Goal: Transaction & Acquisition: Obtain resource

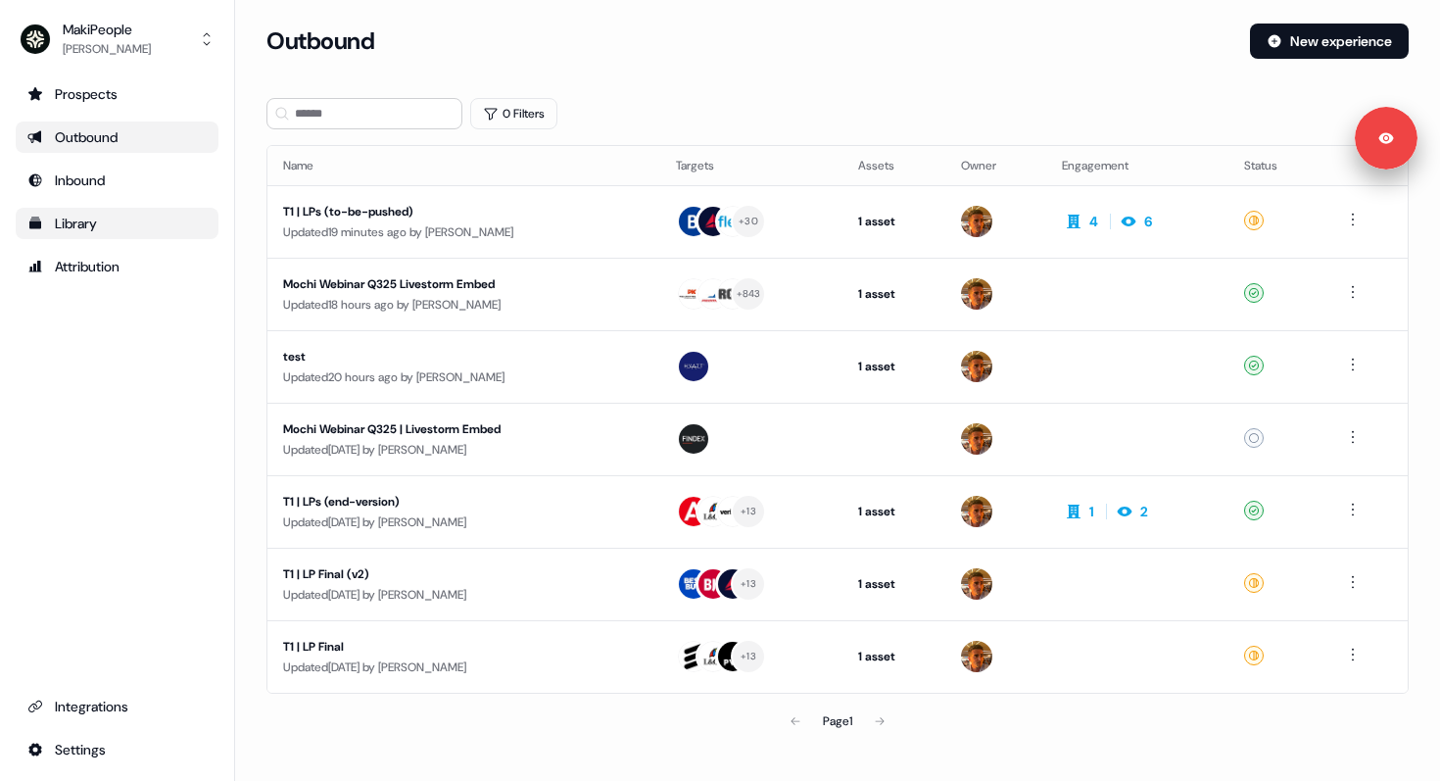
click at [88, 218] on div "Library" at bounding box center [116, 224] width 179 height 20
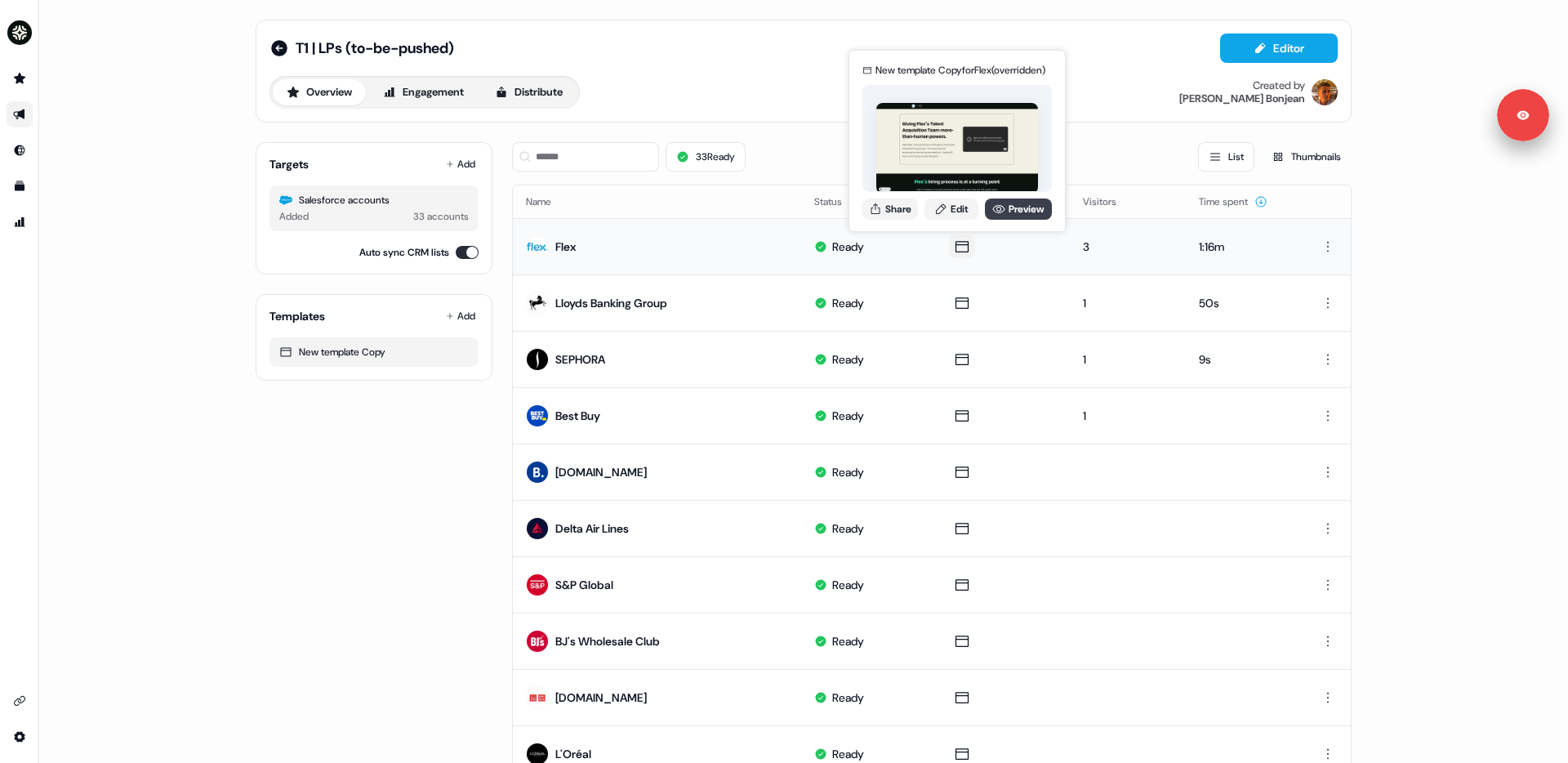
click at [1004, 206] on link "Preview" at bounding box center [1019, 208] width 67 height 21
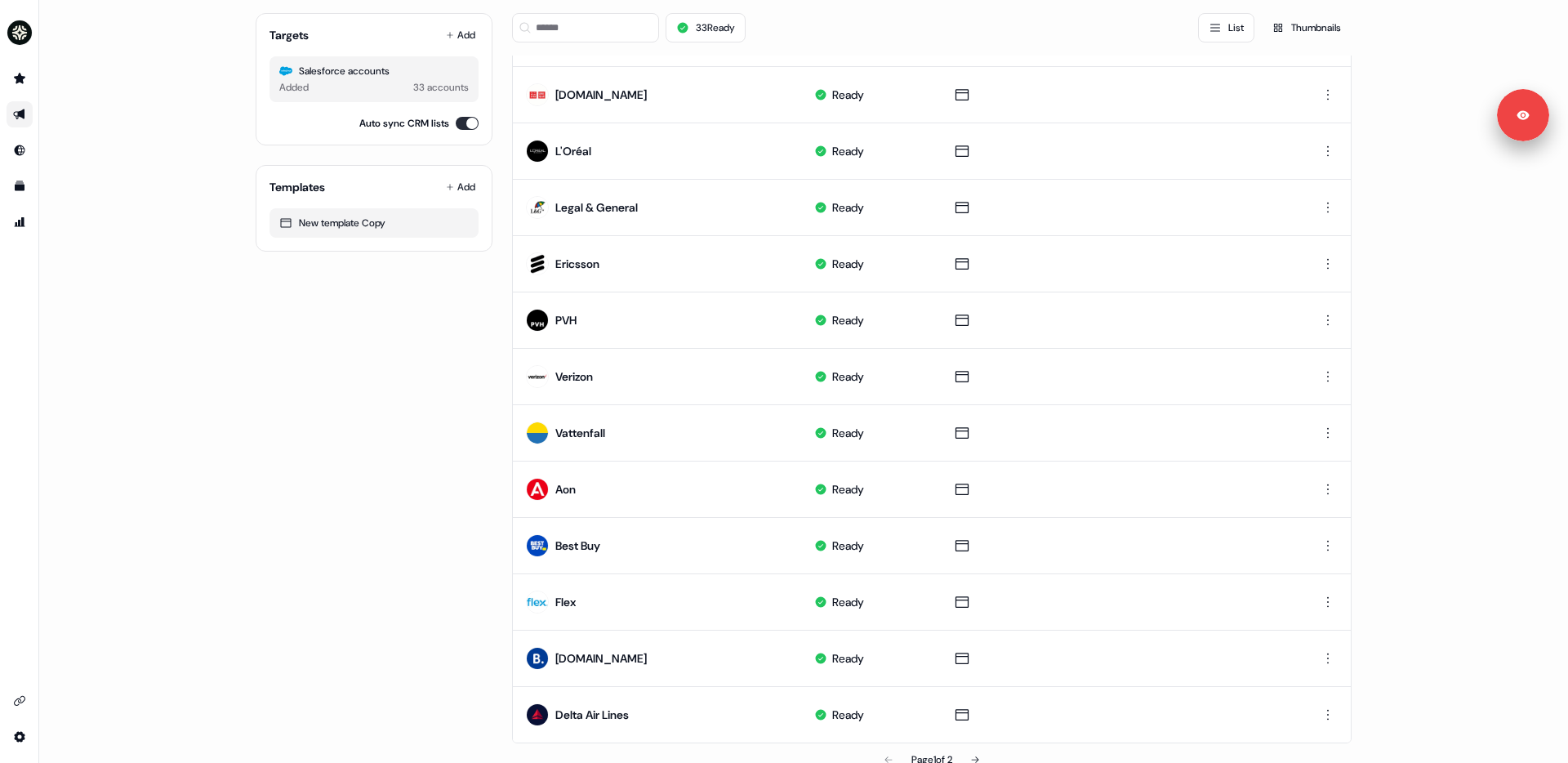
scroll to position [635, 0]
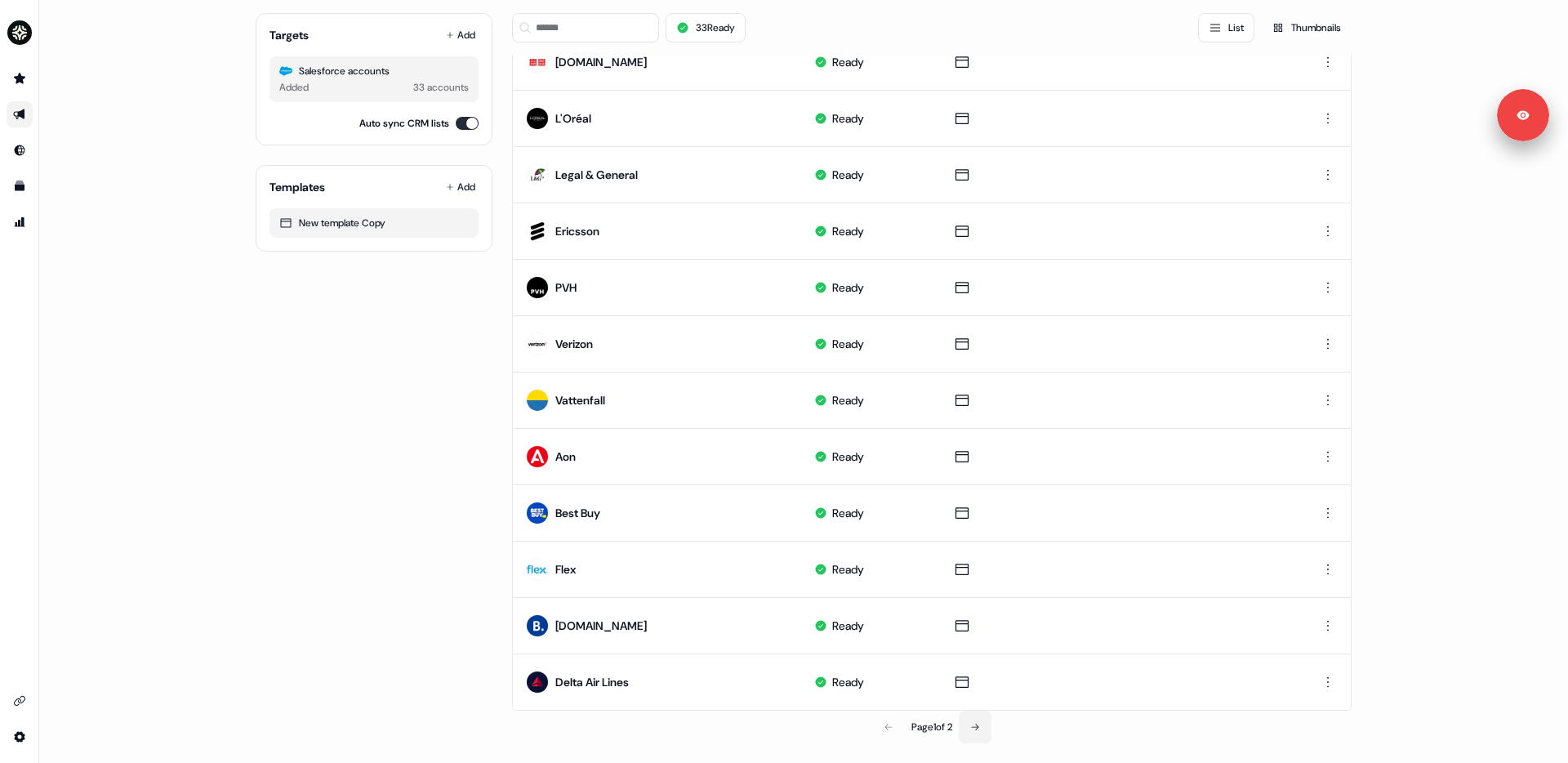
click at [980, 723] on icon at bounding box center [975, 727] width 10 height 10
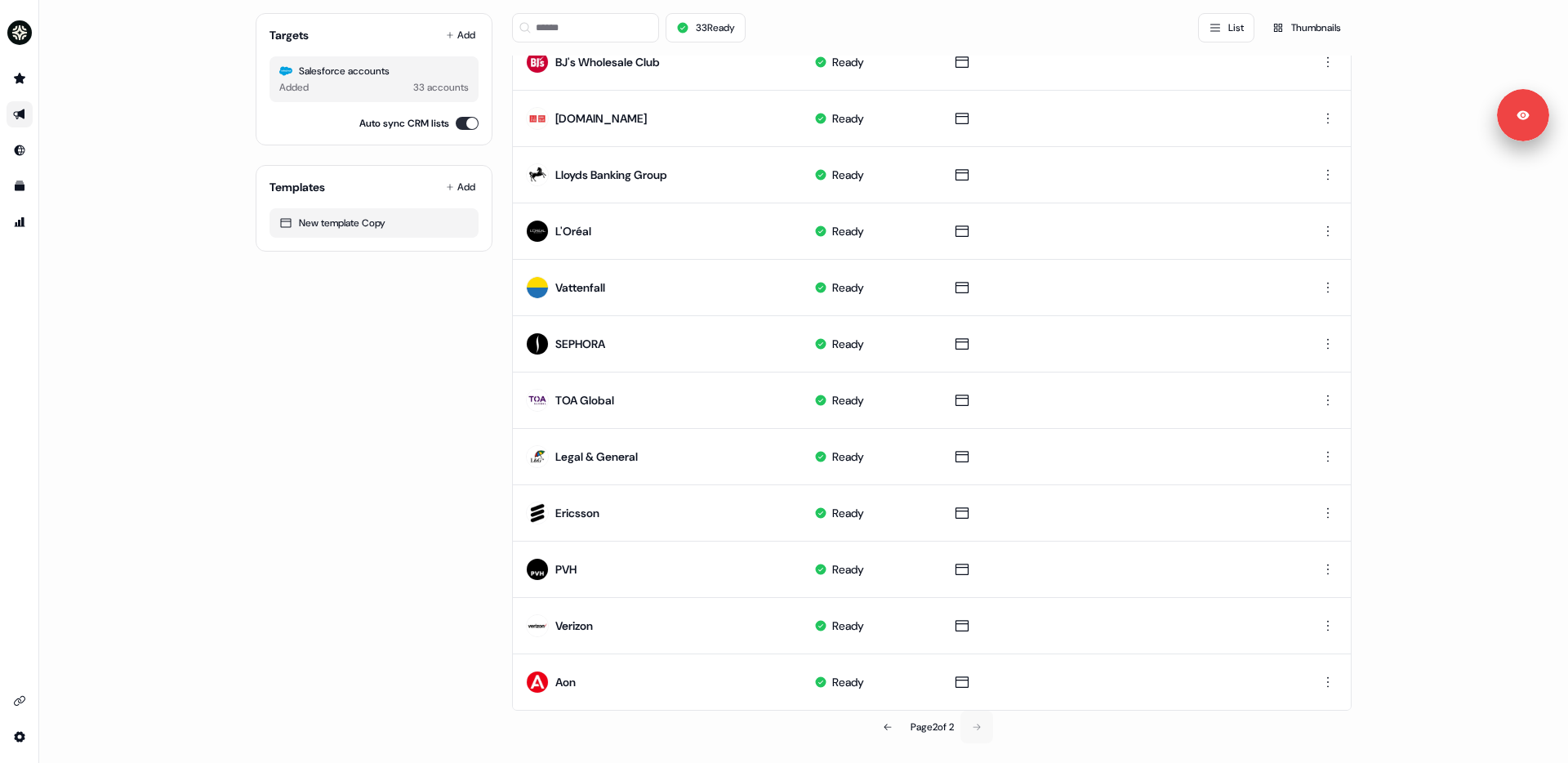
click at [980, 723] on div "Page 2 of 2" at bounding box center [931, 726] width 839 height 33
click at [883, 728] on icon at bounding box center [888, 727] width 10 height 10
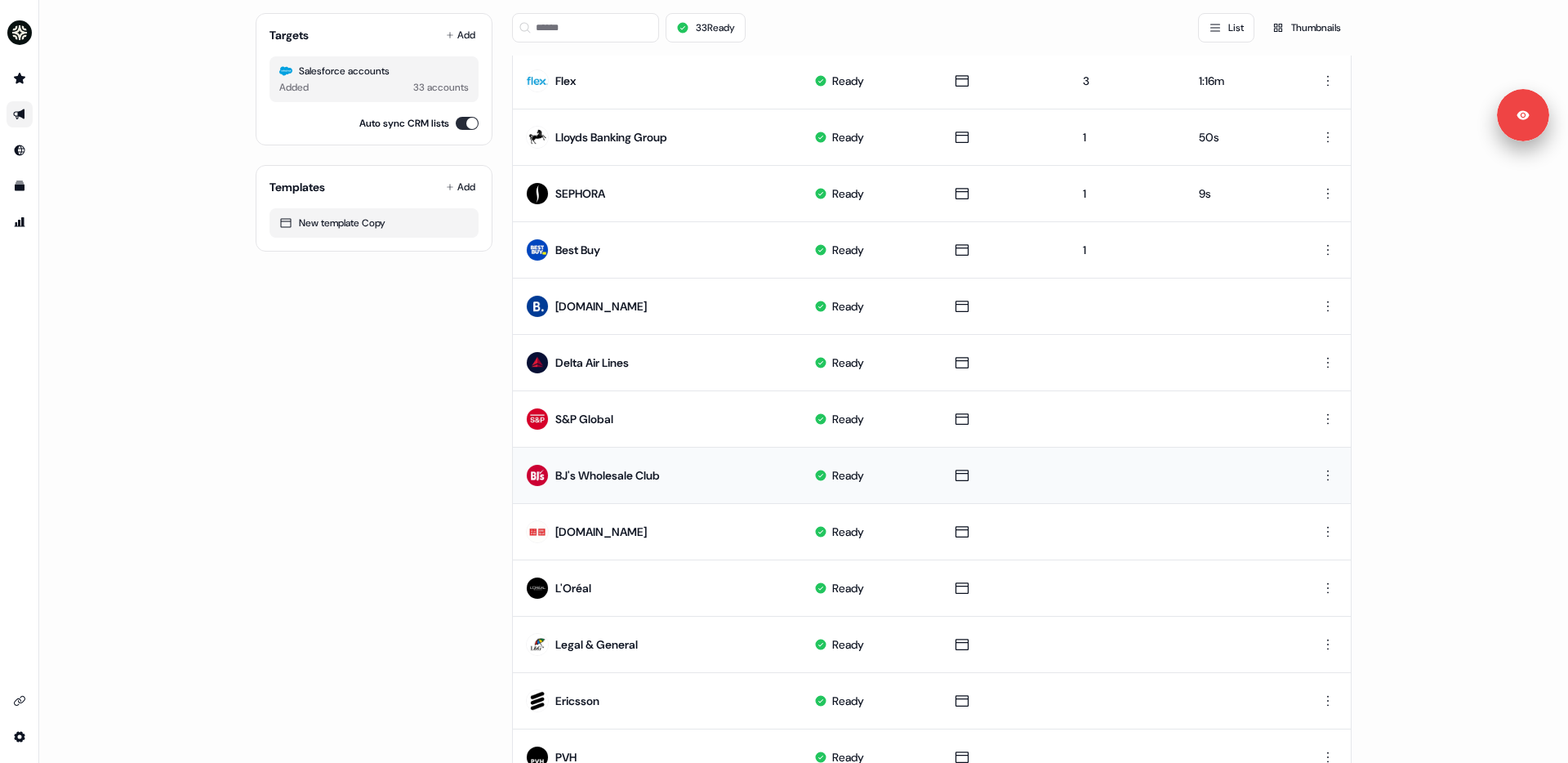
scroll to position [0, 0]
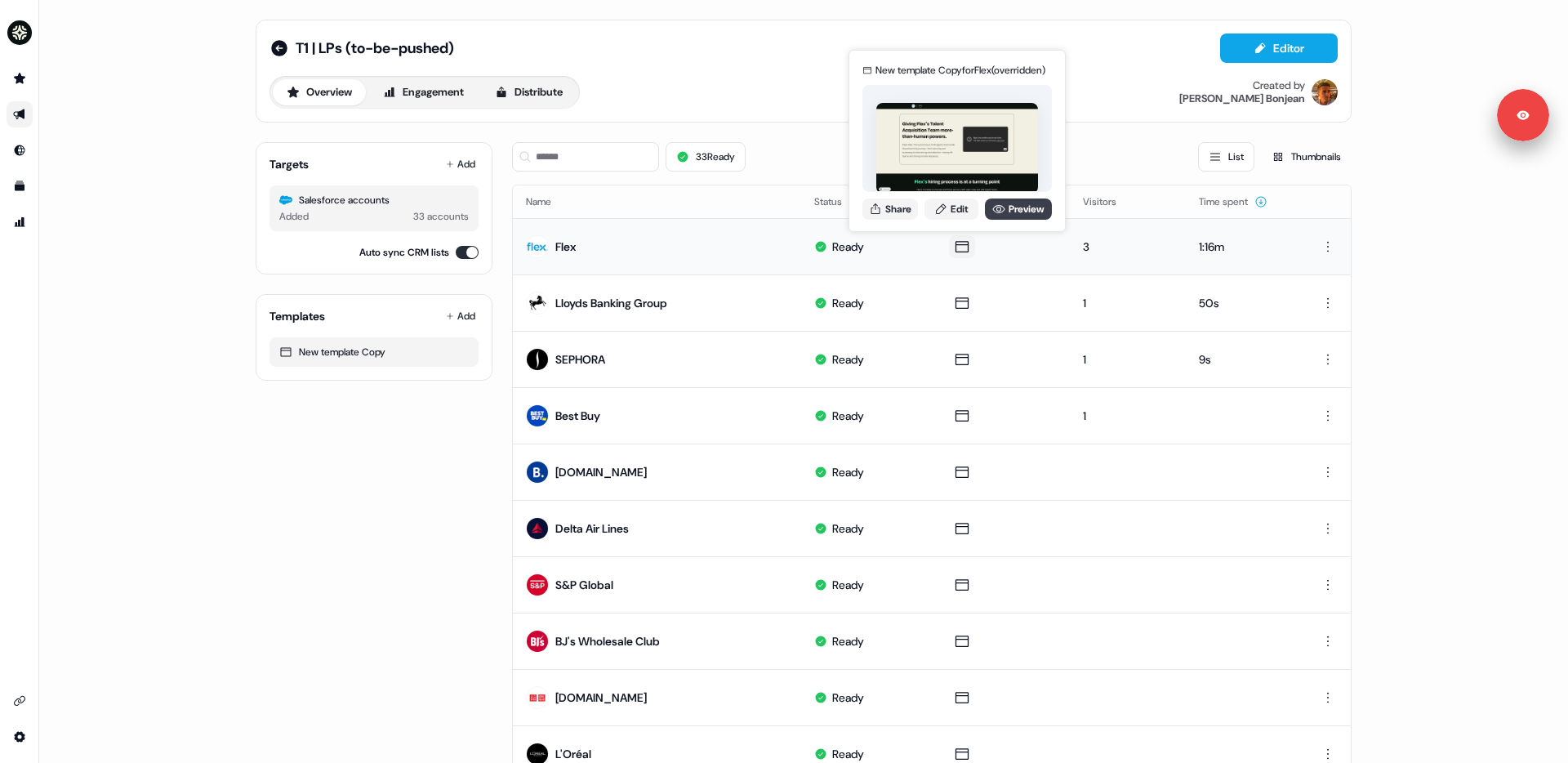
click at [997, 205] on icon at bounding box center [999, 209] width 13 height 8
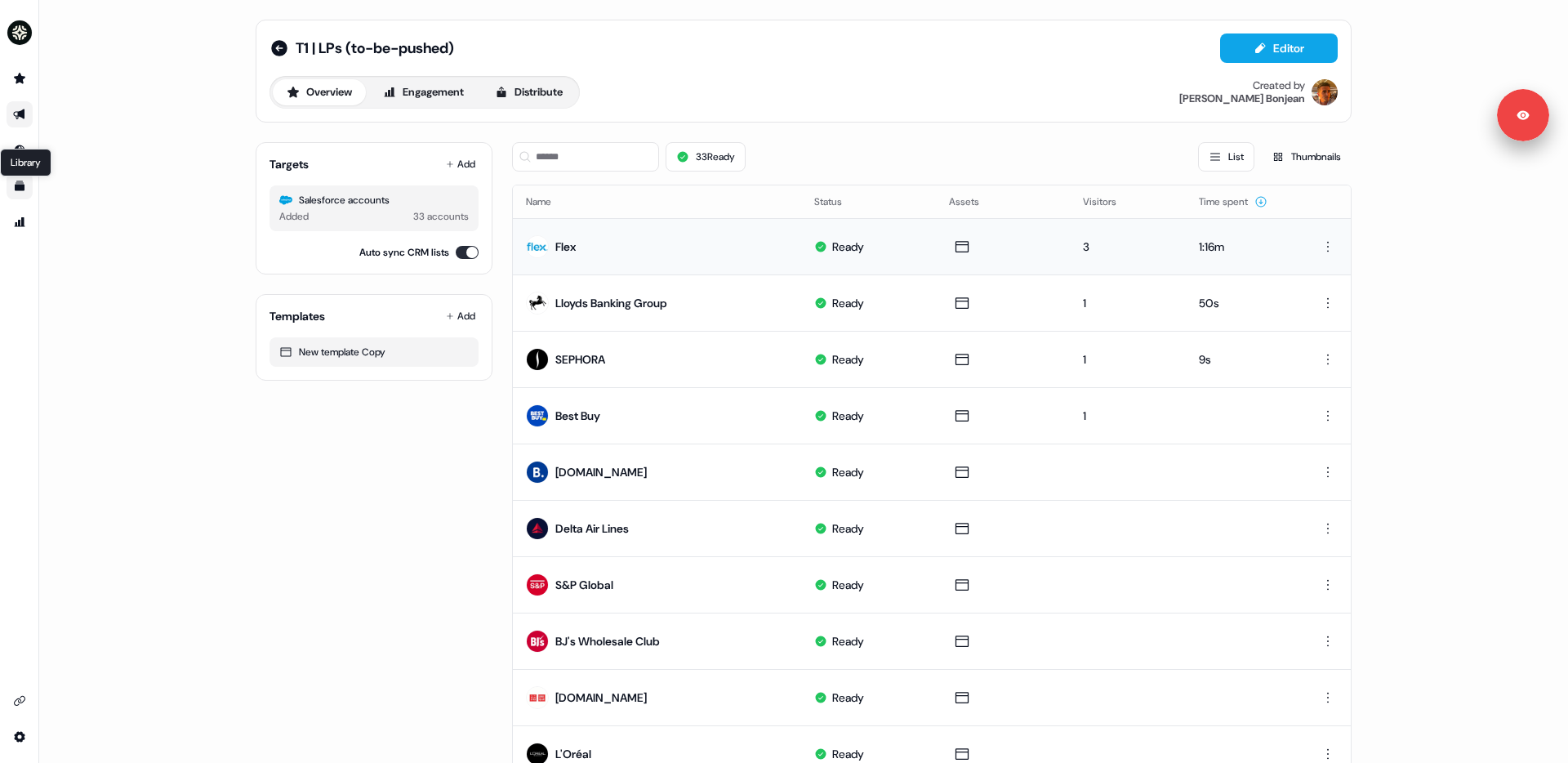
click at [22, 190] on icon "Go to templates" at bounding box center [20, 187] width 13 height 13
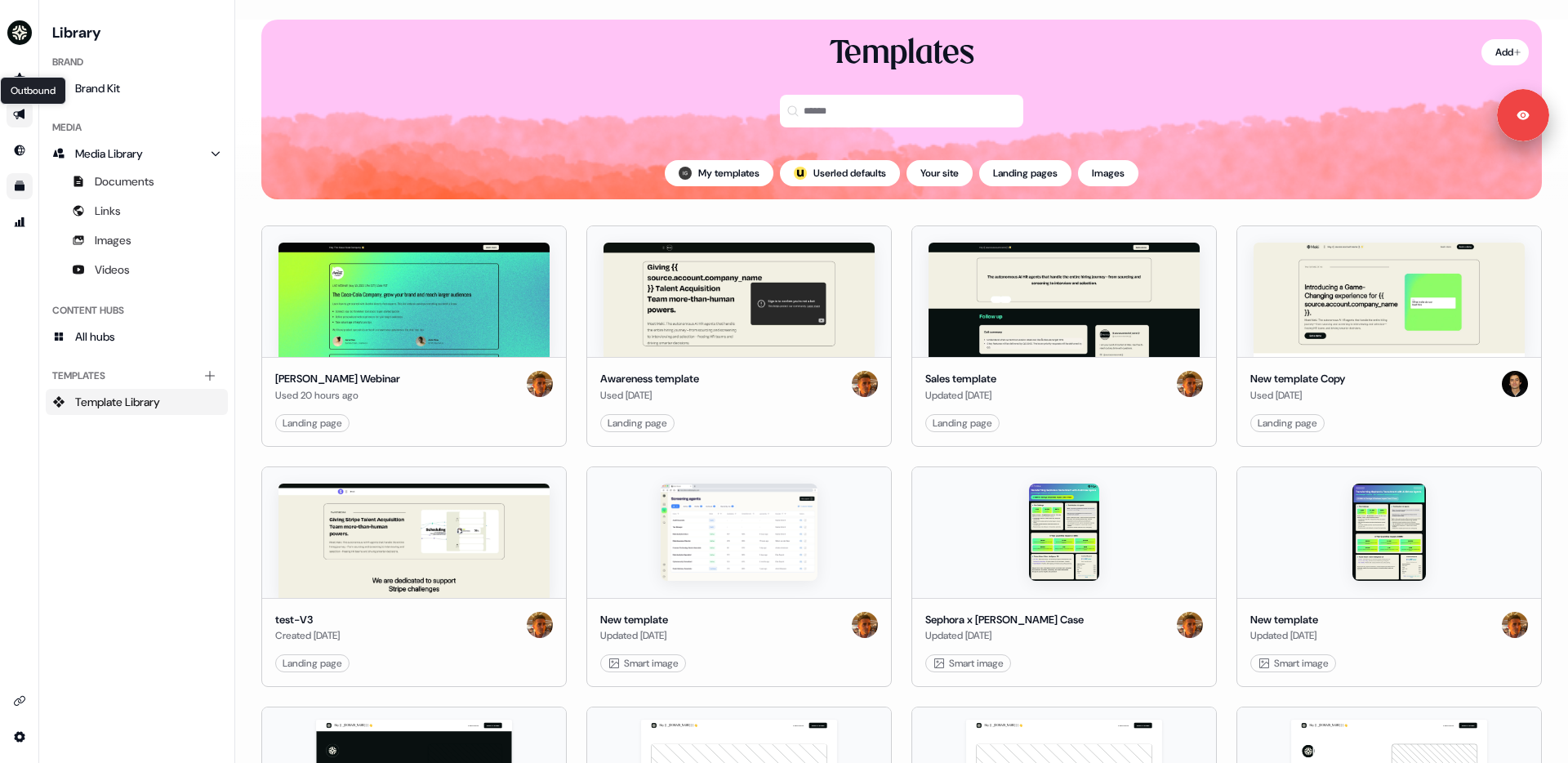
click at [23, 120] on icon "Go to outbound experience" at bounding box center [20, 114] width 13 height 13
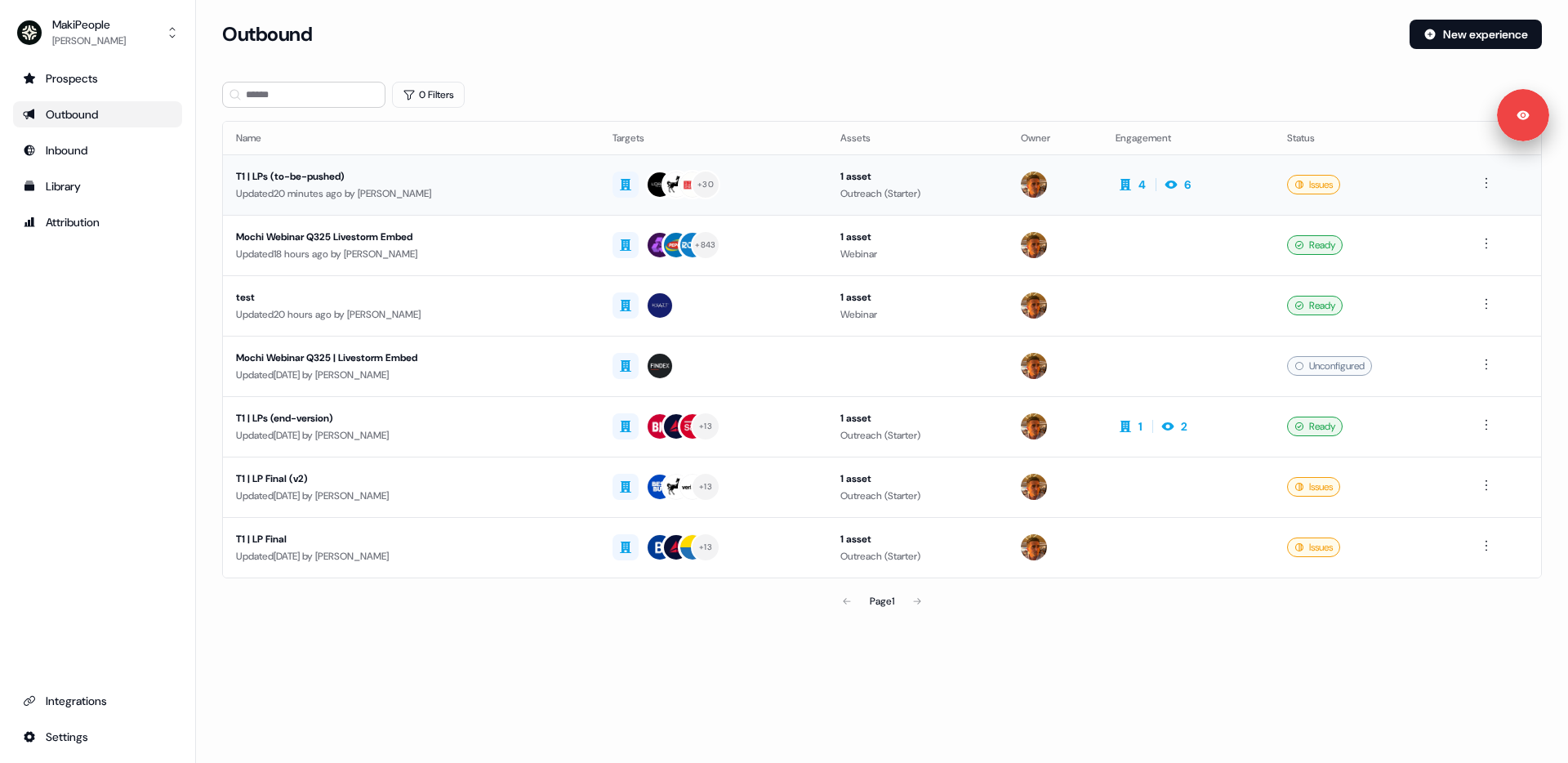
click at [474, 171] on div "T1 | LPs (to-be-pushed)" at bounding box center [411, 177] width 350 height 17
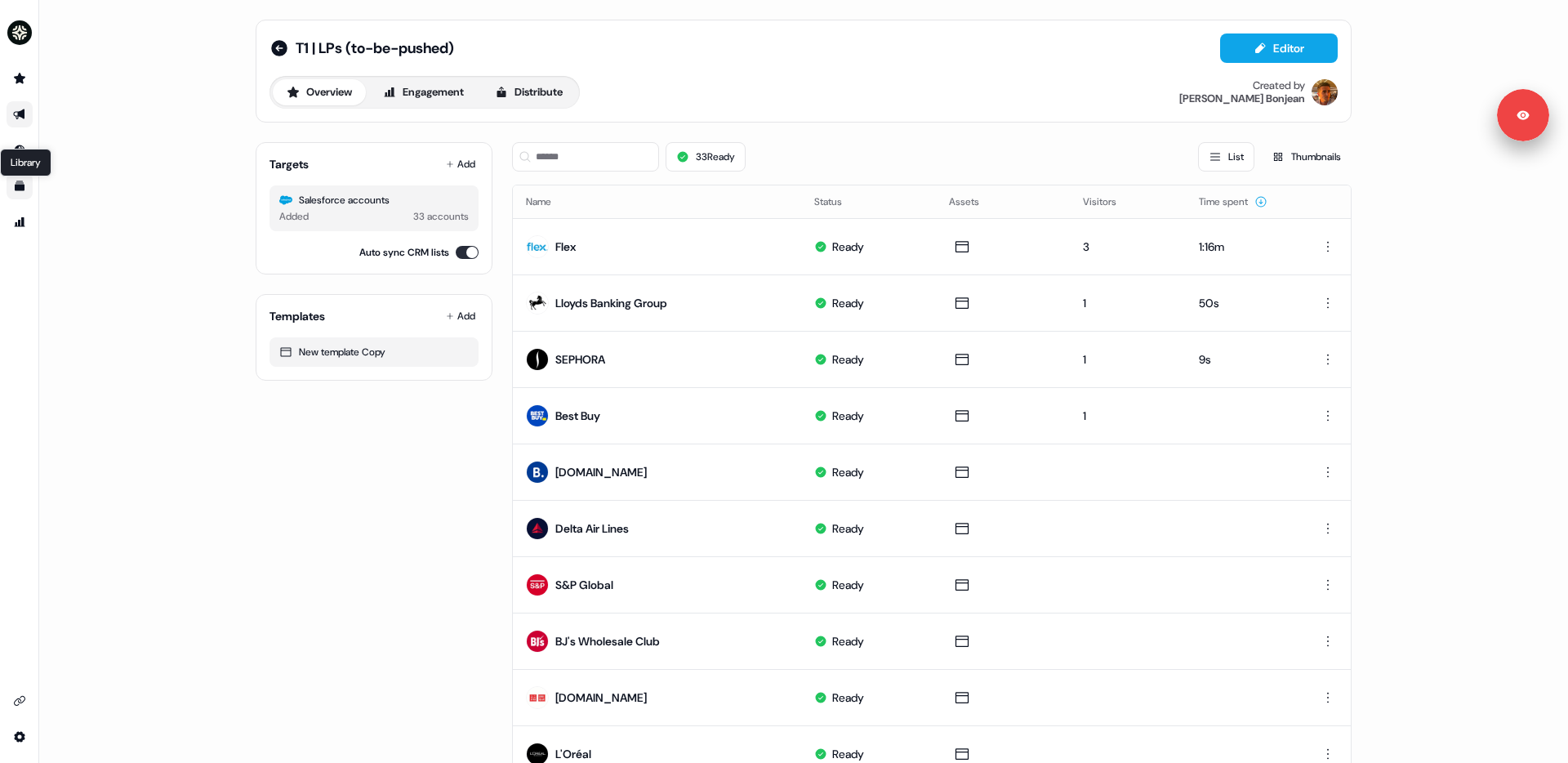
click at [19, 183] on icon "Go to templates" at bounding box center [20, 187] width 10 height 10
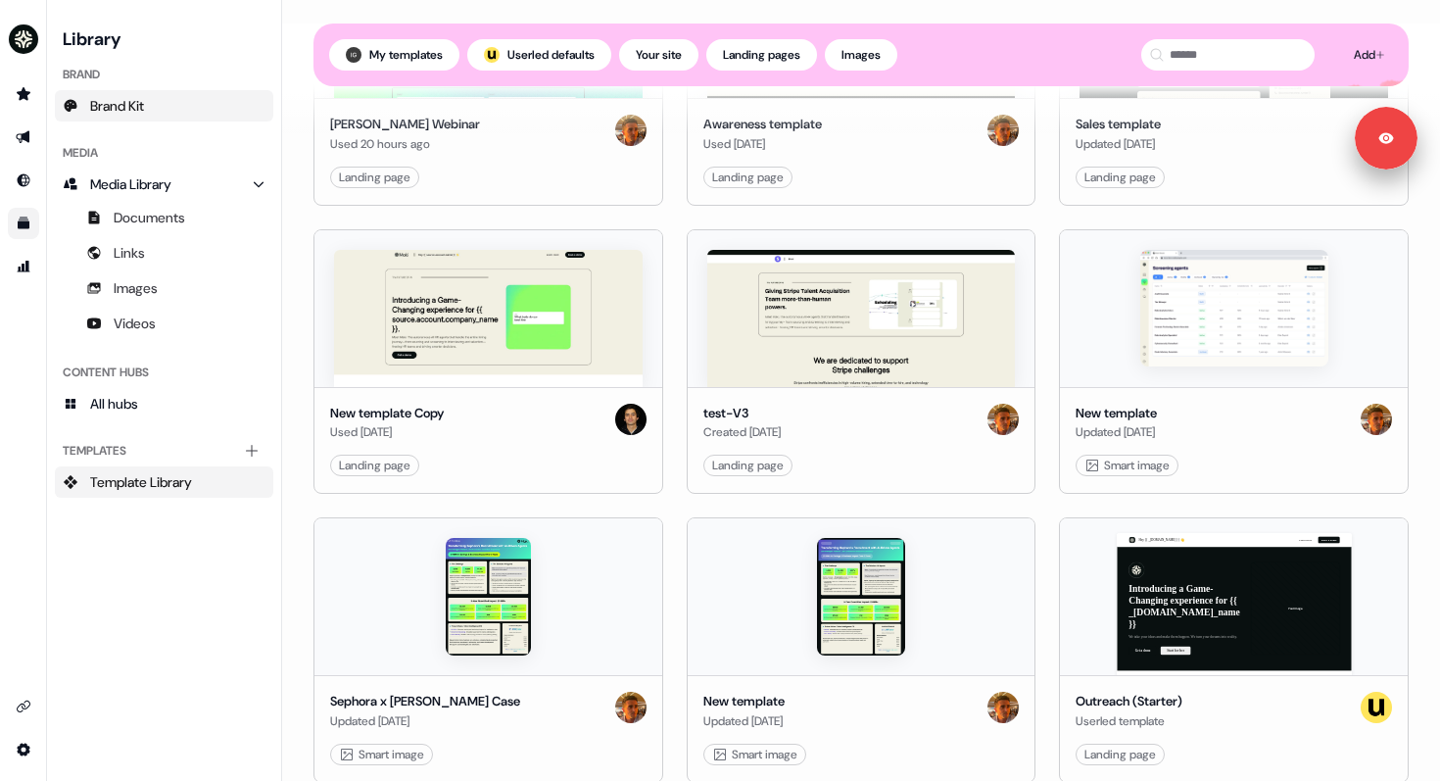
scroll to position [446, 0]
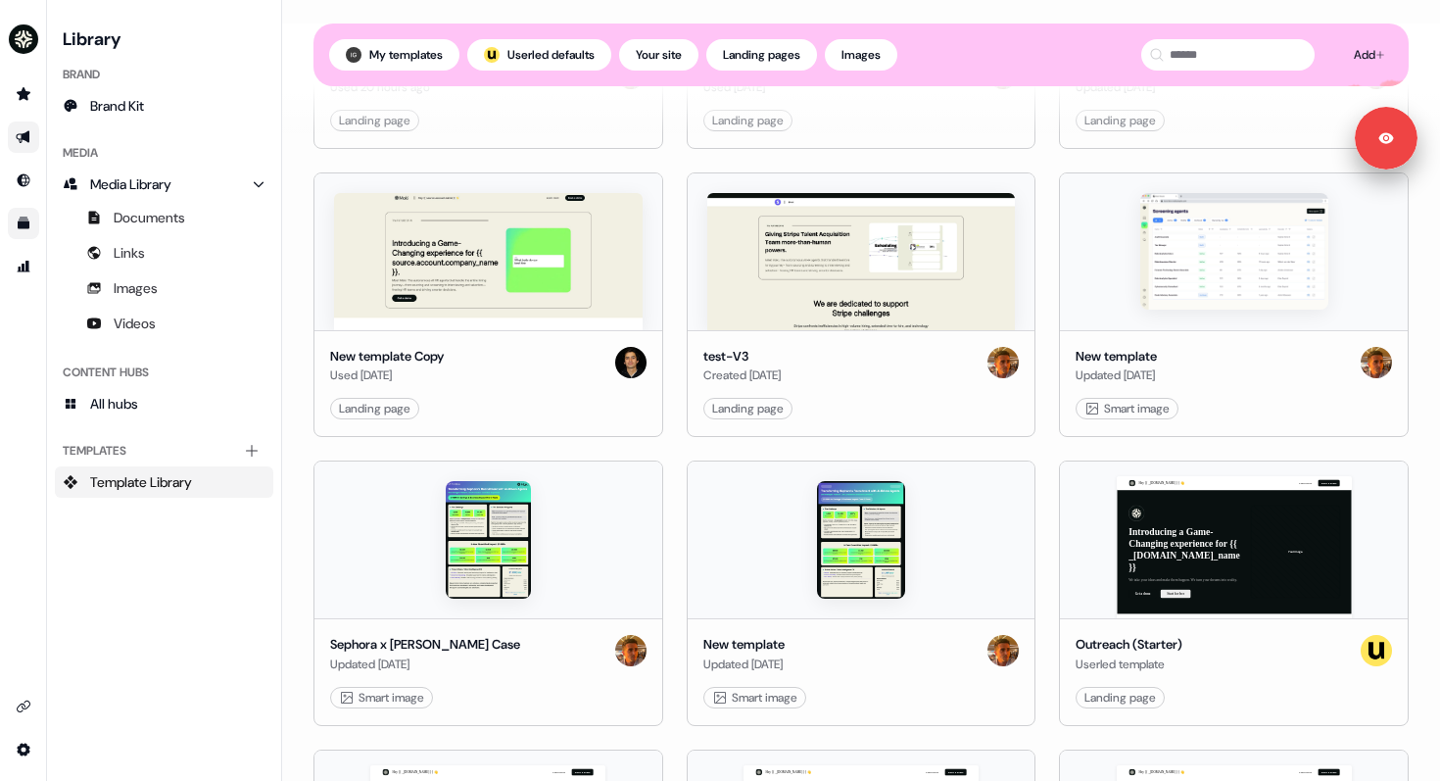
click at [31, 141] on link "Go to outbound experience" at bounding box center [23, 136] width 31 height 31
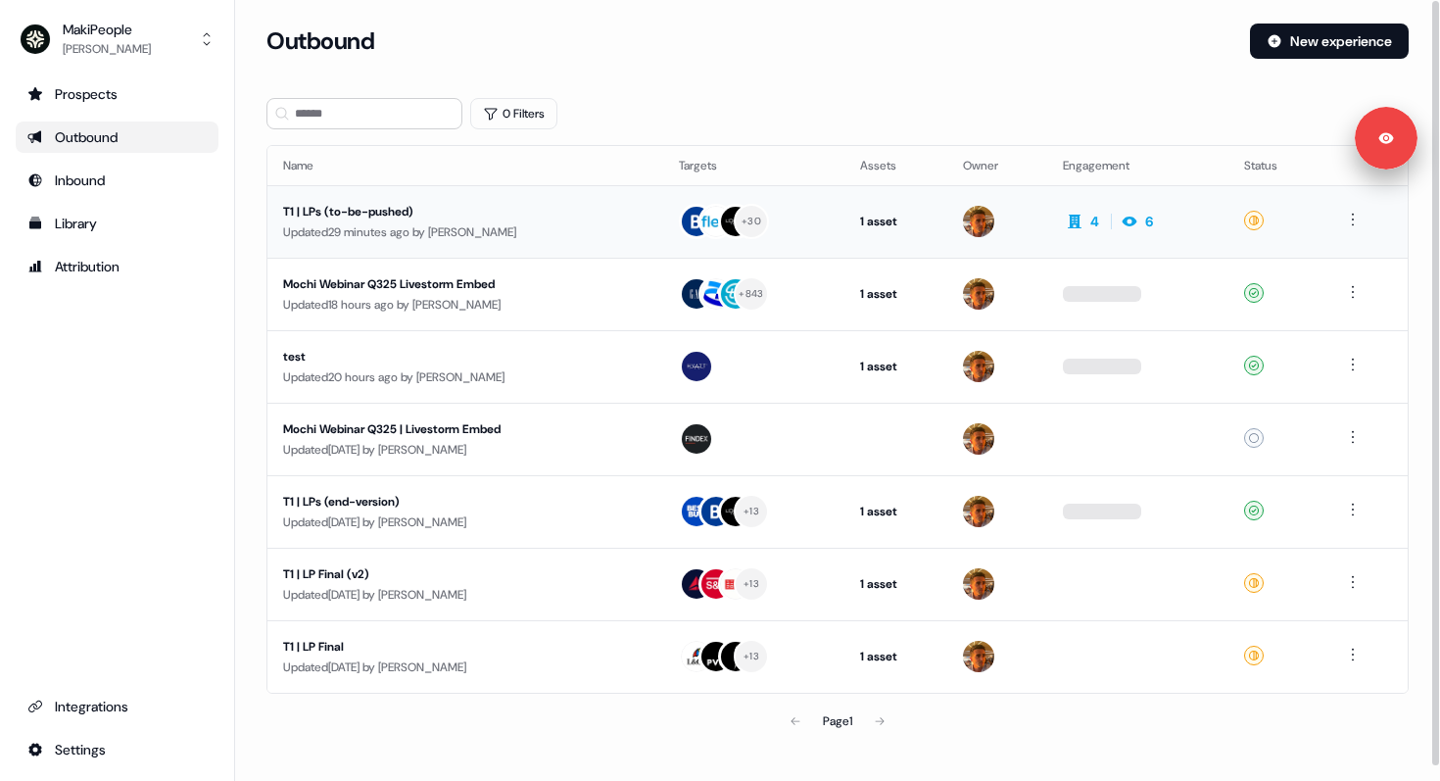
click at [425, 208] on div "T1 | LPs (to-be-pushed)" at bounding box center [463, 212] width 361 height 20
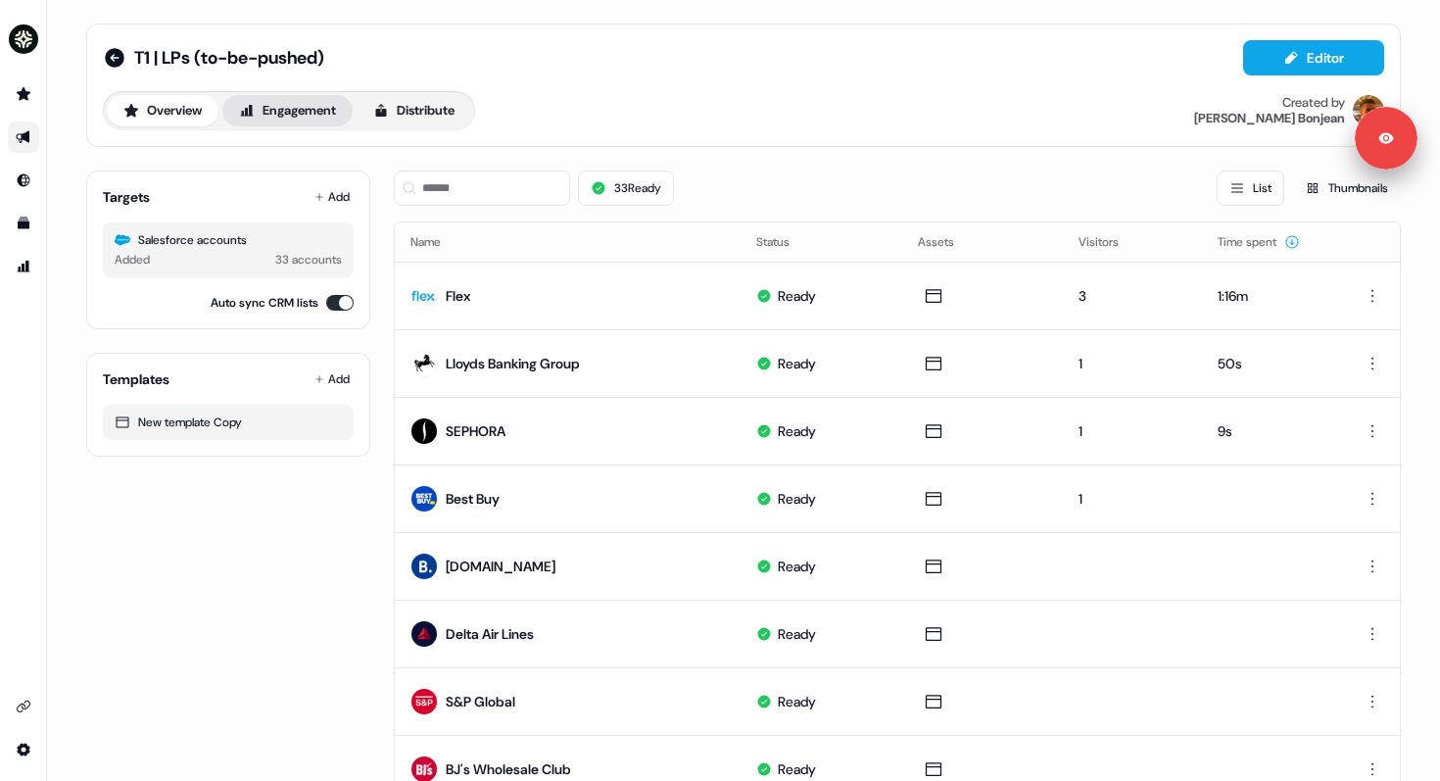
click at [304, 108] on button "Engagement" at bounding box center [287, 110] width 130 height 31
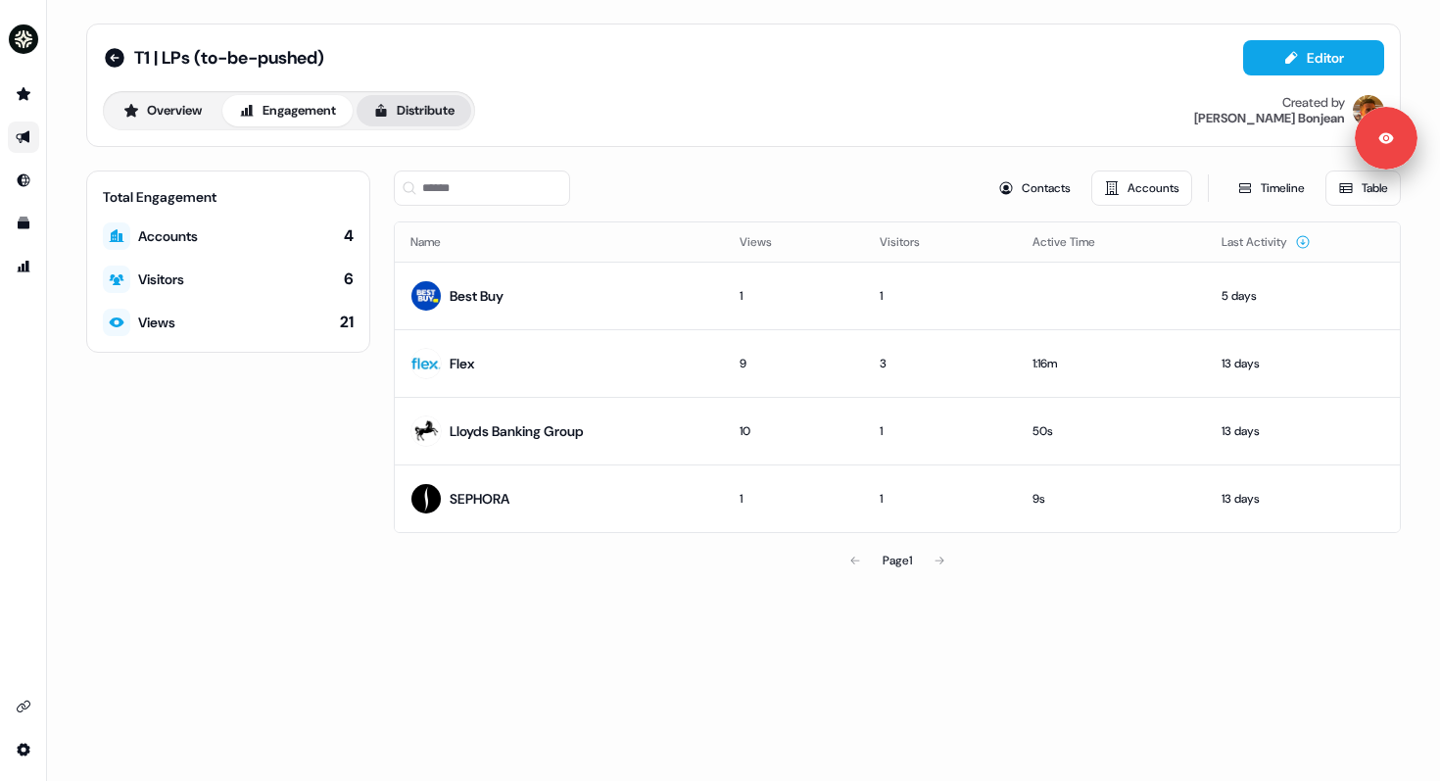
click at [409, 111] on button "Distribute" at bounding box center [414, 110] width 115 height 31
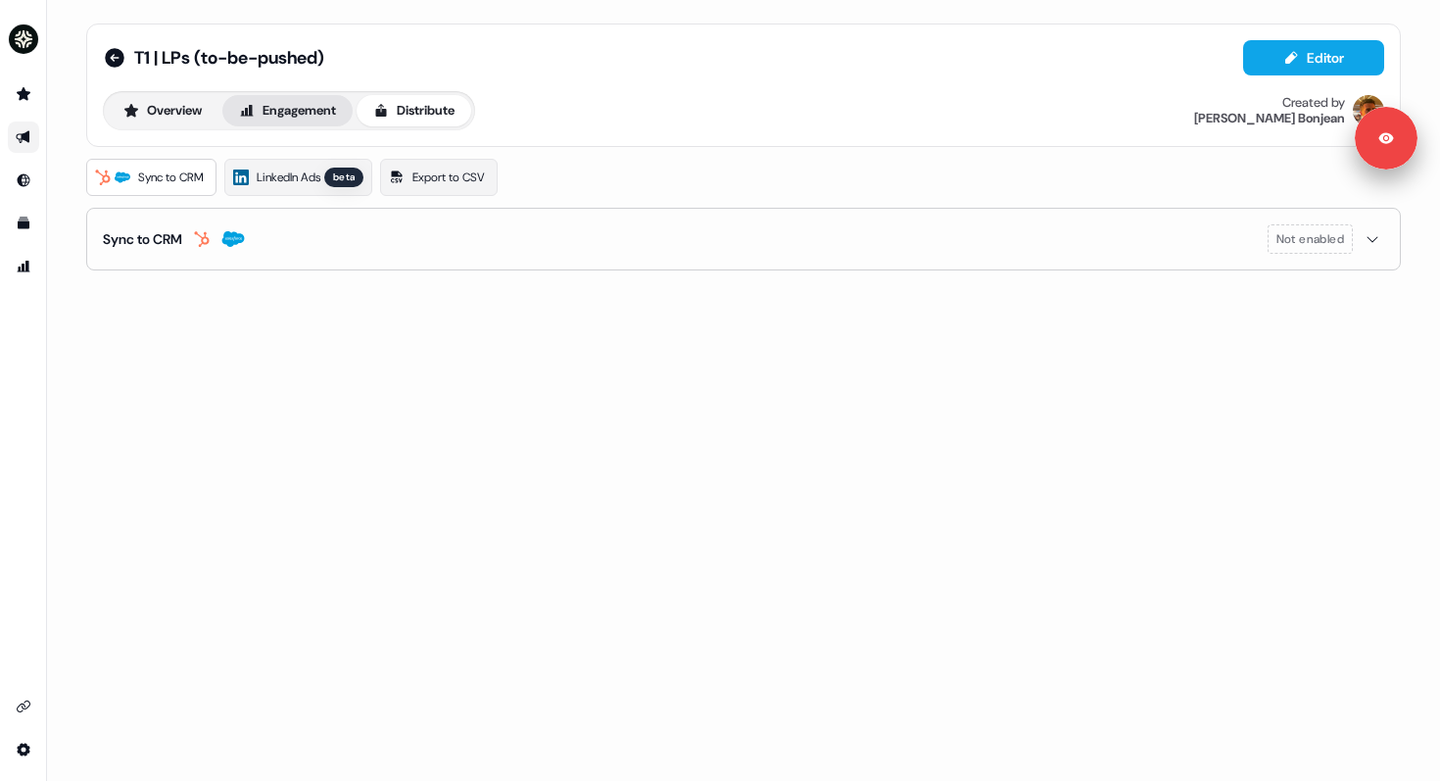
click at [287, 119] on button "Engagement" at bounding box center [287, 110] width 130 height 31
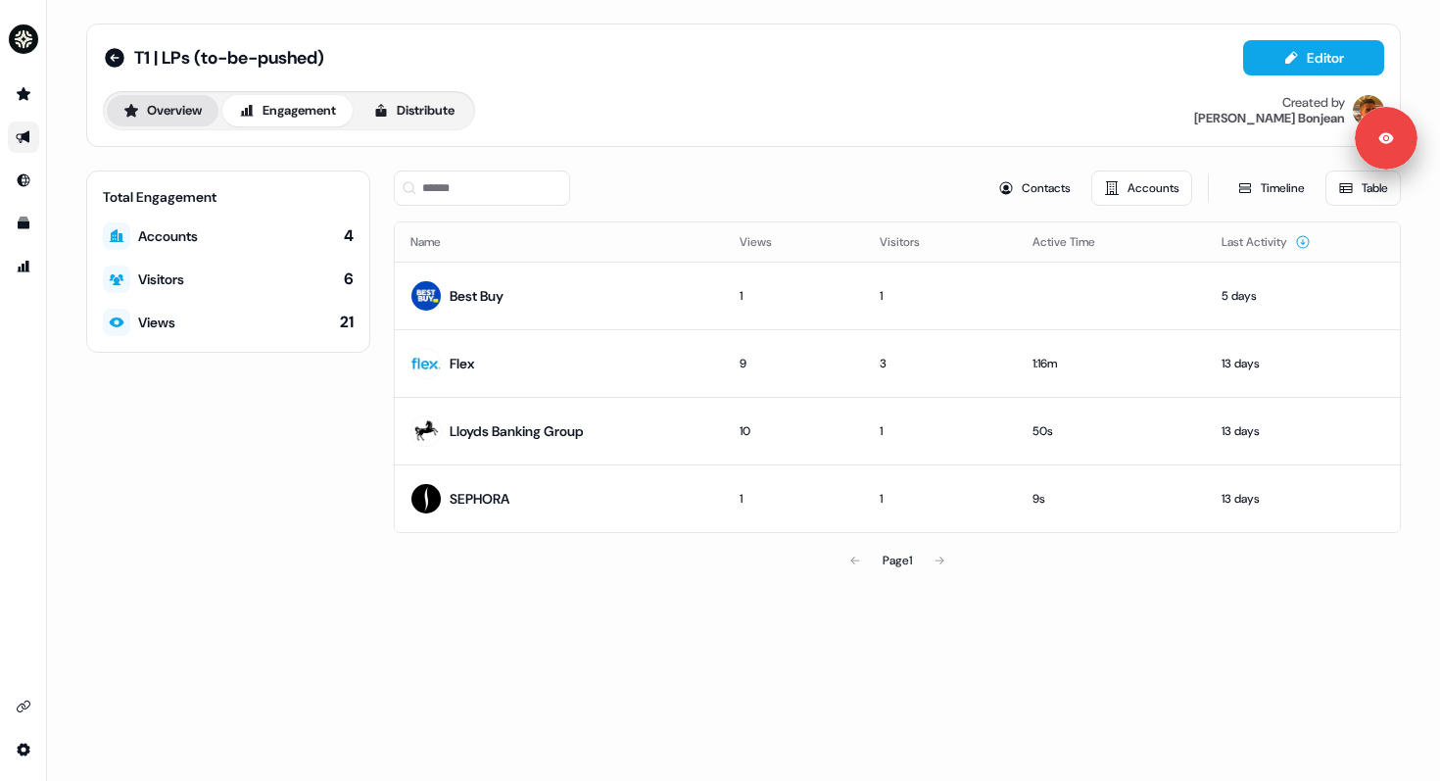
click at [177, 108] on button "Overview" at bounding box center [163, 110] width 112 height 31
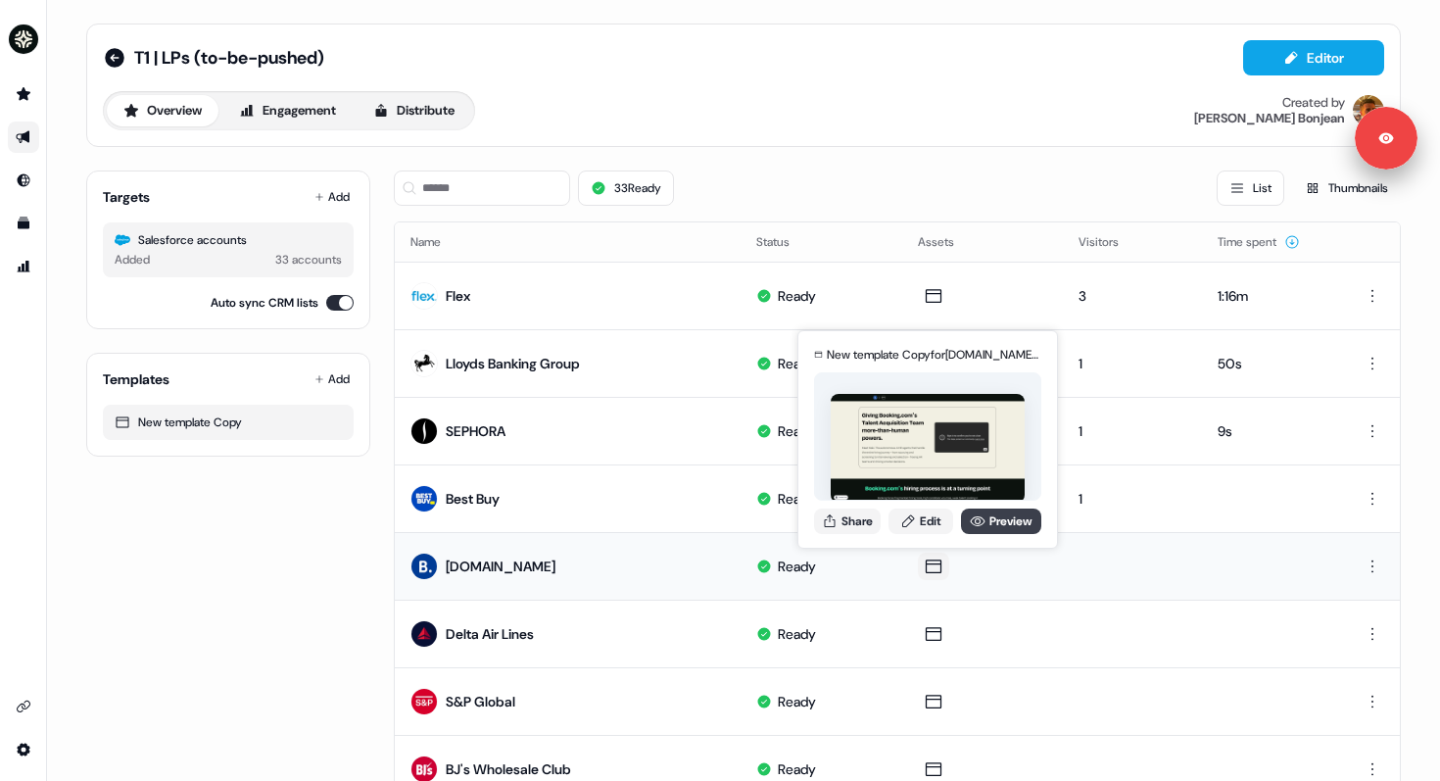
click at [994, 520] on link "Preview" at bounding box center [1001, 521] width 80 height 25
click at [935, 510] on link "Edit" at bounding box center [921, 521] width 65 height 25
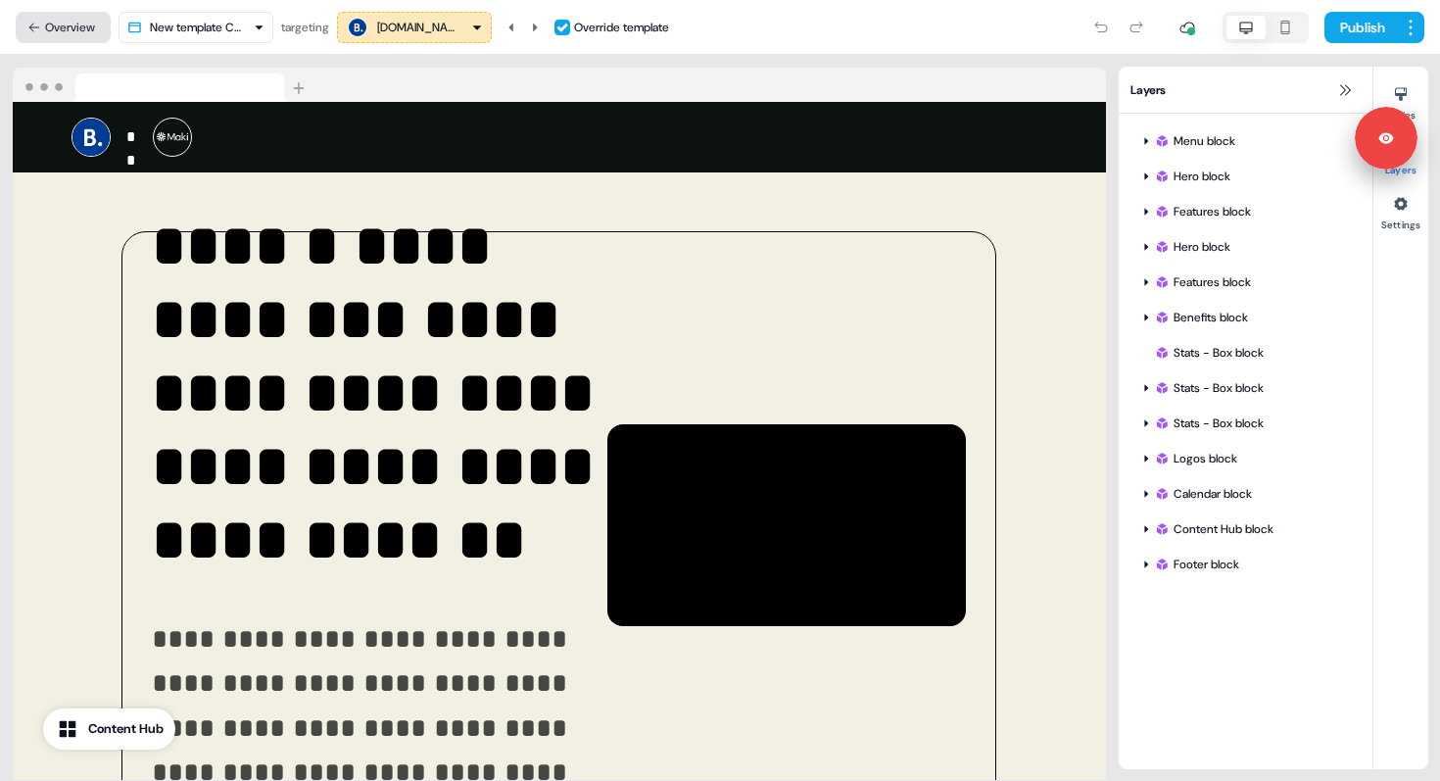
click at [47, 26] on button "Overview" at bounding box center [63, 27] width 95 height 31
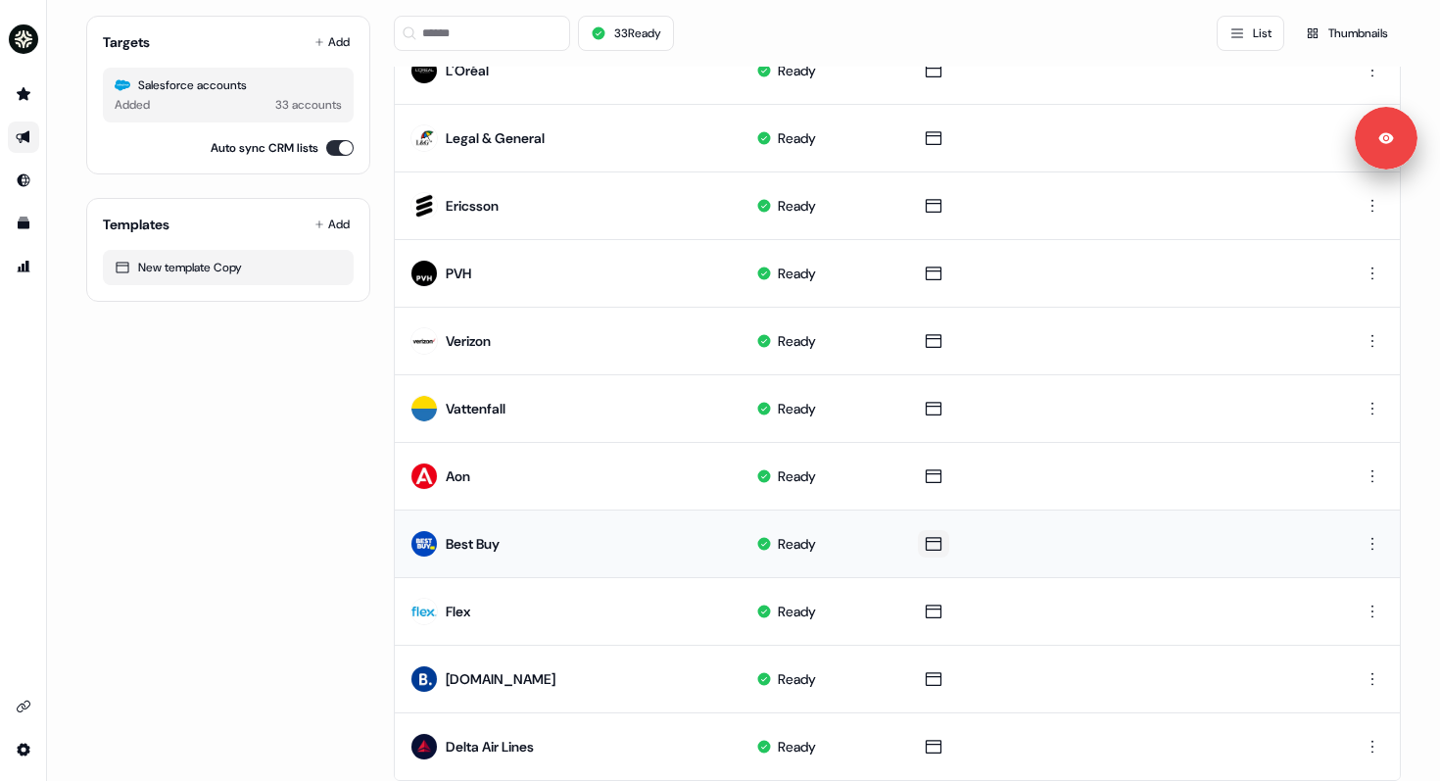
scroll to position [867, 0]
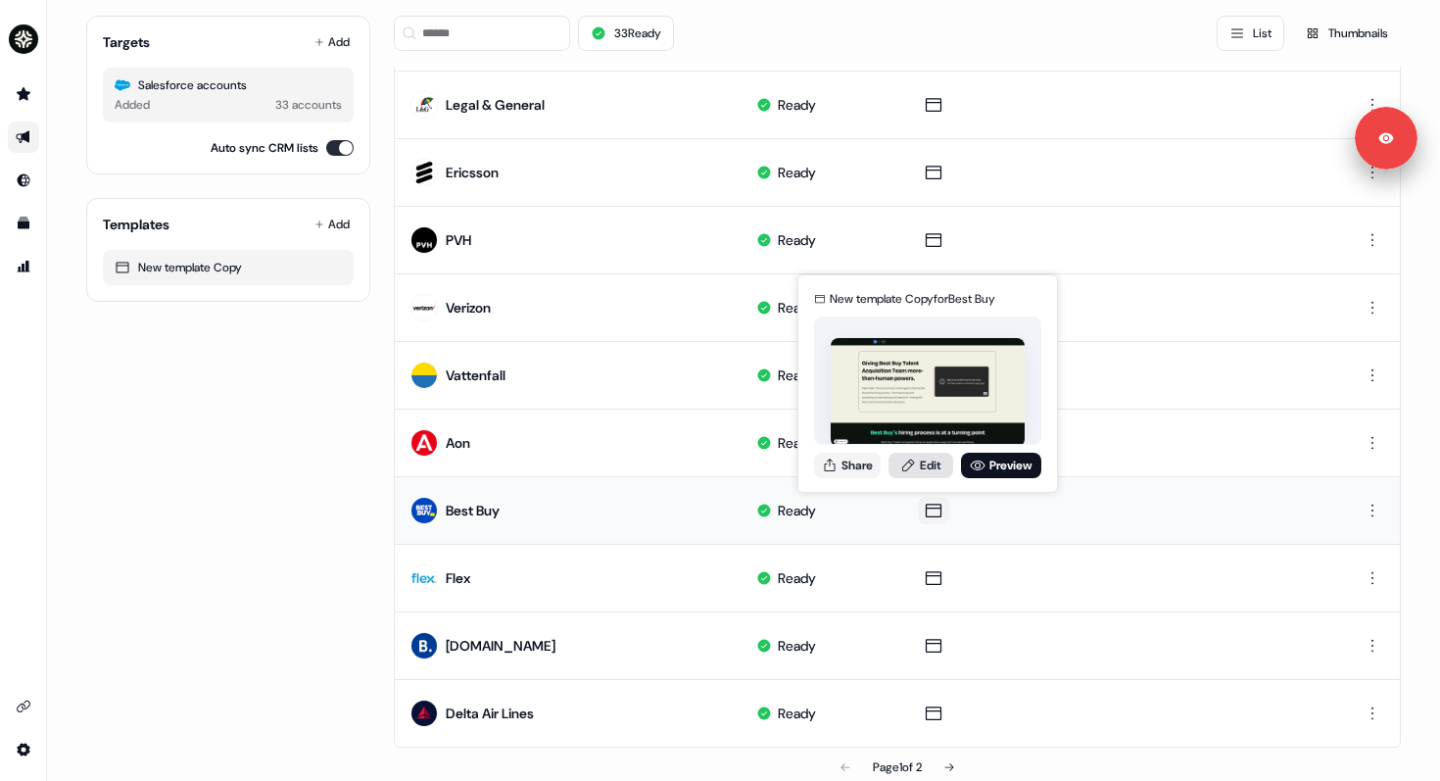
click at [930, 470] on link "Edit" at bounding box center [921, 465] width 65 height 25
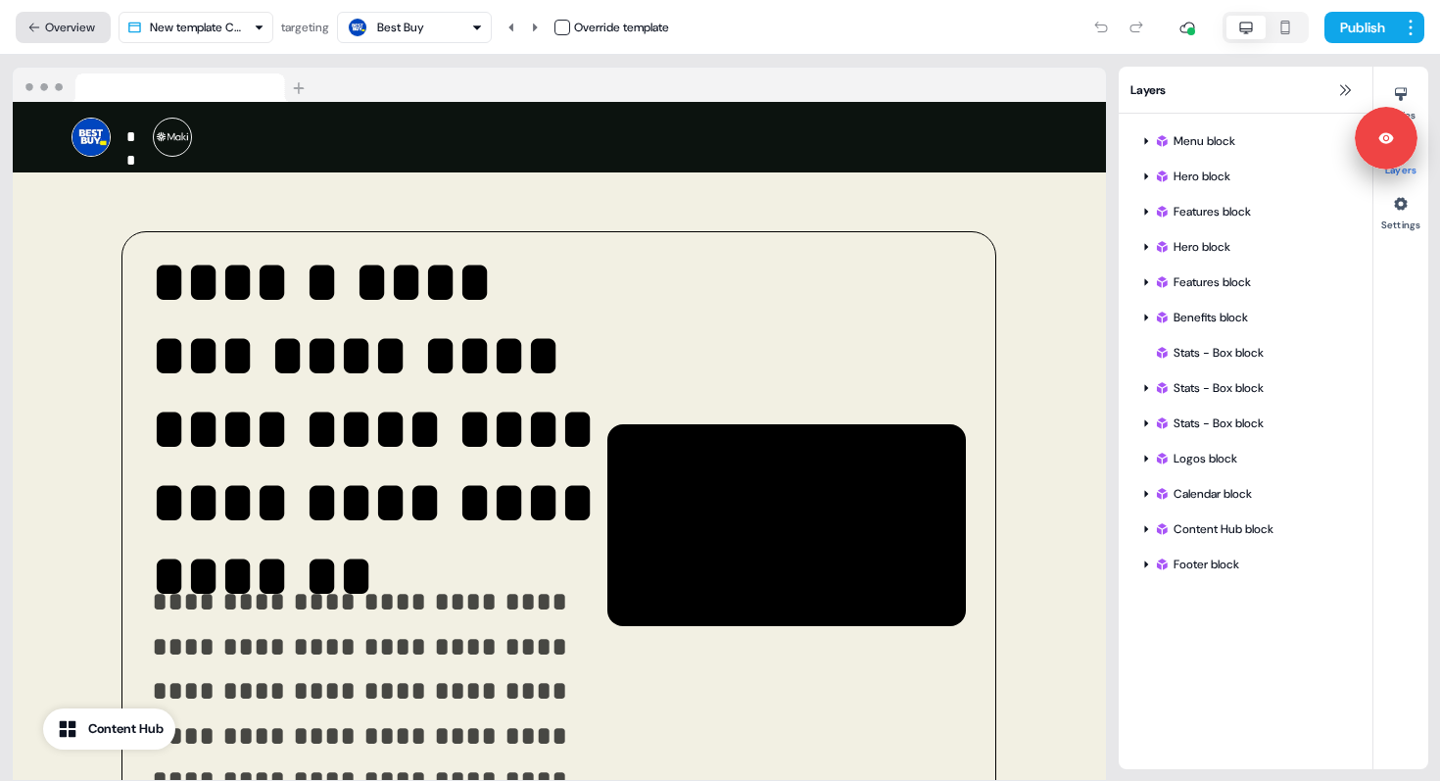
click at [97, 29] on button "Overview" at bounding box center [63, 27] width 95 height 31
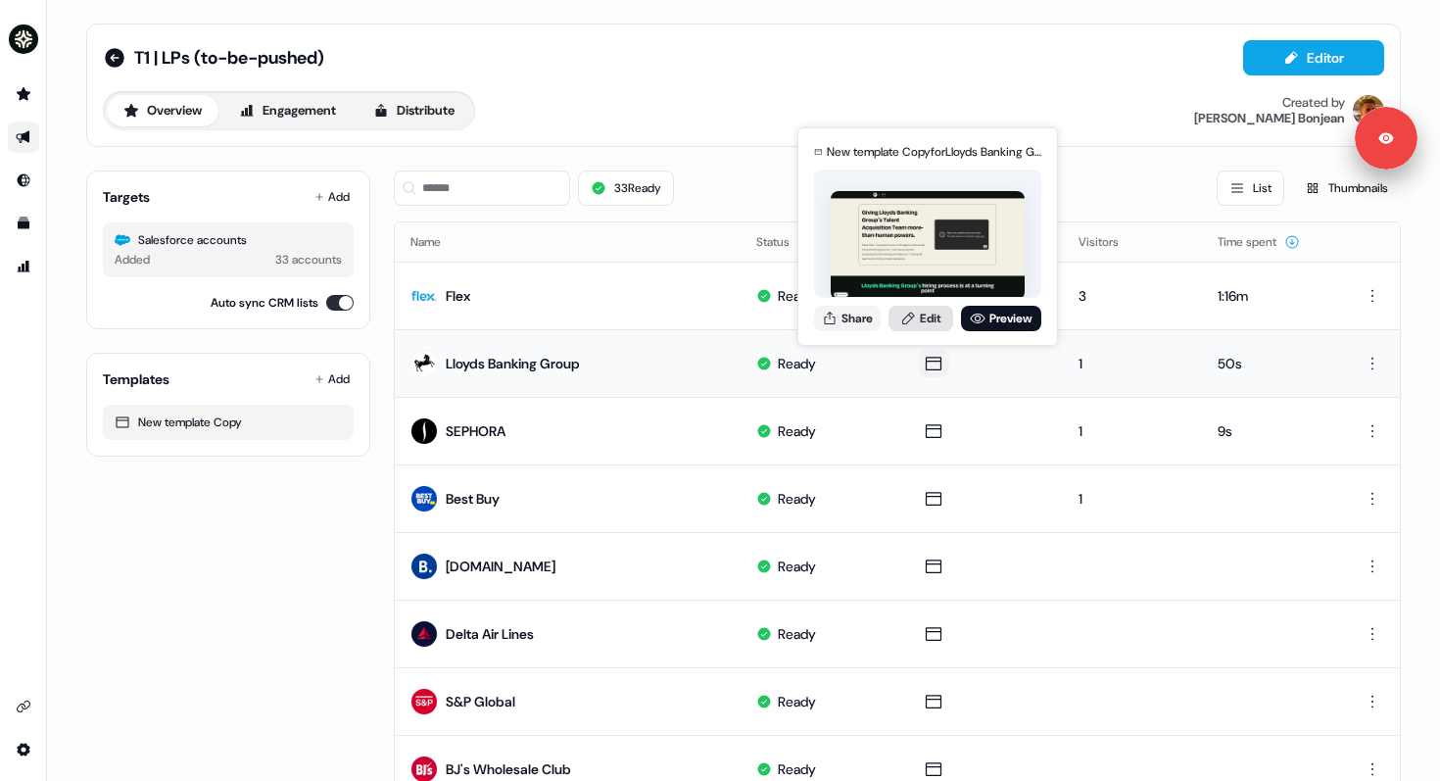
click at [929, 318] on link "Edit" at bounding box center [921, 318] width 65 height 25
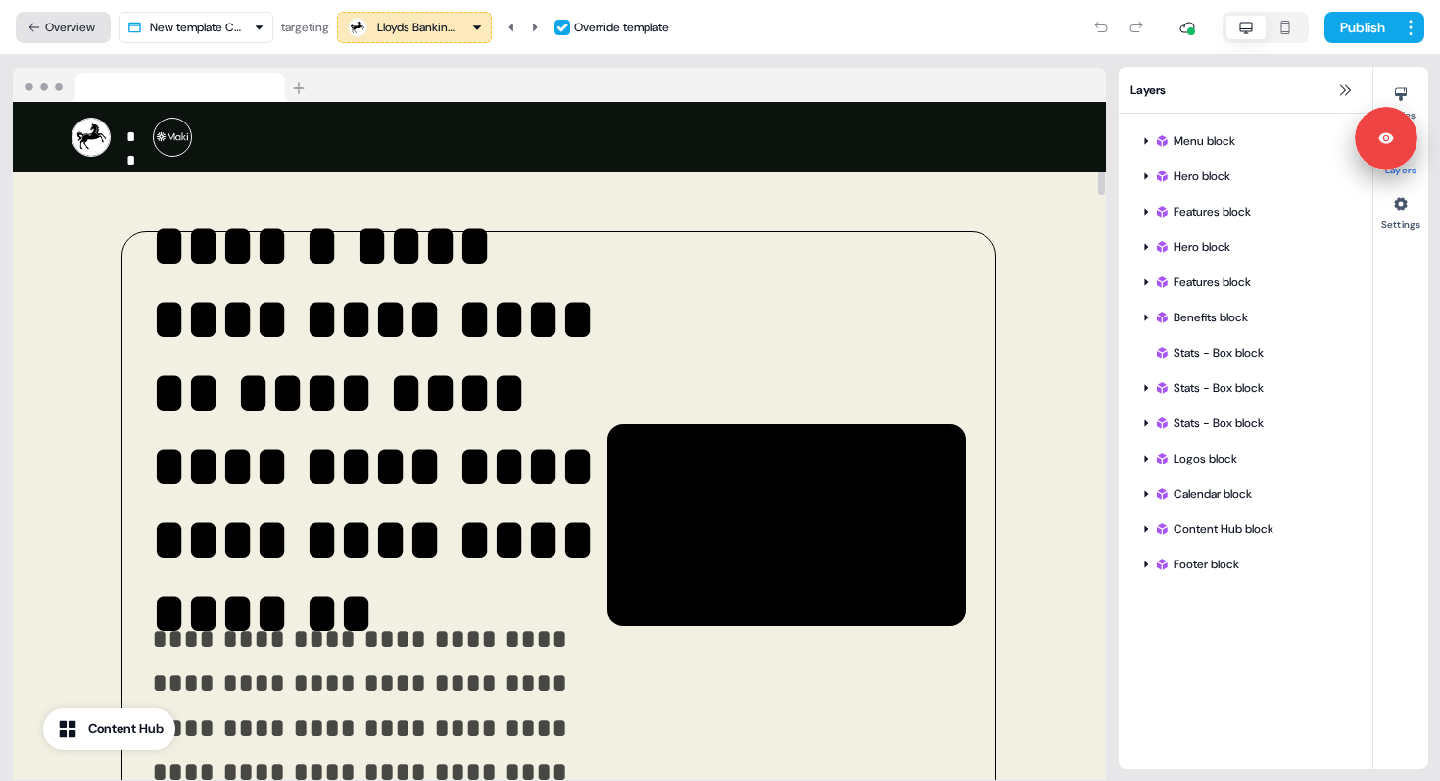
click at [51, 24] on button "Overview" at bounding box center [63, 27] width 95 height 31
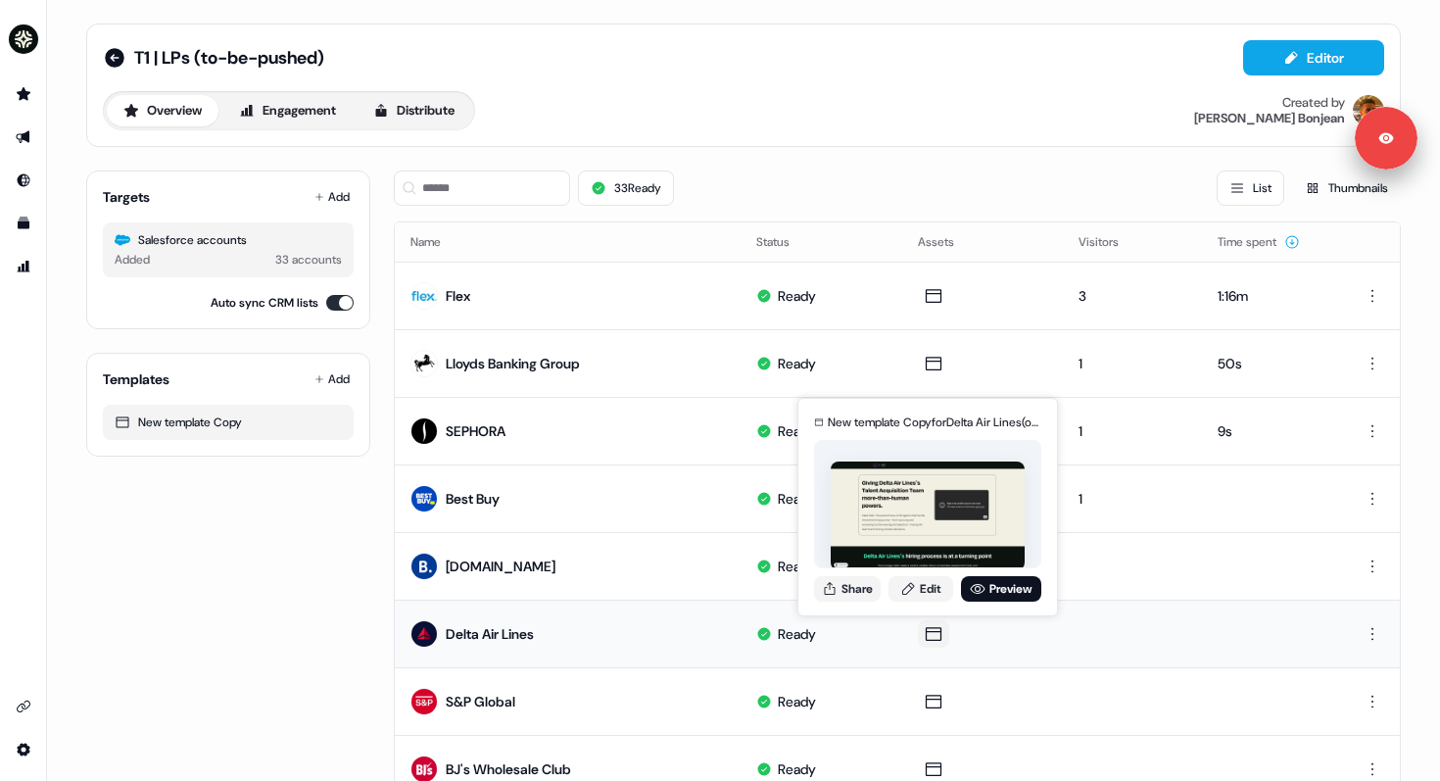
click at [937, 642] on icon at bounding box center [934, 634] width 24 height 20
click at [927, 585] on link "Edit" at bounding box center [921, 588] width 65 height 25
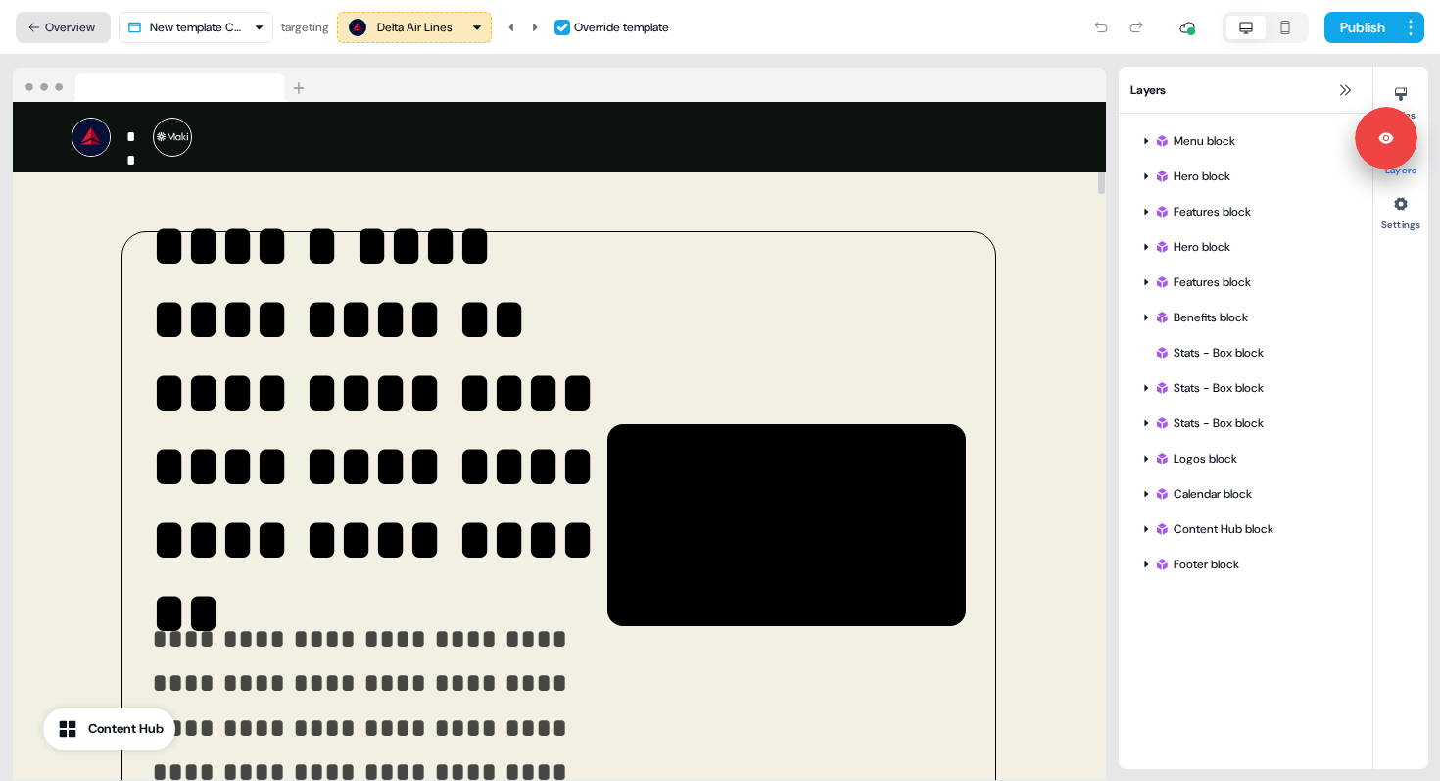
click at [67, 26] on button "Overview" at bounding box center [63, 27] width 95 height 31
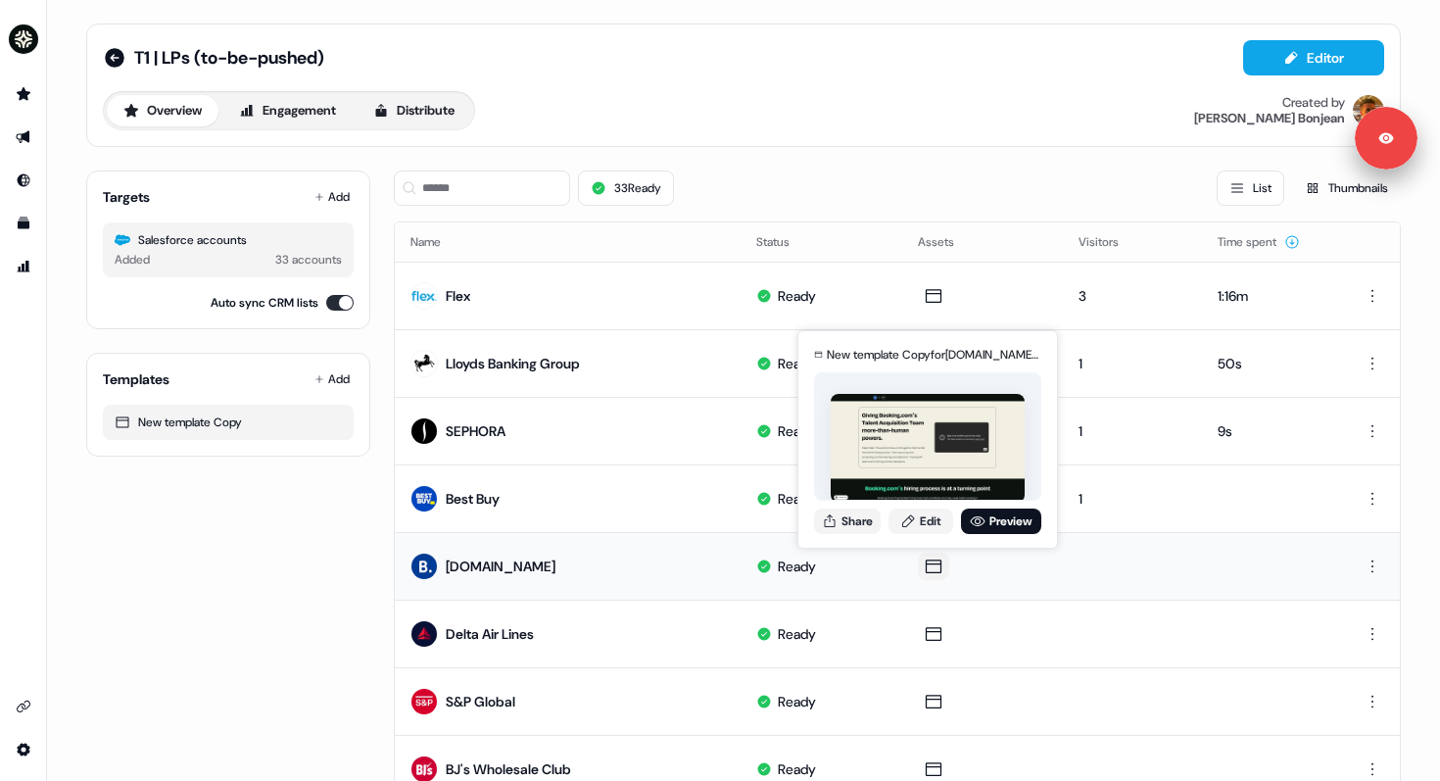
click at [929, 565] on icon at bounding box center [934, 567] width 24 height 20
click at [939, 522] on link "Edit" at bounding box center [921, 521] width 65 height 25
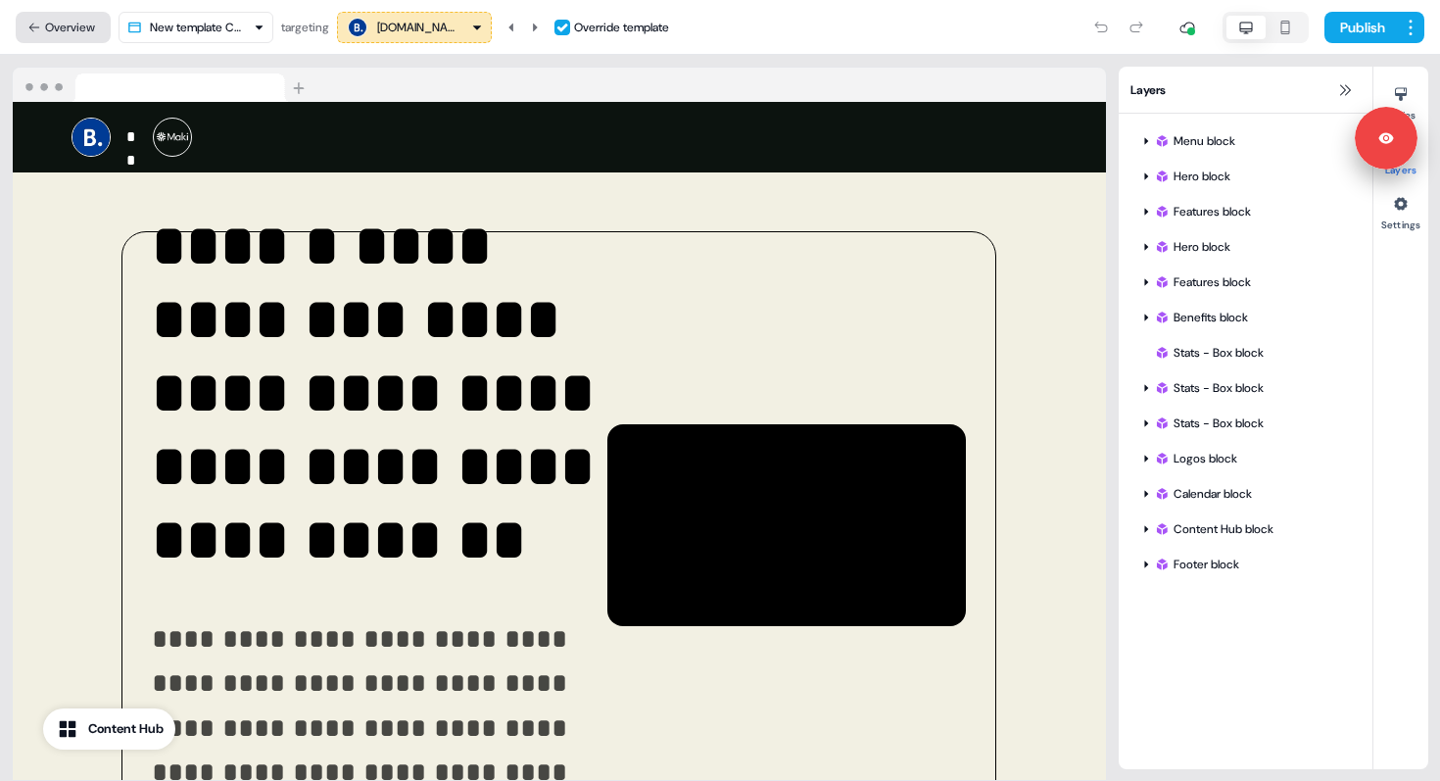
click at [36, 19] on button "Overview" at bounding box center [63, 27] width 95 height 31
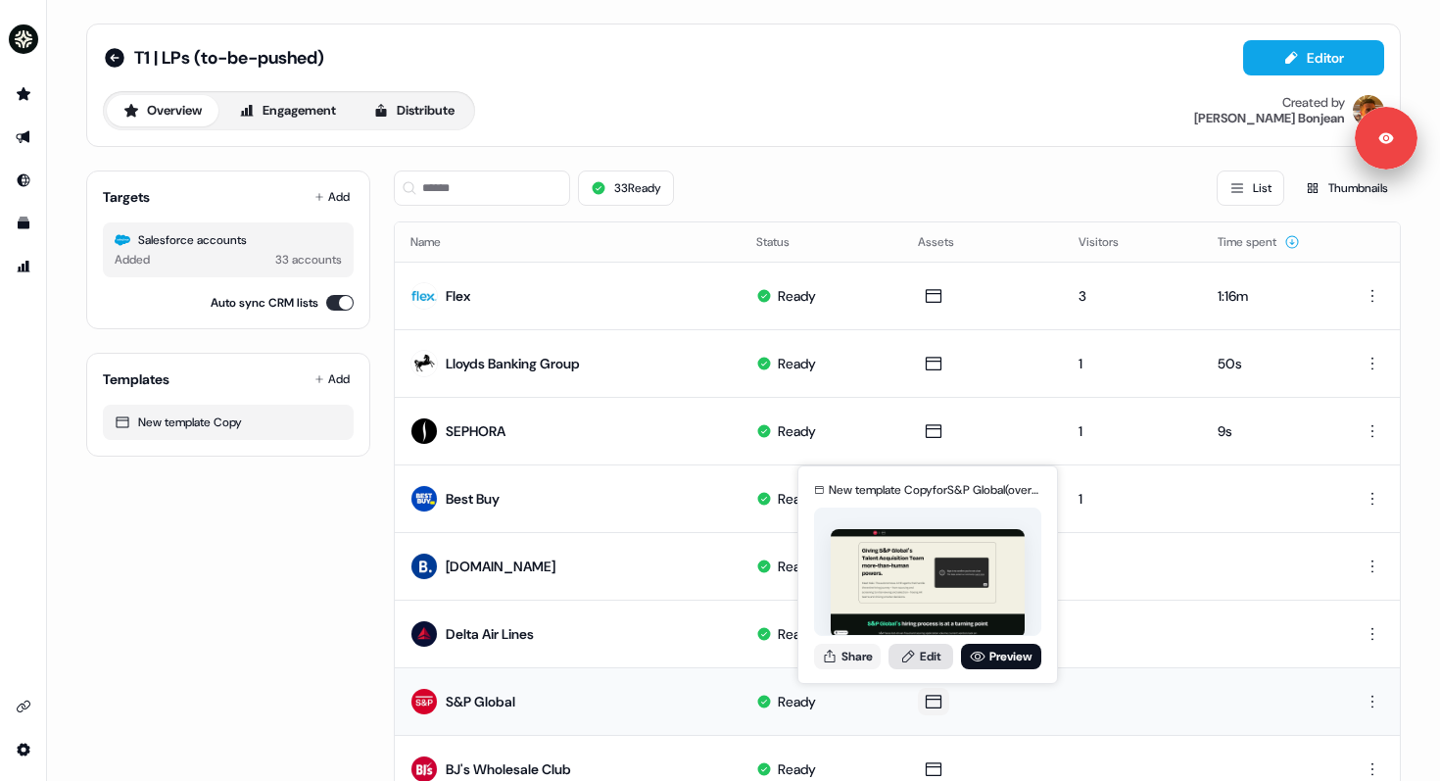
click at [931, 658] on link "Edit" at bounding box center [921, 656] width 65 height 25
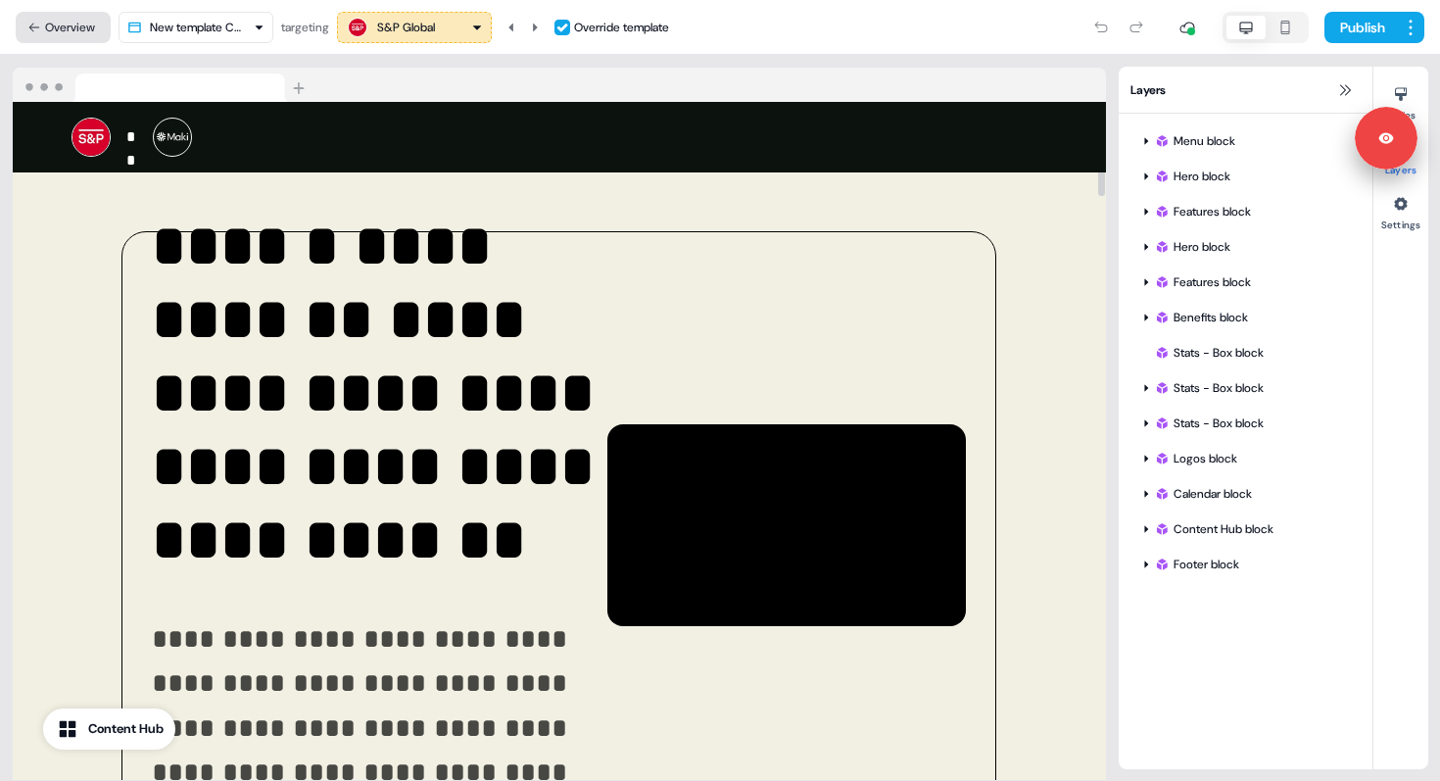
click at [74, 15] on button "Overview" at bounding box center [63, 27] width 95 height 31
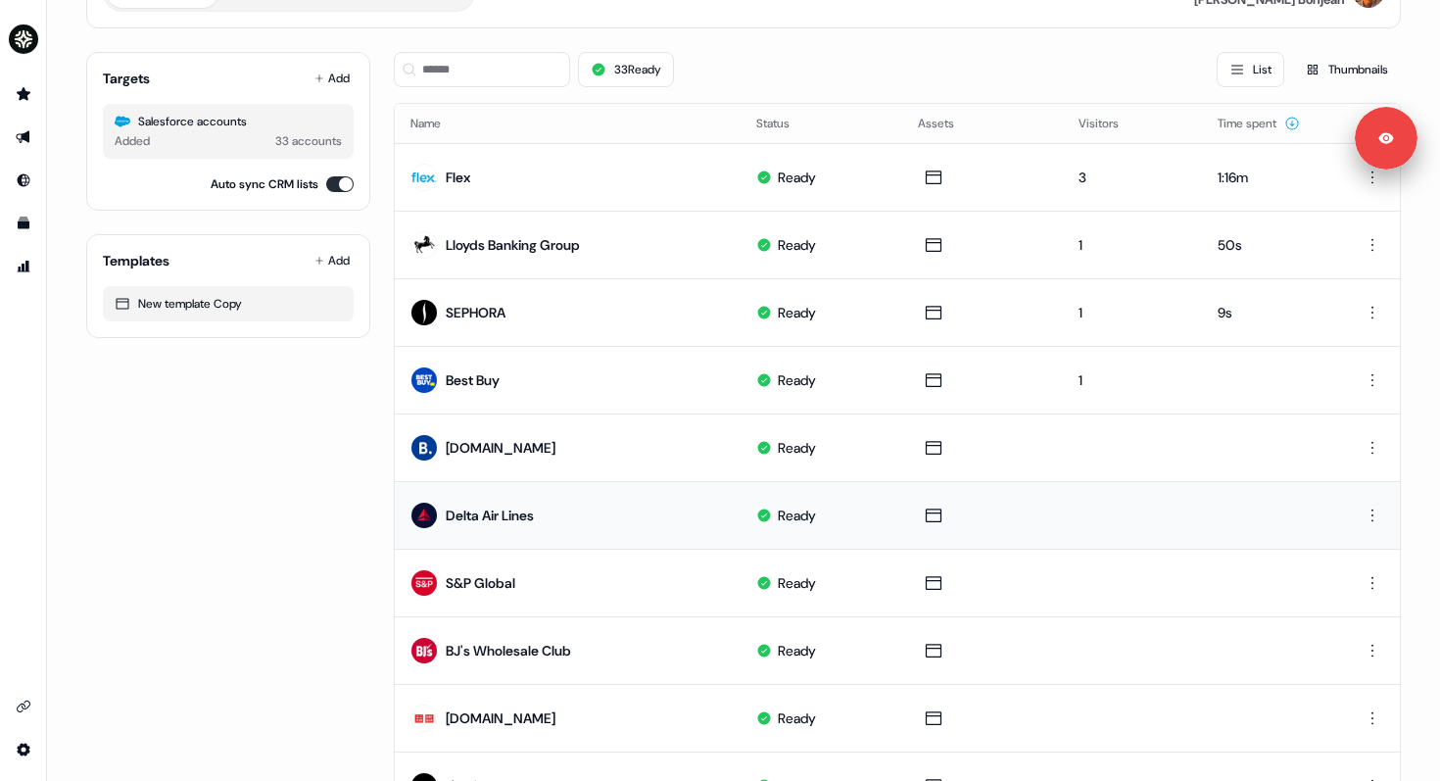
scroll to position [120, 0]
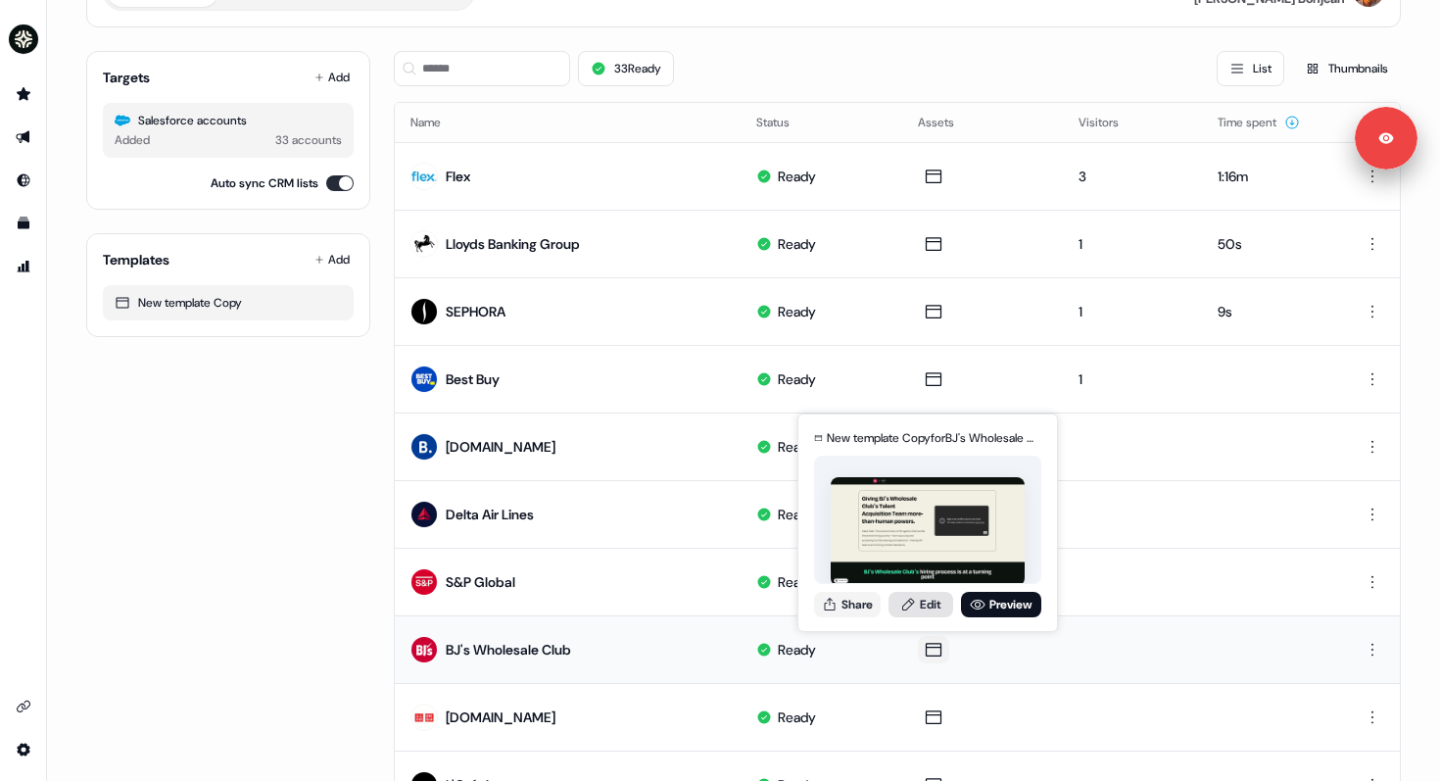
click at [926, 603] on link "Edit" at bounding box center [921, 604] width 65 height 25
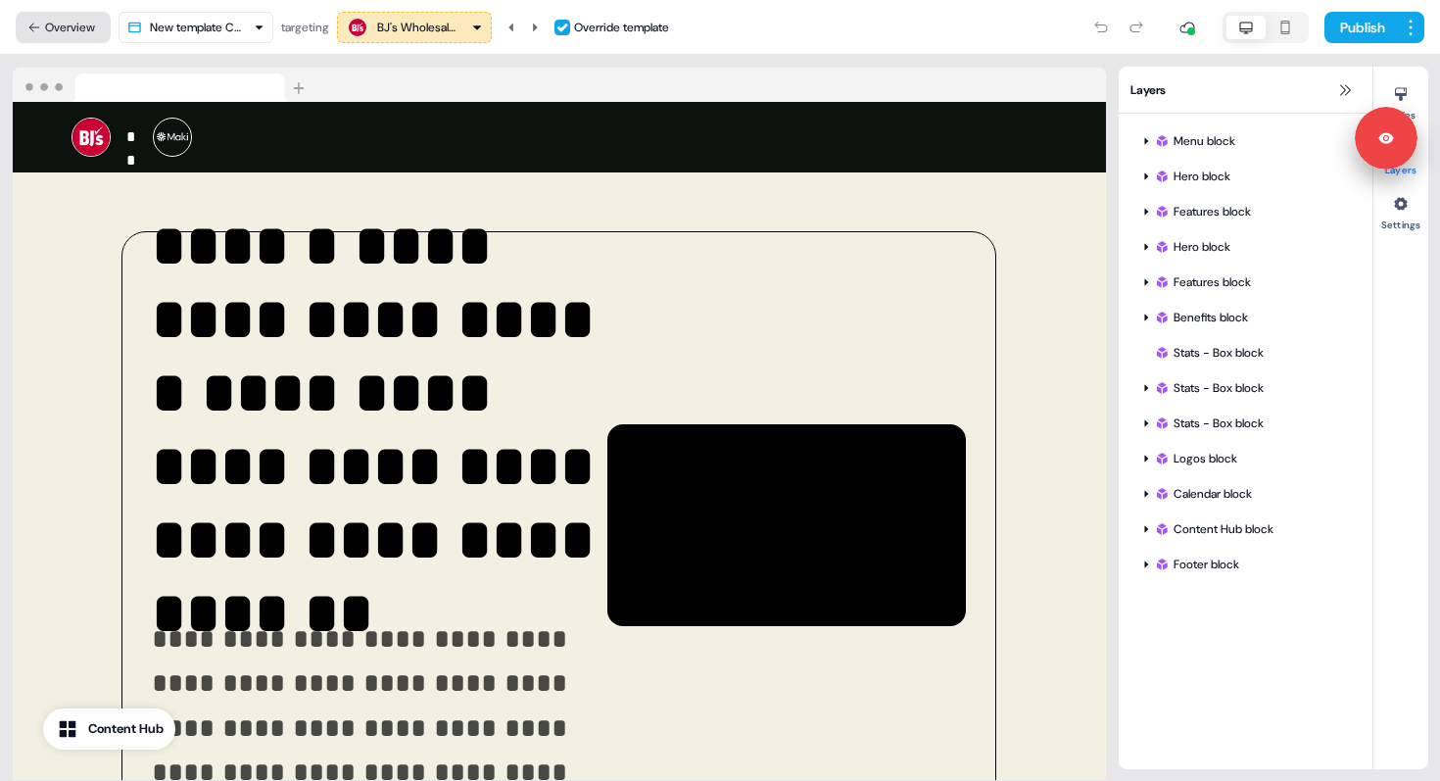
click at [36, 28] on icon at bounding box center [34, 28] width 14 height 14
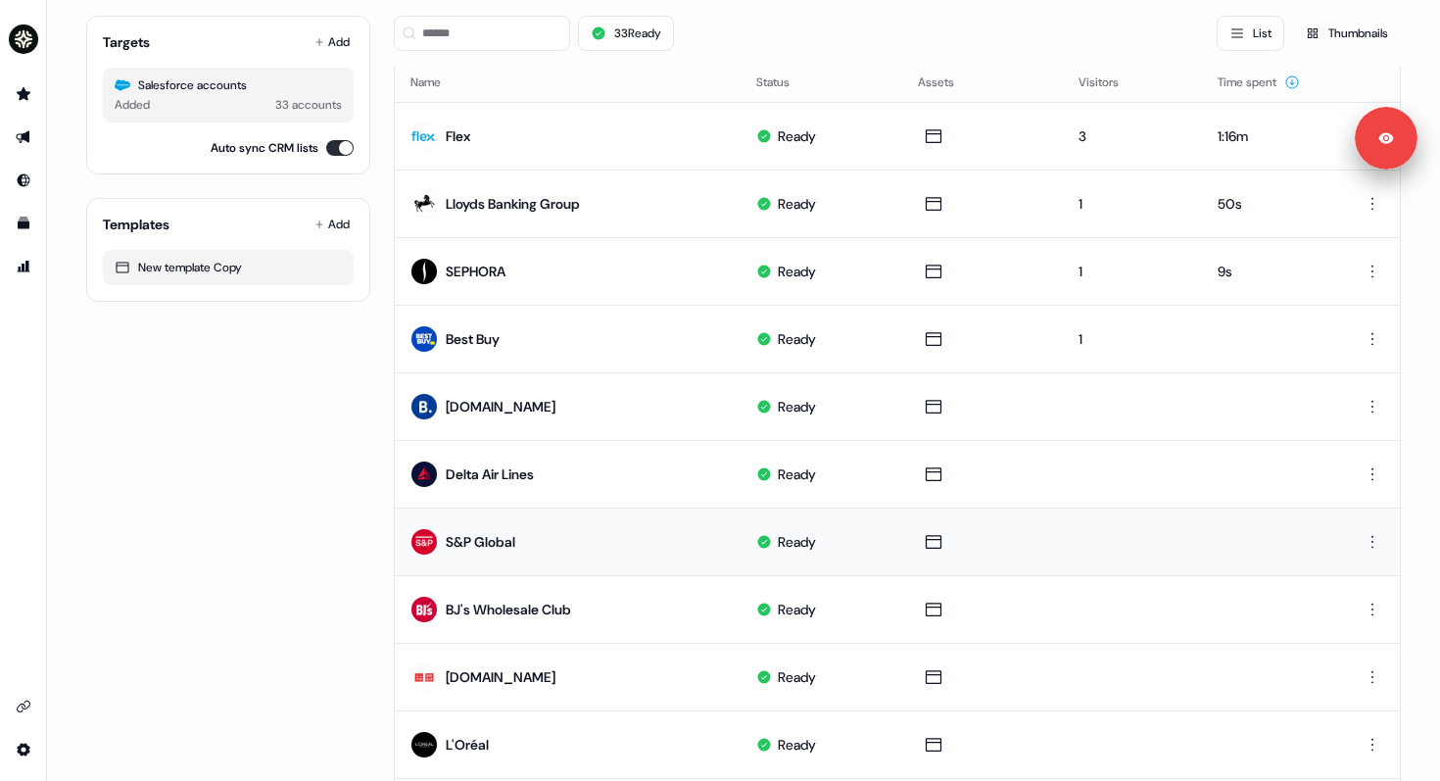
scroll to position [162, 0]
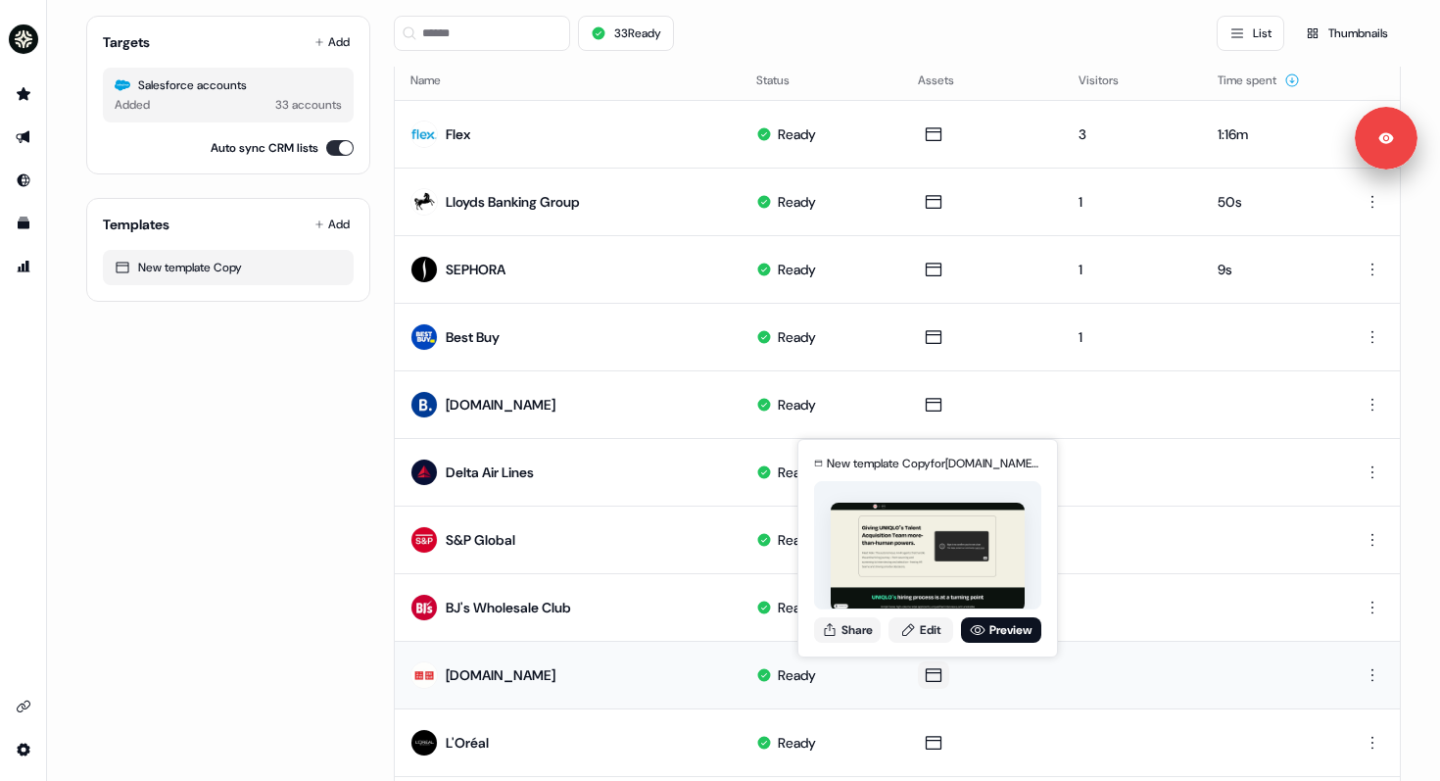
click at [930, 671] on icon at bounding box center [934, 675] width 16 height 14
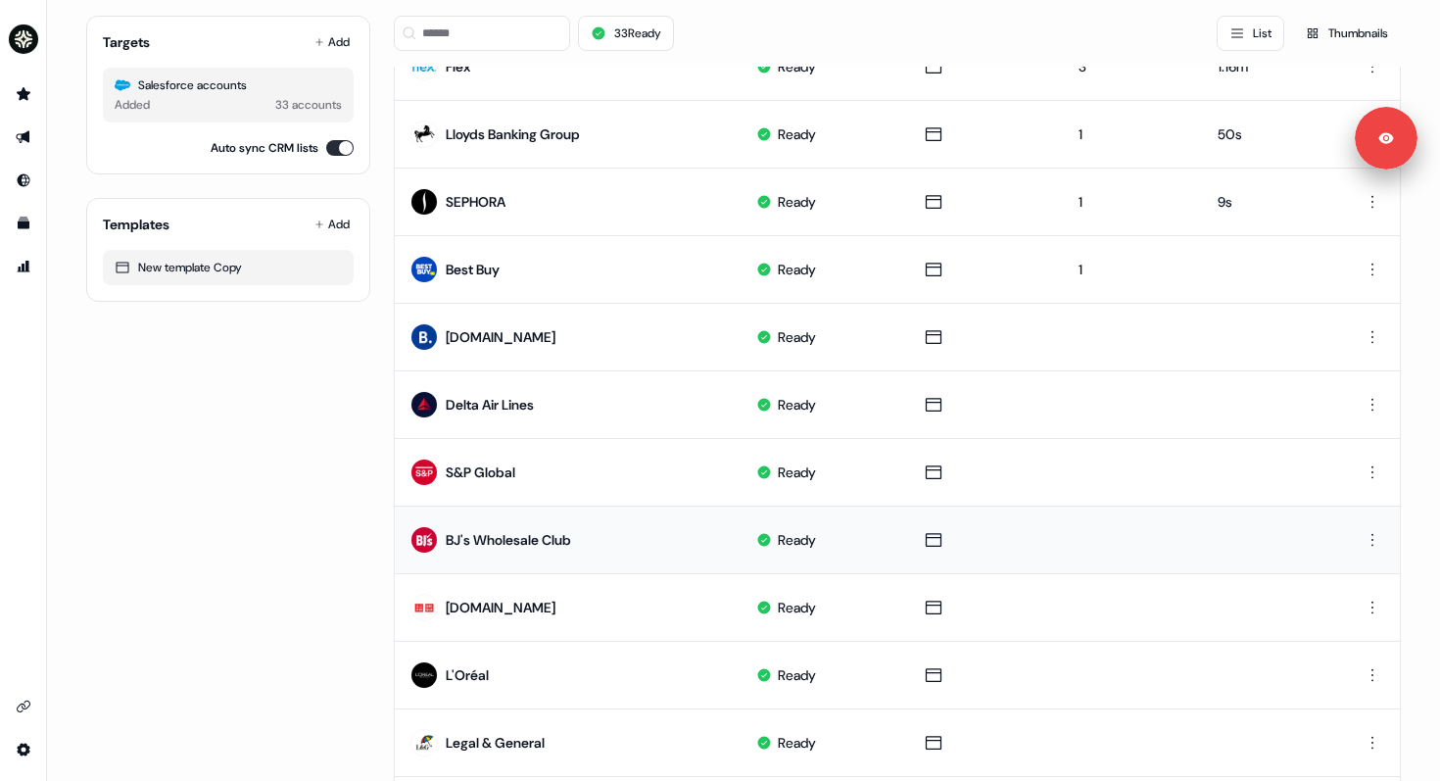
scroll to position [255, 0]
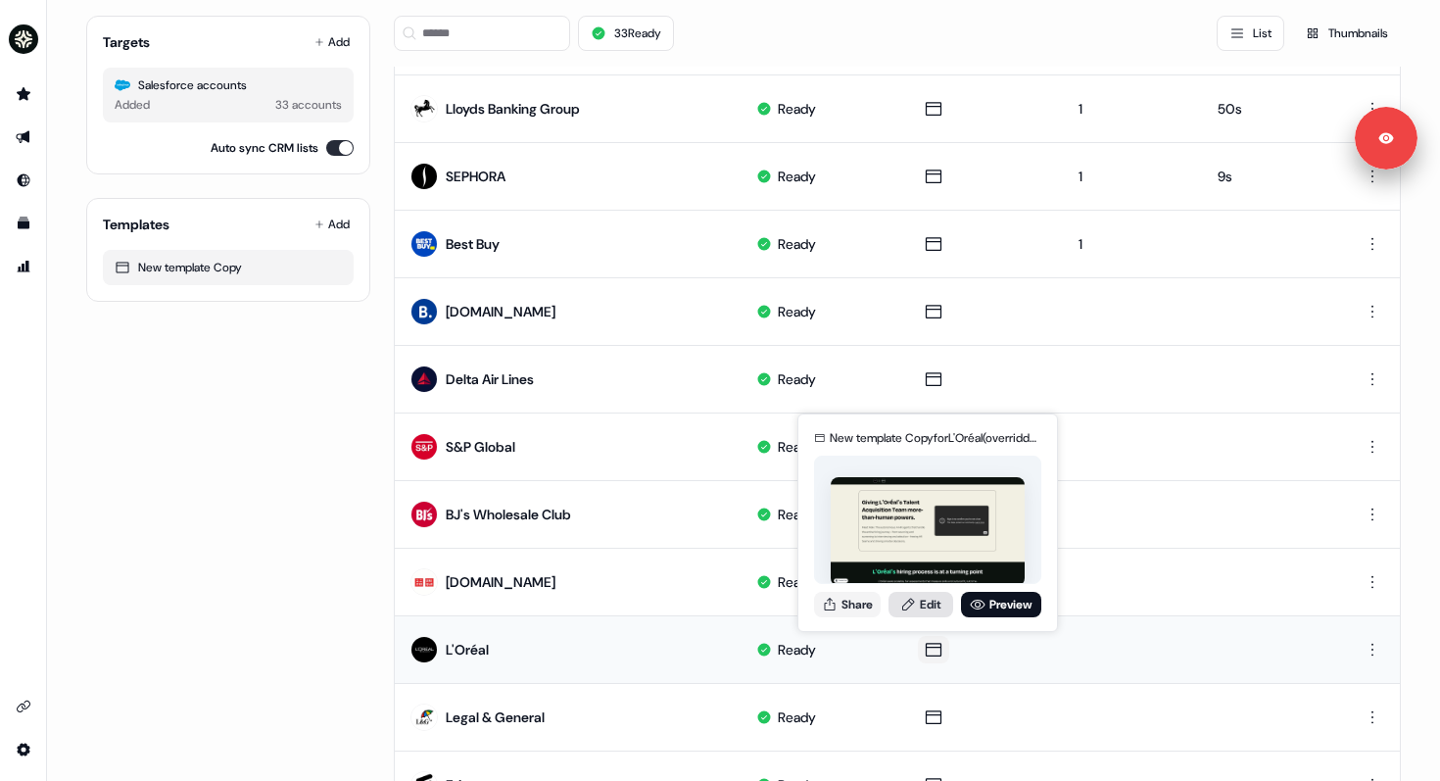
click at [936, 610] on link "Edit" at bounding box center [921, 604] width 65 height 25
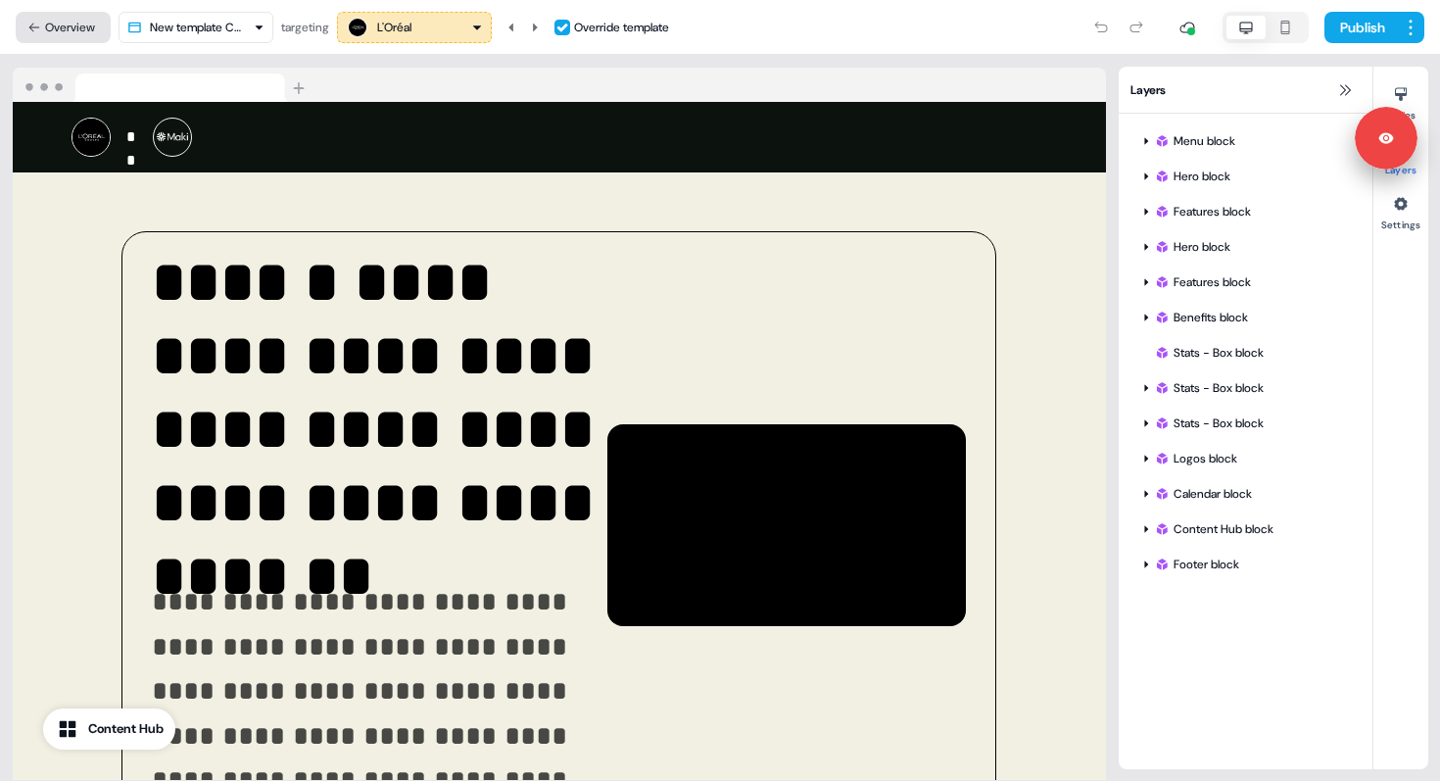
click at [74, 30] on button "Overview" at bounding box center [63, 27] width 95 height 31
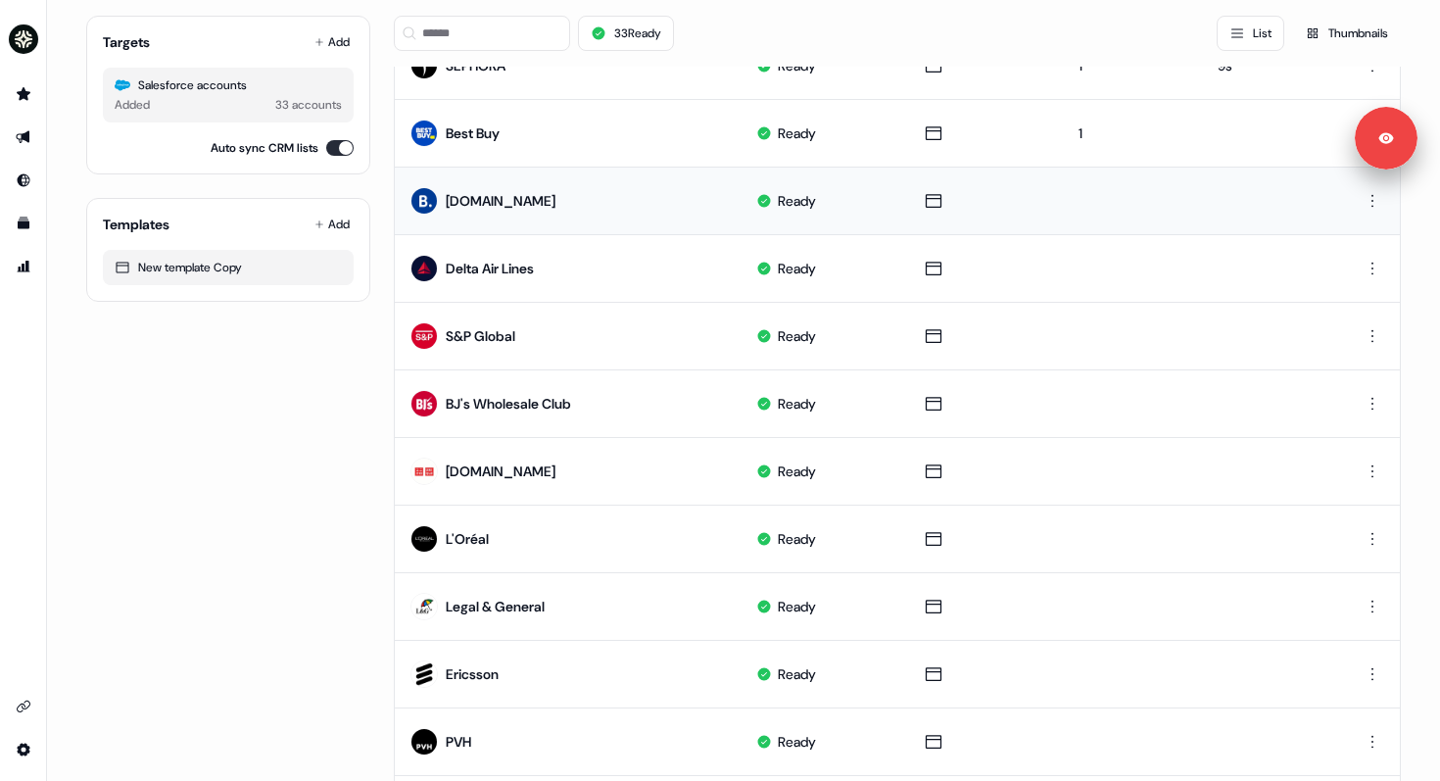
scroll to position [369, 0]
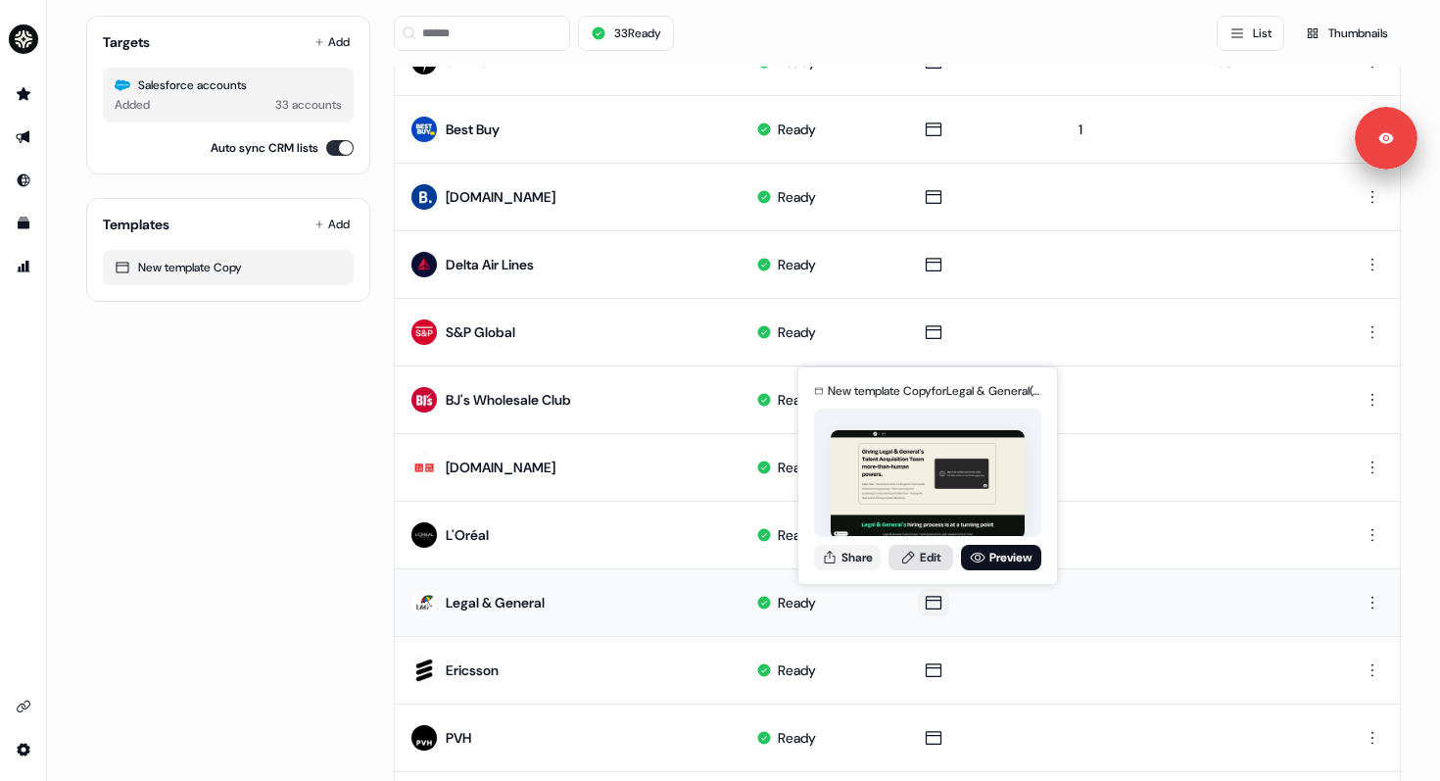
click at [920, 553] on link "Edit" at bounding box center [921, 557] width 65 height 25
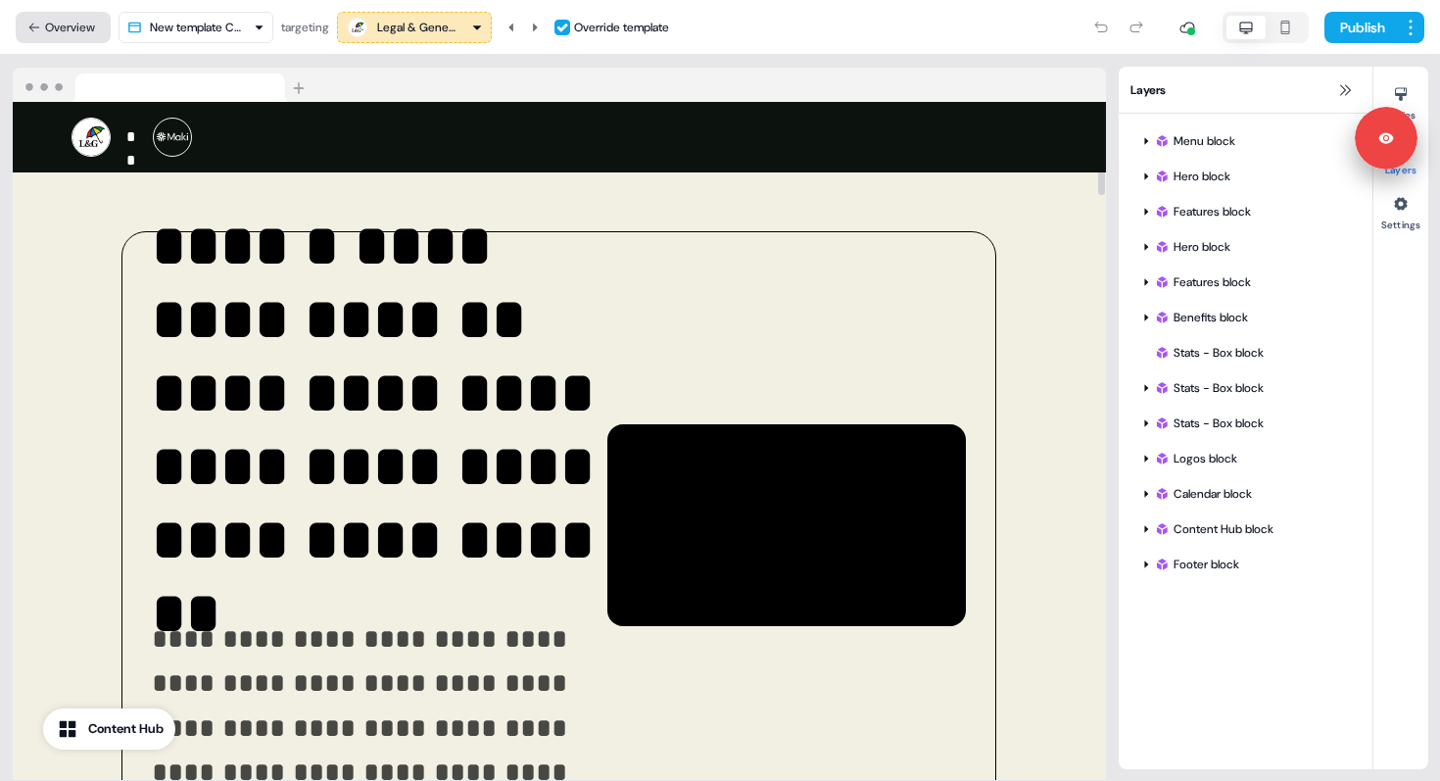
click at [77, 18] on button "Overview" at bounding box center [63, 27] width 95 height 31
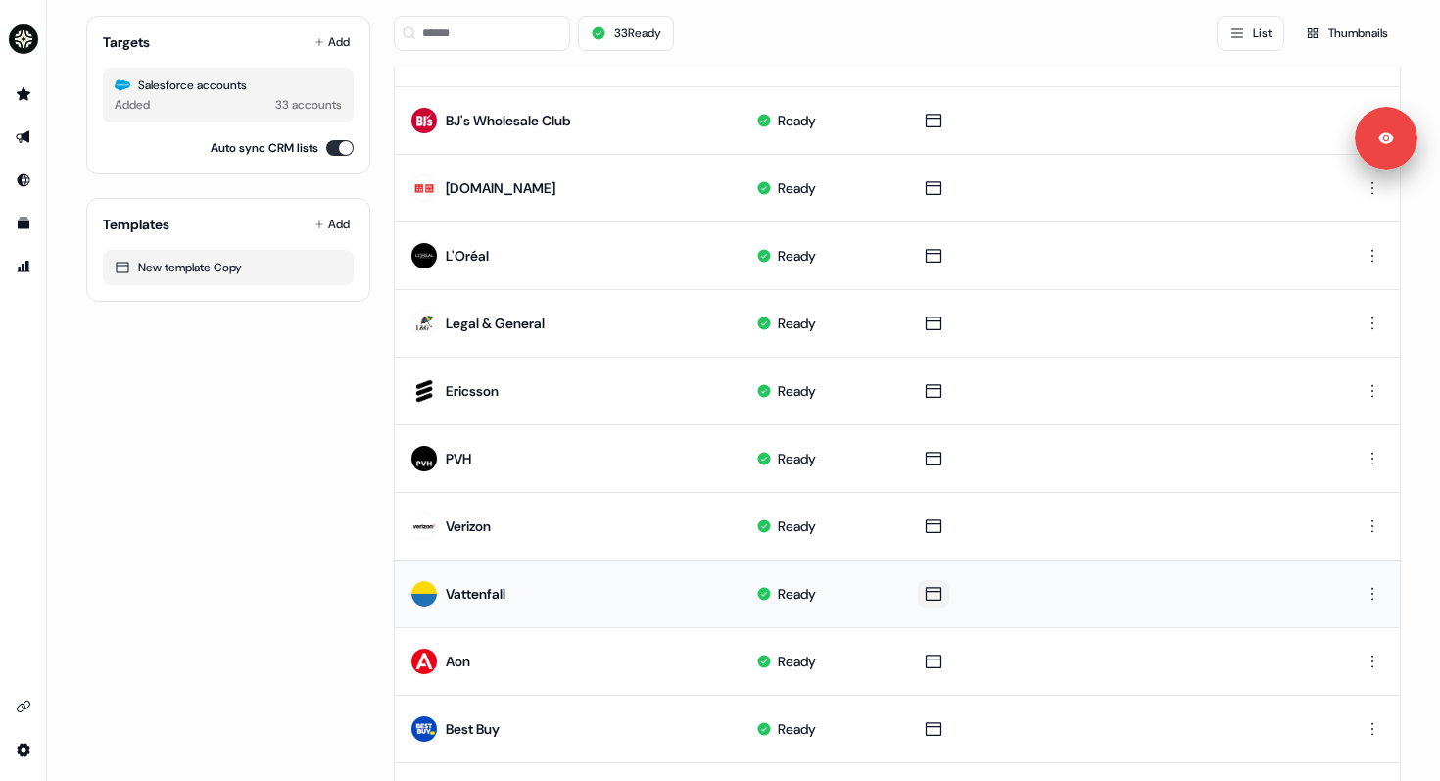
scroll to position [652, 0]
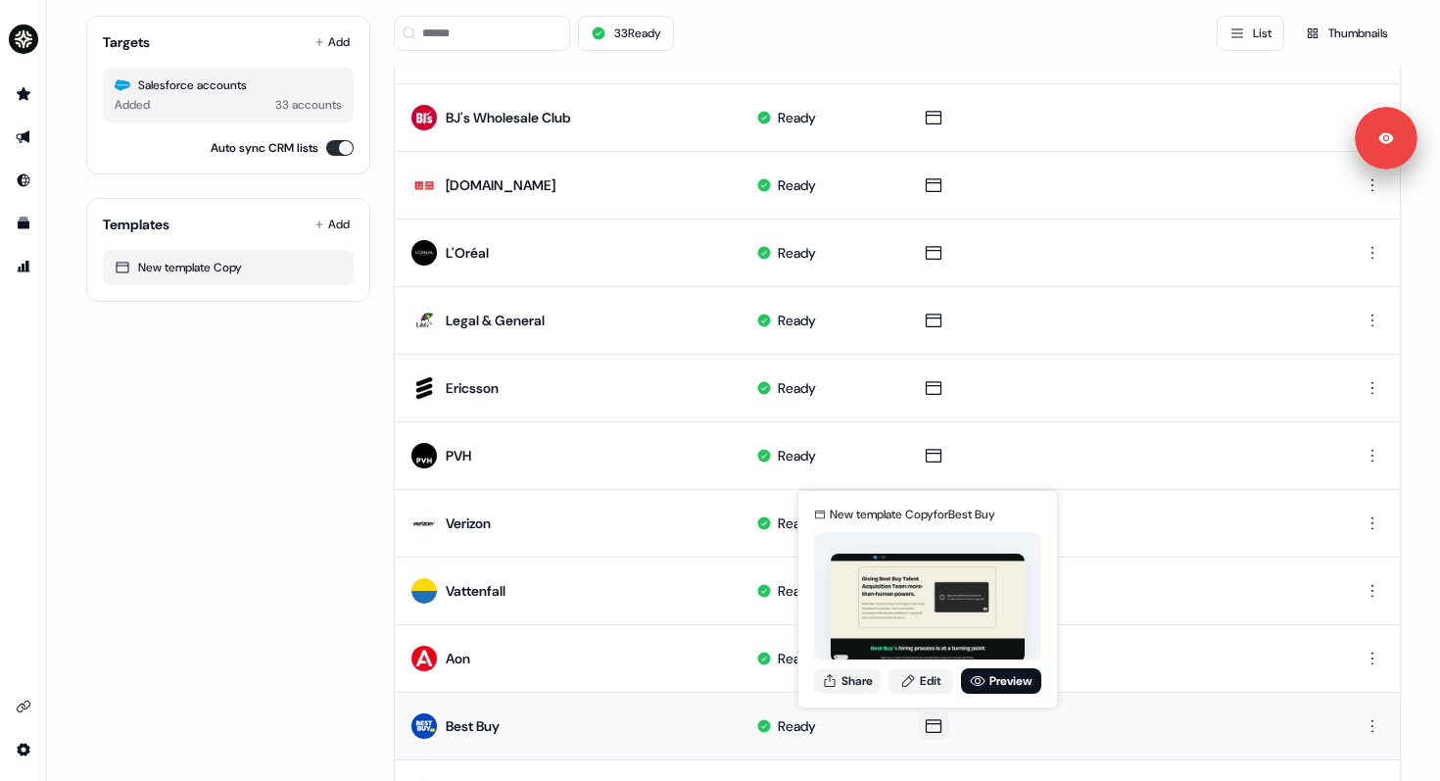
click at [927, 728] on icon at bounding box center [934, 726] width 24 height 20
click at [929, 665] on div "New template Copy for Best Buy Share Edit Preview" at bounding box center [927, 599] width 235 height 205
click at [927, 684] on link "Edit" at bounding box center [921, 680] width 65 height 25
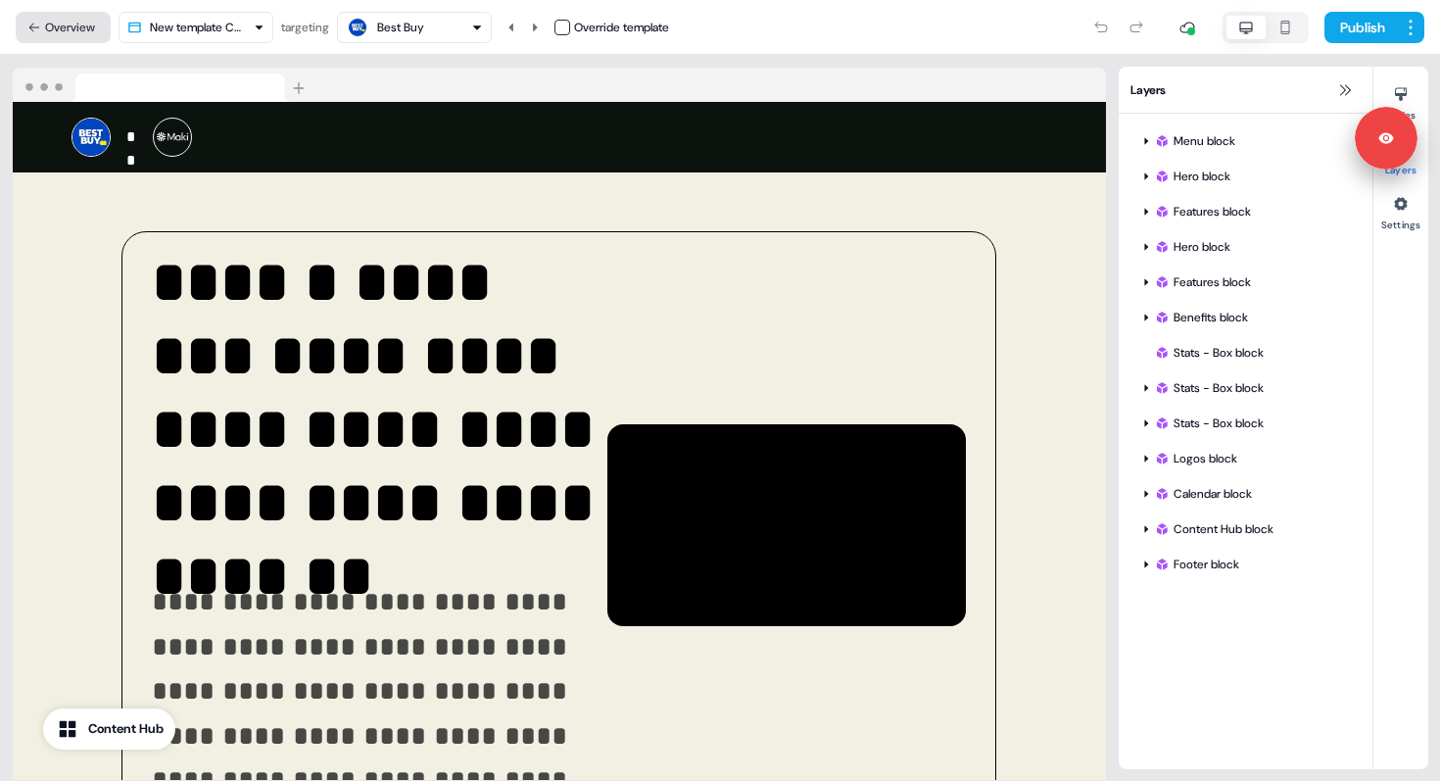
click at [44, 18] on button "Overview" at bounding box center [63, 27] width 95 height 31
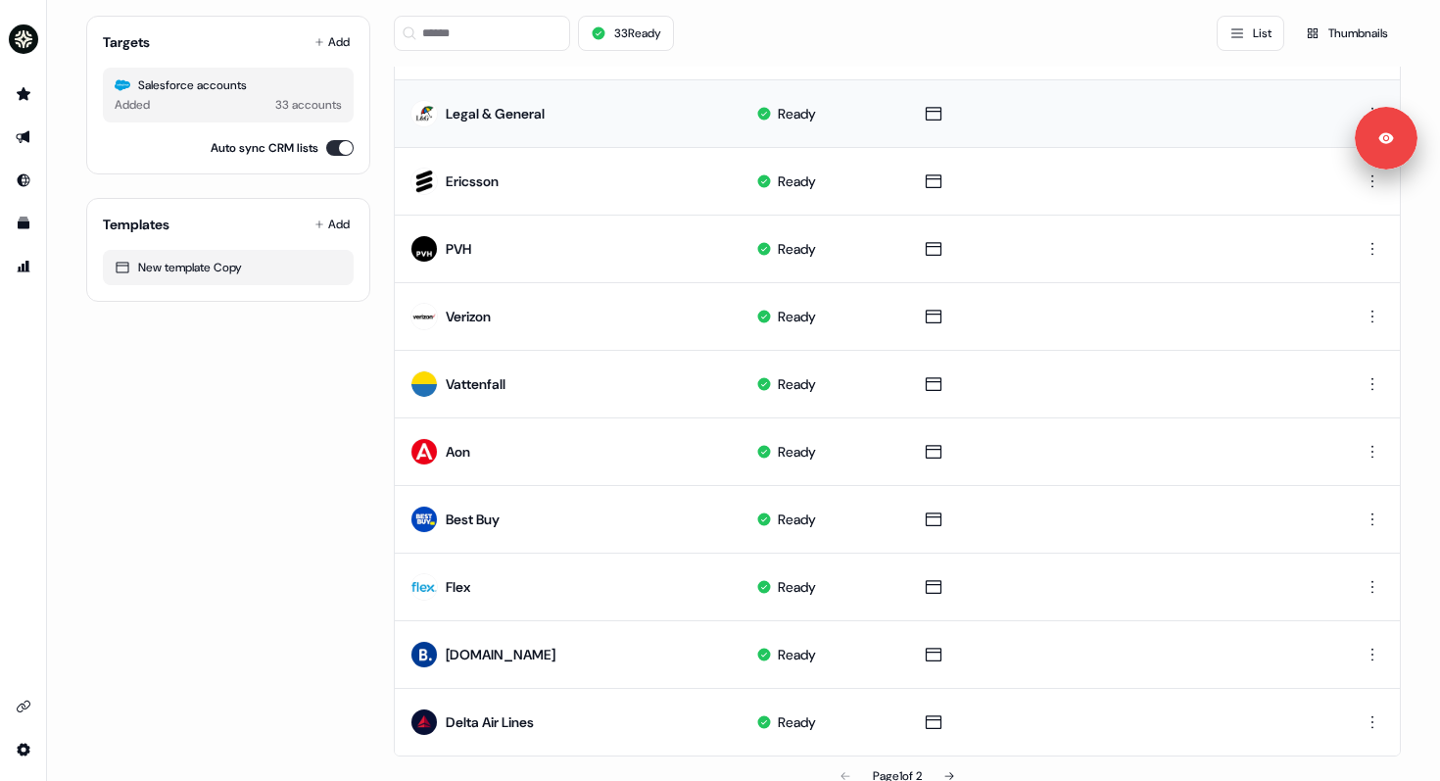
scroll to position [859, 0]
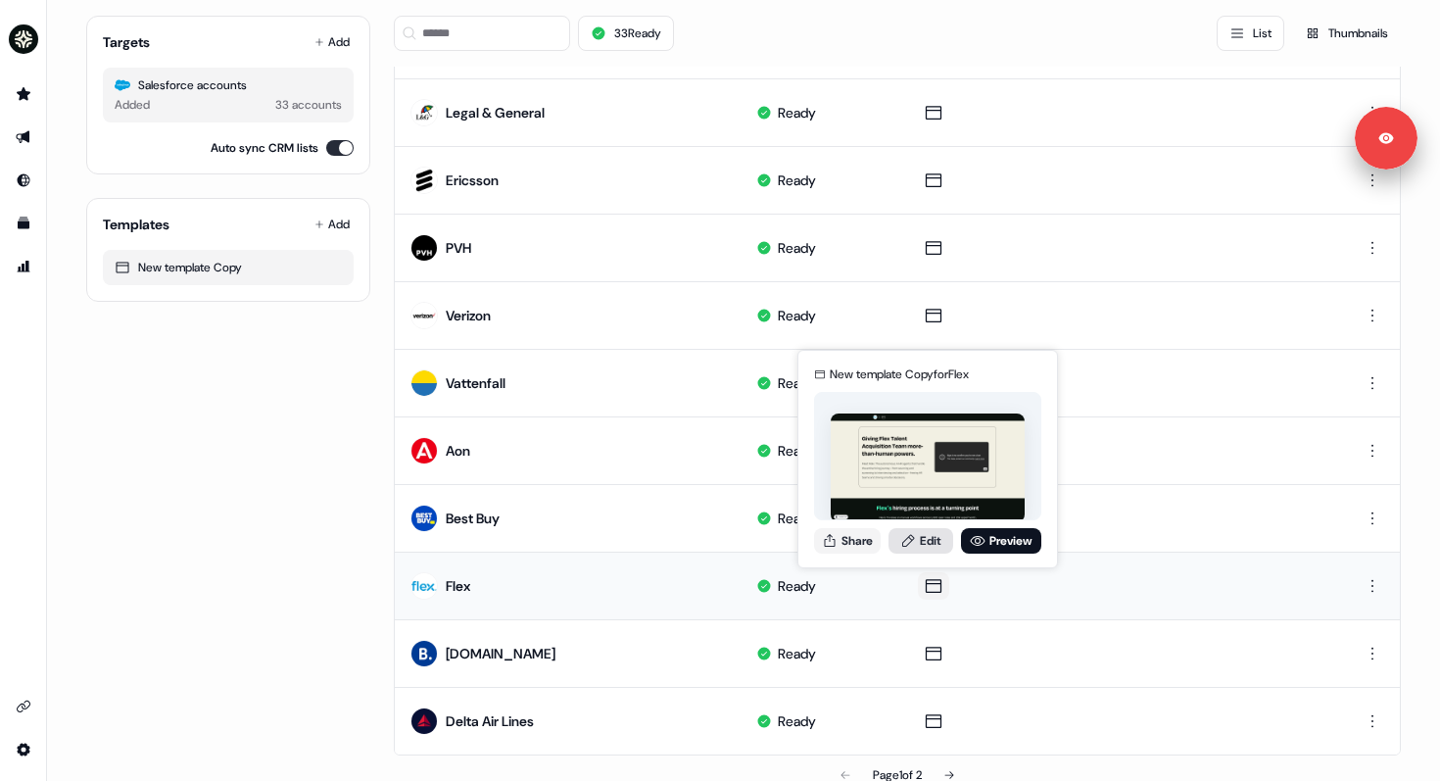
click at [915, 541] on link "Edit" at bounding box center [921, 540] width 65 height 25
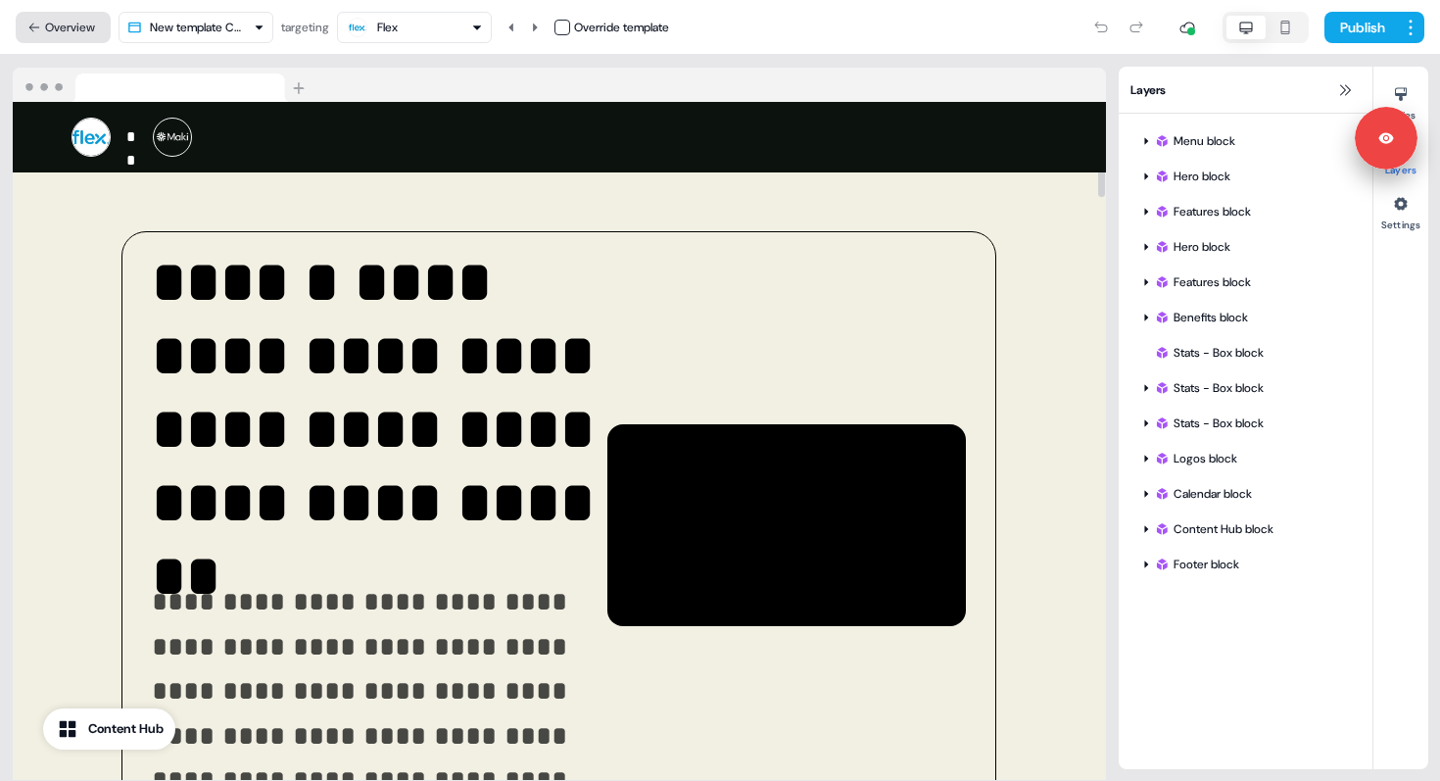
click at [83, 26] on button "Overview" at bounding box center [63, 27] width 95 height 31
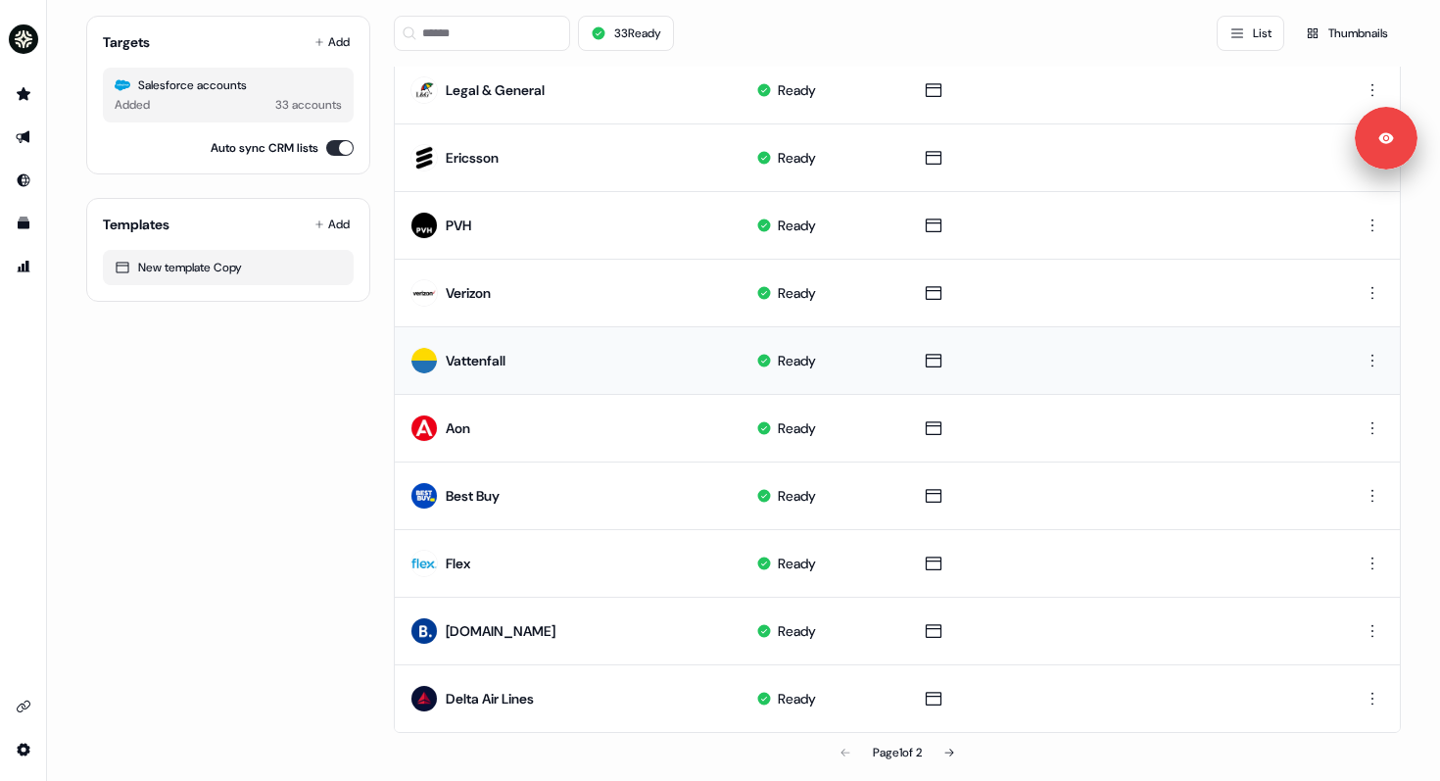
scroll to position [885, 0]
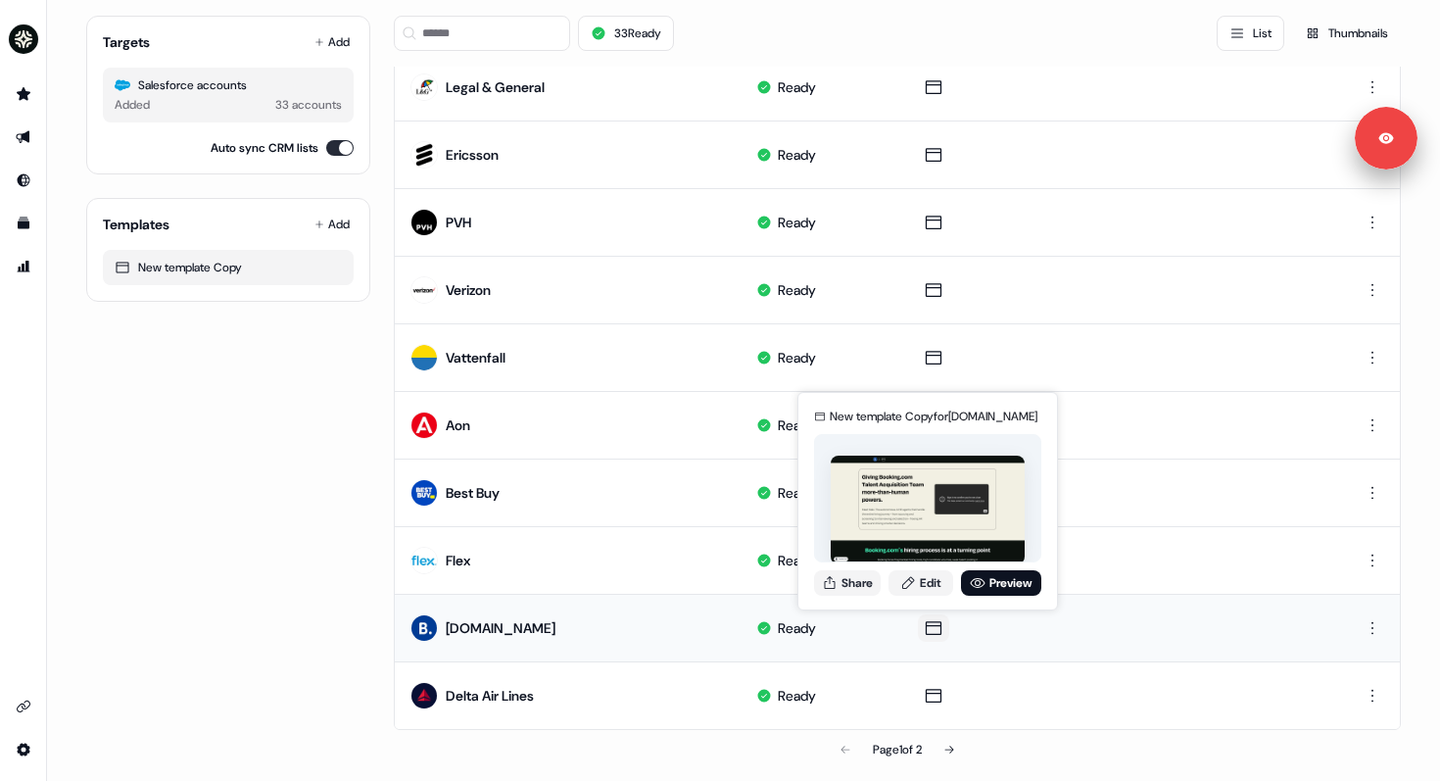
click at [926, 625] on icon at bounding box center [934, 628] width 16 height 14
click at [940, 583] on link "Edit" at bounding box center [921, 582] width 65 height 25
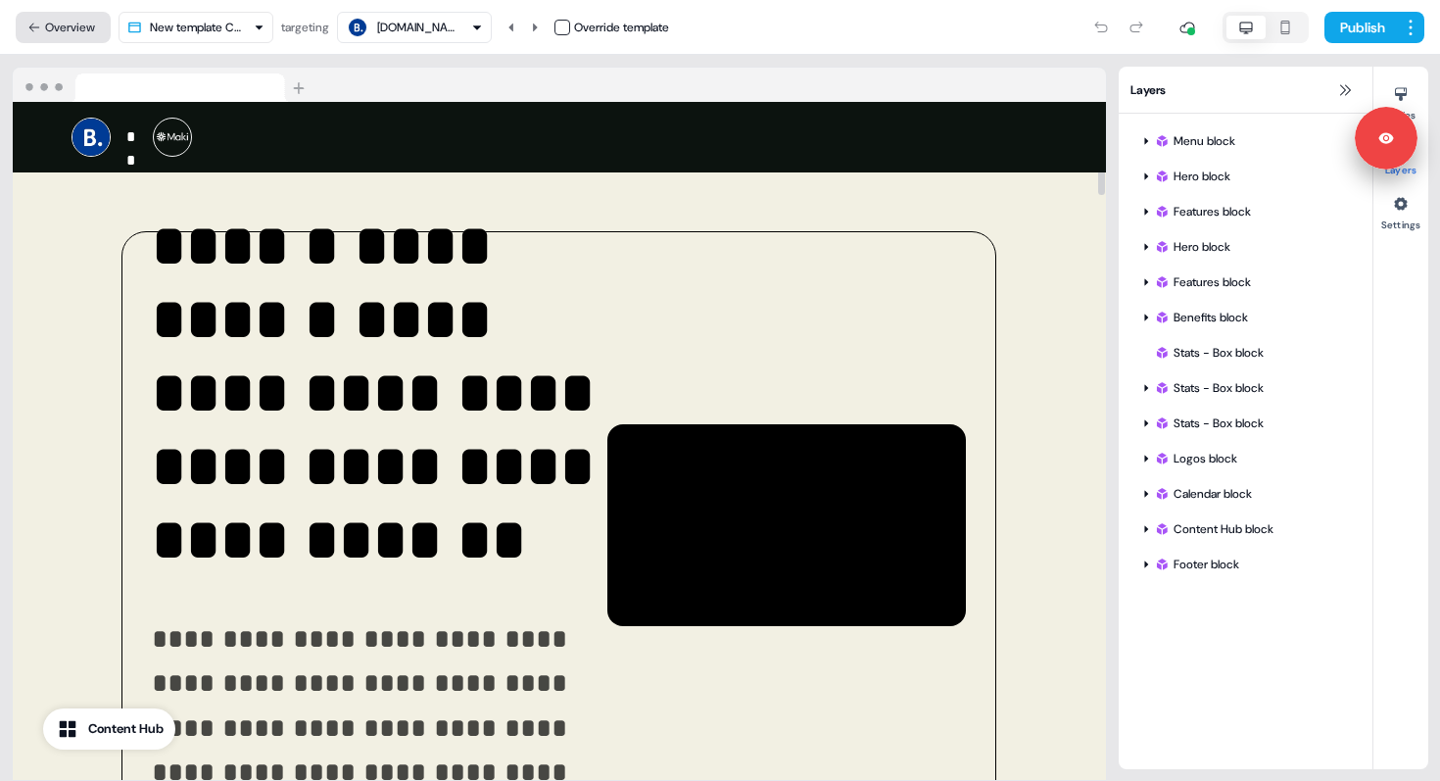
click at [69, 40] on button "Overview" at bounding box center [63, 27] width 95 height 31
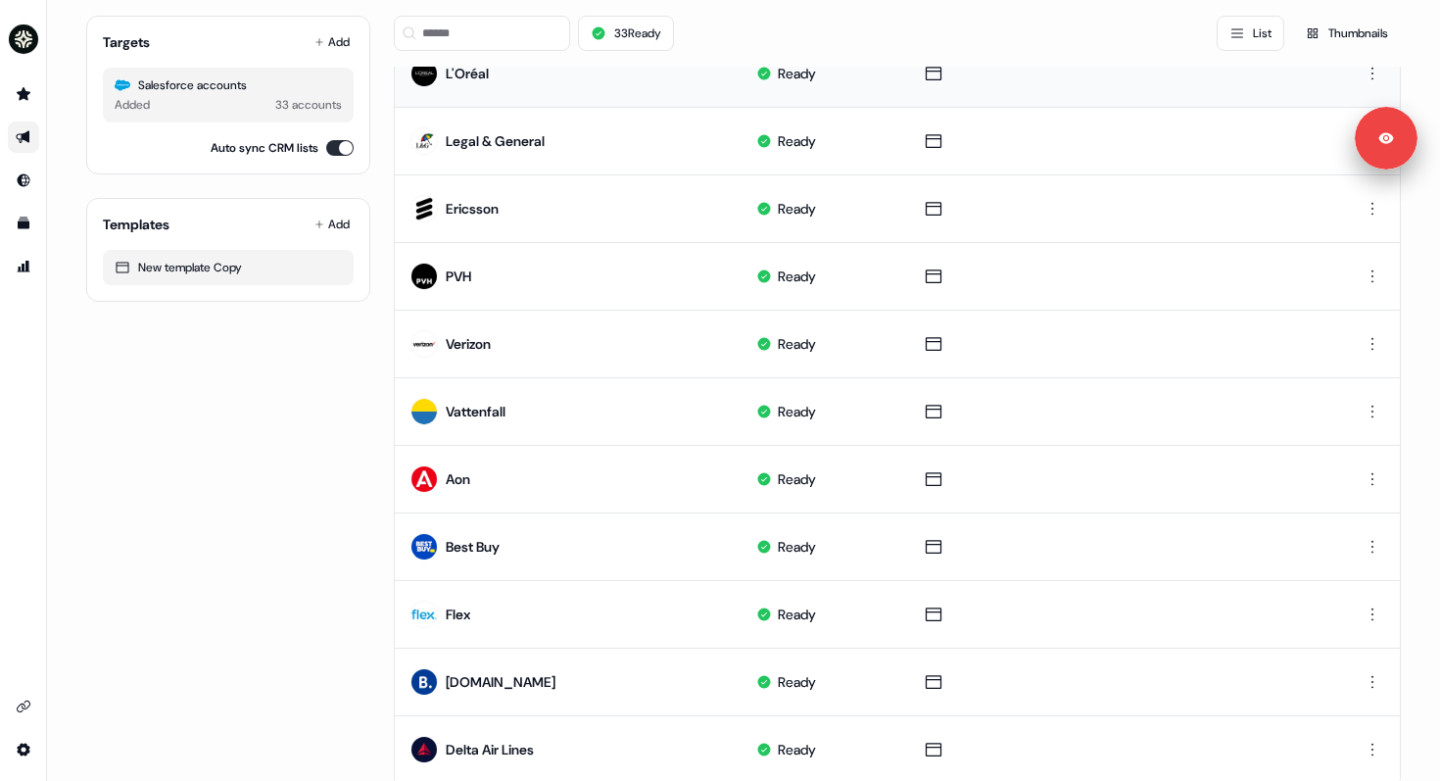
scroll to position [896, 0]
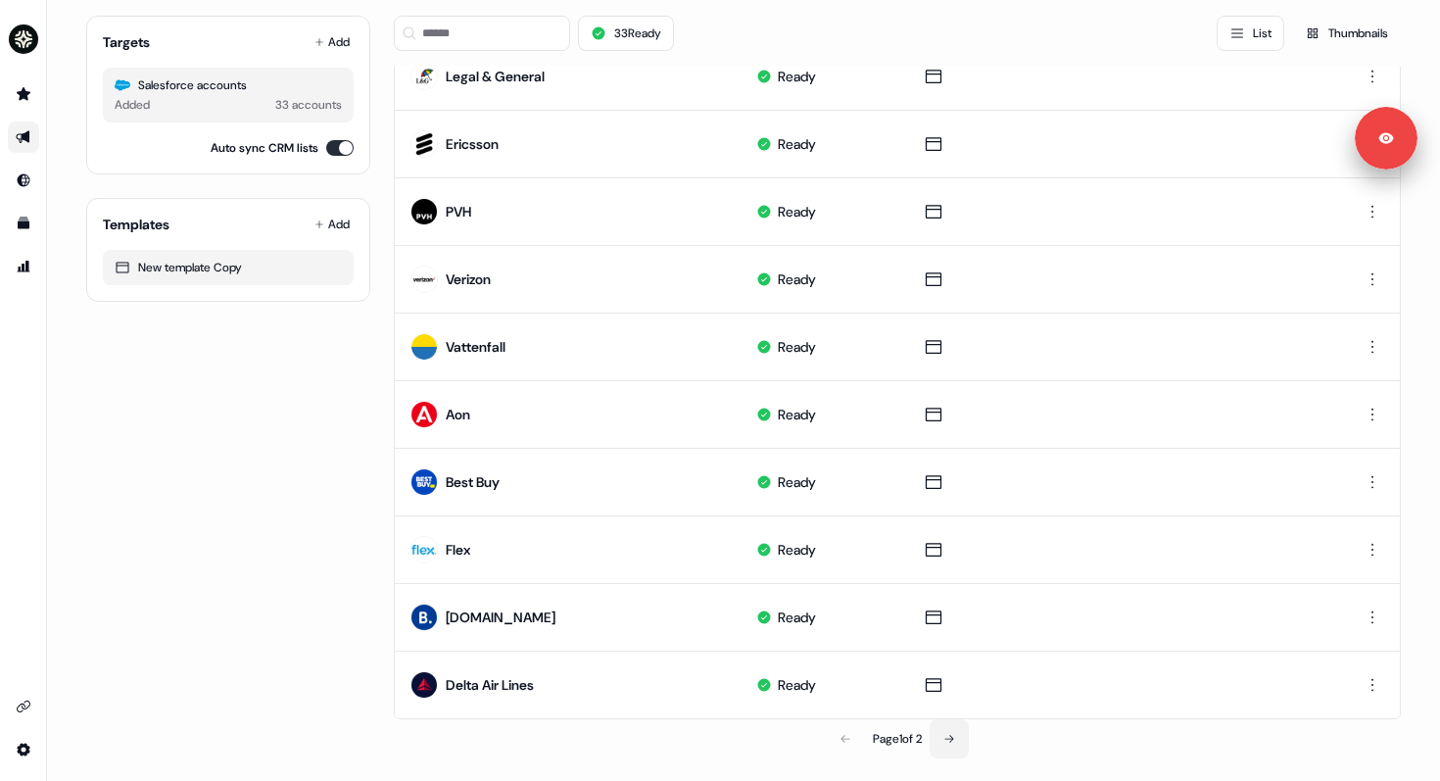
click at [947, 729] on button at bounding box center [949, 738] width 39 height 39
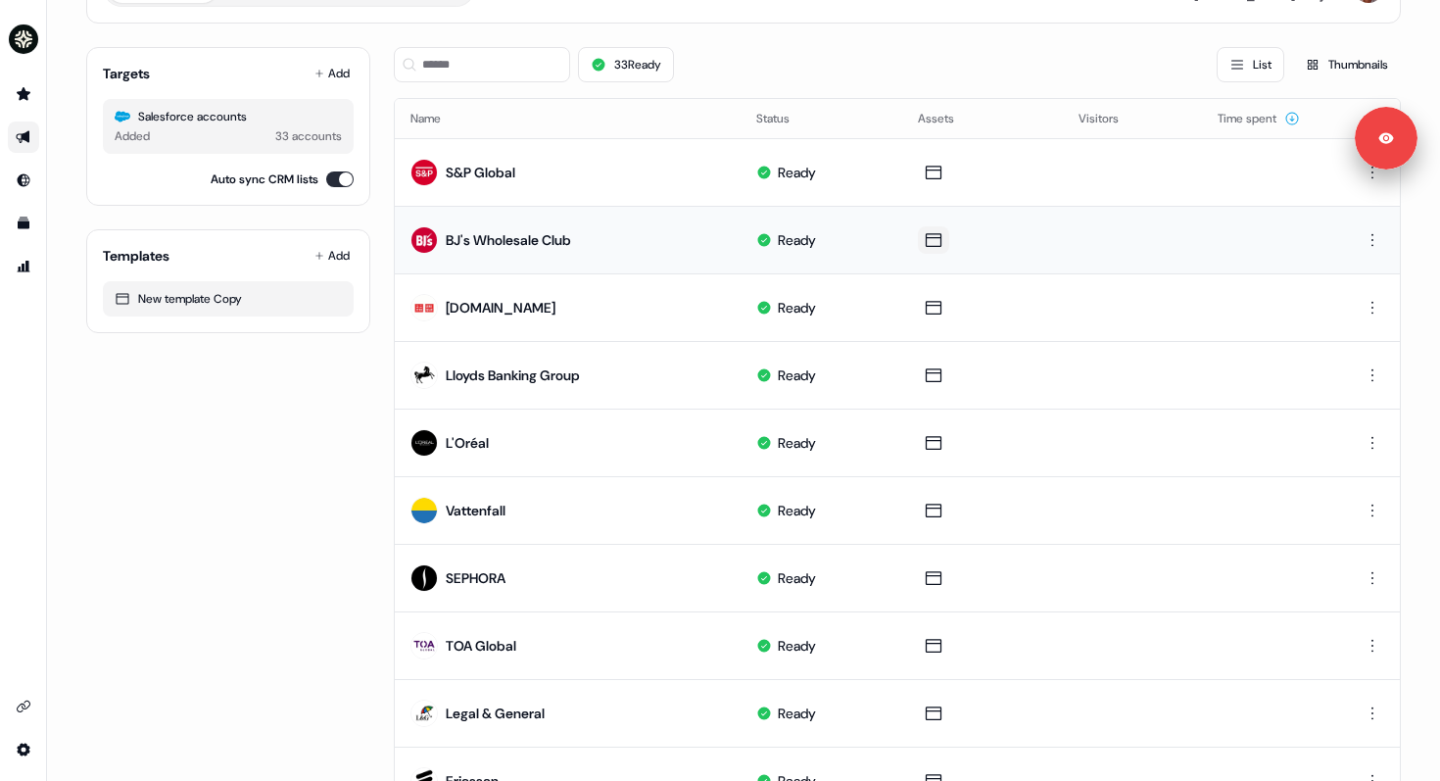
scroll to position [96, 0]
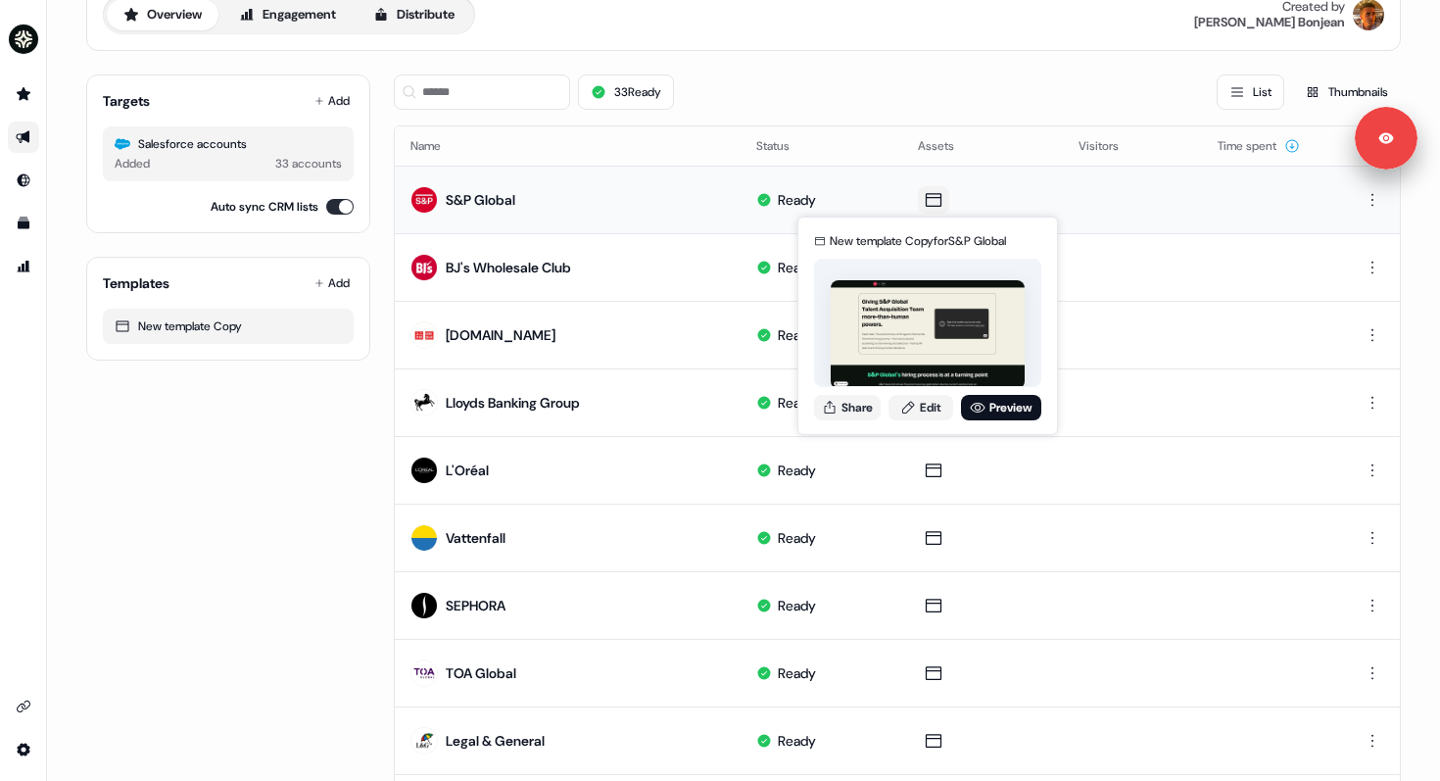
click at [926, 205] on icon at bounding box center [934, 200] width 16 height 14
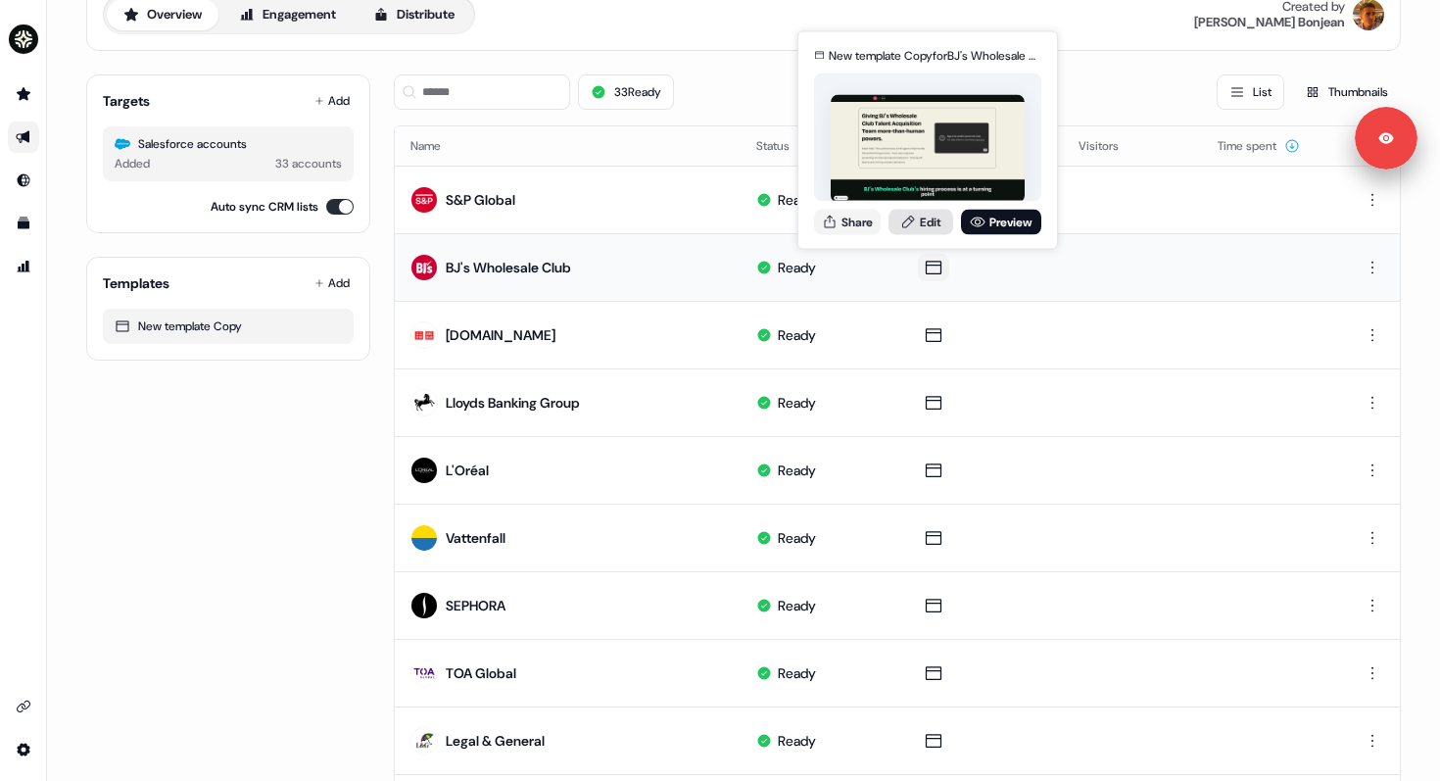
click at [932, 224] on link "Edit" at bounding box center [921, 221] width 65 height 25
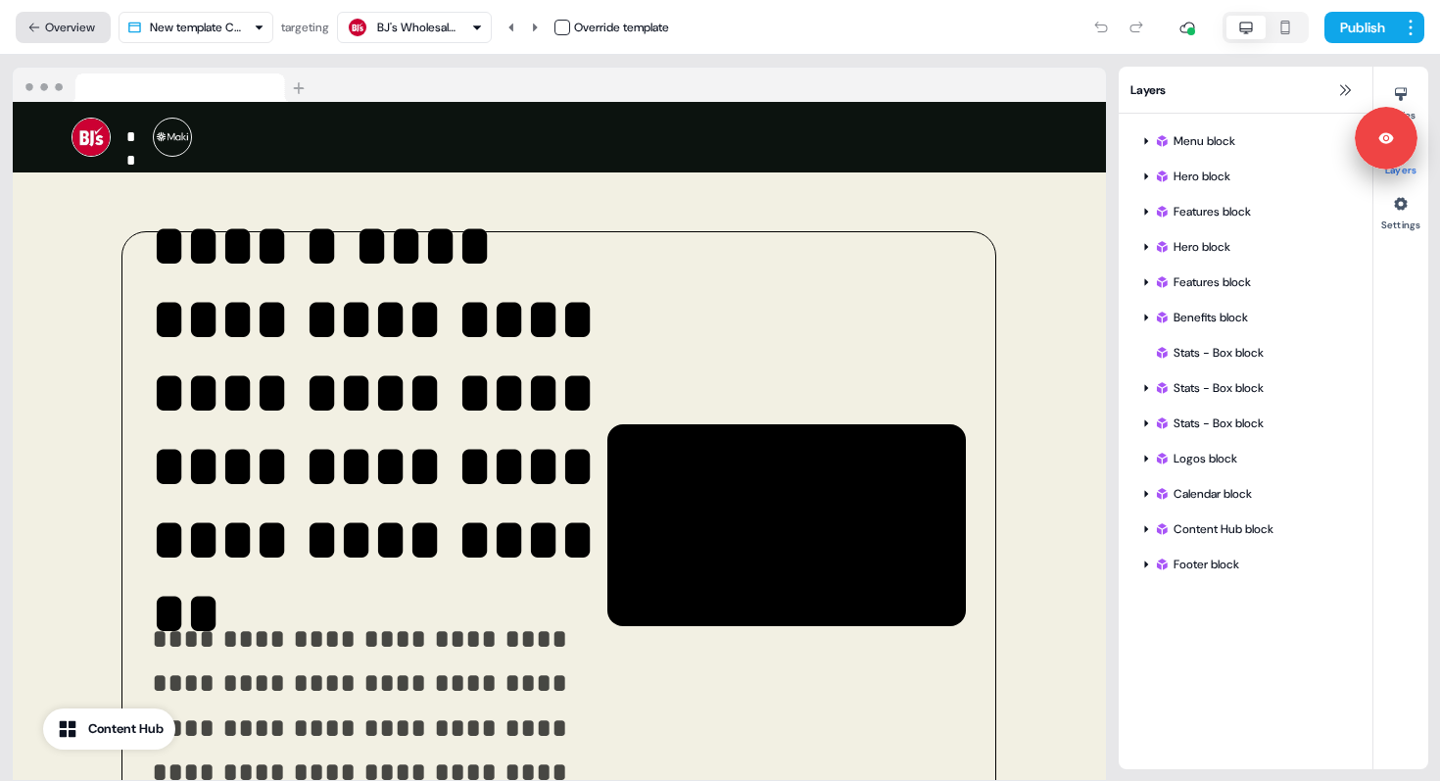
click at [97, 24] on button "Overview" at bounding box center [63, 27] width 95 height 31
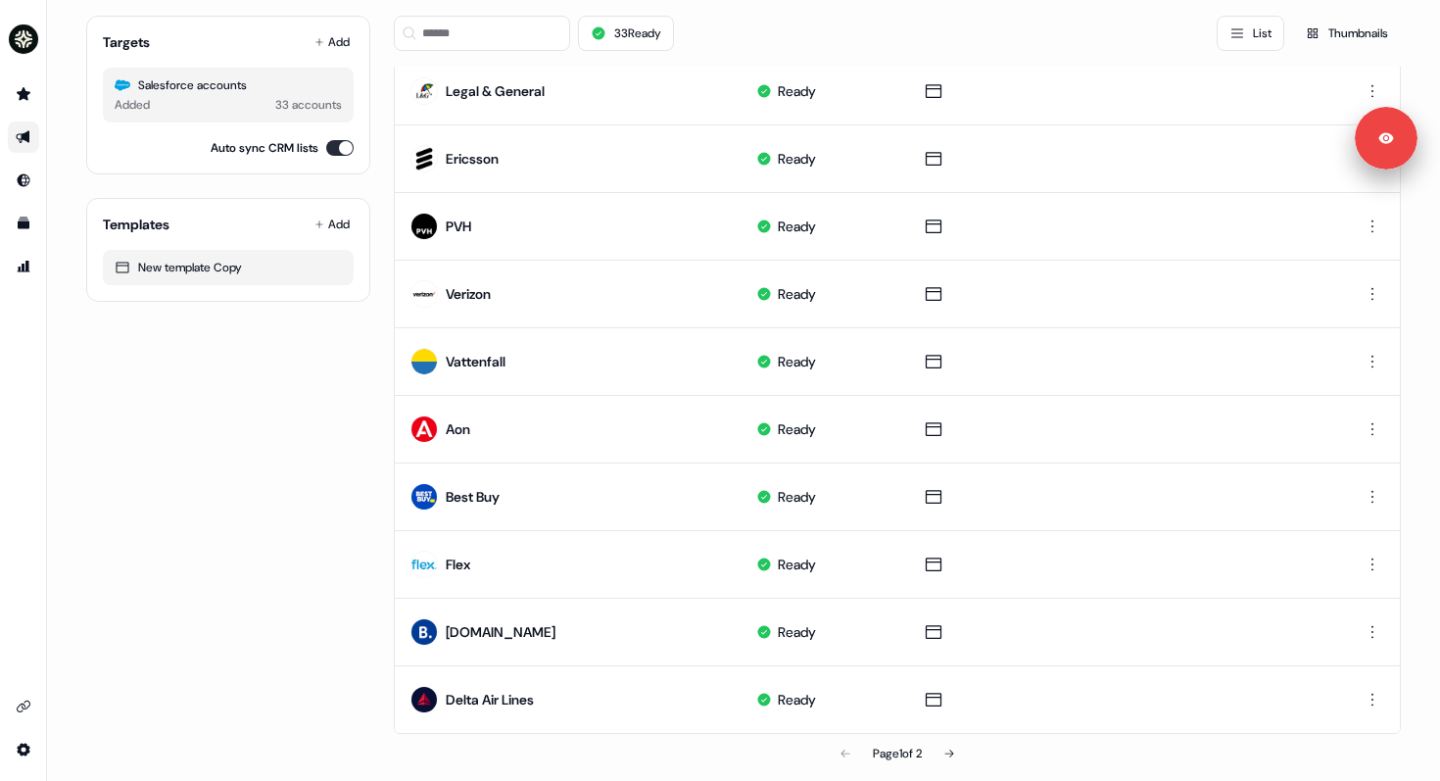
scroll to position [892, 0]
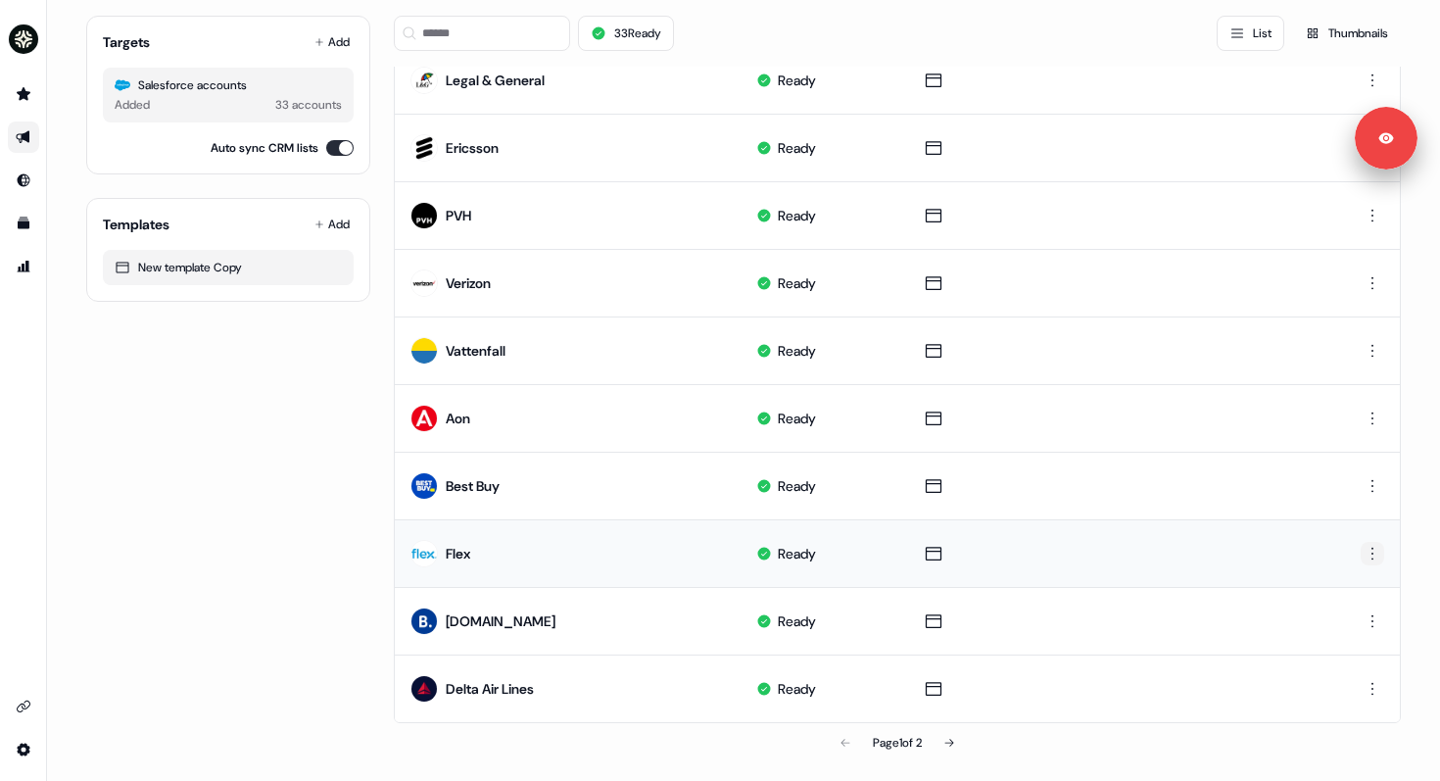
click at [1373, 554] on html "For the best experience switch devices to a bigger screen. Go to [DOMAIN_NAME] …" at bounding box center [720, 390] width 1440 height 781
click at [1373, 747] on html "For the best experience switch devices to a bigger screen. Go to [DOMAIN_NAME] …" at bounding box center [720, 390] width 1440 height 781
click at [948, 742] on icon at bounding box center [950, 743] width 12 height 12
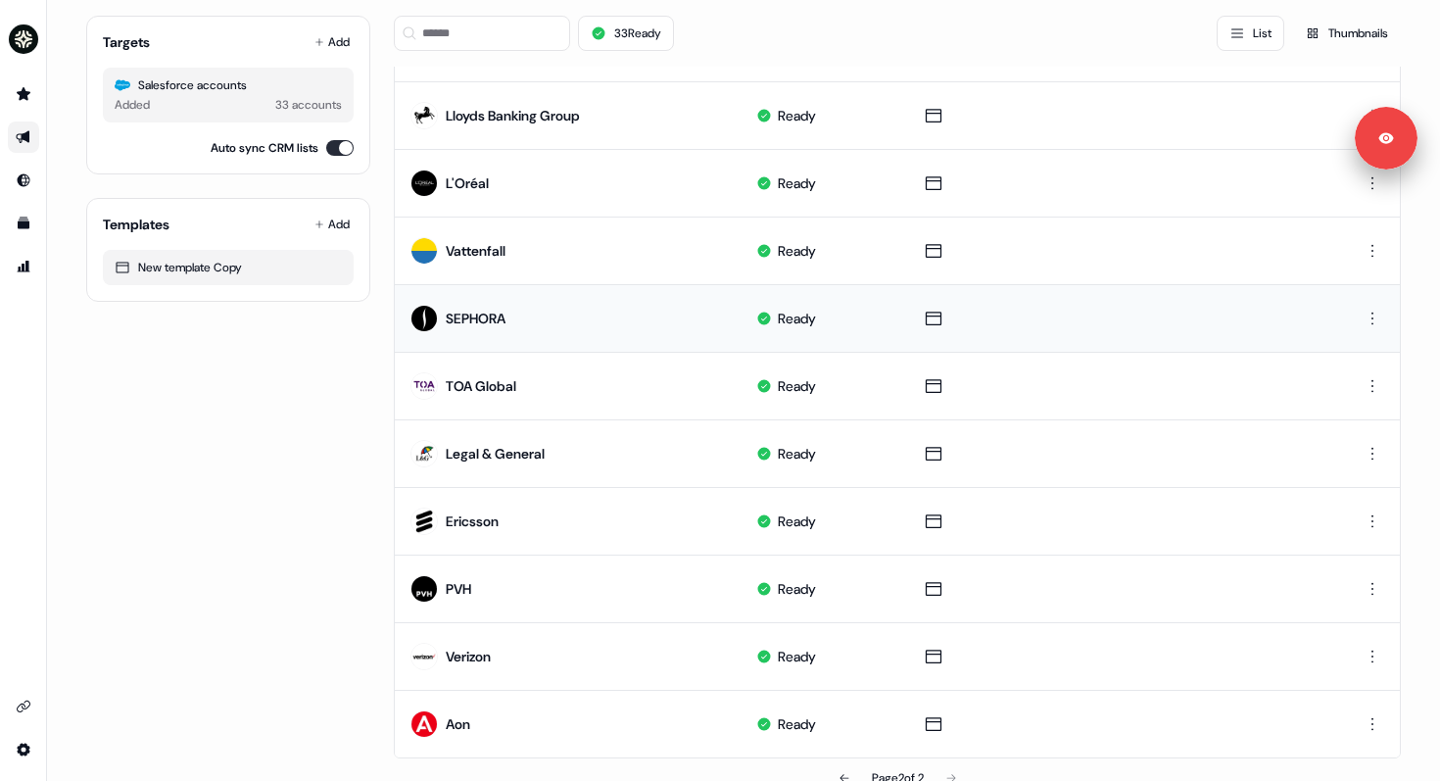
scroll to position [422, 0]
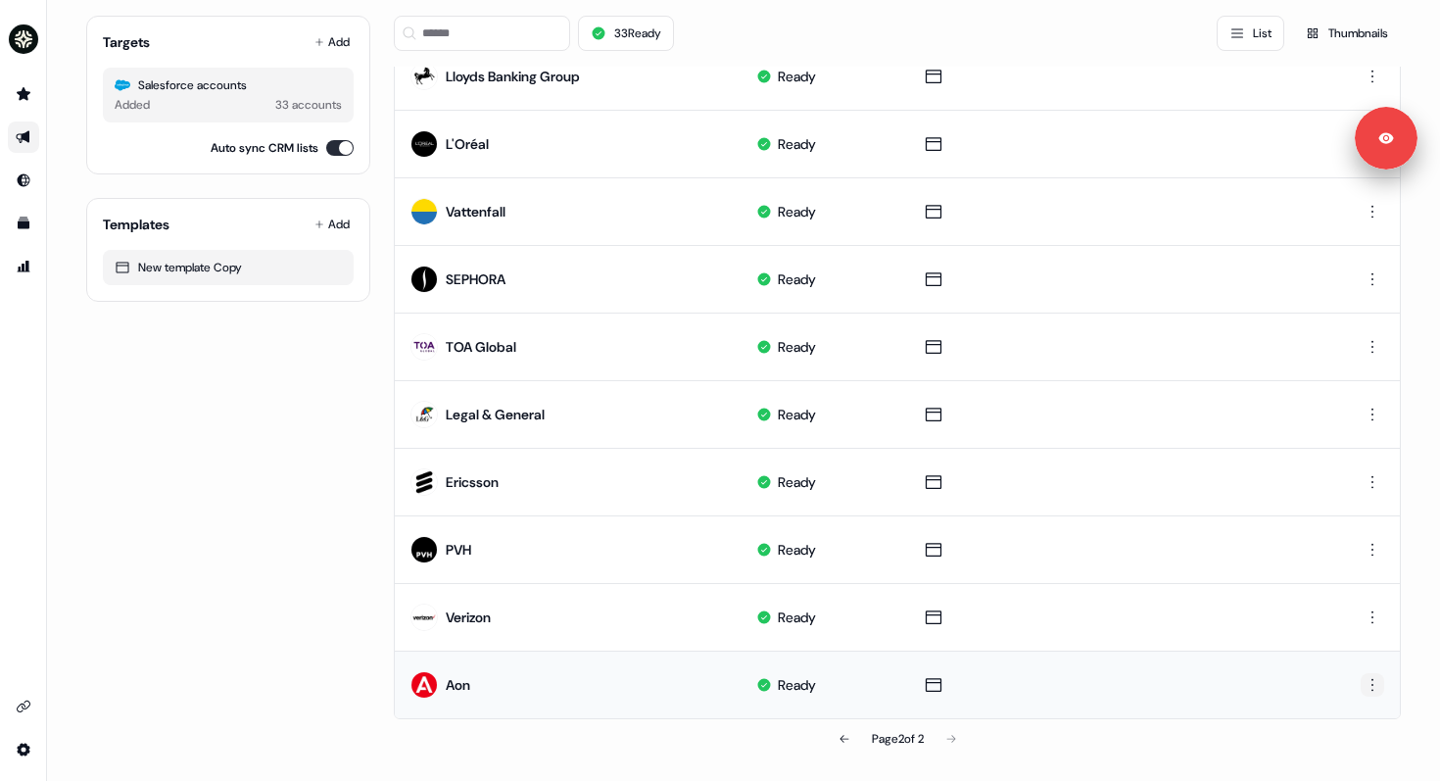
click at [1379, 679] on html "For the best experience switch devices to a bigger screen. Go to [DOMAIN_NAME] …" at bounding box center [720, 390] width 1440 height 781
click at [1353, 747] on div "Delete" at bounding box center [1370, 751] width 116 height 31
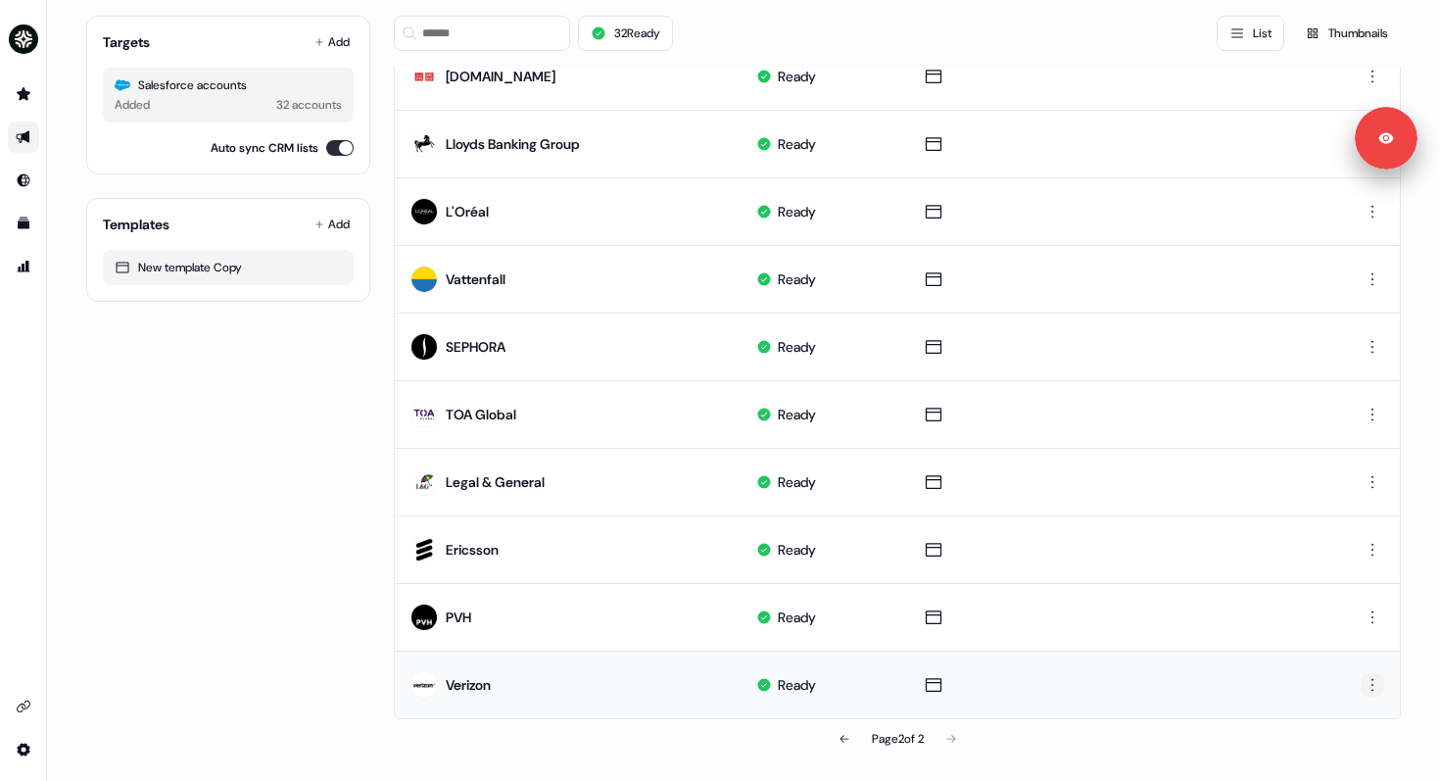
click at [1371, 692] on html "For the best experience switch devices to a bigger screen. Go to [DOMAIN_NAME] …" at bounding box center [720, 390] width 1440 height 781
click at [1048, 653] on html "For the best experience switch devices to a bigger screen. Go to [DOMAIN_NAME] …" at bounding box center [720, 390] width 1440 height 781
click at [1373, 693] on html "For the best experience switch devices to a bigger screen. Go to [DOMAIN_NAME] …" at bounding box center [720, 390] width 1440 height 781
click at [1329, 753] on span "Delete" at bounding box center [1335, 752] width 34 height 16
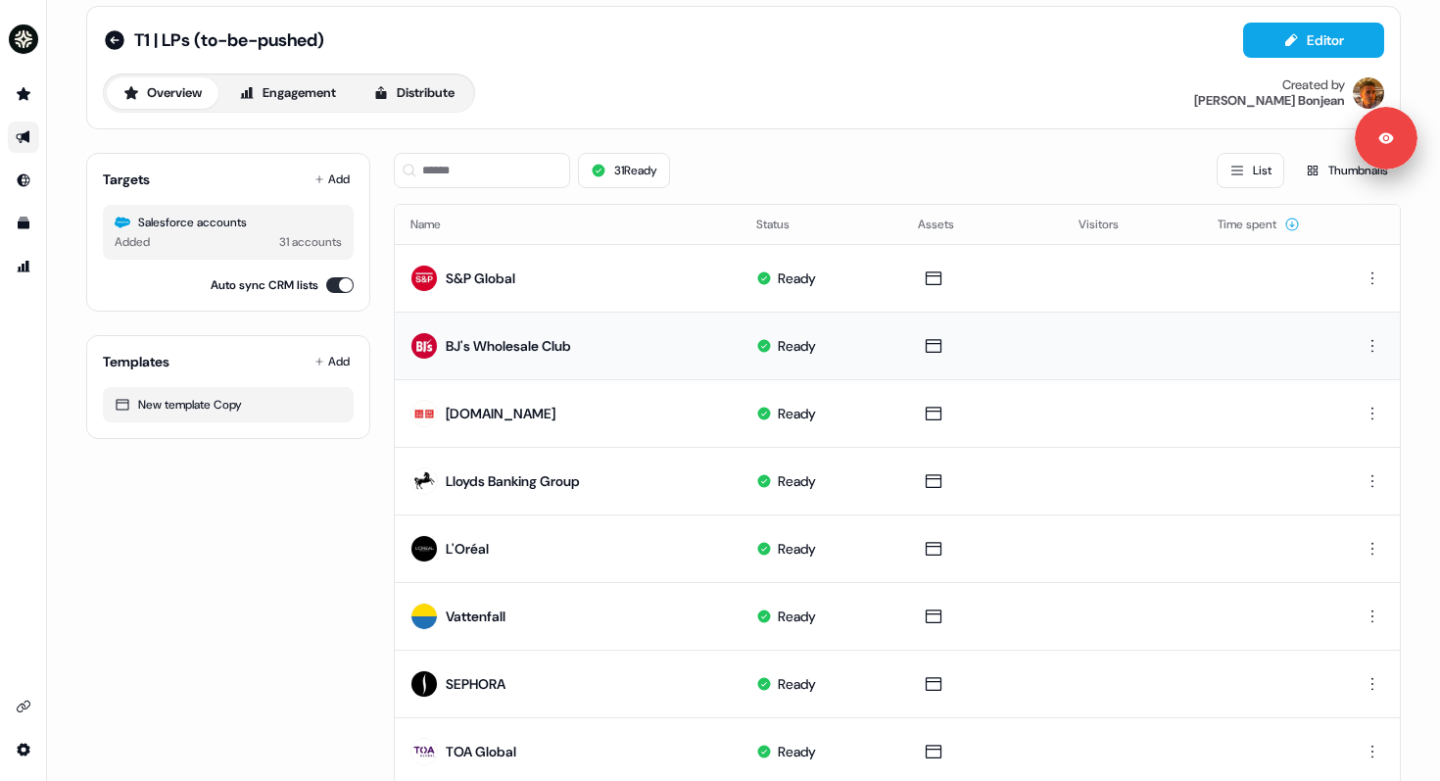
scroll to position [0, 0]
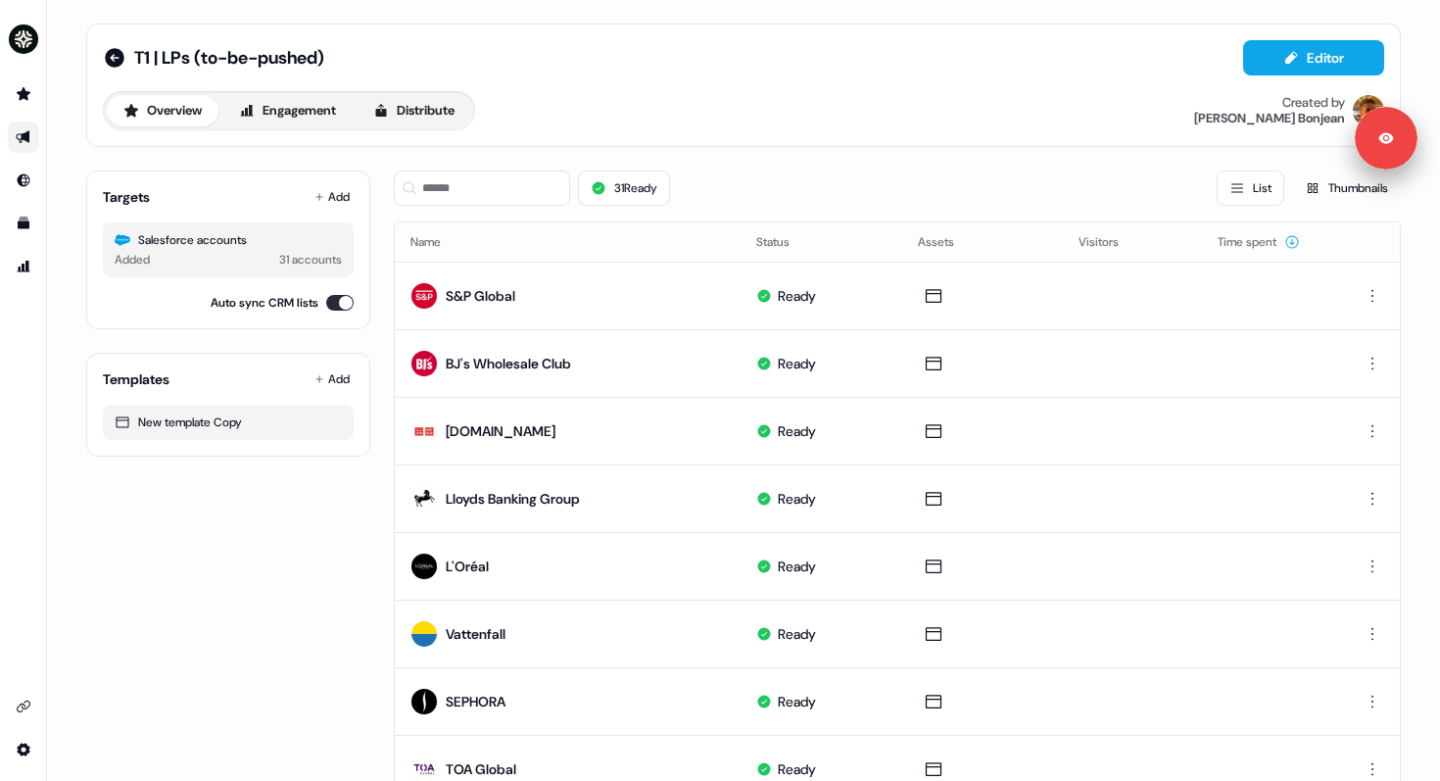
click at [152, 111] on button "Overview" at bounding box center [163, 110] width 112 height 31
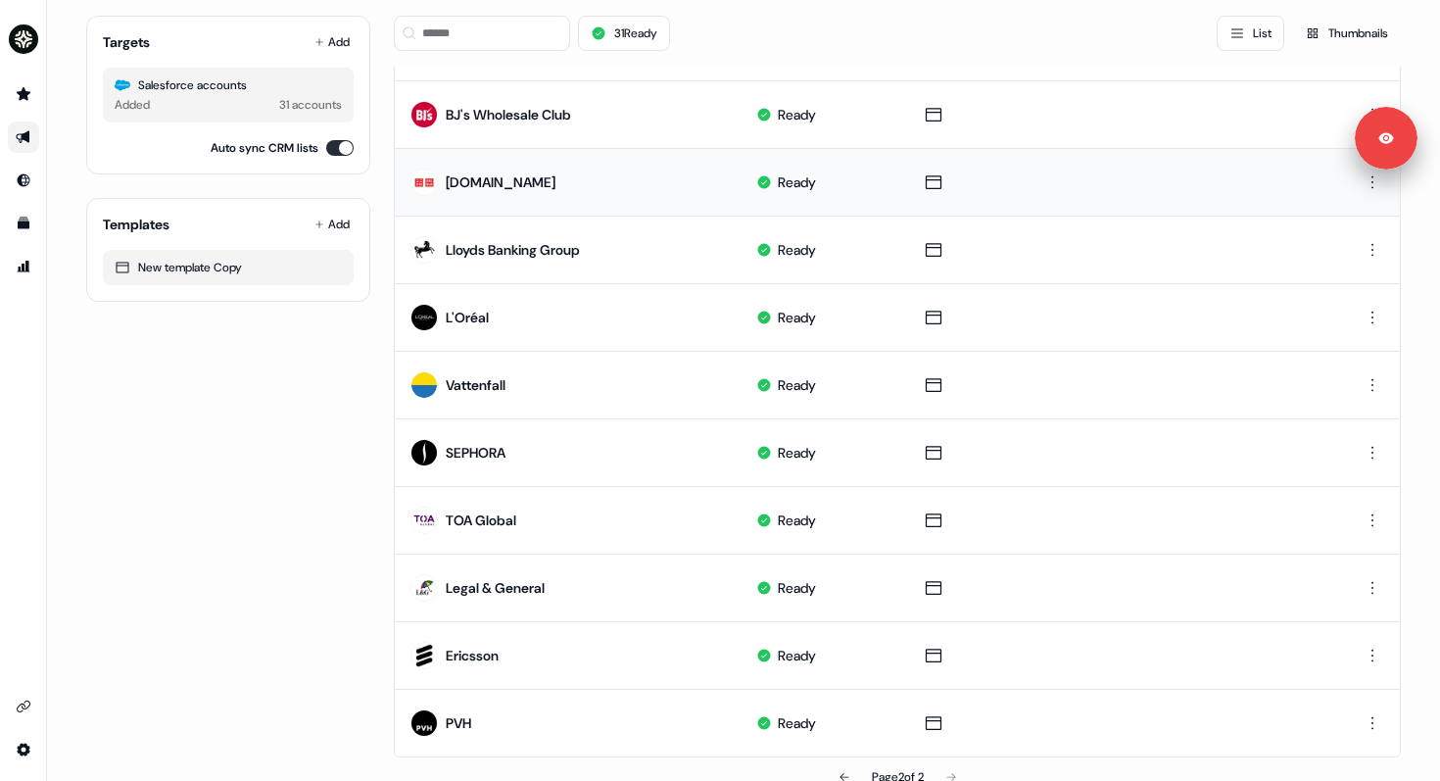
scroll to position [287, 0]
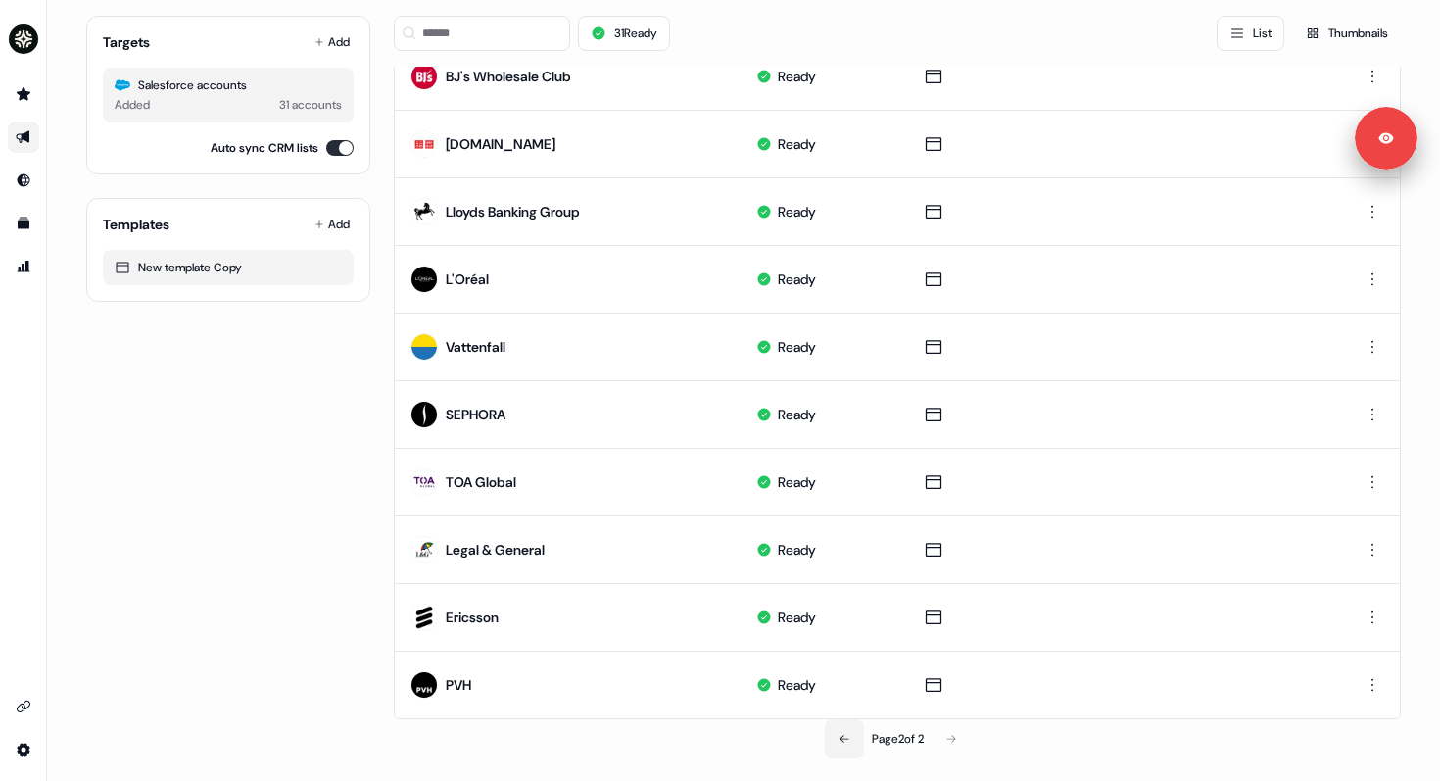
click at [844, 745] on button at bounding box center [844, 738] width 39 height 39
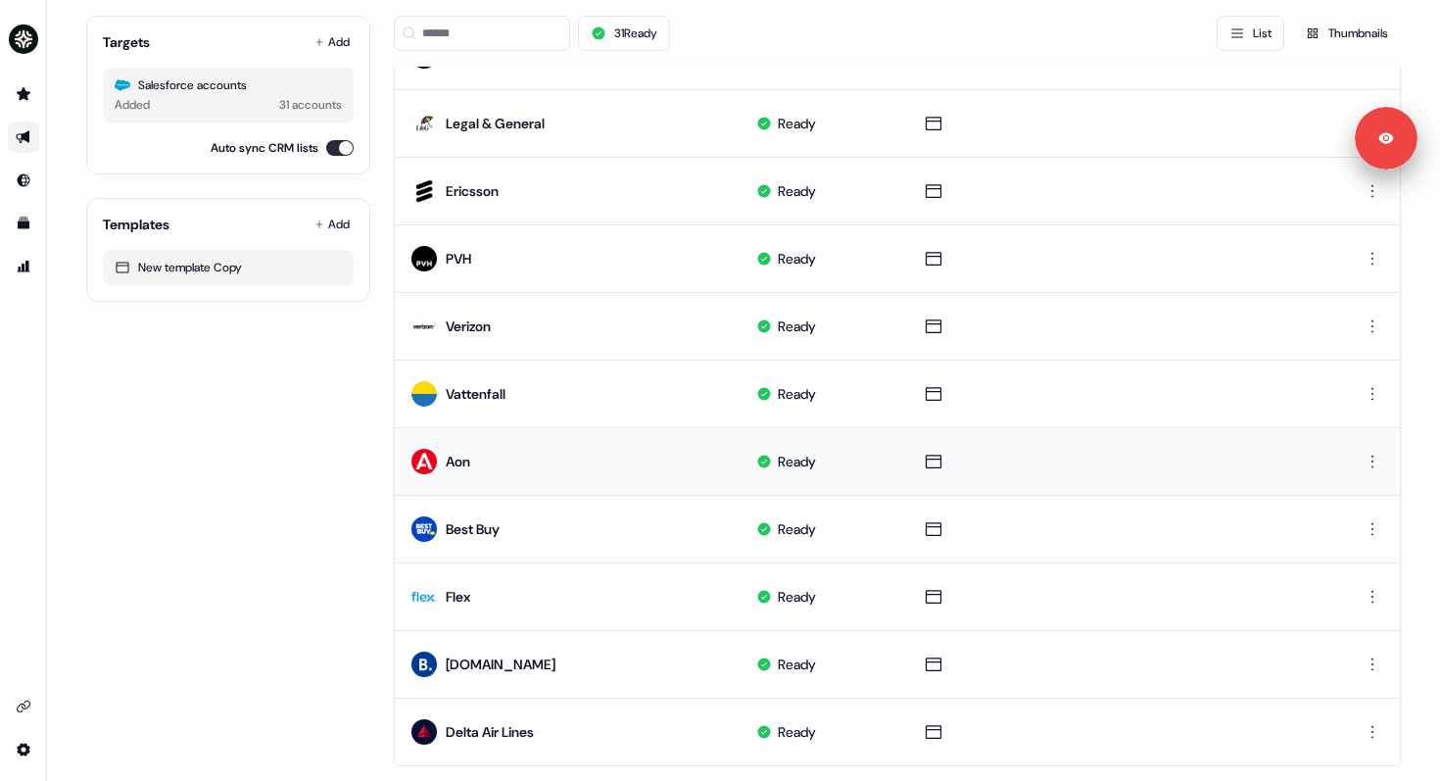
scroll to position [896, 0]
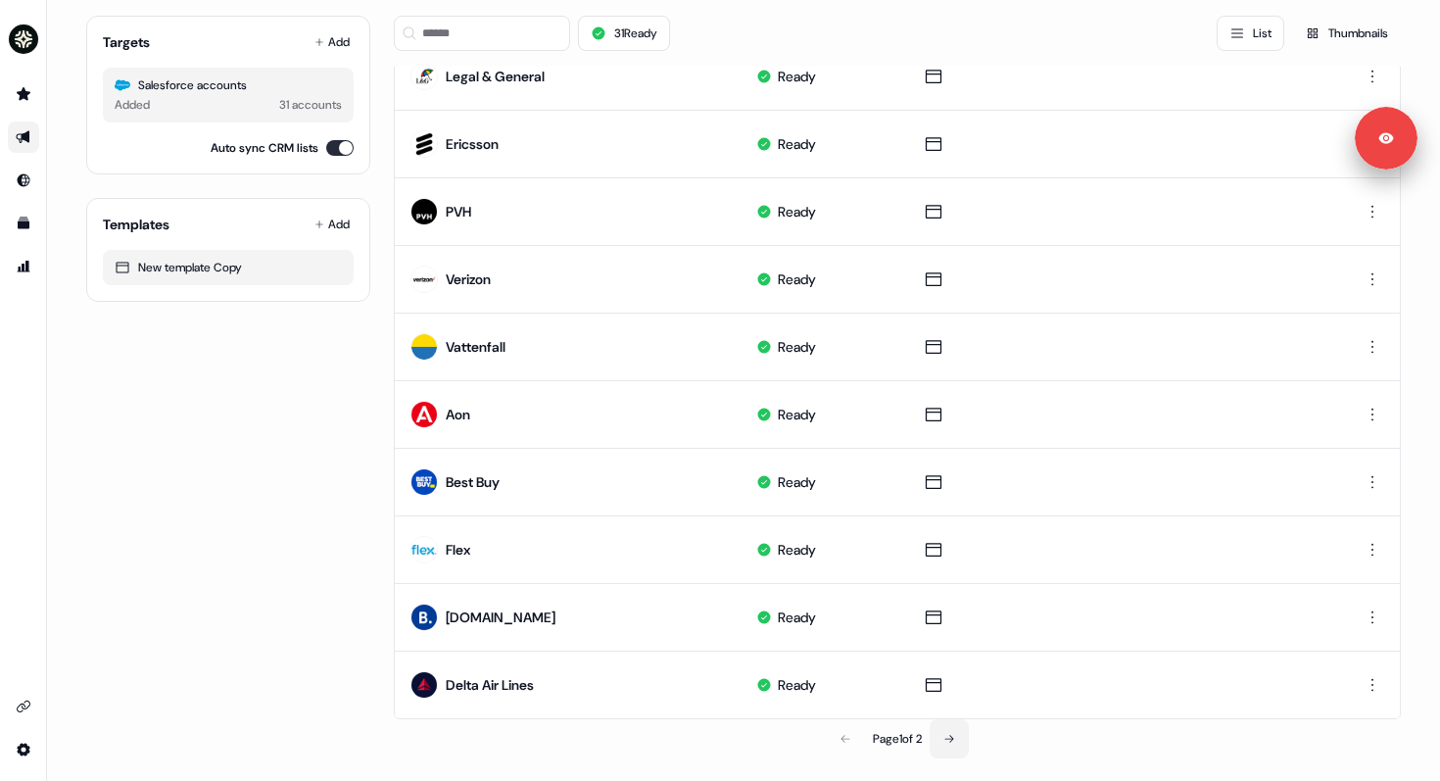
click at [953, 744] on button at bounding box center [949, 738] width 39 height 39
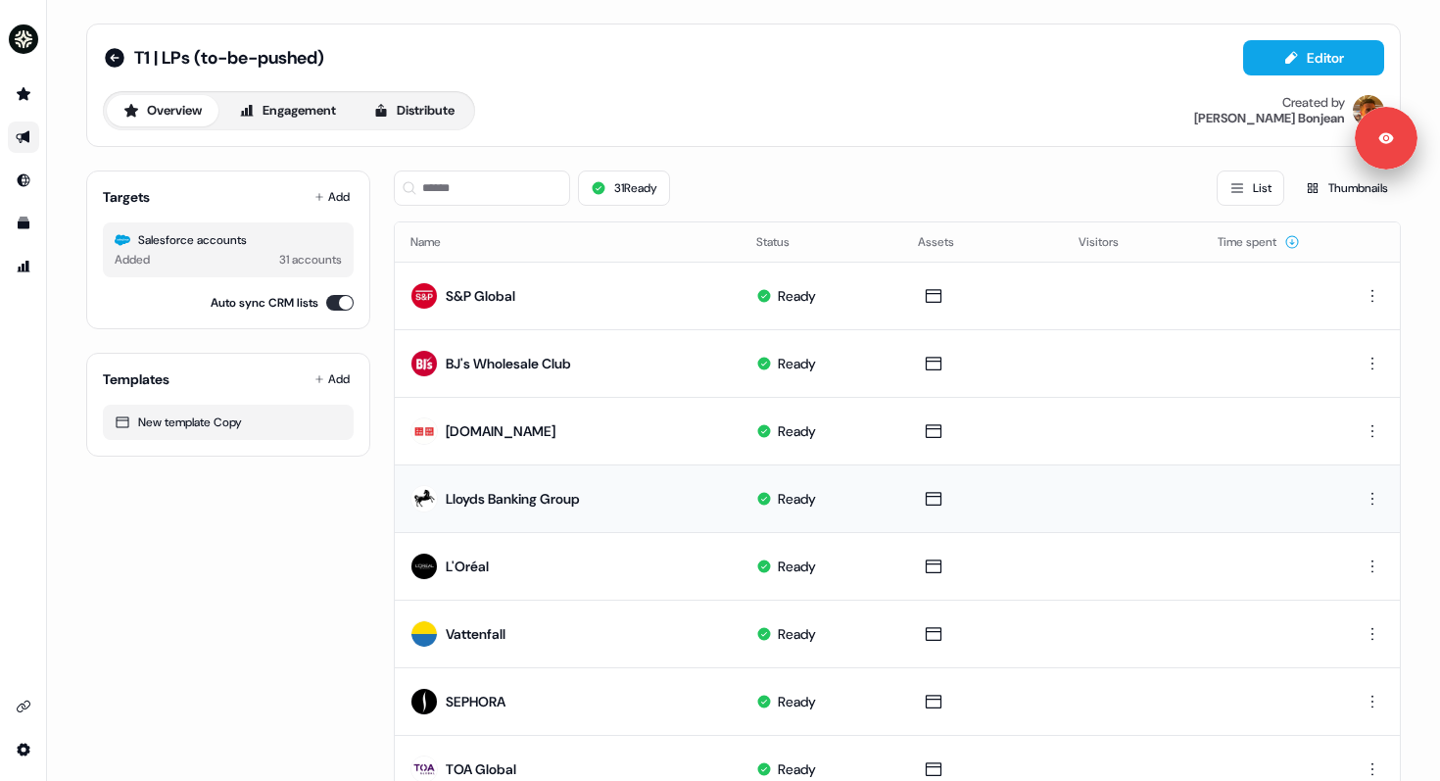
scroll to position [287, 0]
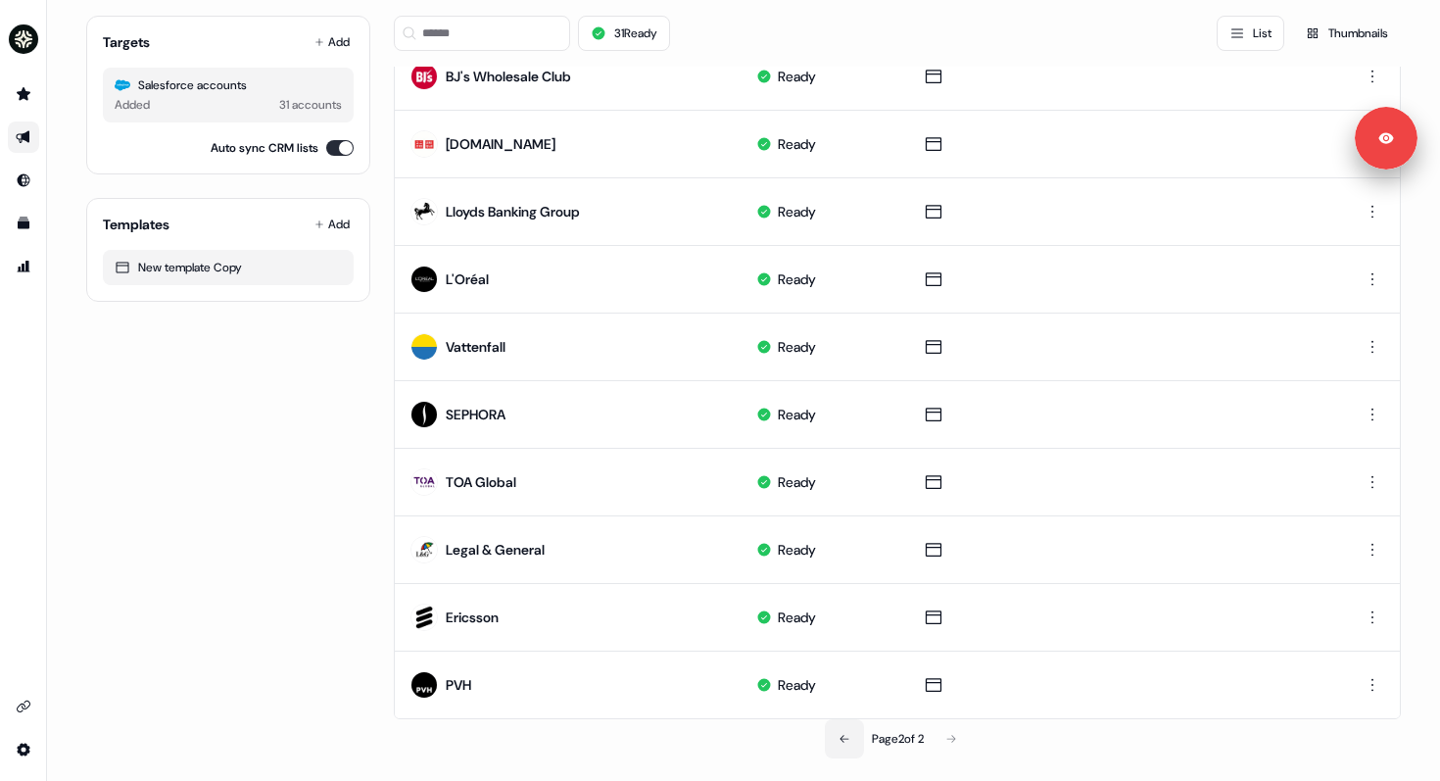
click at [839, 734] on icon at bounding box center [845, 739] width 12 height 12
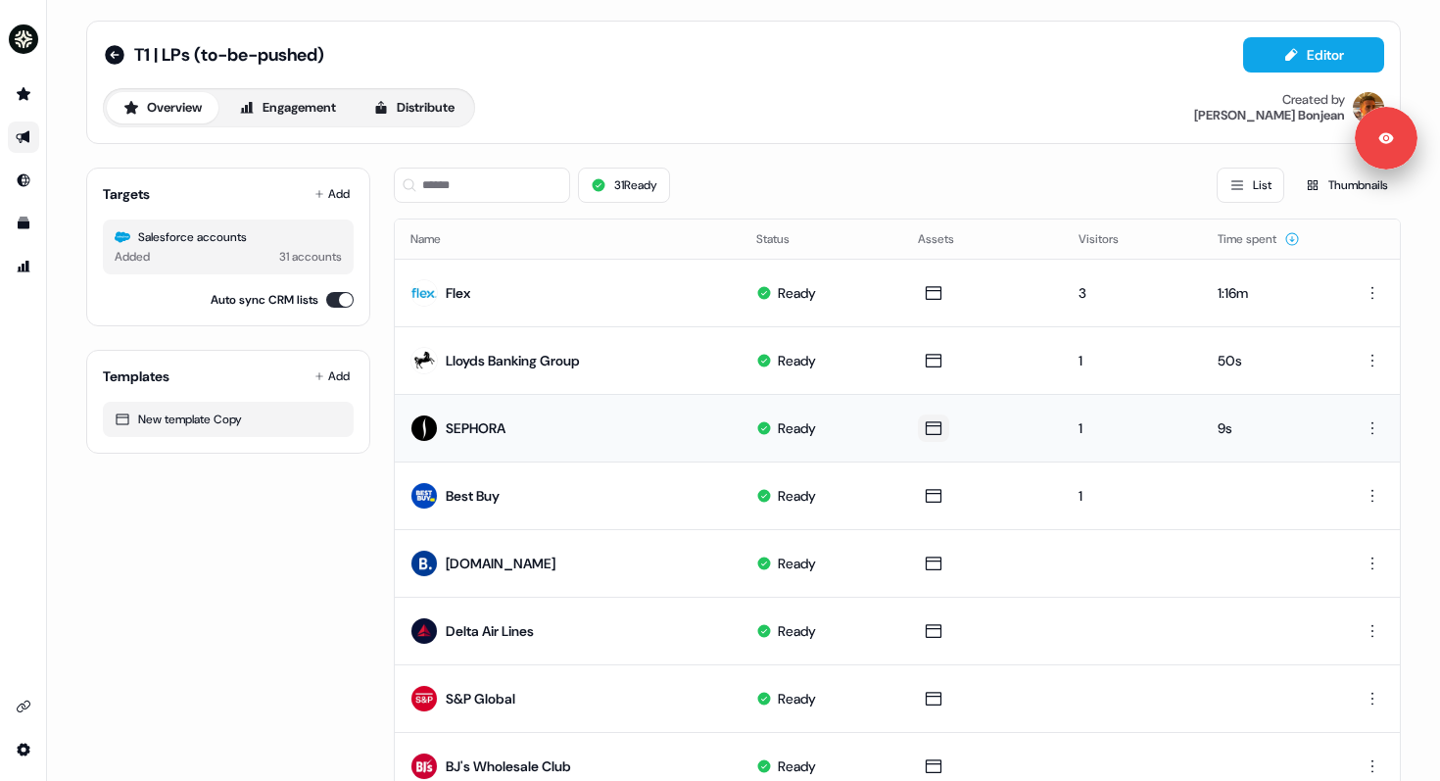
scroll to position [0, 0]
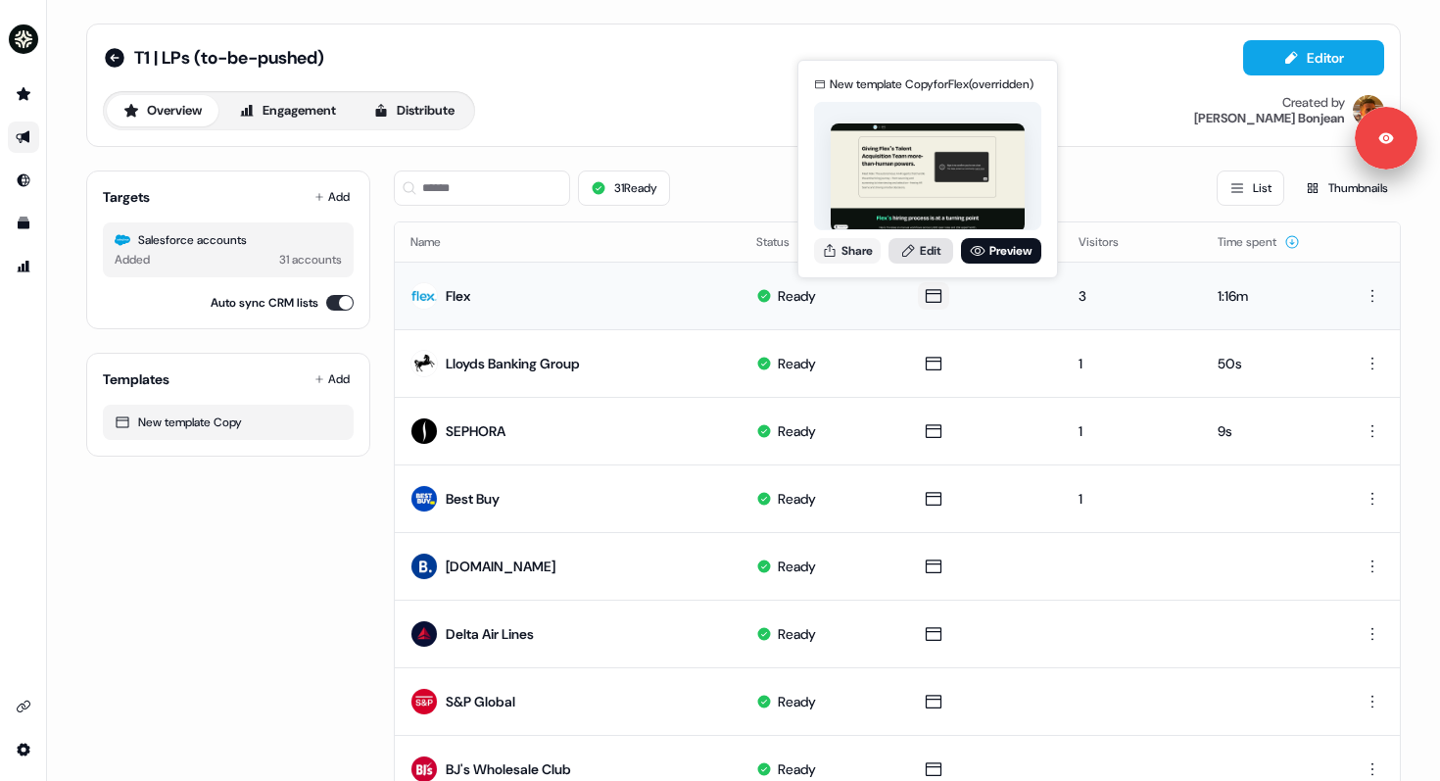
click at [932, 254] on link "Edit" at bounding box center [921, 250] width 65 height 25
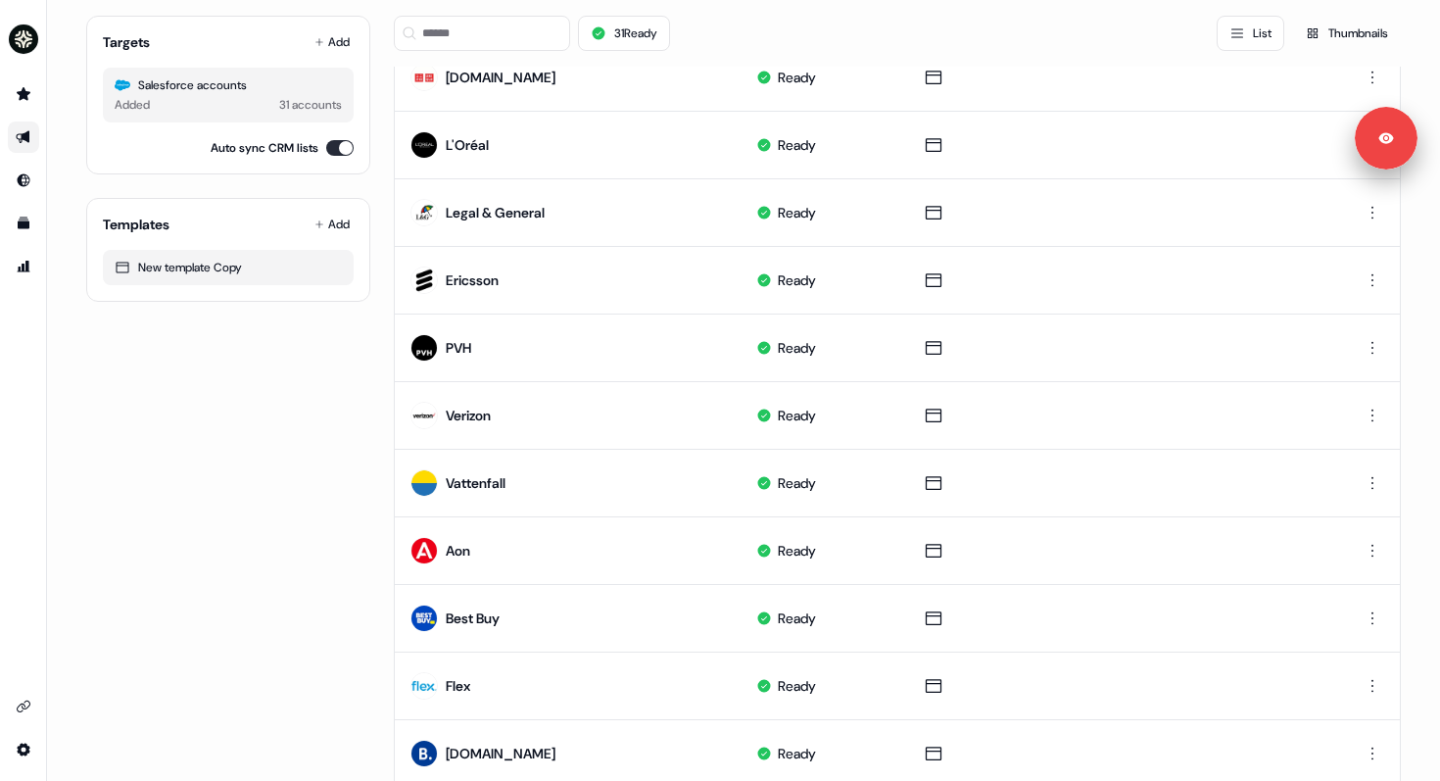
scroll to position [896, 0]
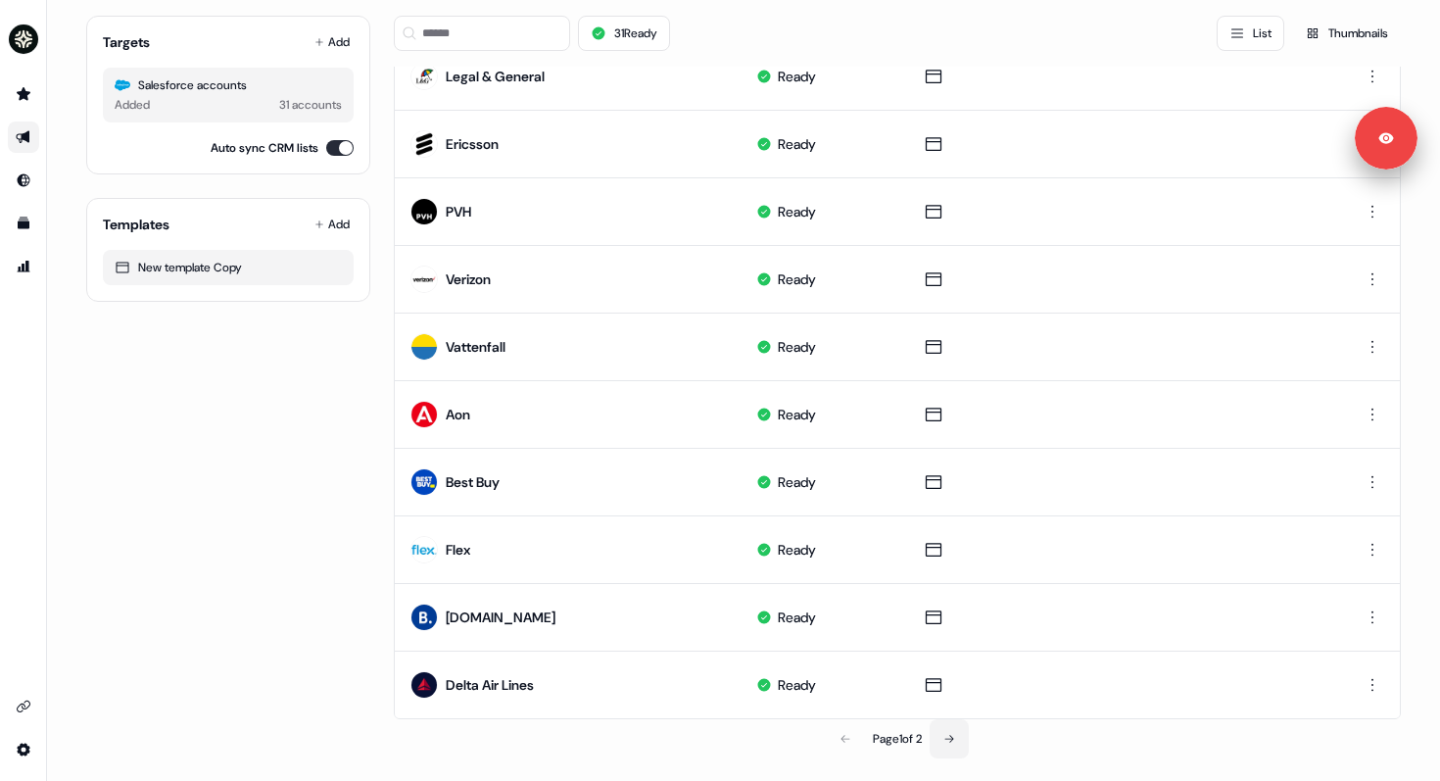
click at [938, 752] on button at bounding box center [949, 738] width 39 height 39
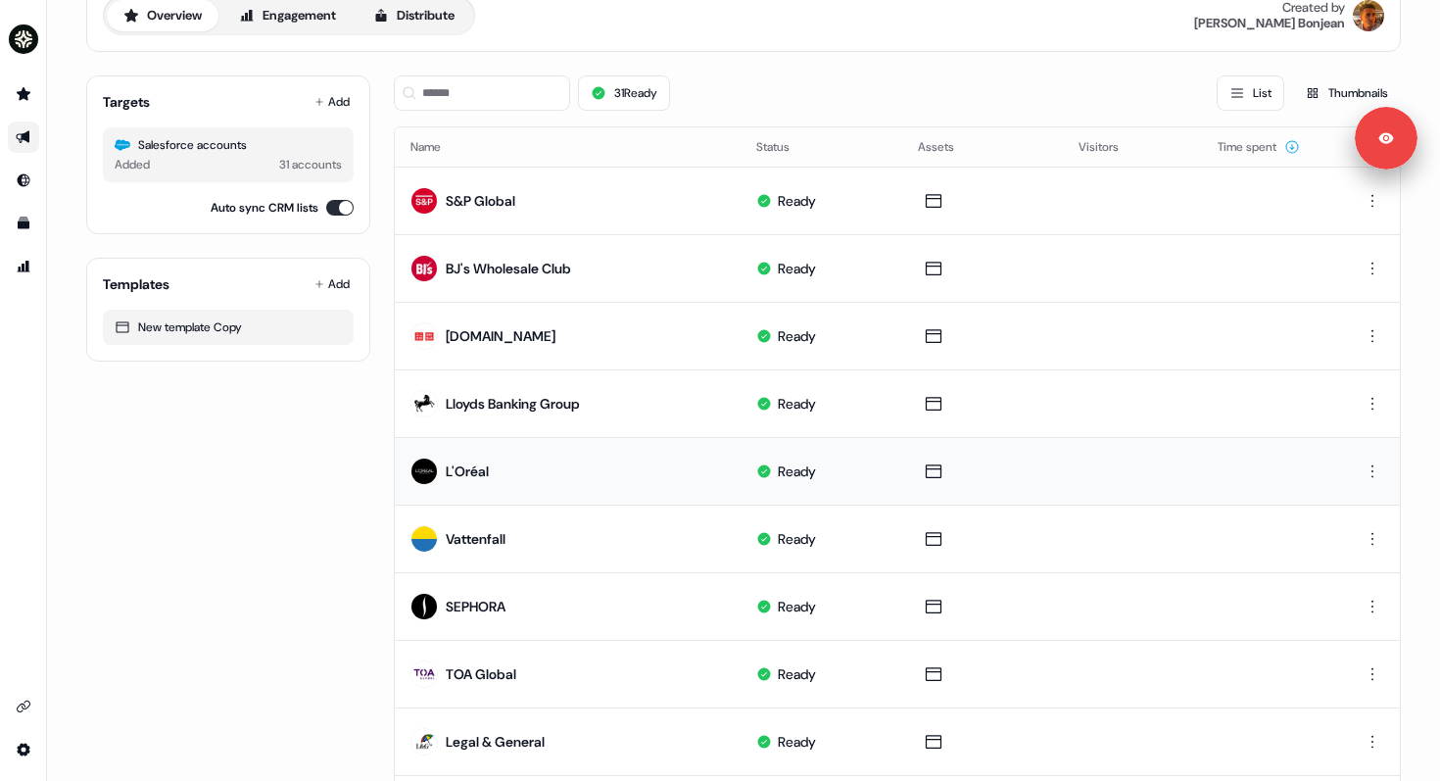
scroll to position [287, 0]
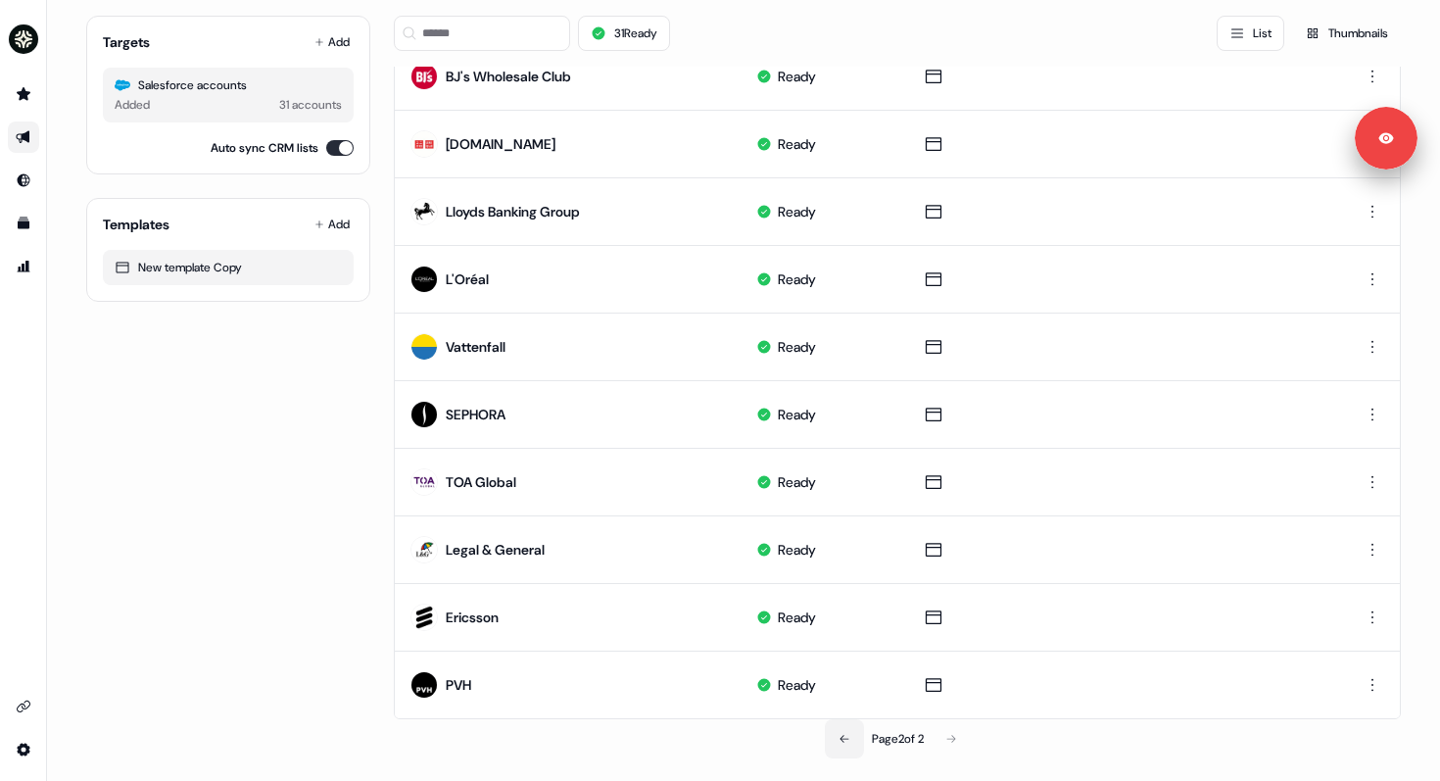
click at [839, 741] on icon at bounding box center [845, 739] width 12 height 12
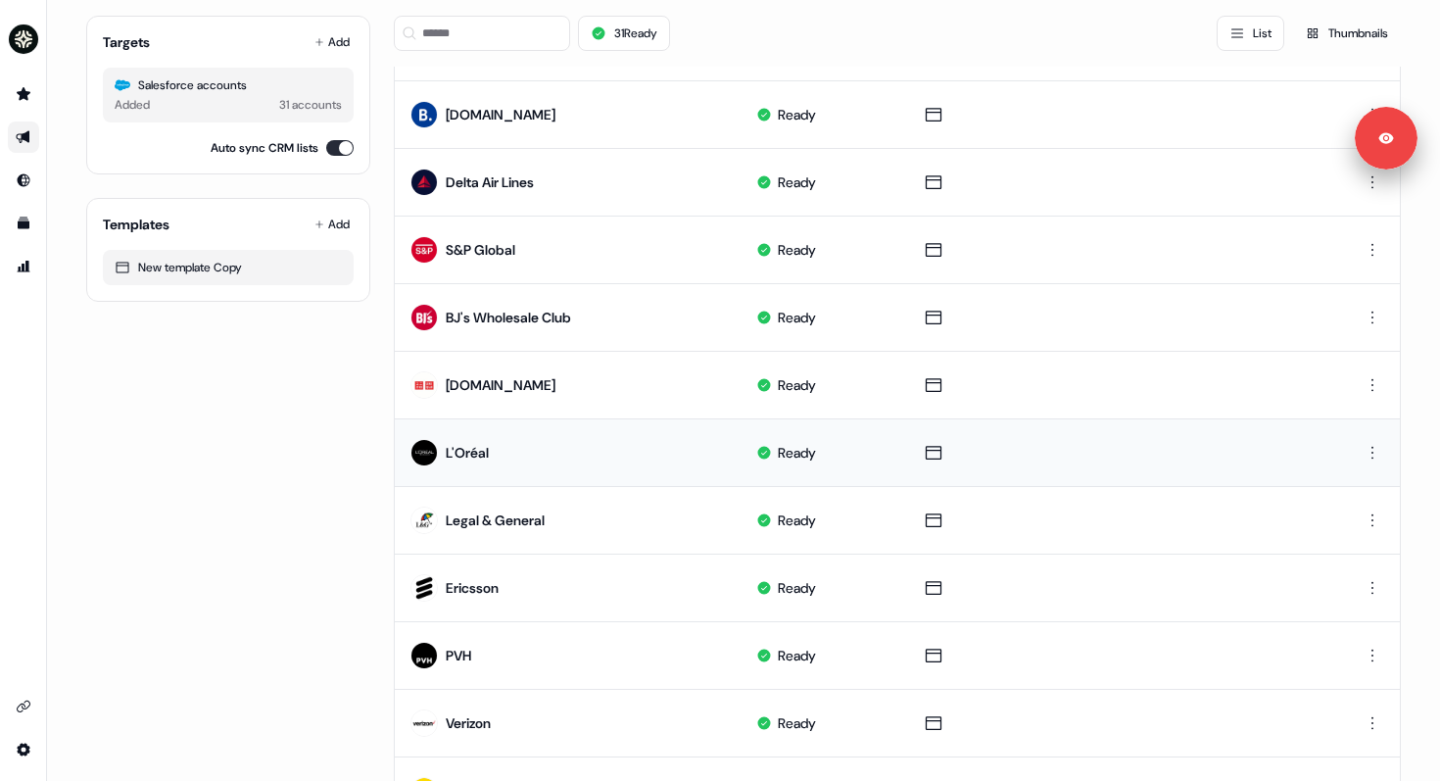
scroll to position [896, 0]
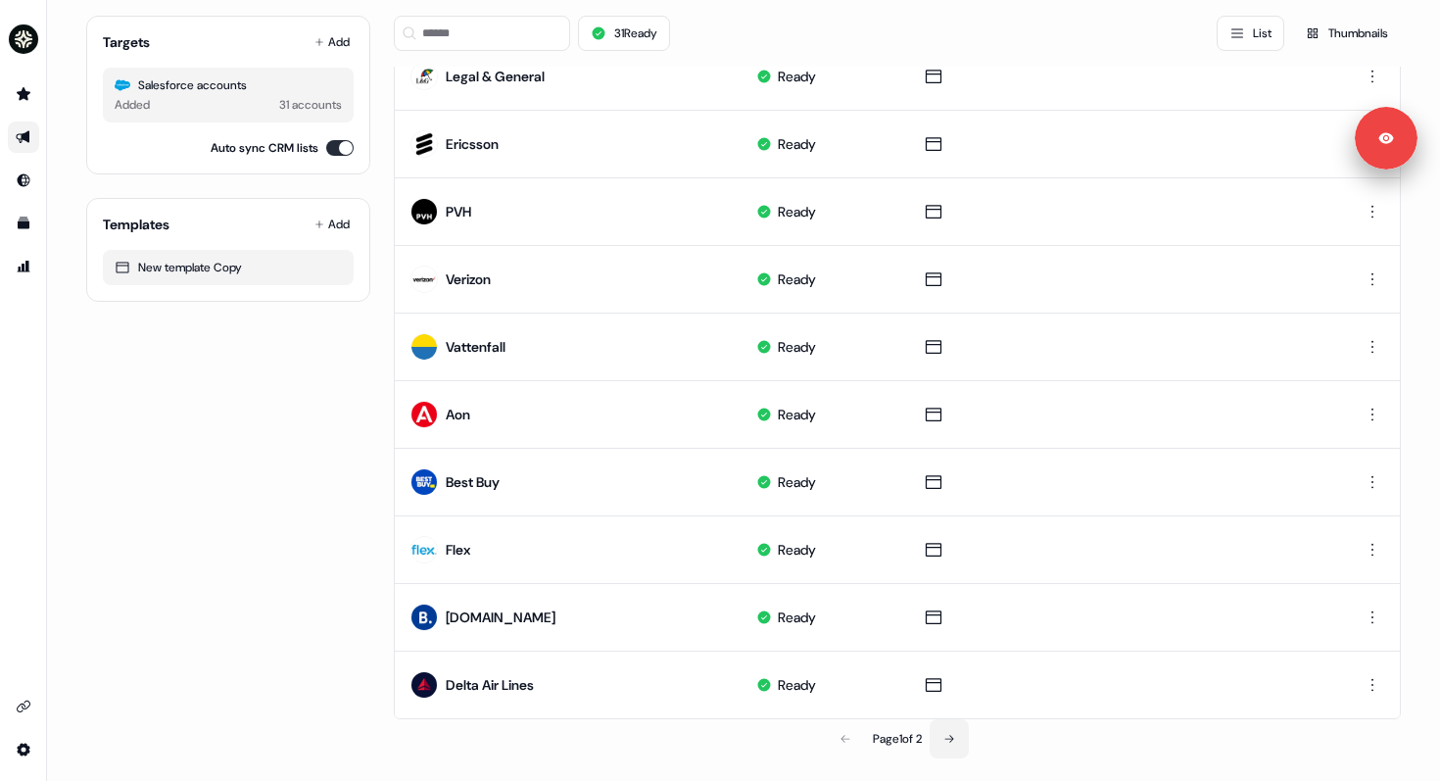
click at [955, 735] on icon at bounding box center [950, 739] width 12 height 12
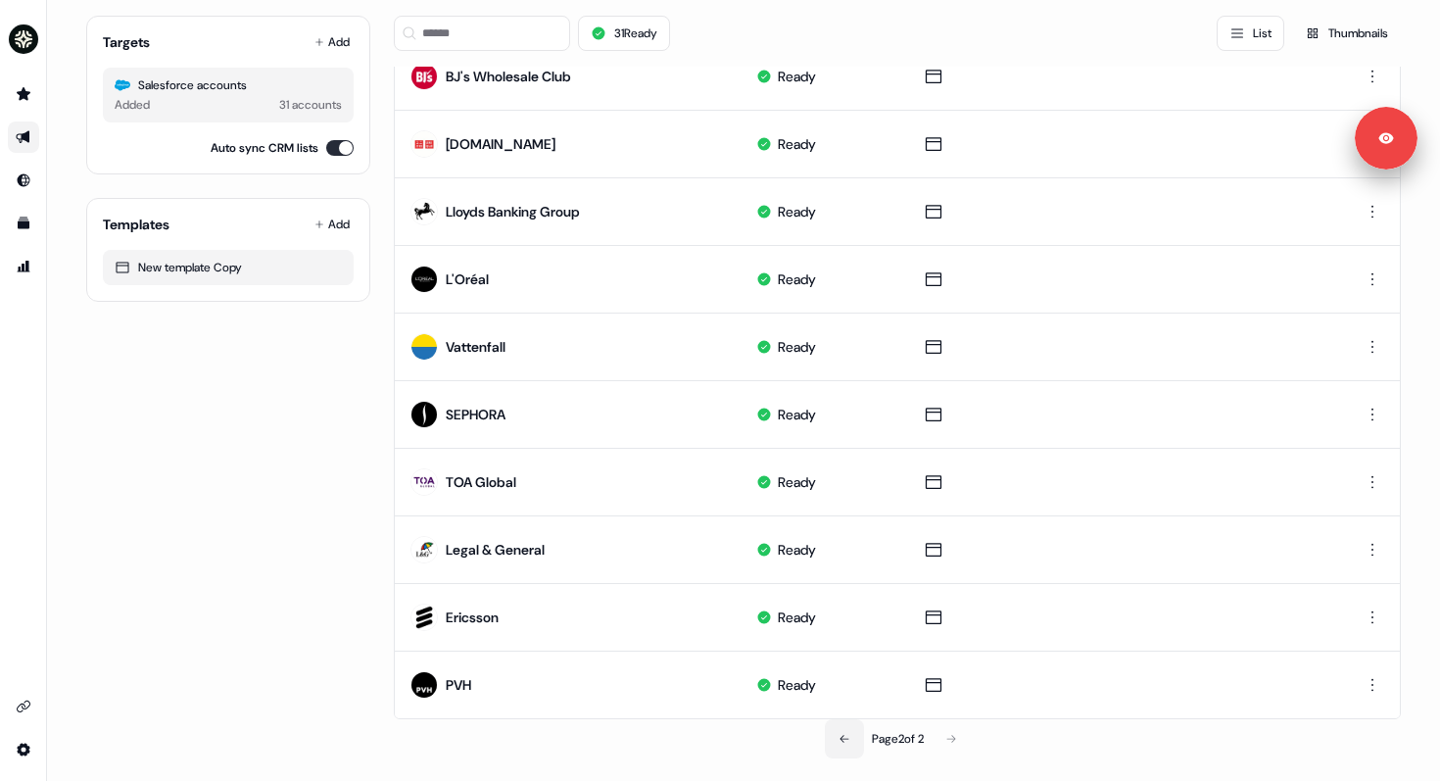
click at [839, 735] on icon at bounding box center [845, 739] width 12 height 12
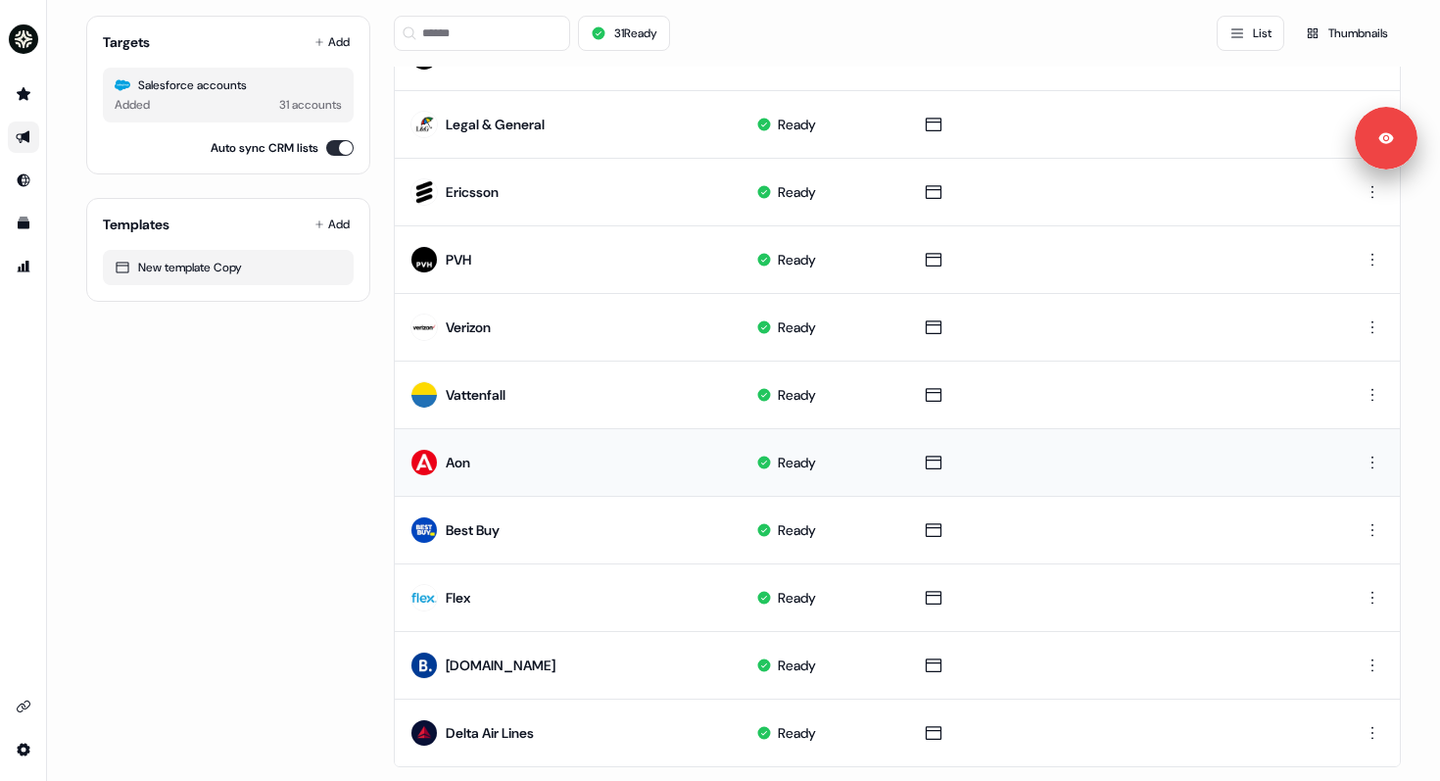
scroll to position [896, 0]
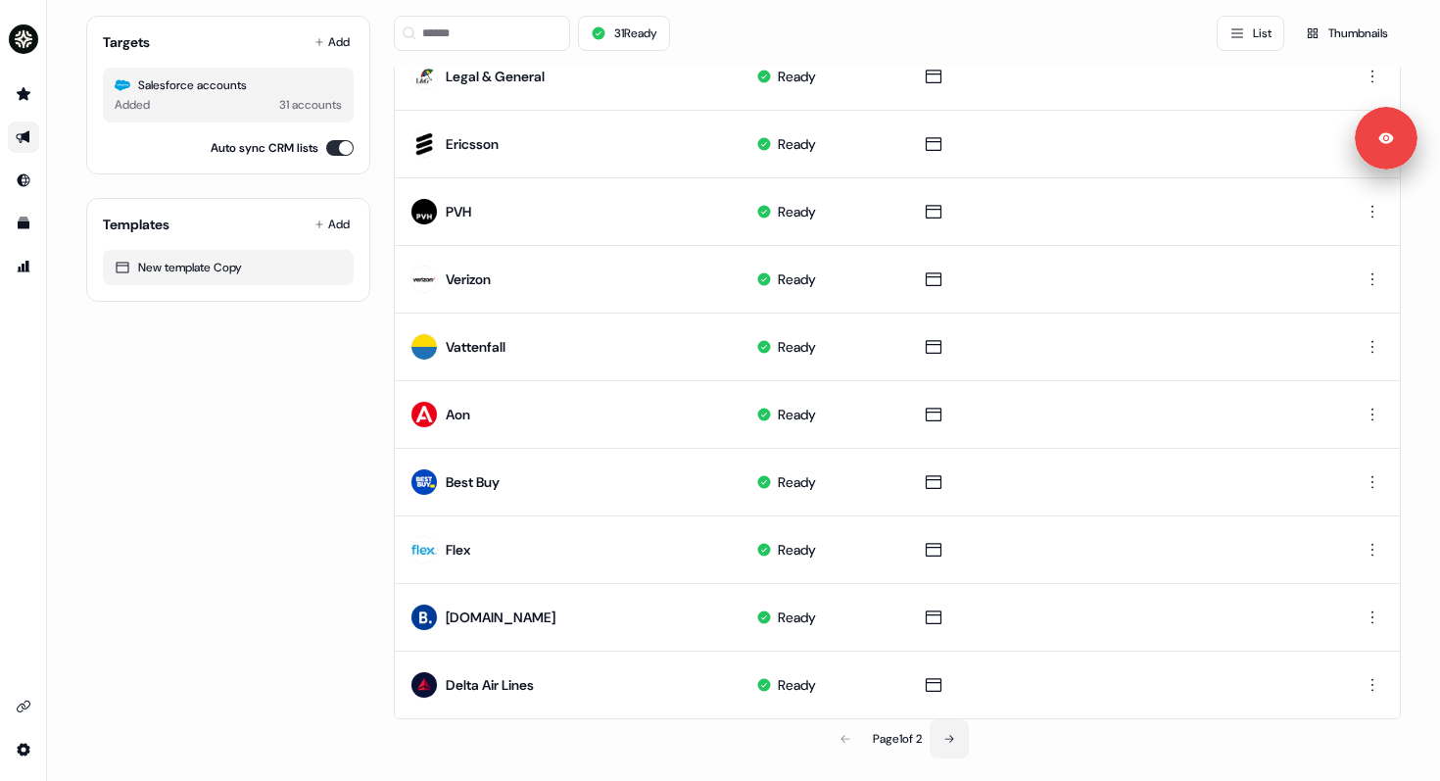
click at [955, 737] on icon at bounding box center [950, 739] width 12 height 12
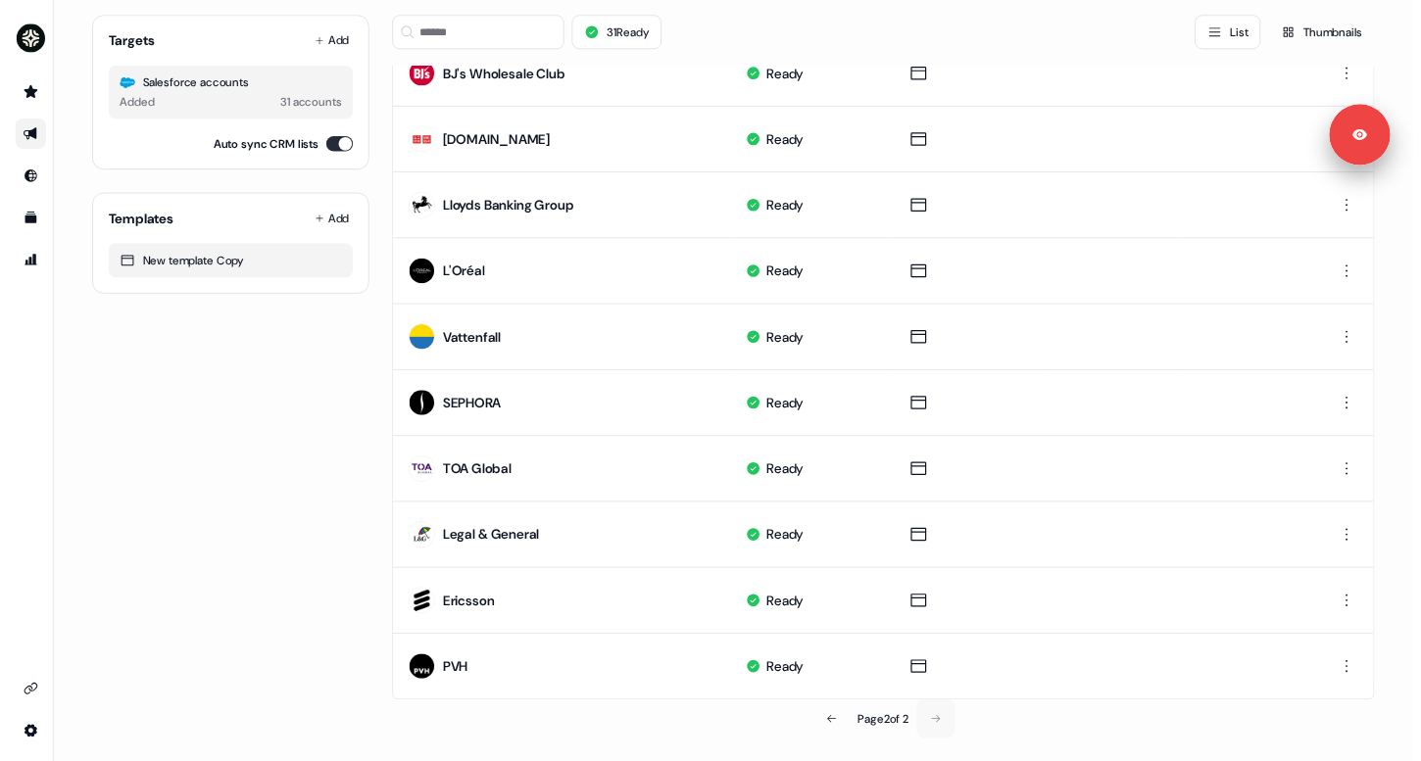
scroll to position [287, 0]
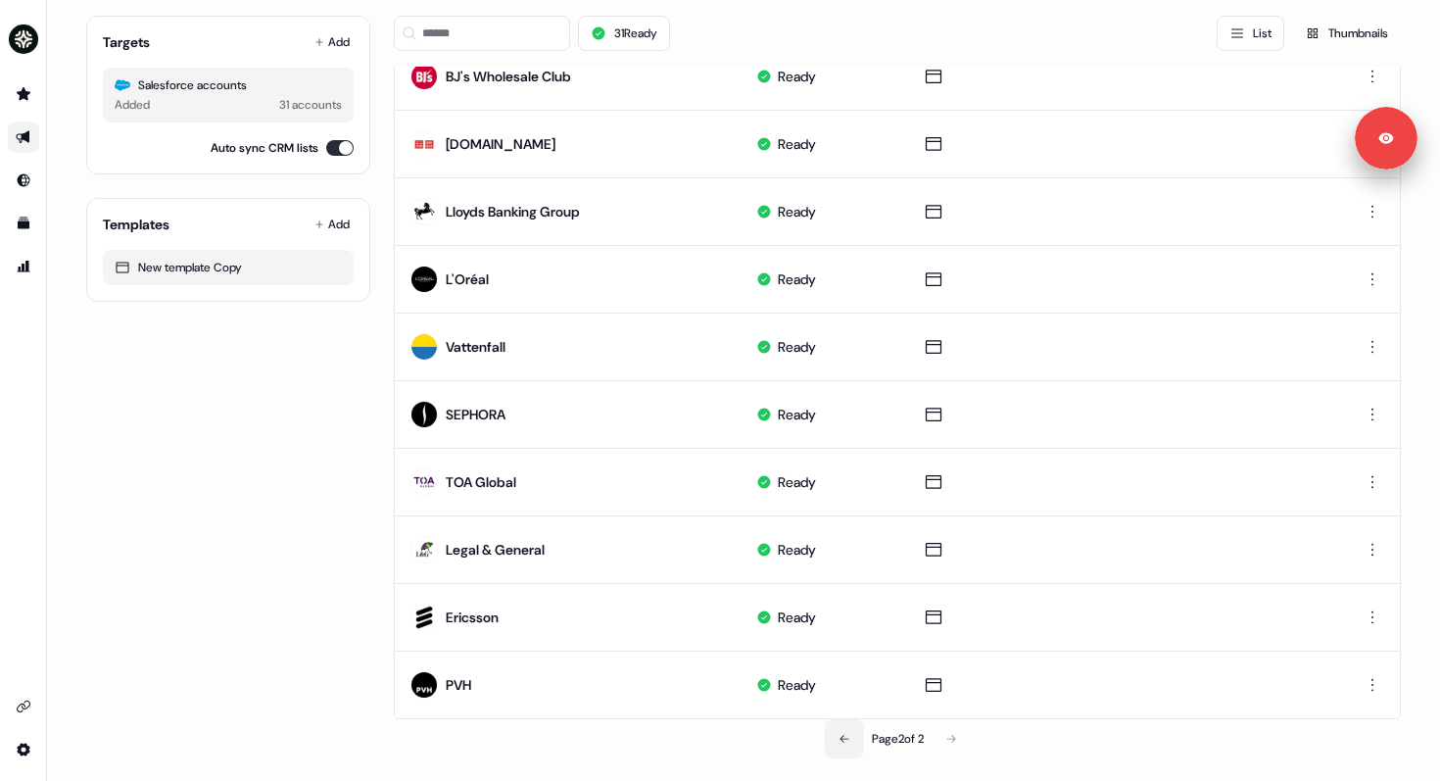
click at [841, 734] on icon at bounding box center [845, 739] width 12 height 12
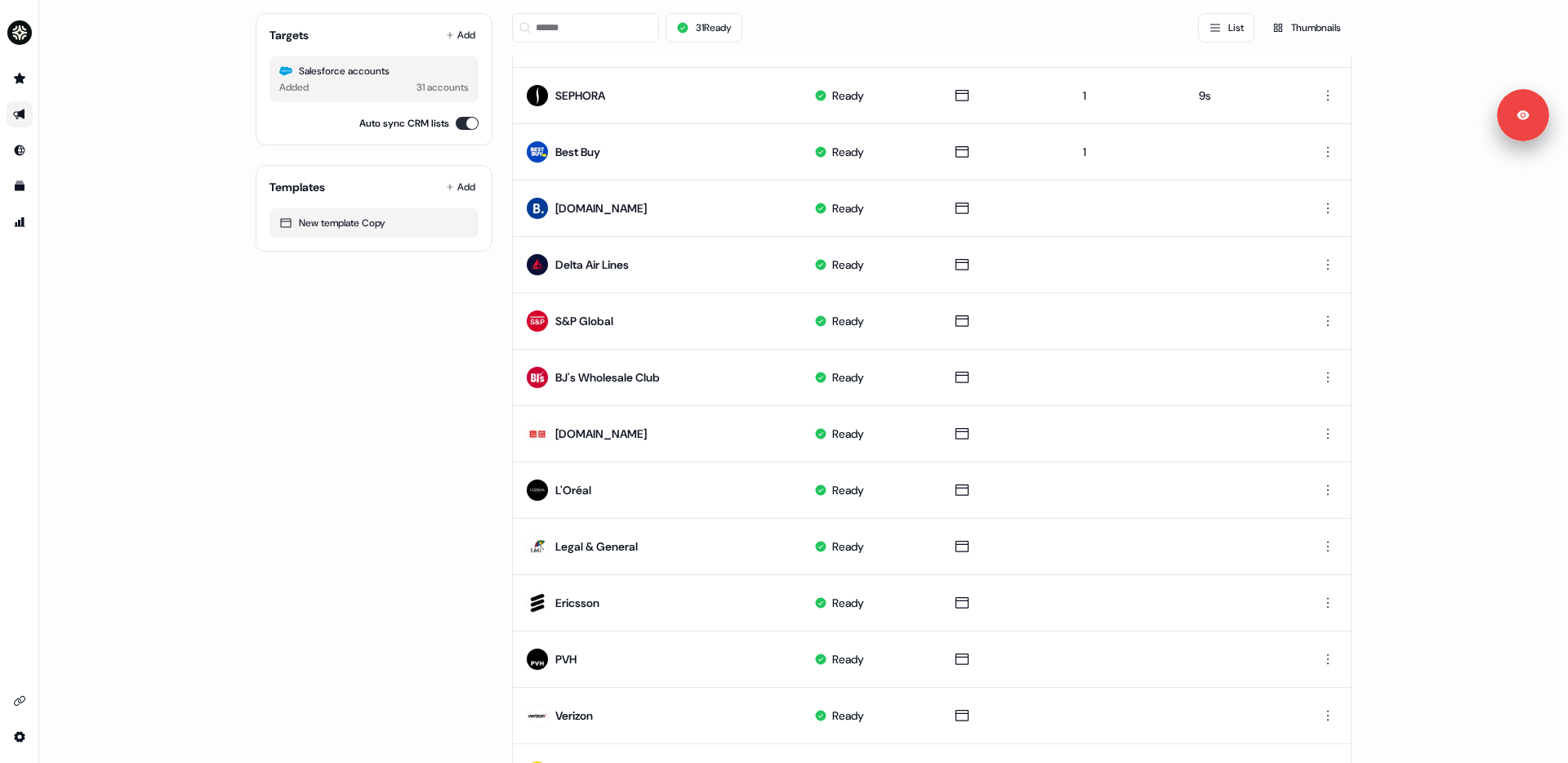
scroll to position [50, 0]
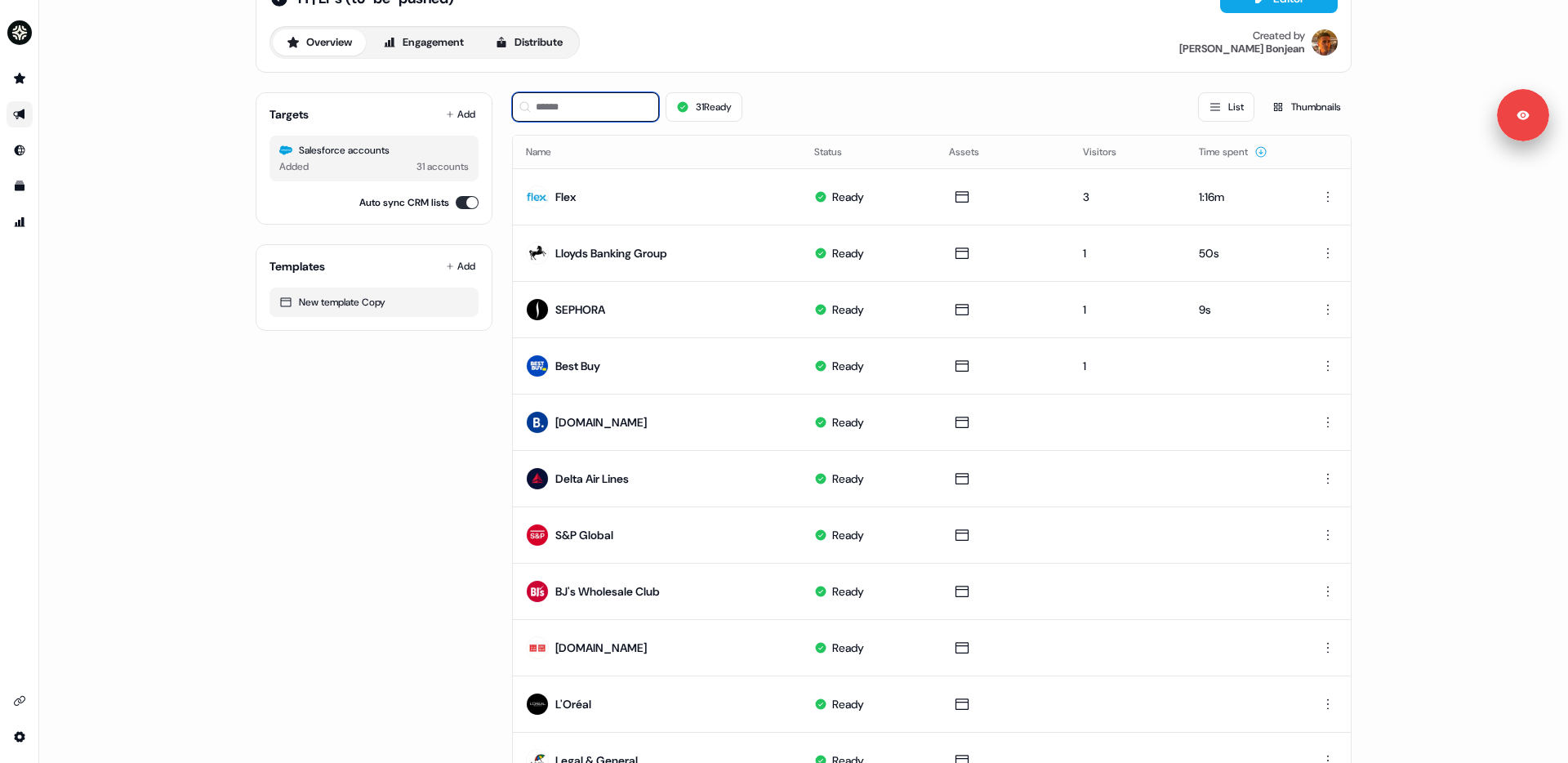
click at [572, 103] on input at bounding box center [585, 107] width 147 height 29
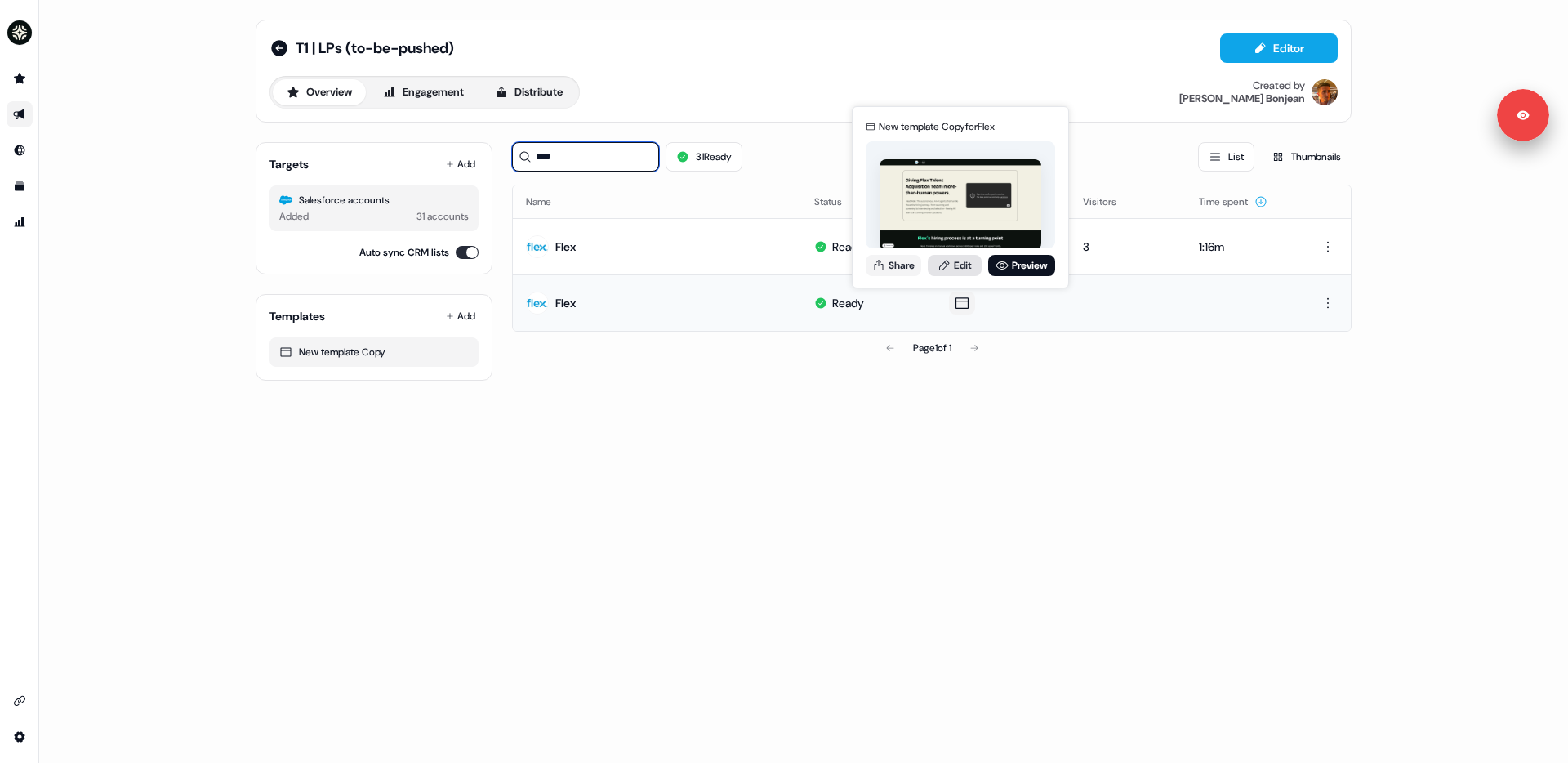
type input "****"
click at [964, 264] on link "Edit" at bounding box center [954, 265] width 54 height 21
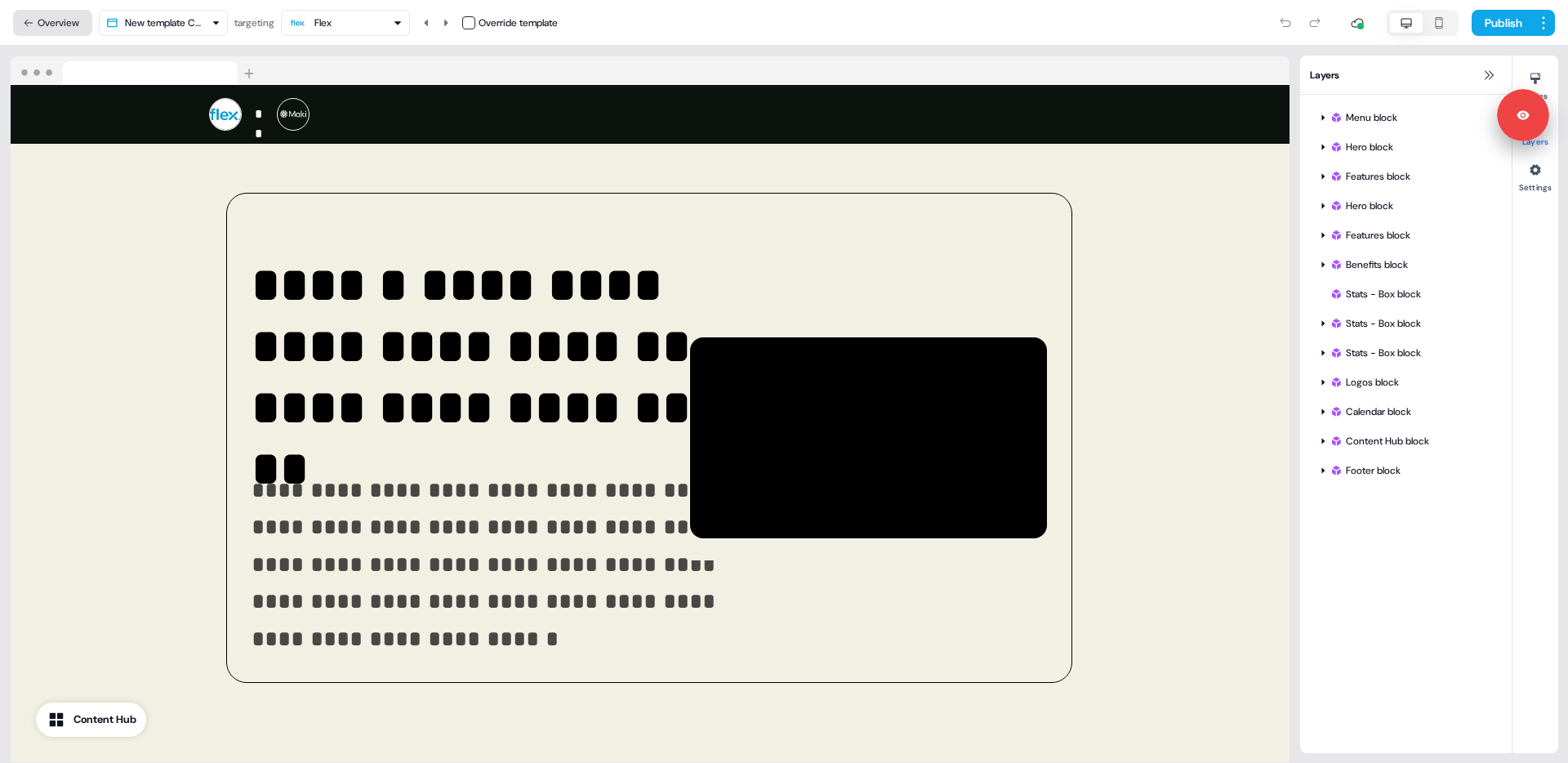
click at [61, 23] on button "Overview" at bounding box center [53, 23] width 79 height 26
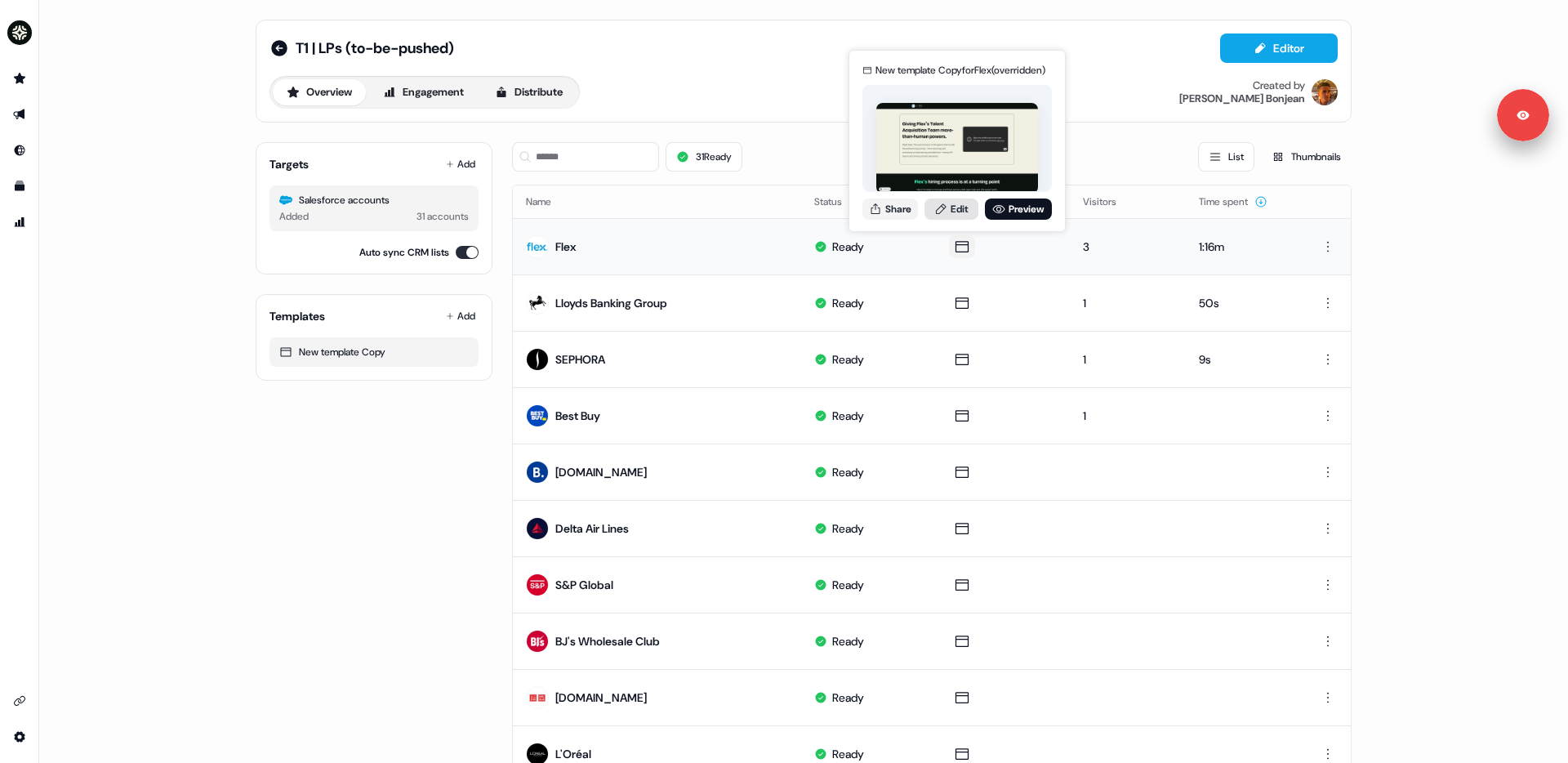
click at [960, 215] on link "Edit" at bounding box center [951, 208] width 54 height 21
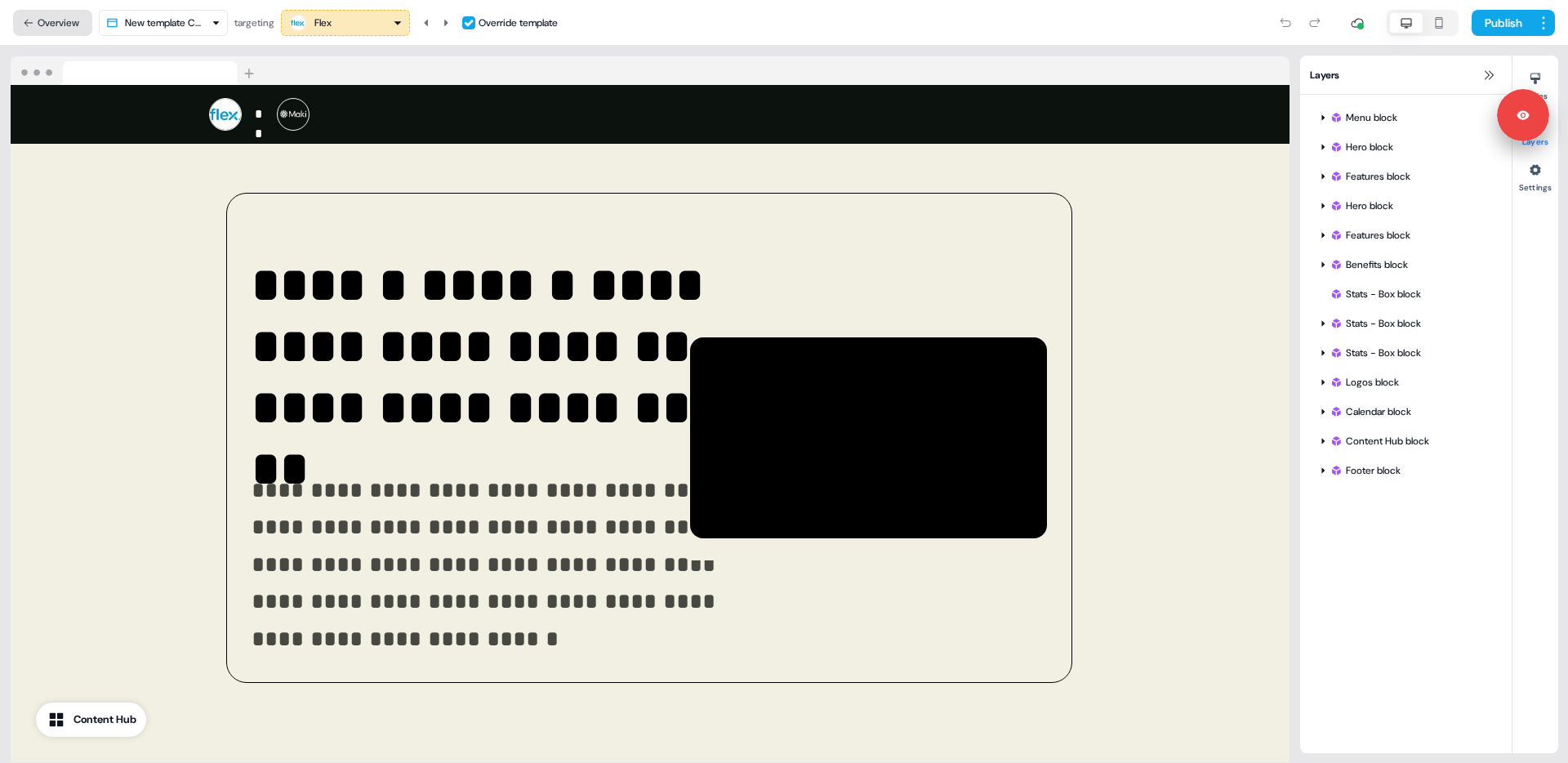
click at [69, 26] on button "Overview" at bounding box center [53, 23] width 79 height 26
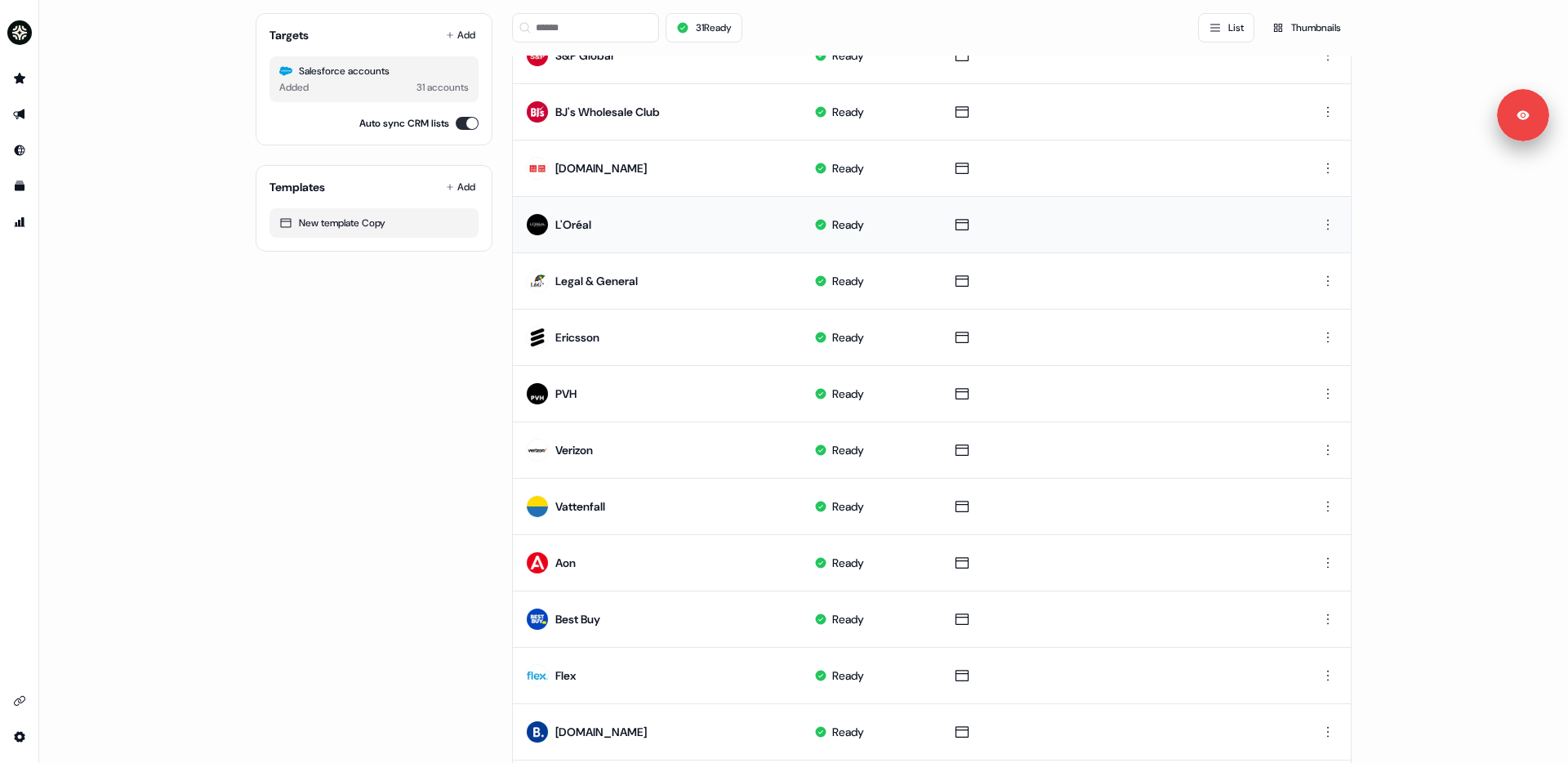
scroll to position [540, 0]
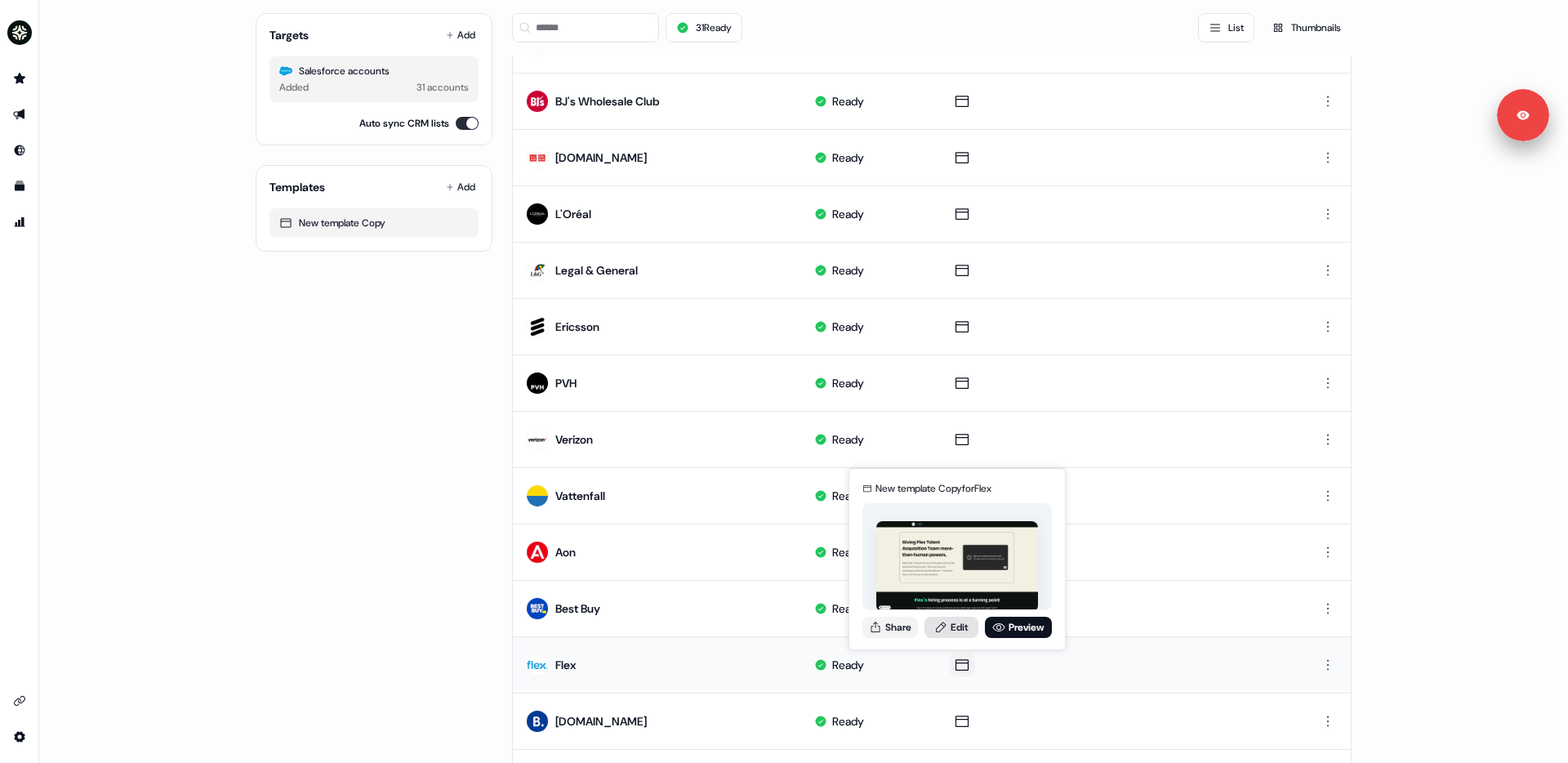
click at [959, 629] on link "Edit" at bounding box center [951, 627] width 54 height 21
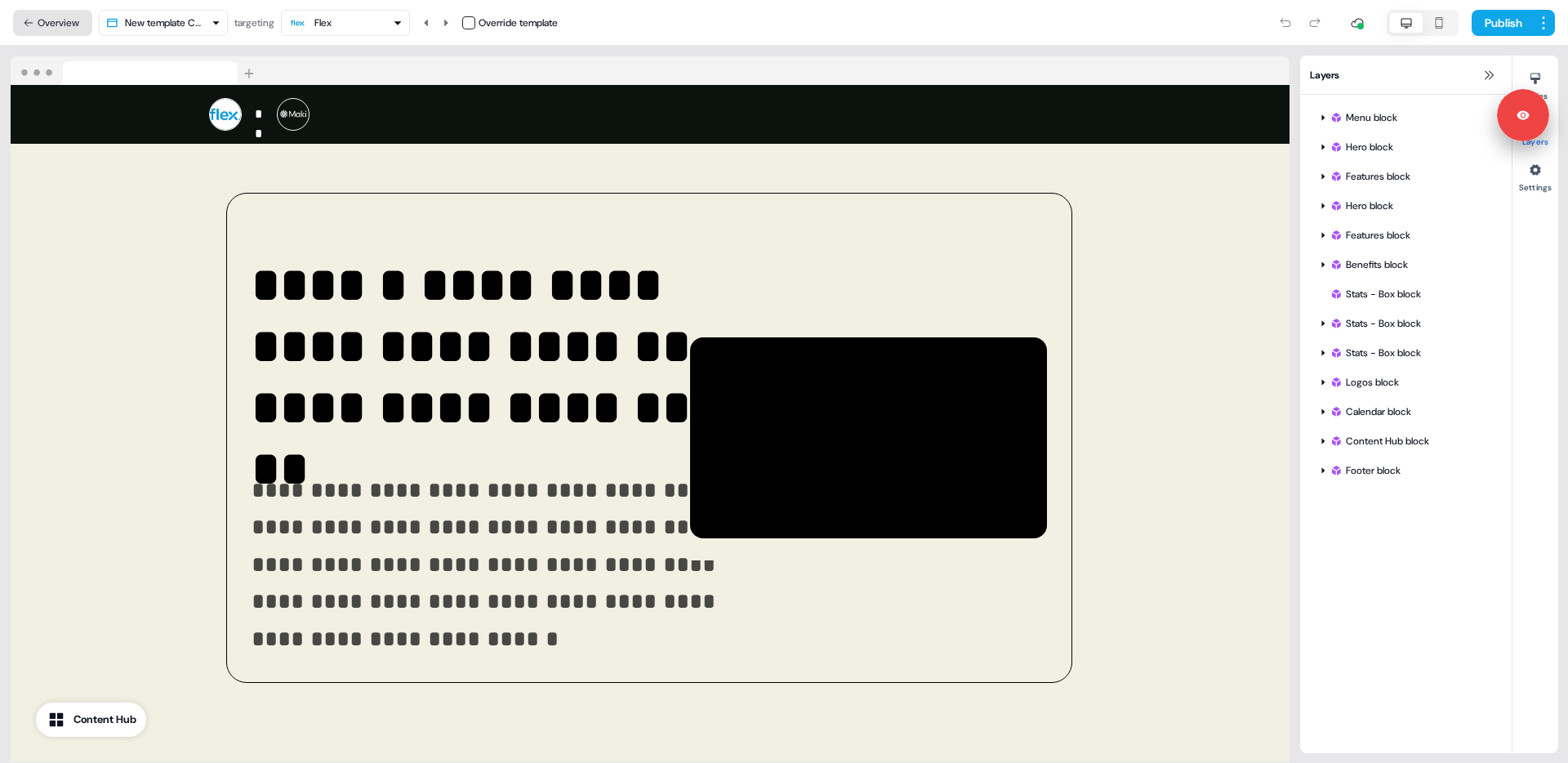
click at [80, 18] on button "Overview" at bounding box center [53, 23] width 79 height 26
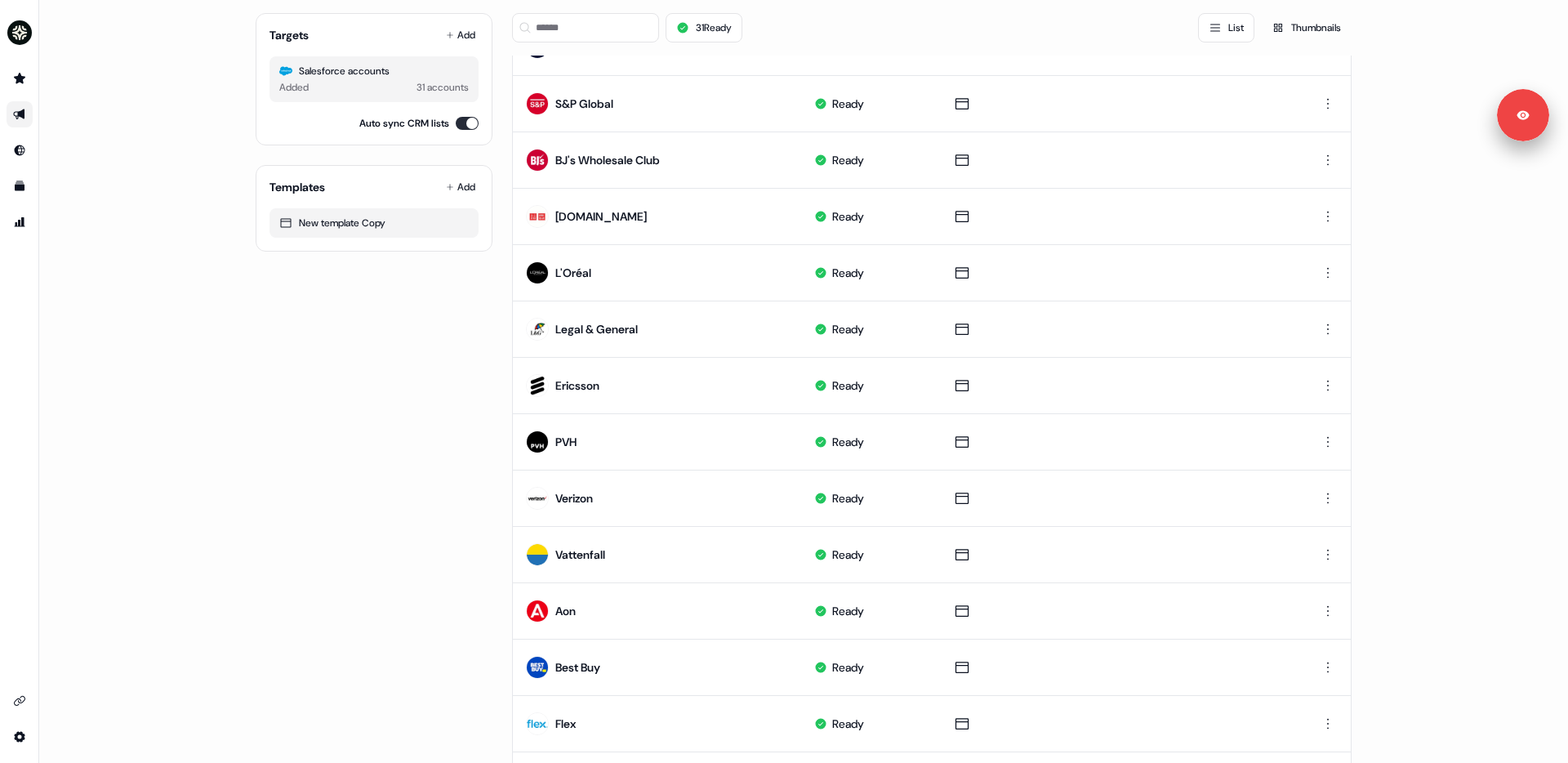
scroll to position [635, 0]
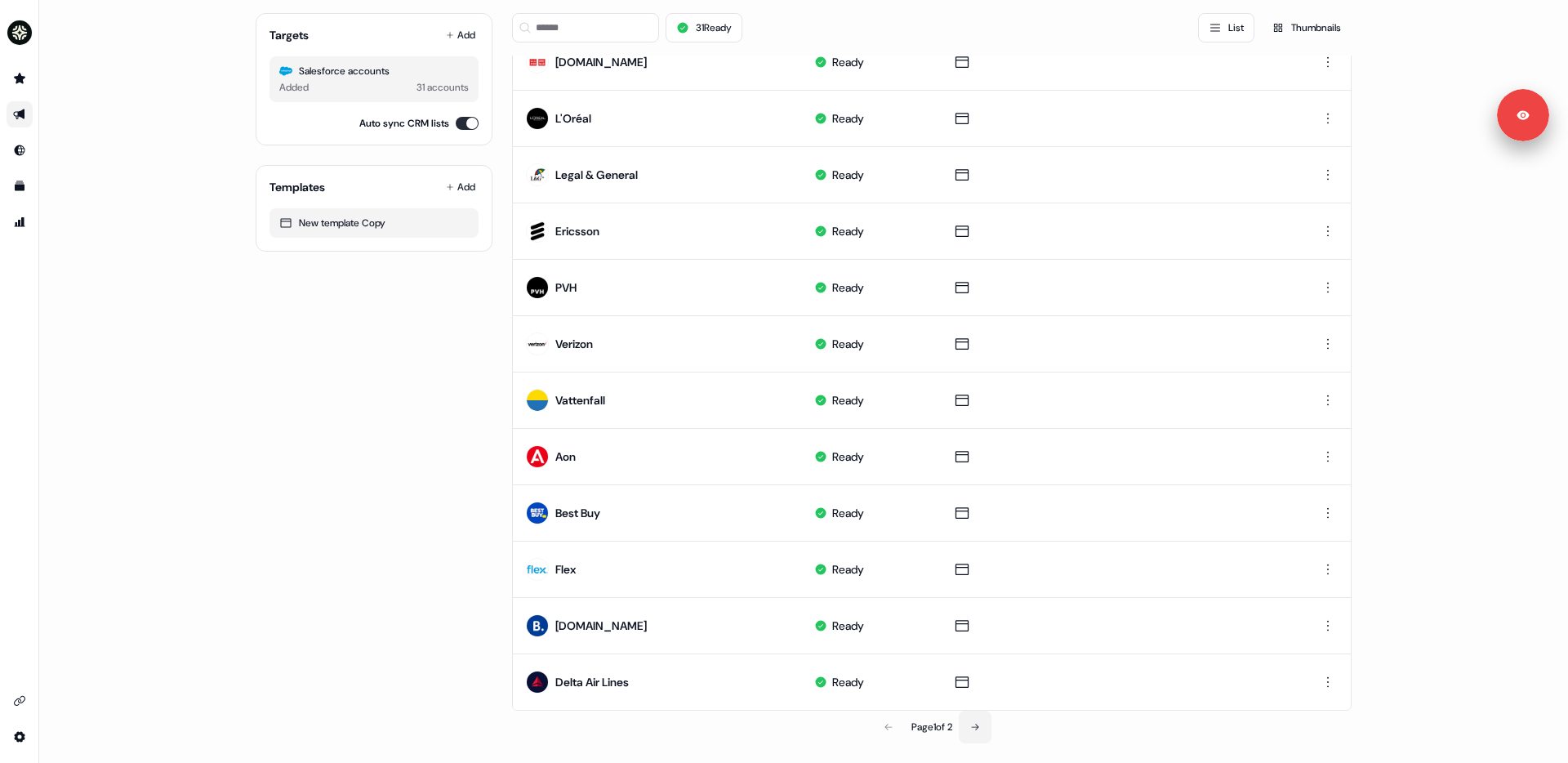
click at [974, 650] on icon at bounding box center [975, 727] width 10 height 10
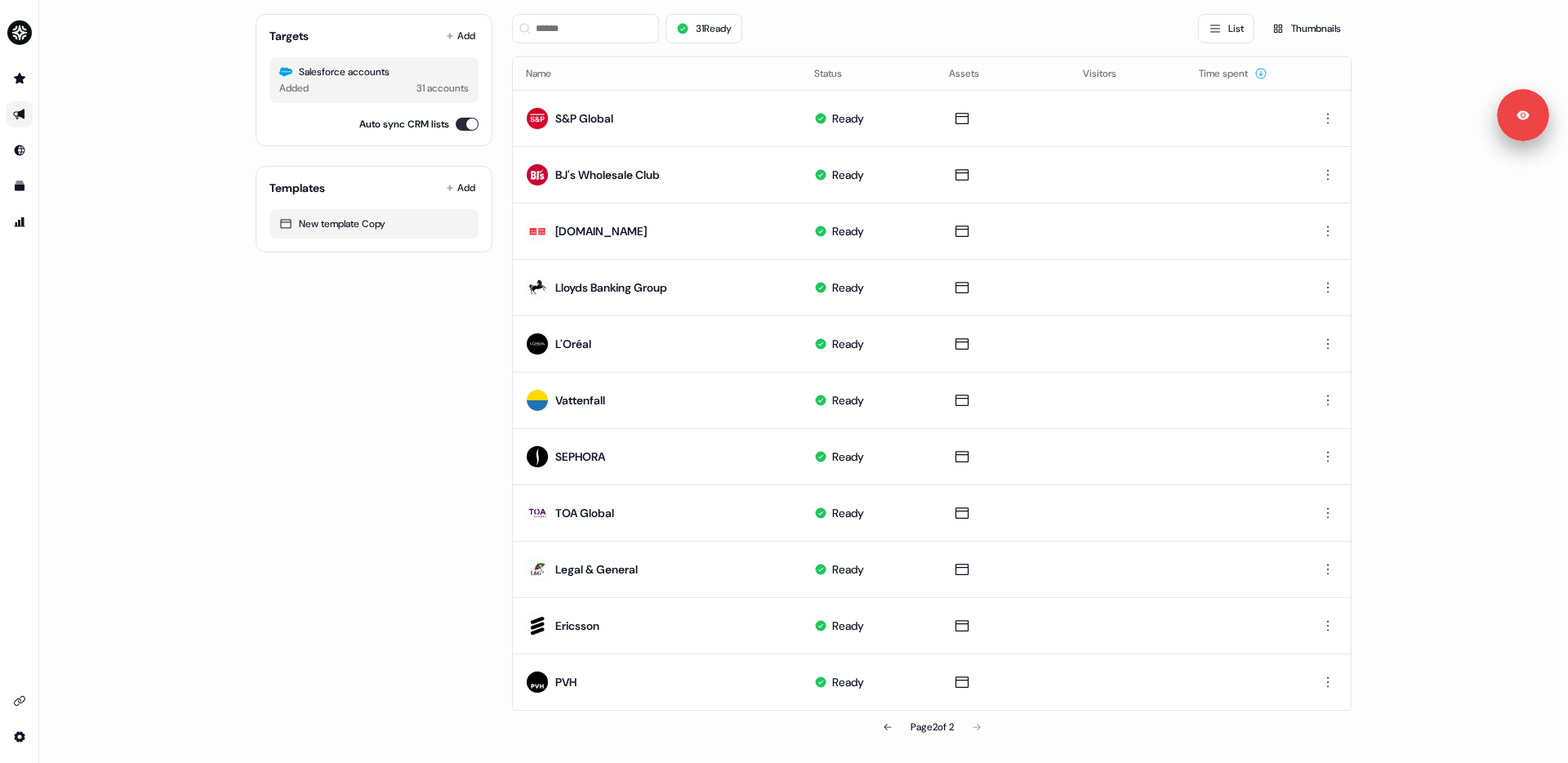
scroll to position [0, 0]
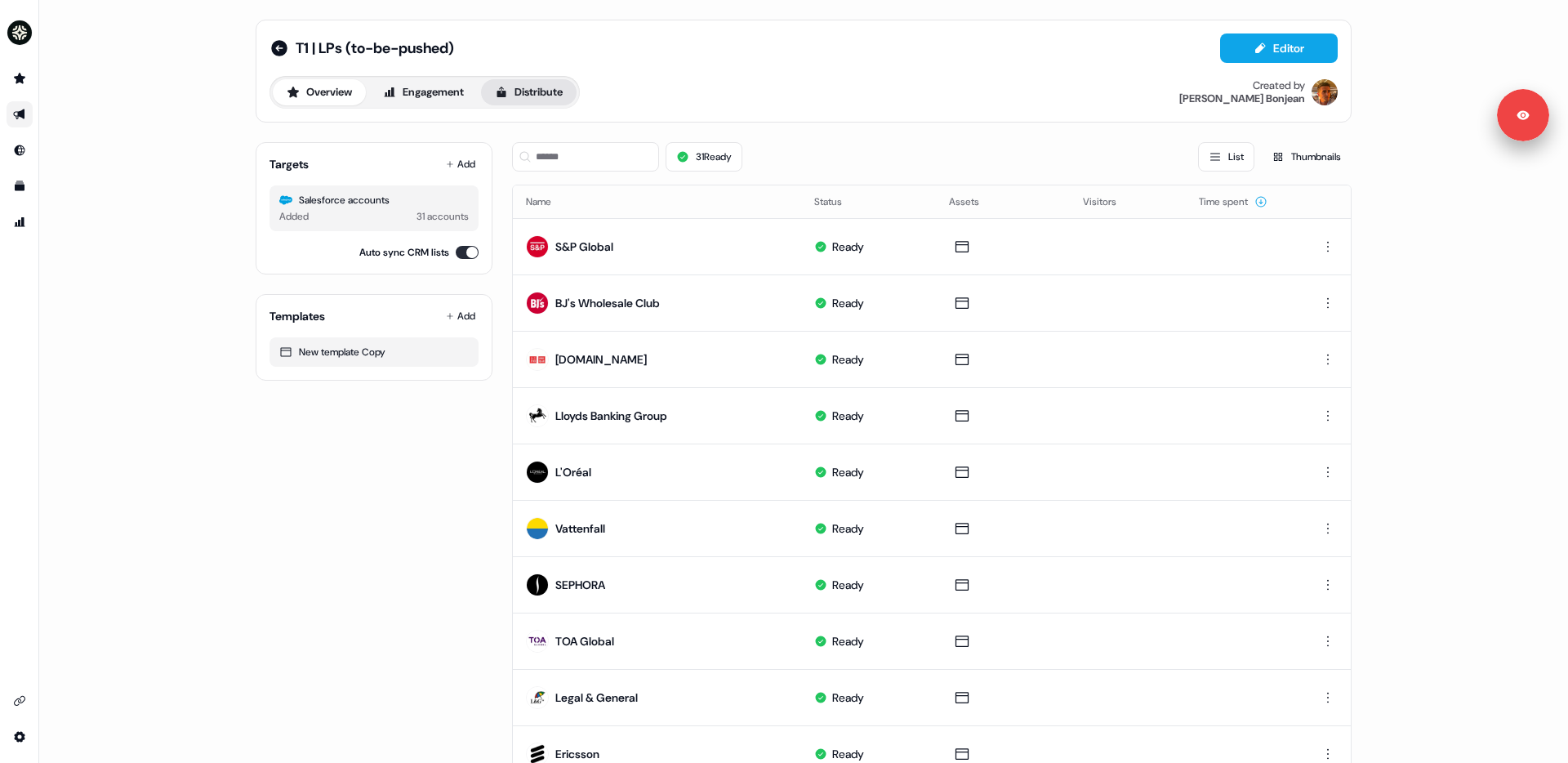
click at [540, 91] on button "Distribute" at bounding box center [529, 92] width 96 height 26
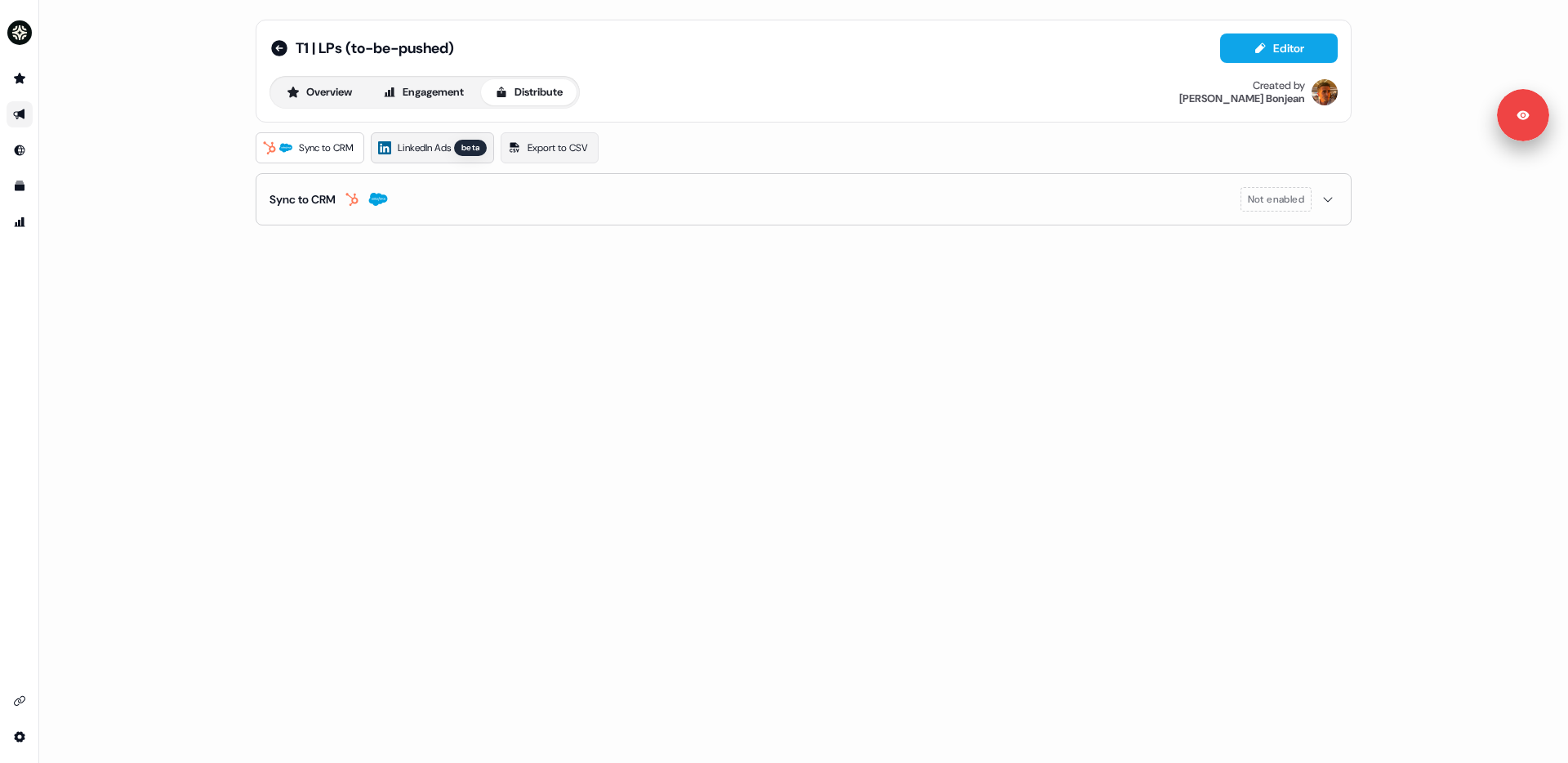
click at [417, 146] on span "LinkedIn Ads" at bounding box center [424, 148] width 53 height 17
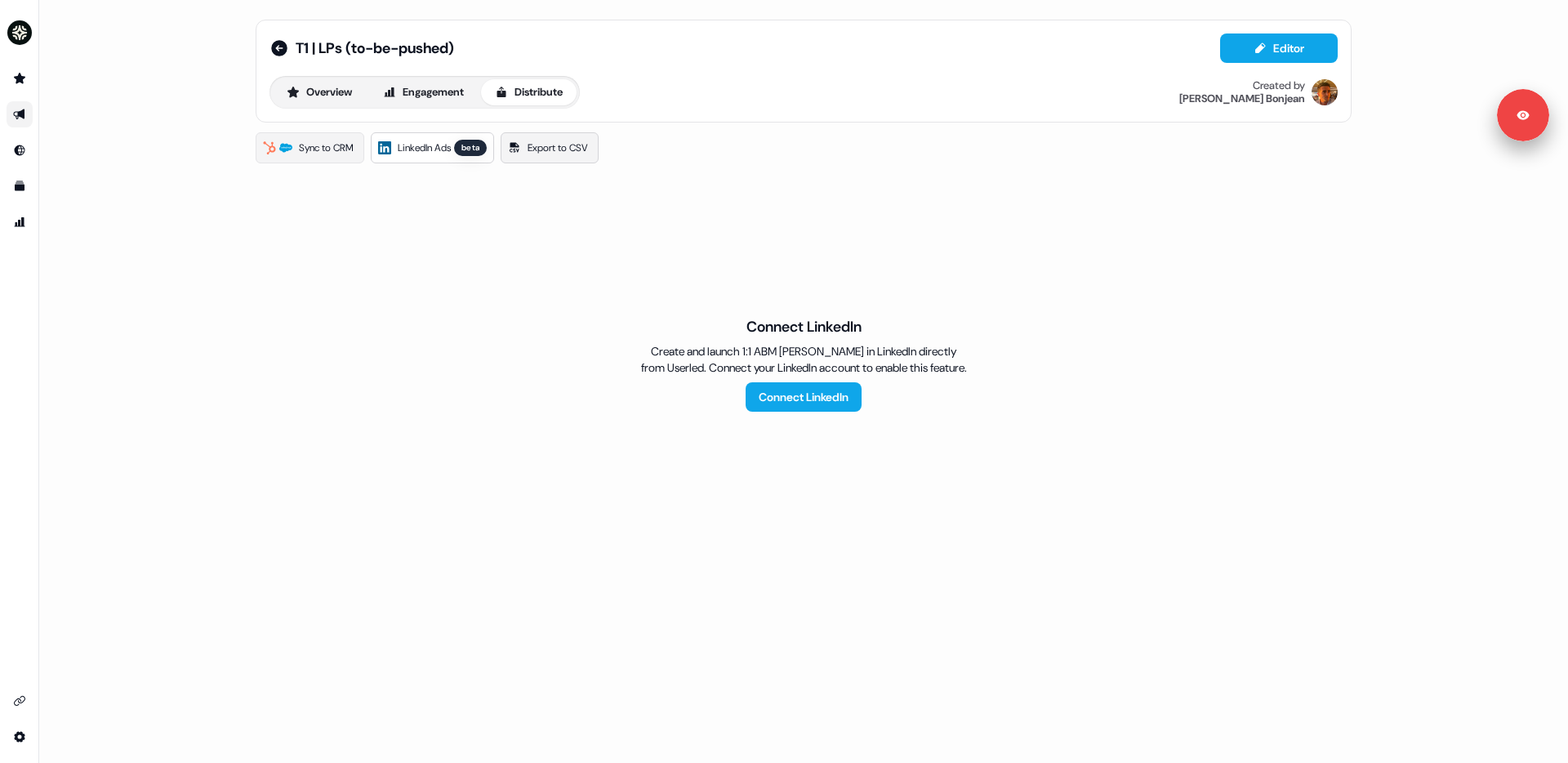
click at [560, 147] on span "Export to CSV" at bounding box center [558, 148] width 61 height 17
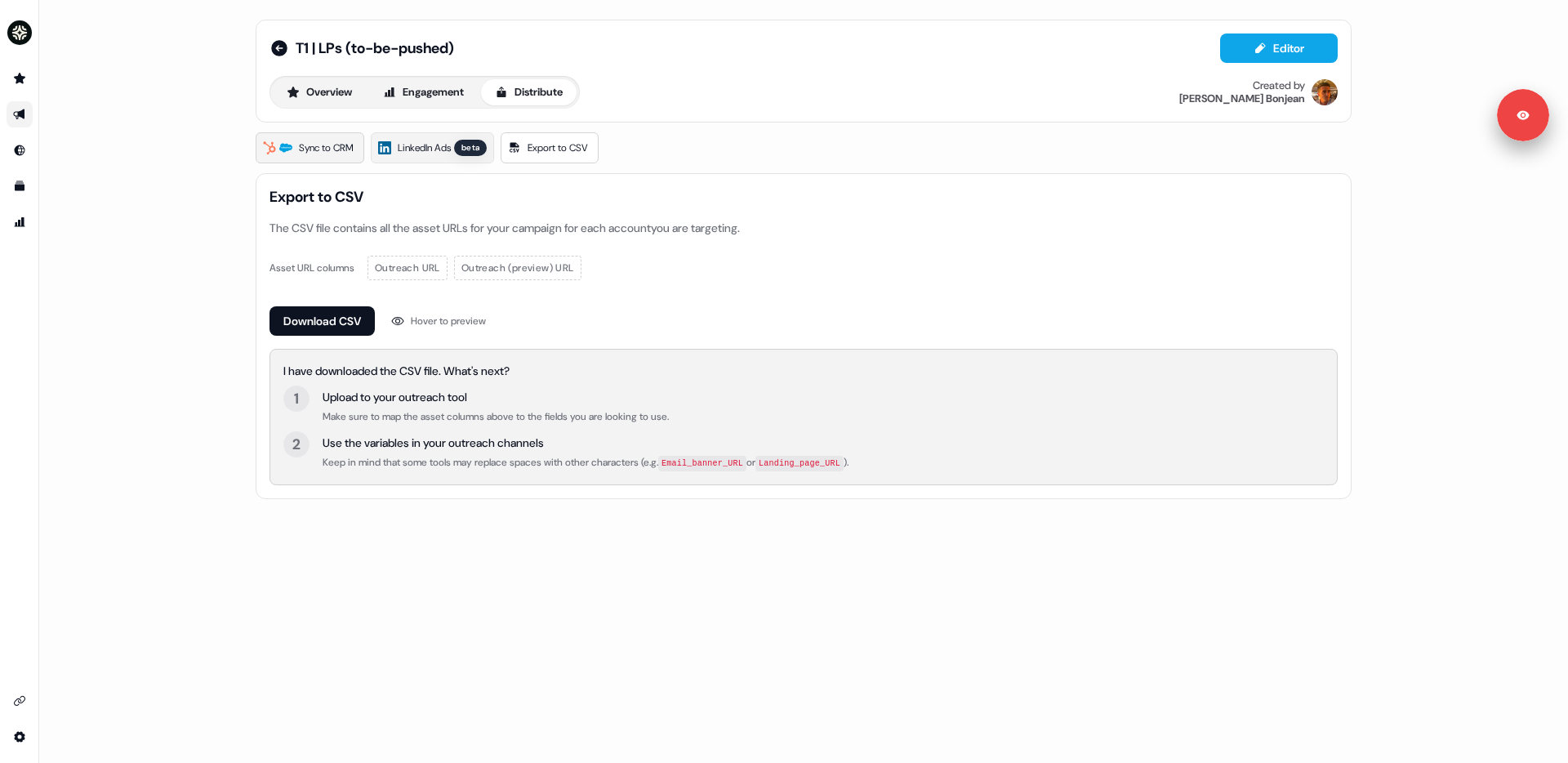
click at [326, 146] on span "Sync to CRM" at bounding box center [327, 148] width 55 height 17
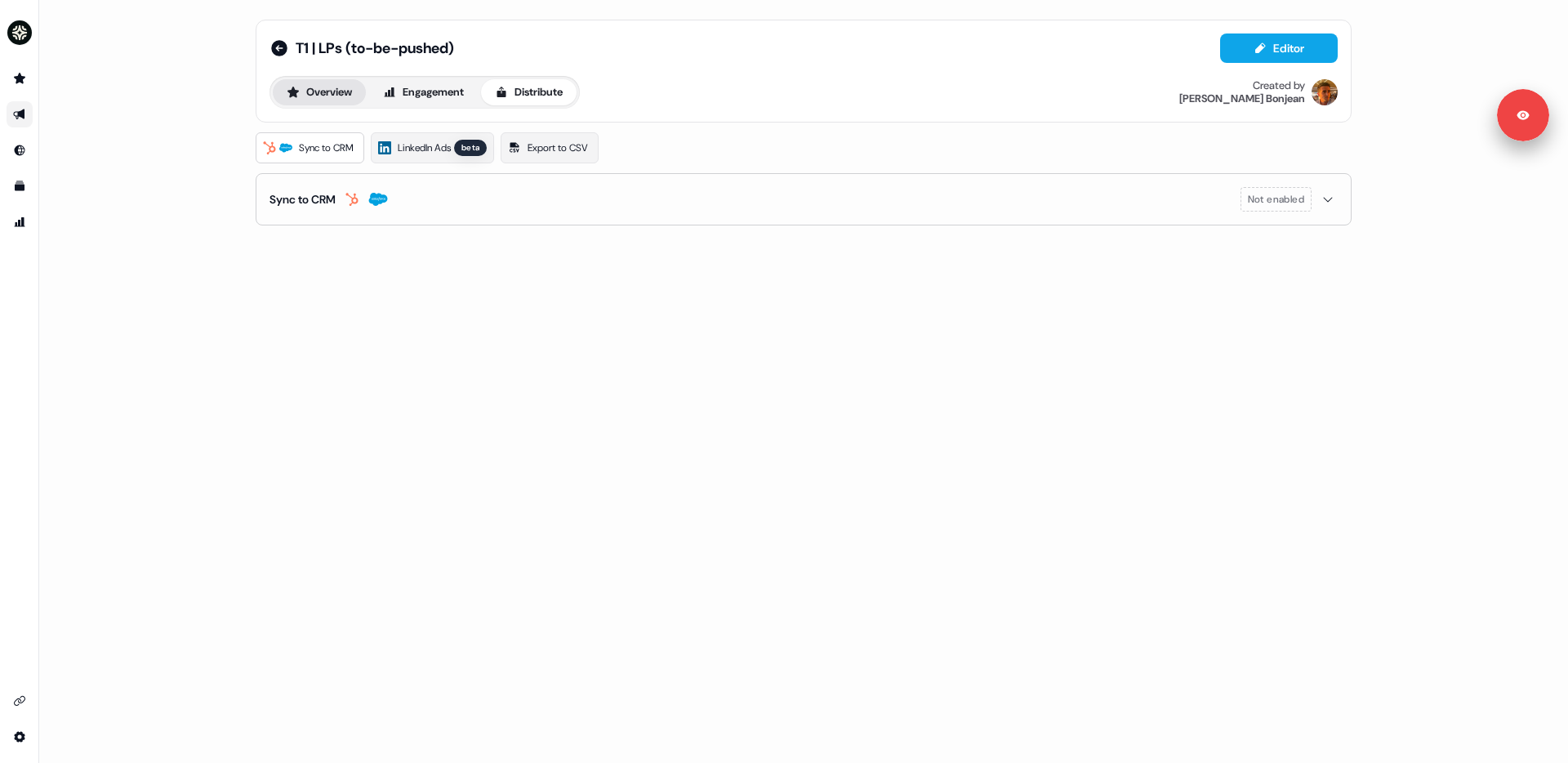
click at [331, 102] on button "Overview" at bounding box center [319, 92] width 93 height 26
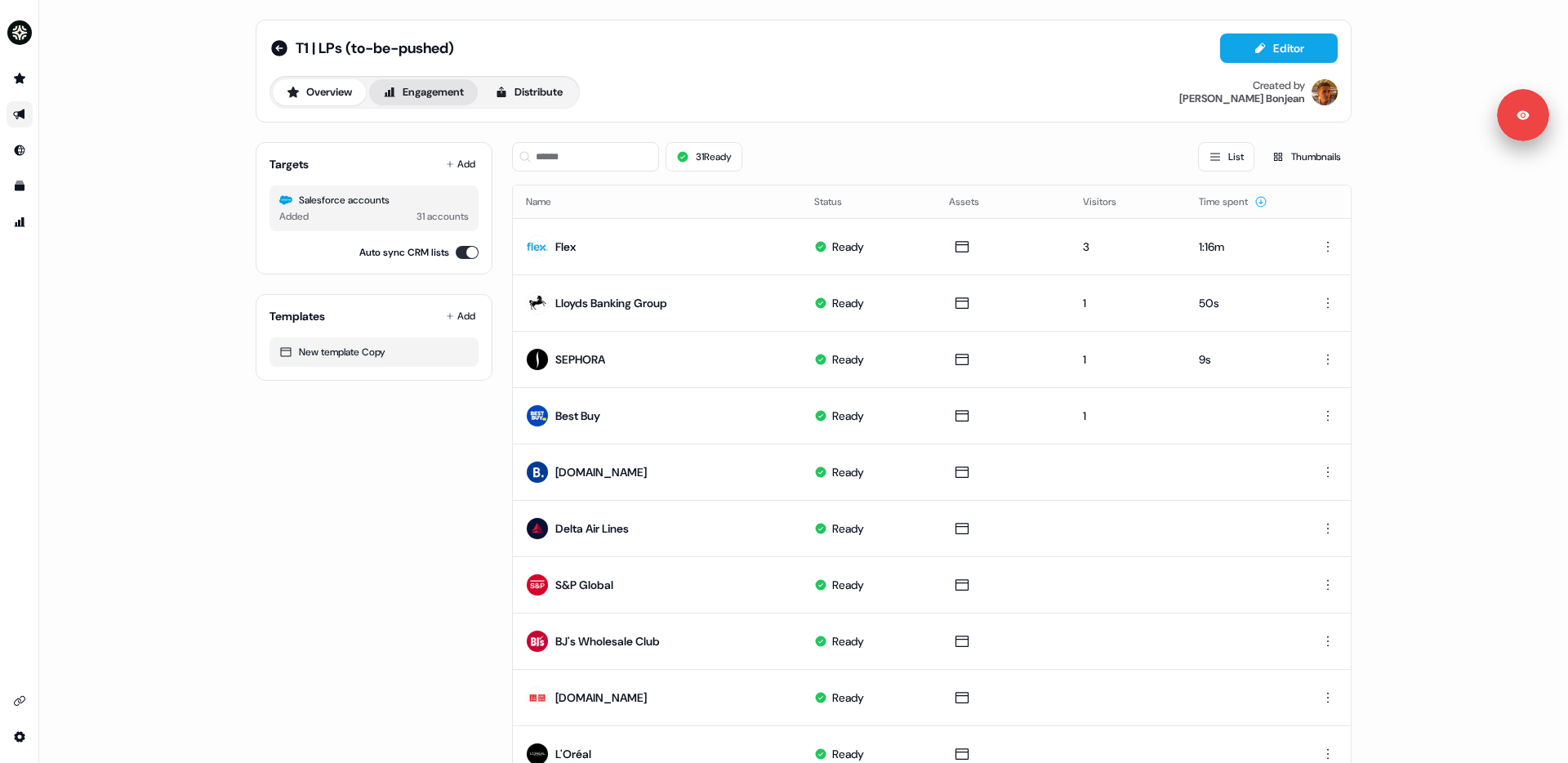
click at [425, 93] on button "Engagement" at bounding box center [423, 92] width 108 height 26
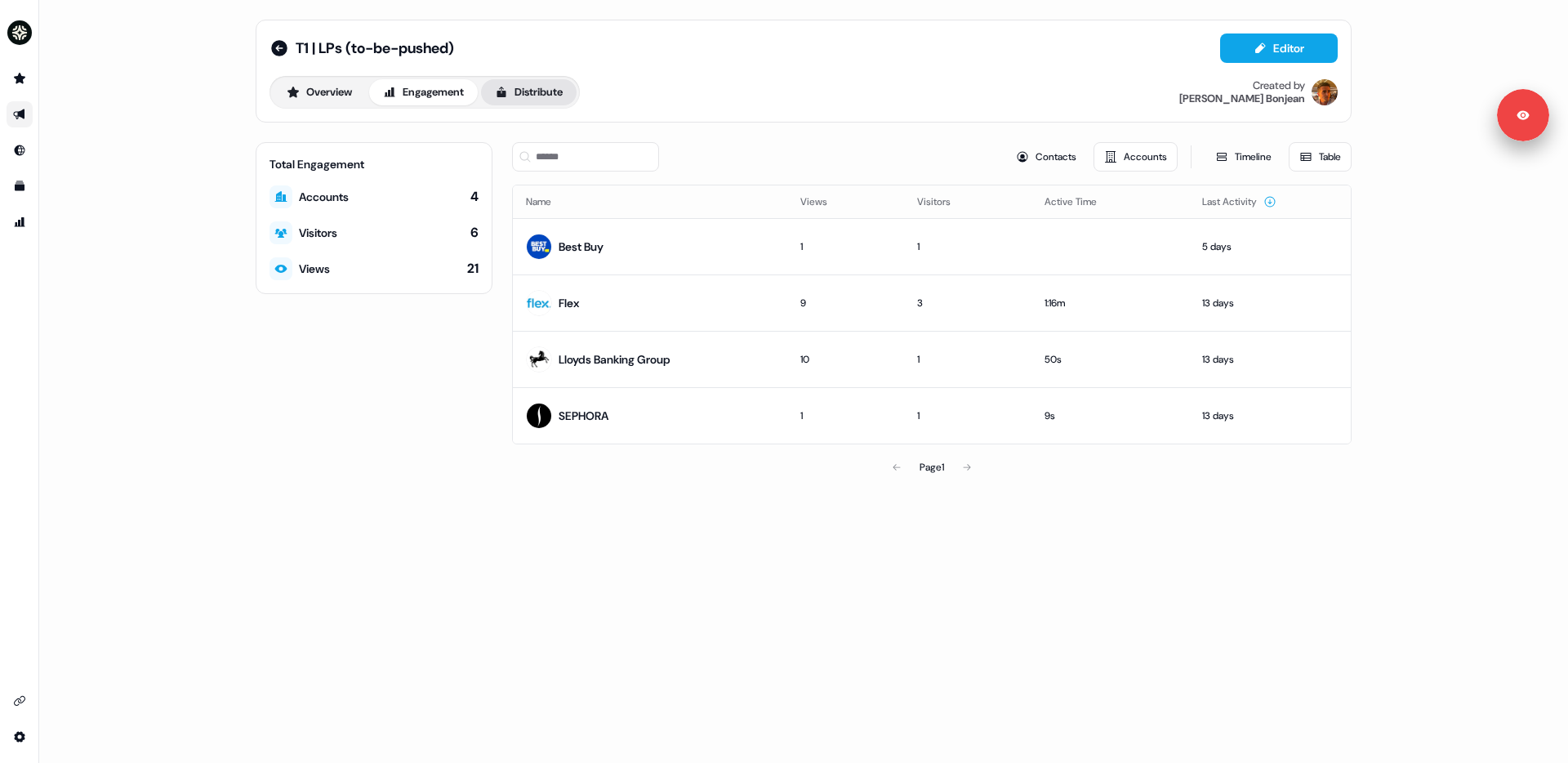
click at [544, 94] on button "Distribute" at bounding box center [529, 92] width 96 height 26
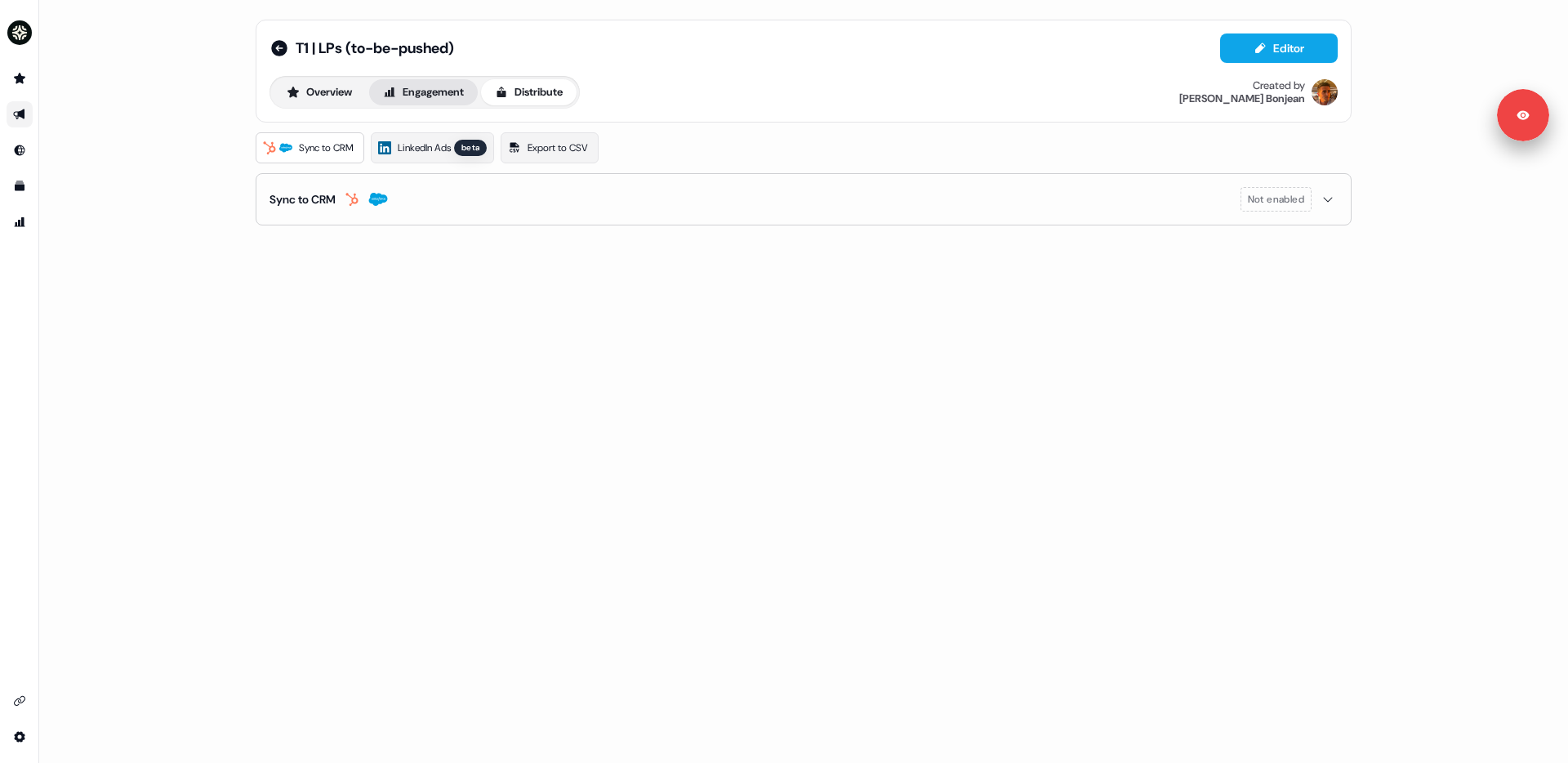
click at [437, 82] on button "Engagement" at bounding box center [423, 92] width 108 height 26
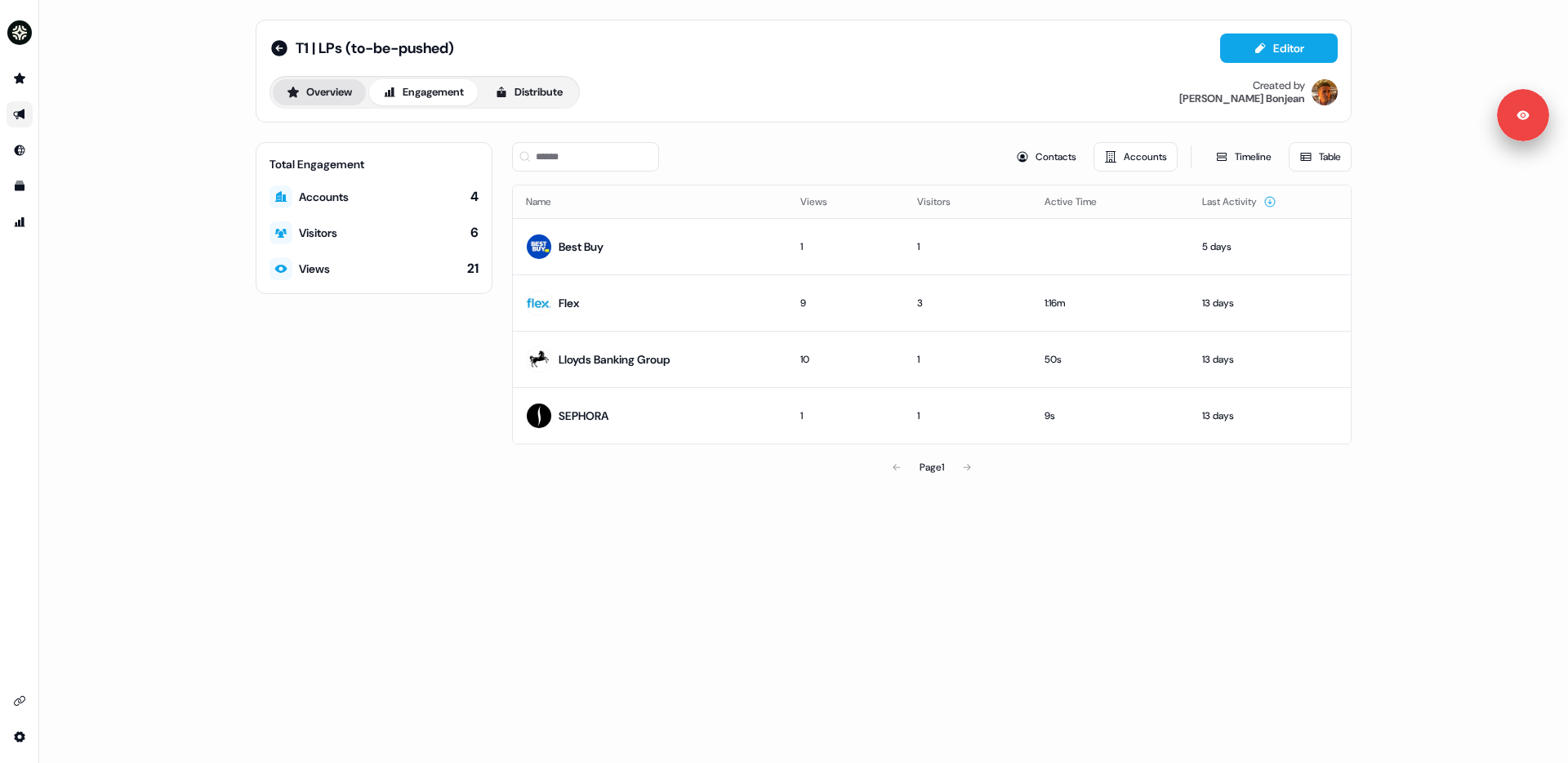
click at [330, 88] on button "Overview" at bounding box center [319, 92] width 93 height 26
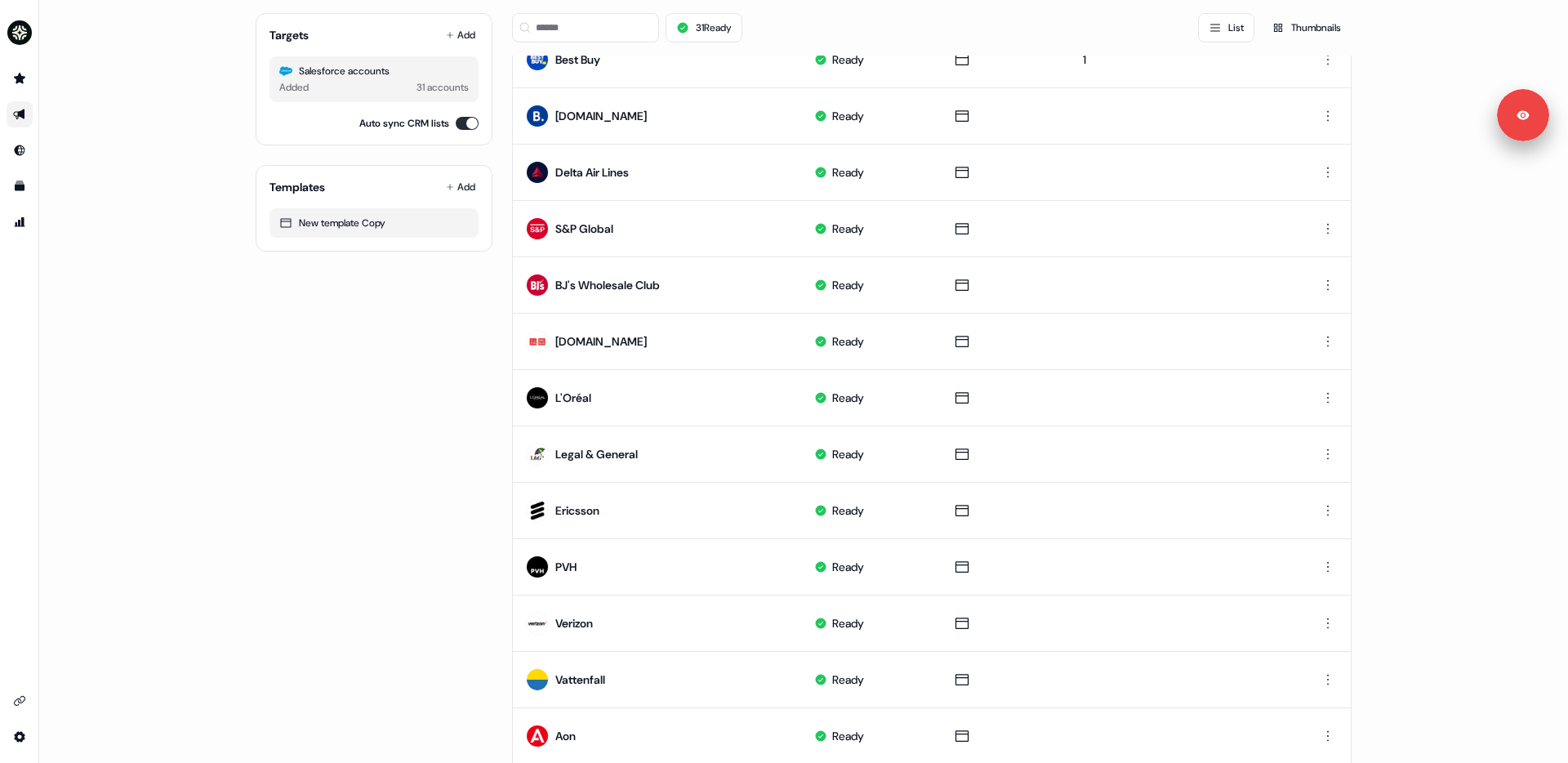
scroll to position [635, 0]
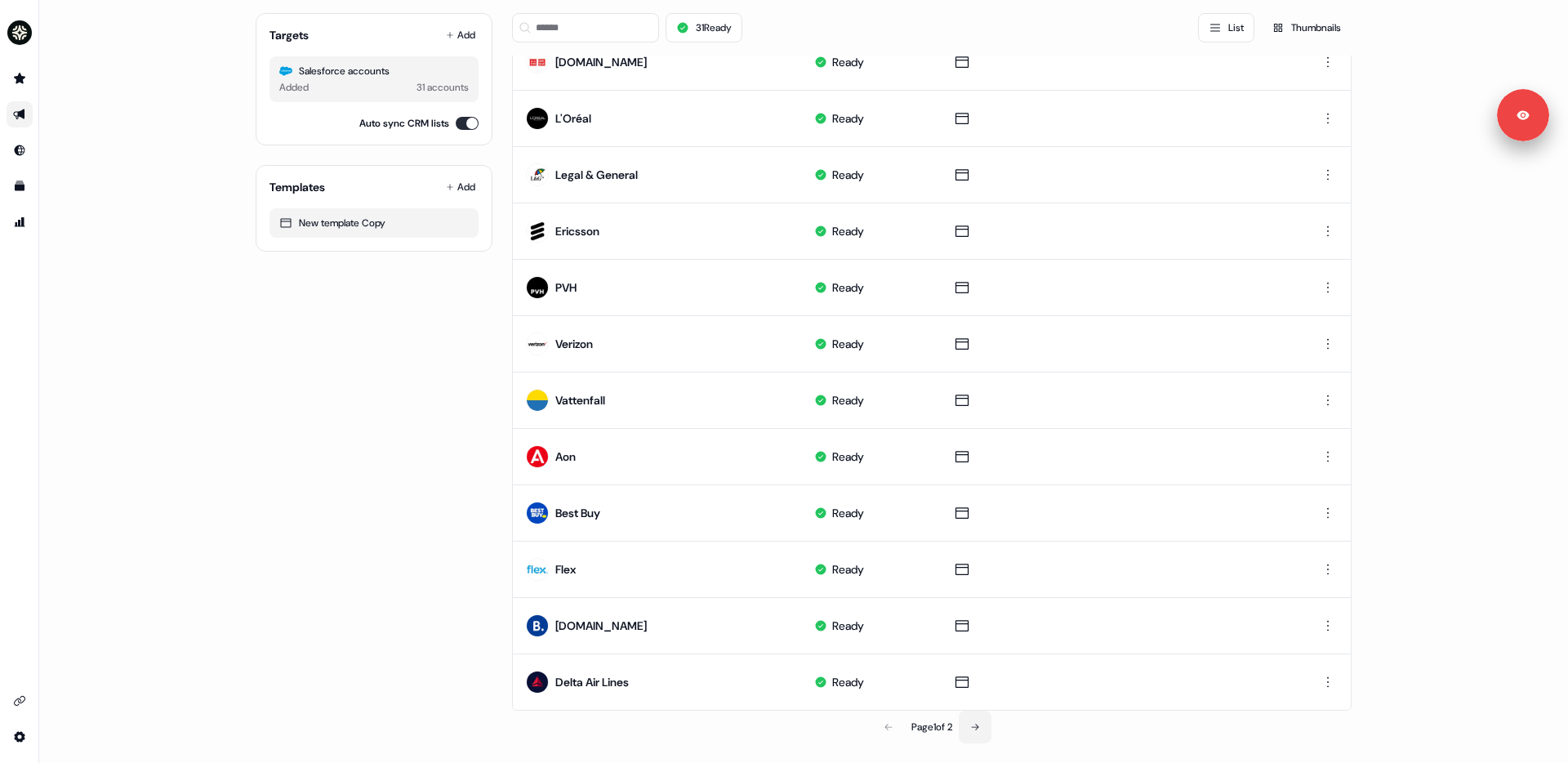
click at [983, 650] on button at bounding box center [974, 726] width 33 height 33
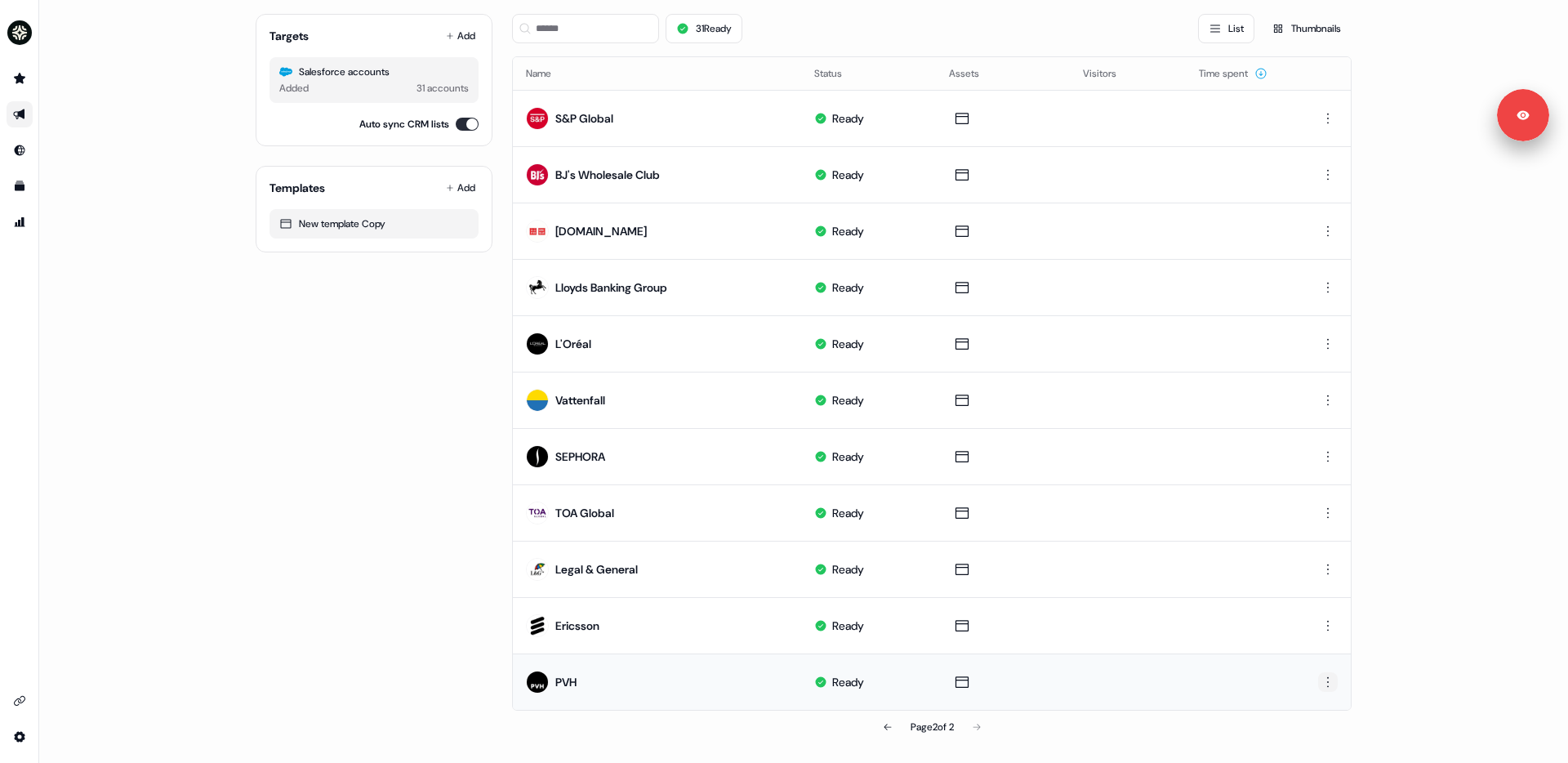
click at [1200, 650] on html "For the best experience switch devices to a bigger screen. Go to [DOMAIN_NAME] …" at bounding box center [784, 381] width 1568 height 763
click at [1200, 650] on span "Delete" at bounding box center [1296, 739] width 28 height 13
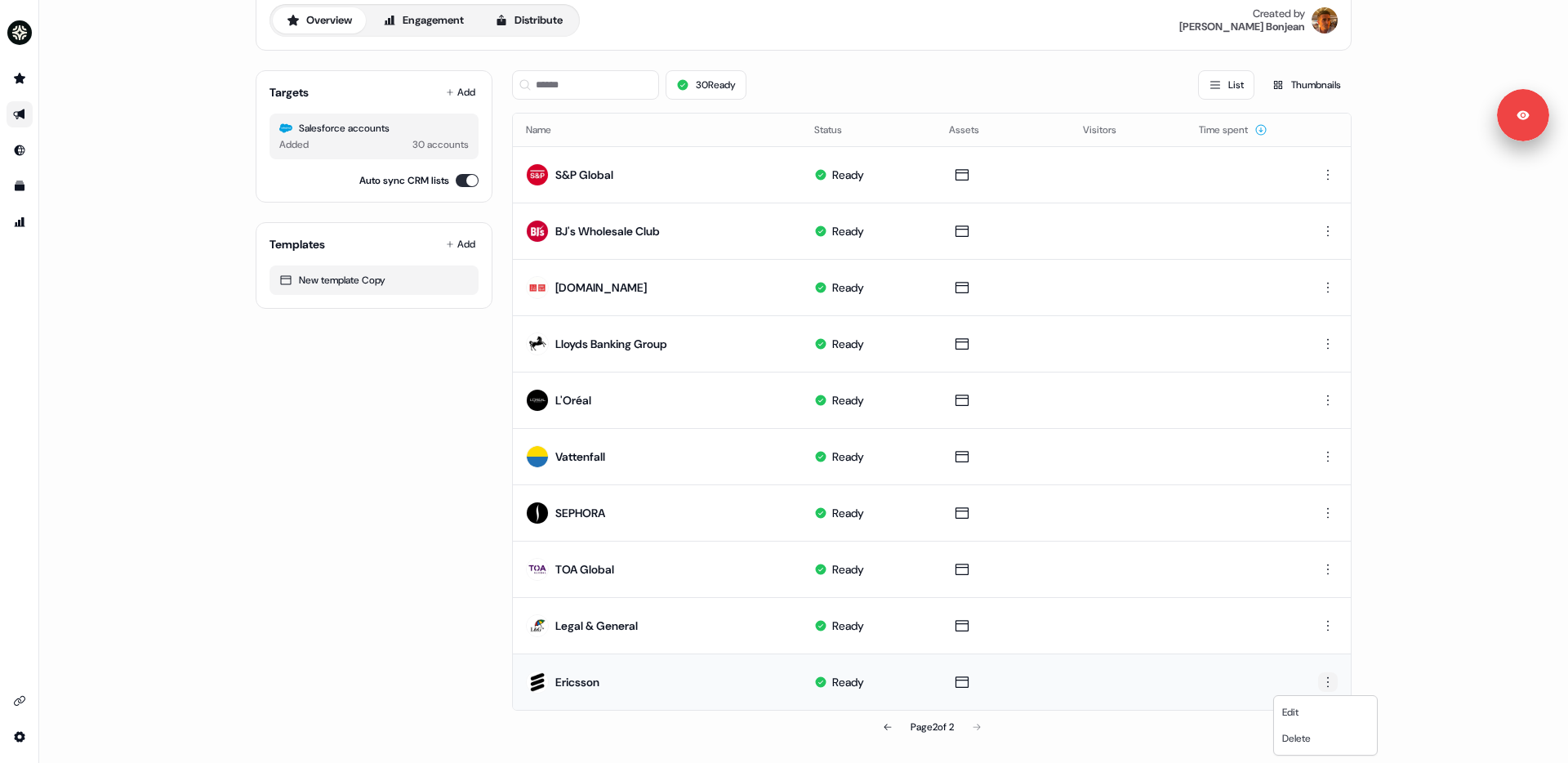
click at [1200, 650] on html "For the best experience switch devices to a bigger screen. Go to [DOMAIN_NAME] …" at bounding box center [784, 381] width 1568 height 763
click at [1200, 650] on span "Delete" at bounding box center [1296, 739] width 28 height 13
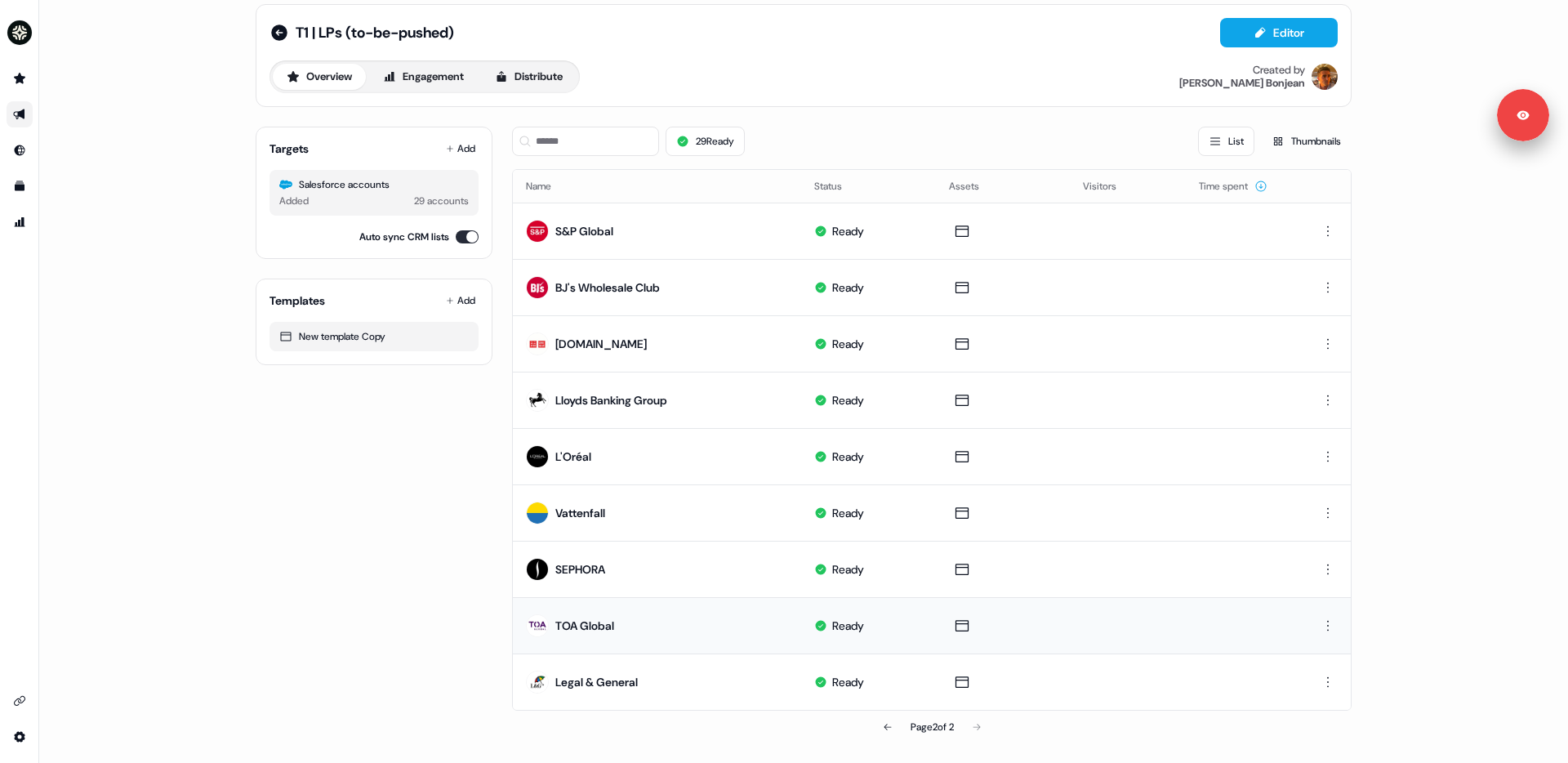
scroll to position [16, 0]
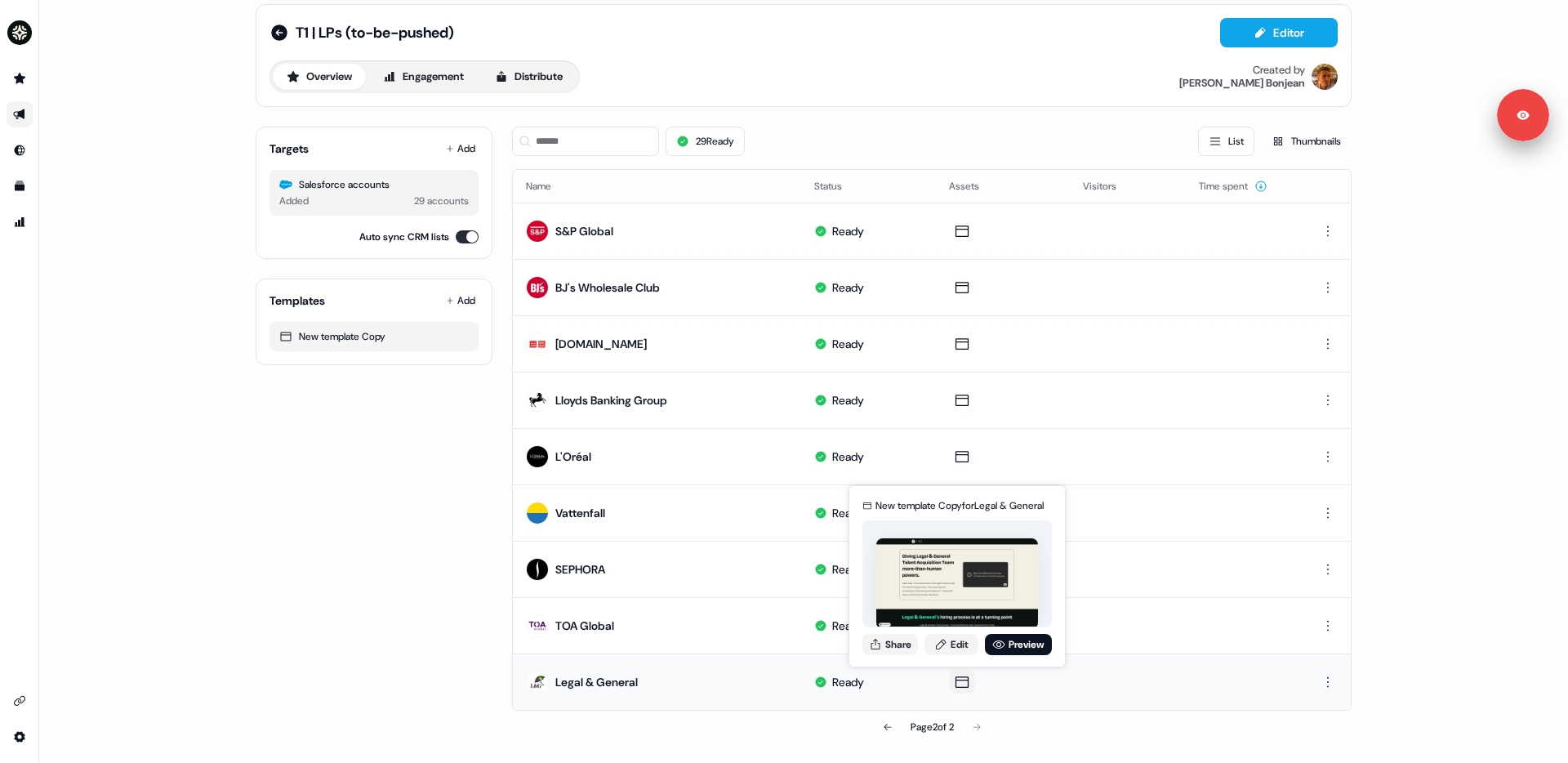
click at [960, 650] on icon at bounding box center [962, 682] width 20 height 17
click at [958, 650] on link "Edit" at bounding box center [951, 644] width 54 height 21
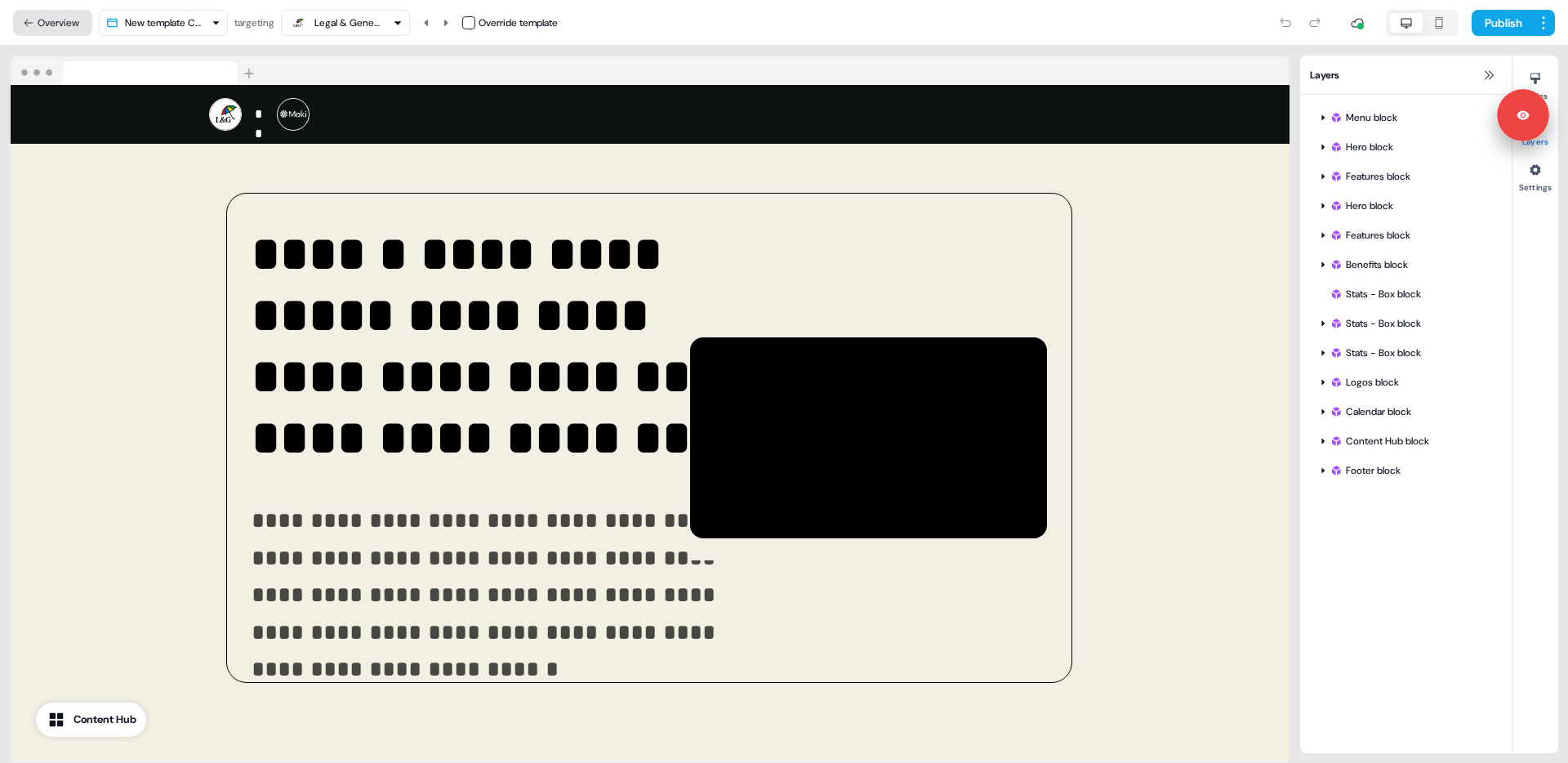
click at [39, 19] on button "Overview" at bounding box center [53, 23] width 79 height 26
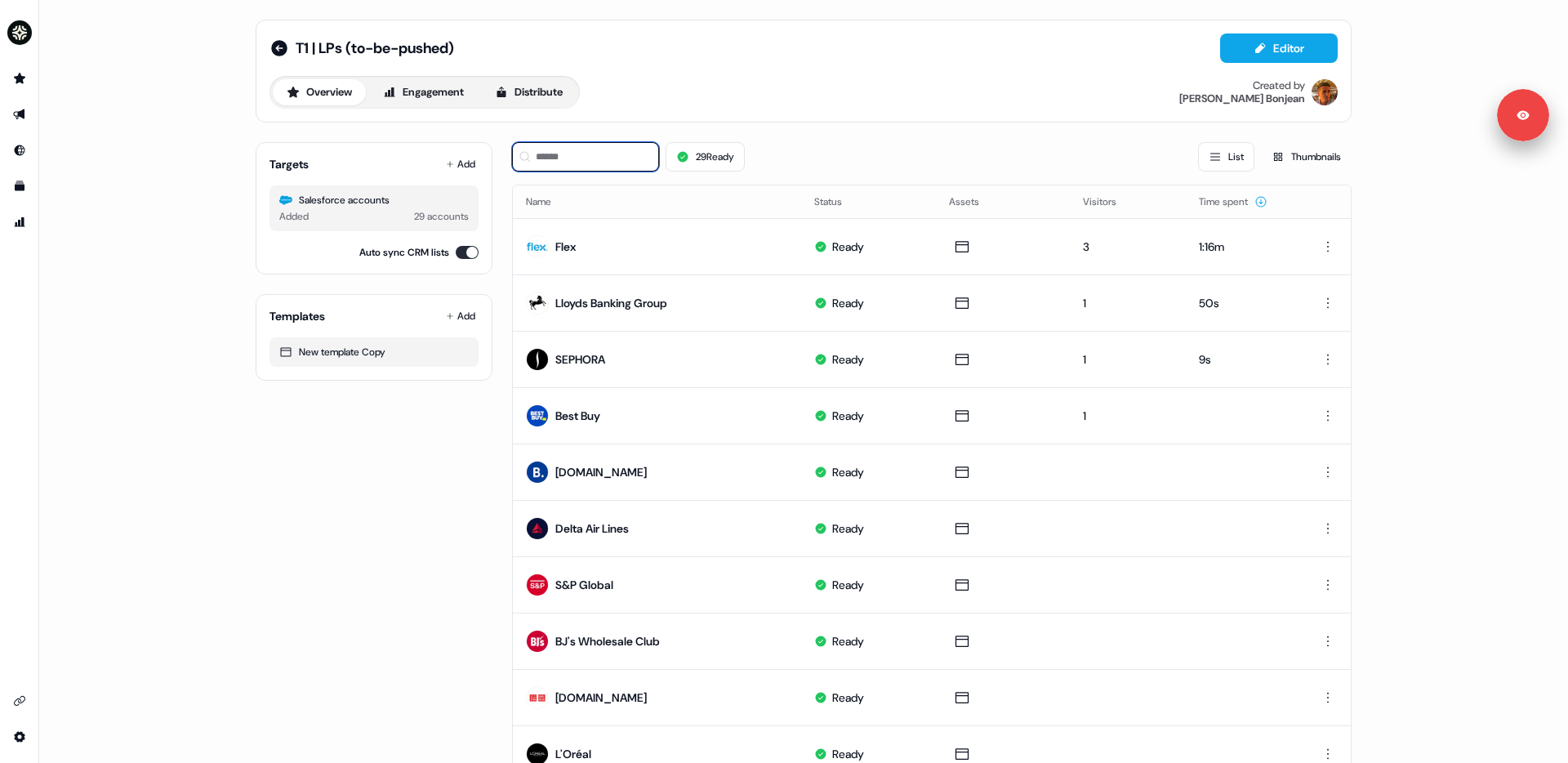
click at [631, 158] on input at bounding box center [585, 156] width 147 height 29
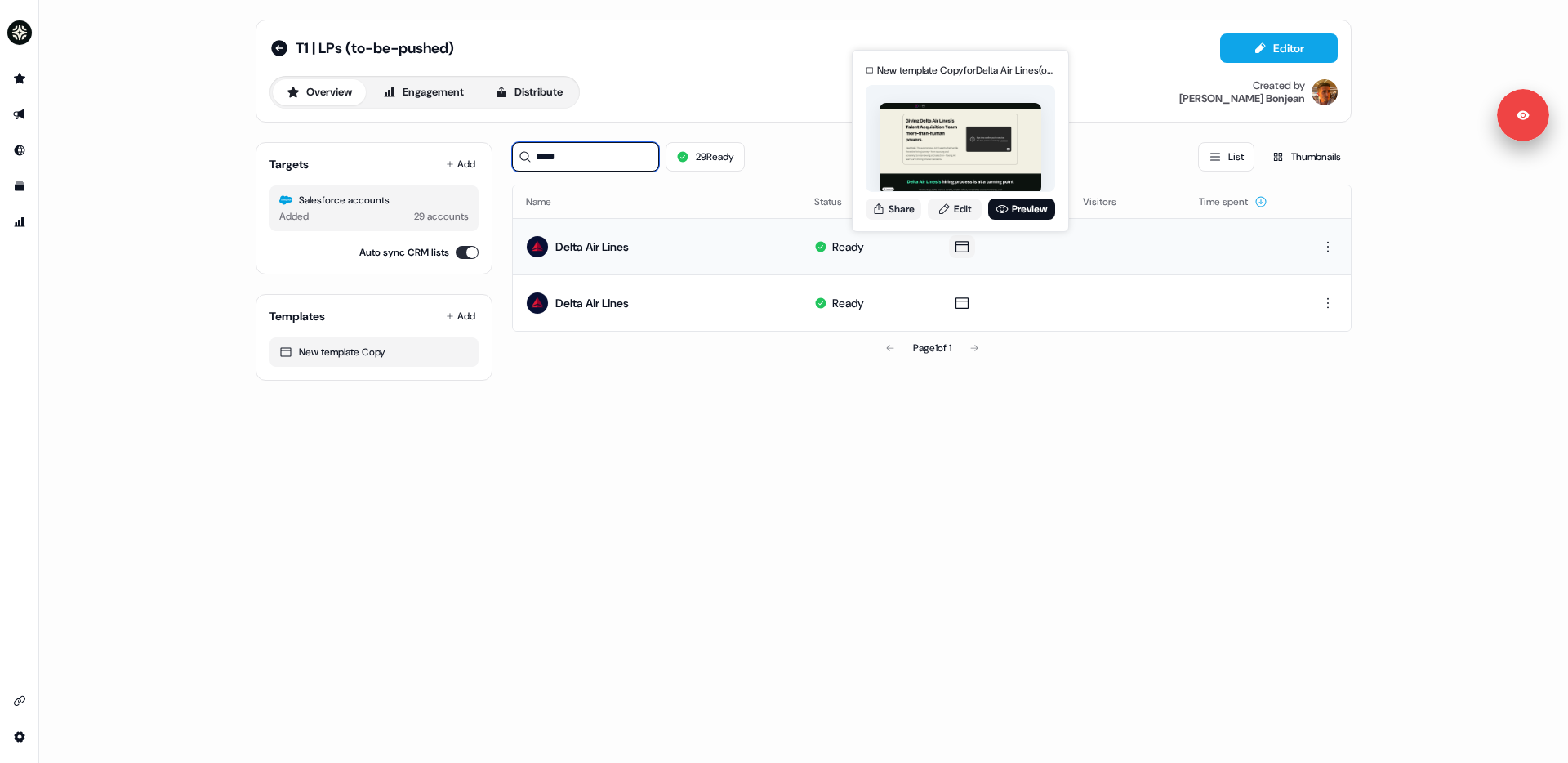
type input "*****"
click at [957, 248] on icon at bounding box center [962, 247] width 20 height 17
click at [959, 208] on link "Edit" at bounding box center [954, 208] width 54 height 21
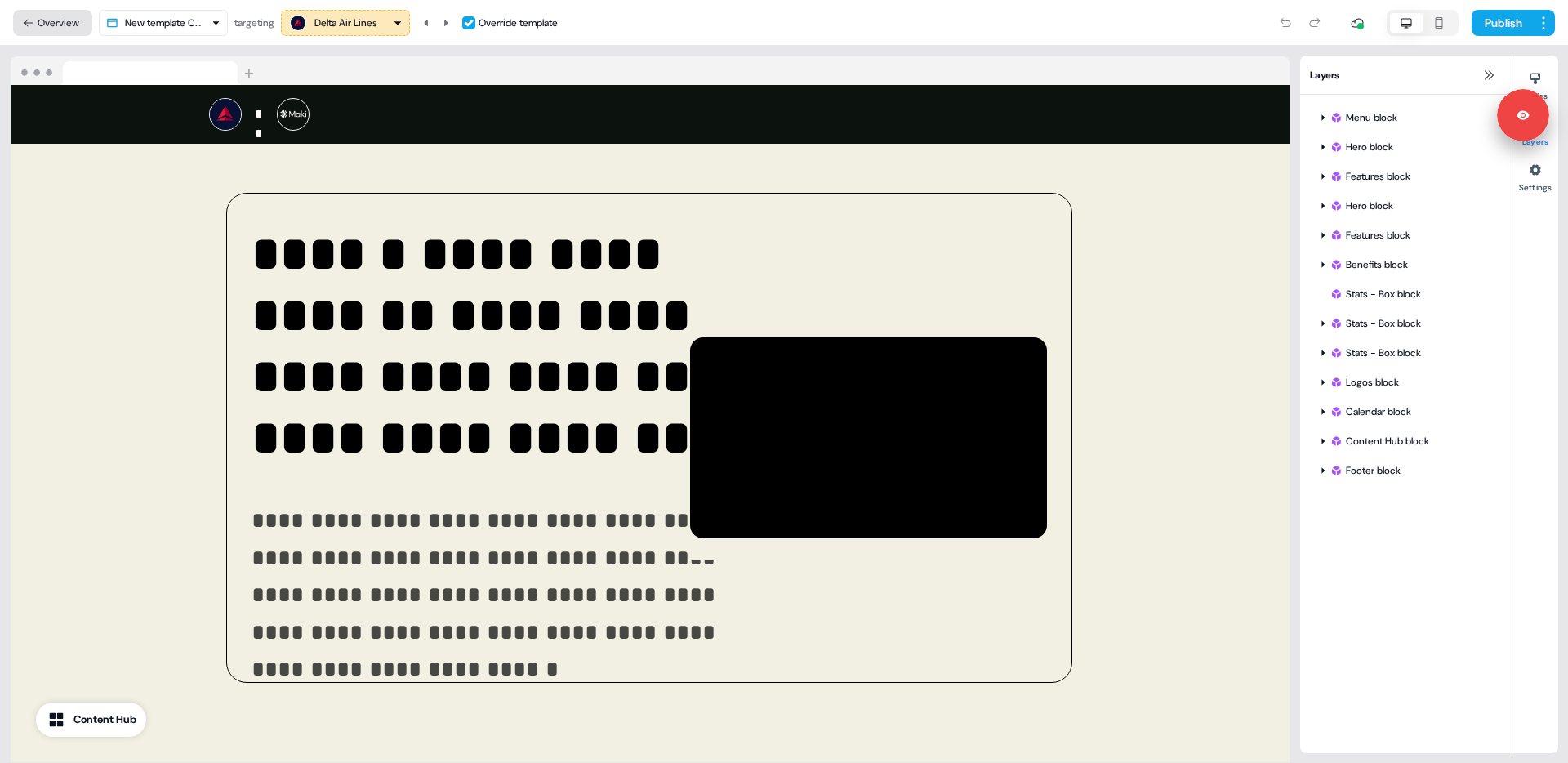
click at [49, 20] on button "Overview" at bounding box center [53, 23] width 79 height 26
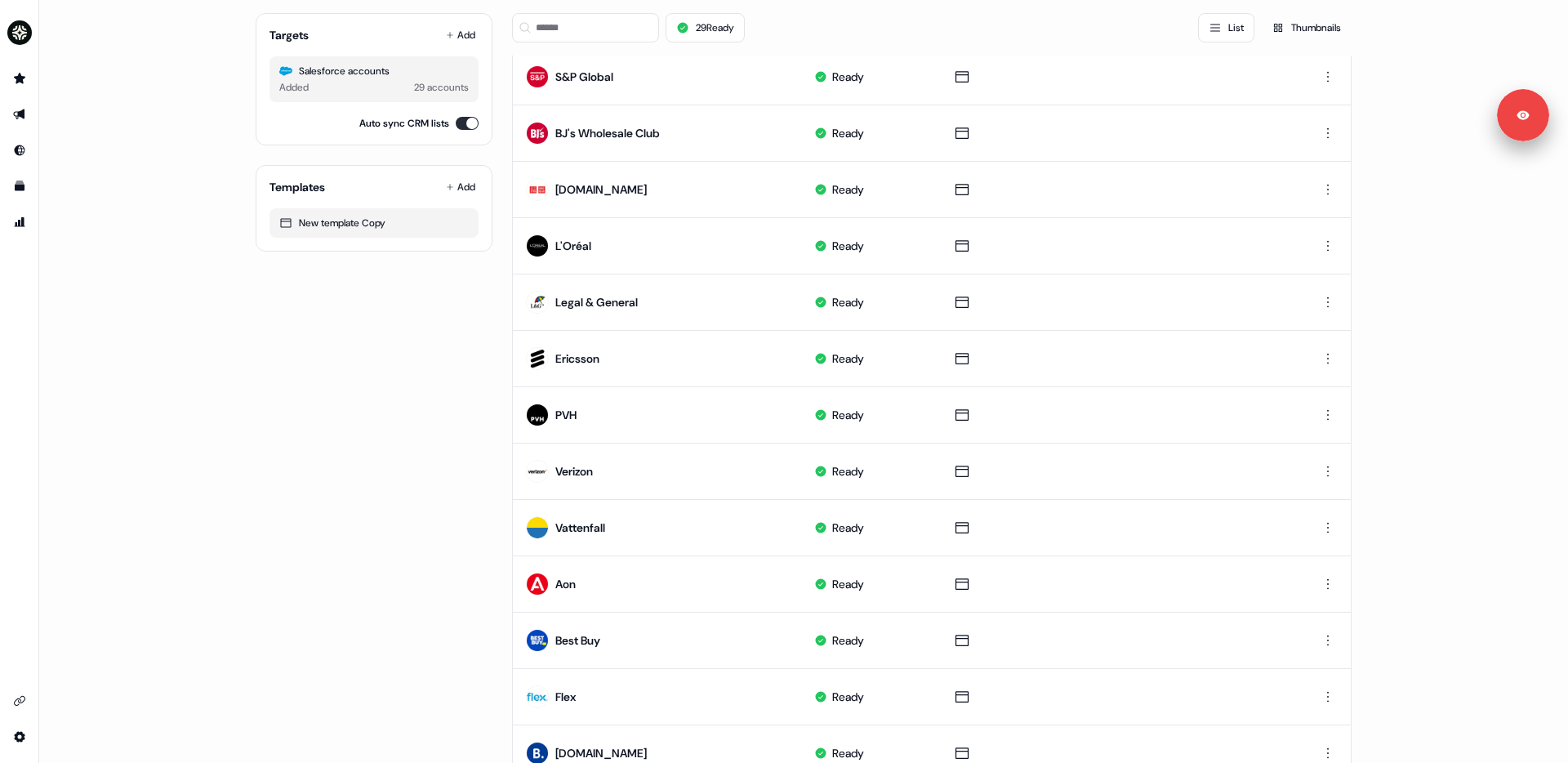
scroll to position [635, 0]
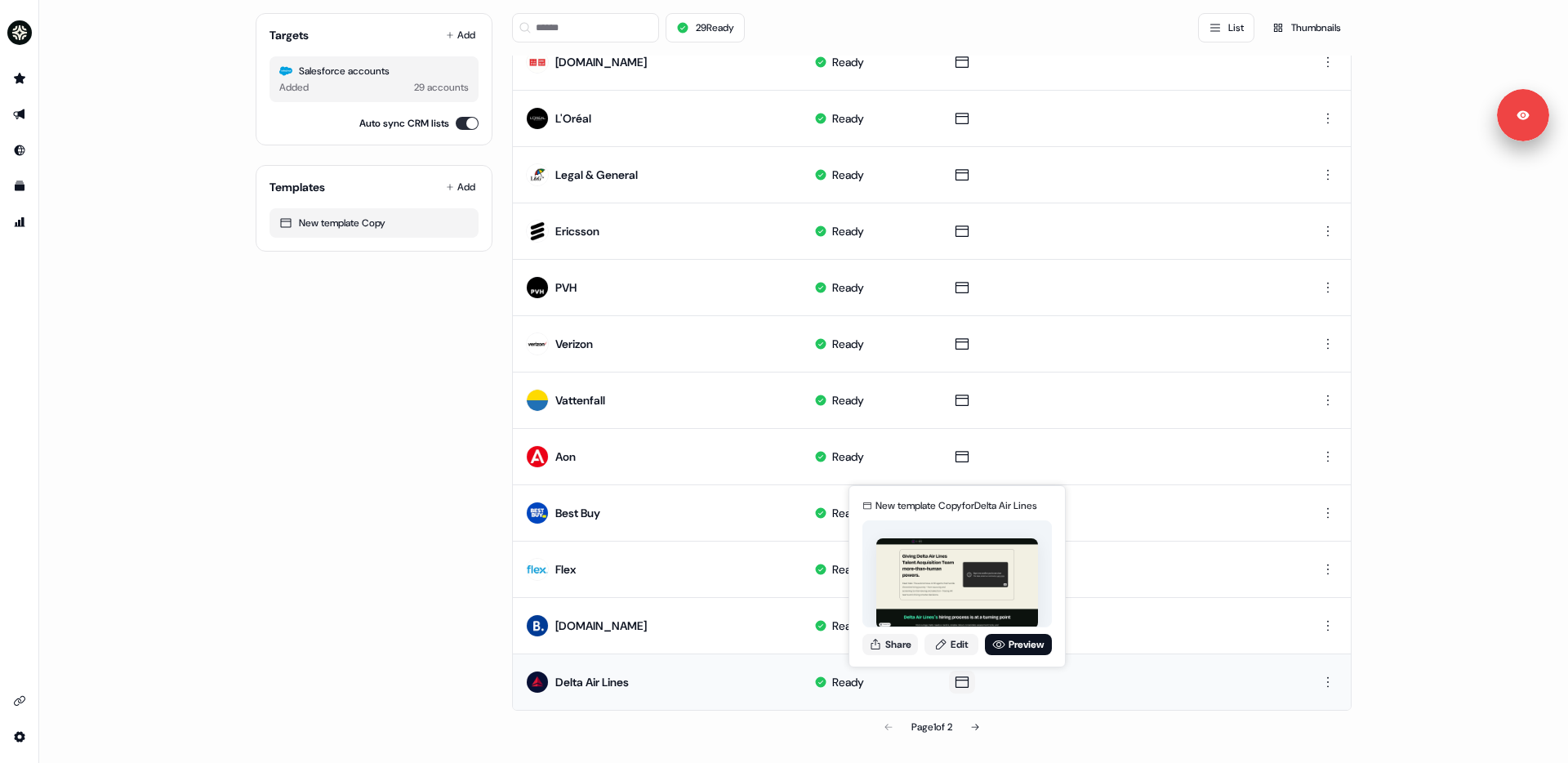
click at [952, 650] on icon at bounding box center [962, 682] width 20 height 17
click at [961, 648] on link "Edit" at bounding box center [951, 644] width 54 height 21
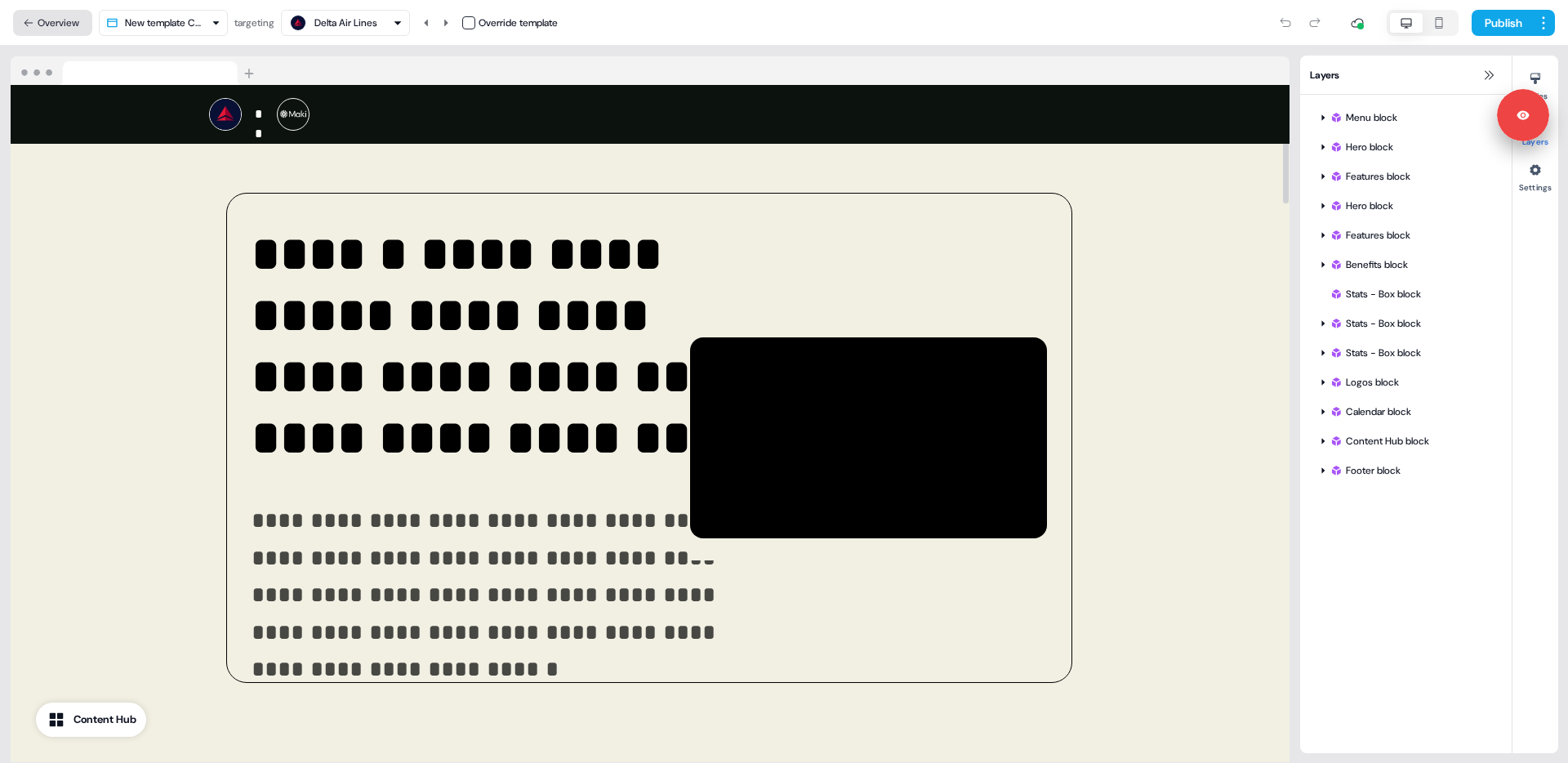
click at [53, 20] on button "Overview" at bounding box center [53, 23] width 79 height 26
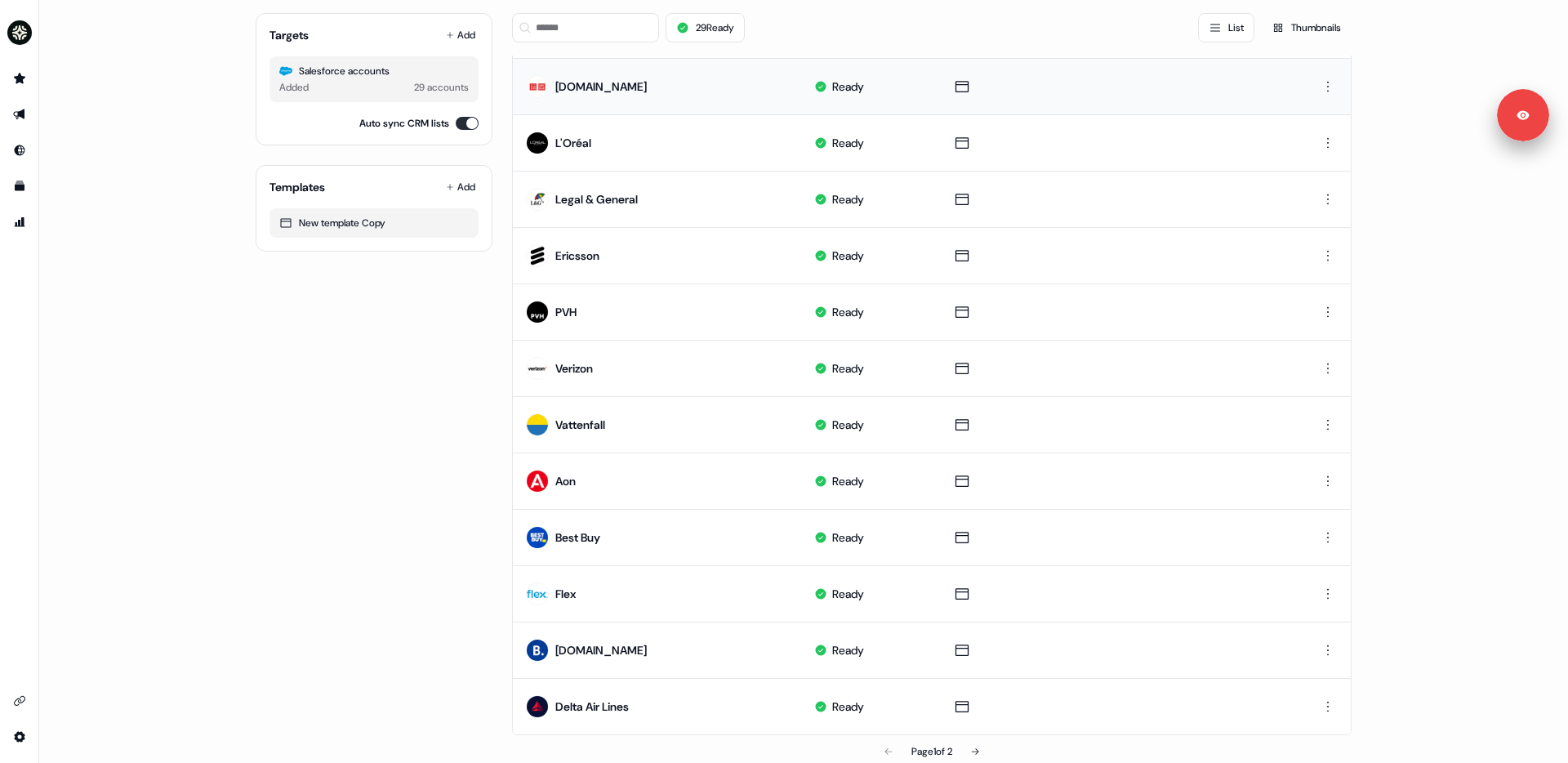
scroll to position [635, 0]
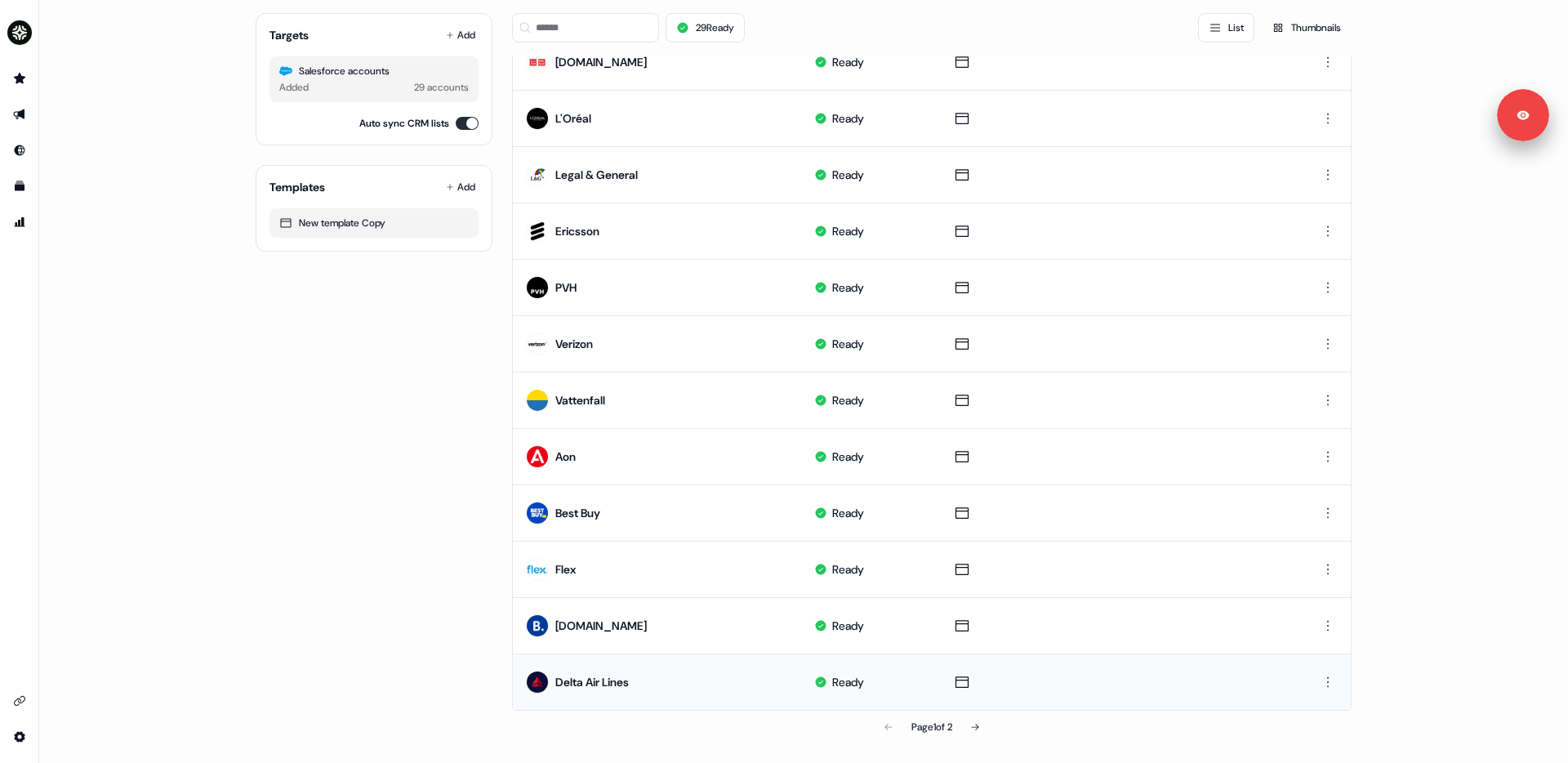
click at [1200, 650] on td at bounding box center [1324, 682] width 54 height 57
click at [1200, 650] on html "For the best experience switch devices to a bigger screen. Go to [DOMAIN_NAME] …" at bounding box center [784, 381] width 1568 height 763
click at [1200, 650] on span "Delete" at bounding box center [1296, 739] width 28 height 13
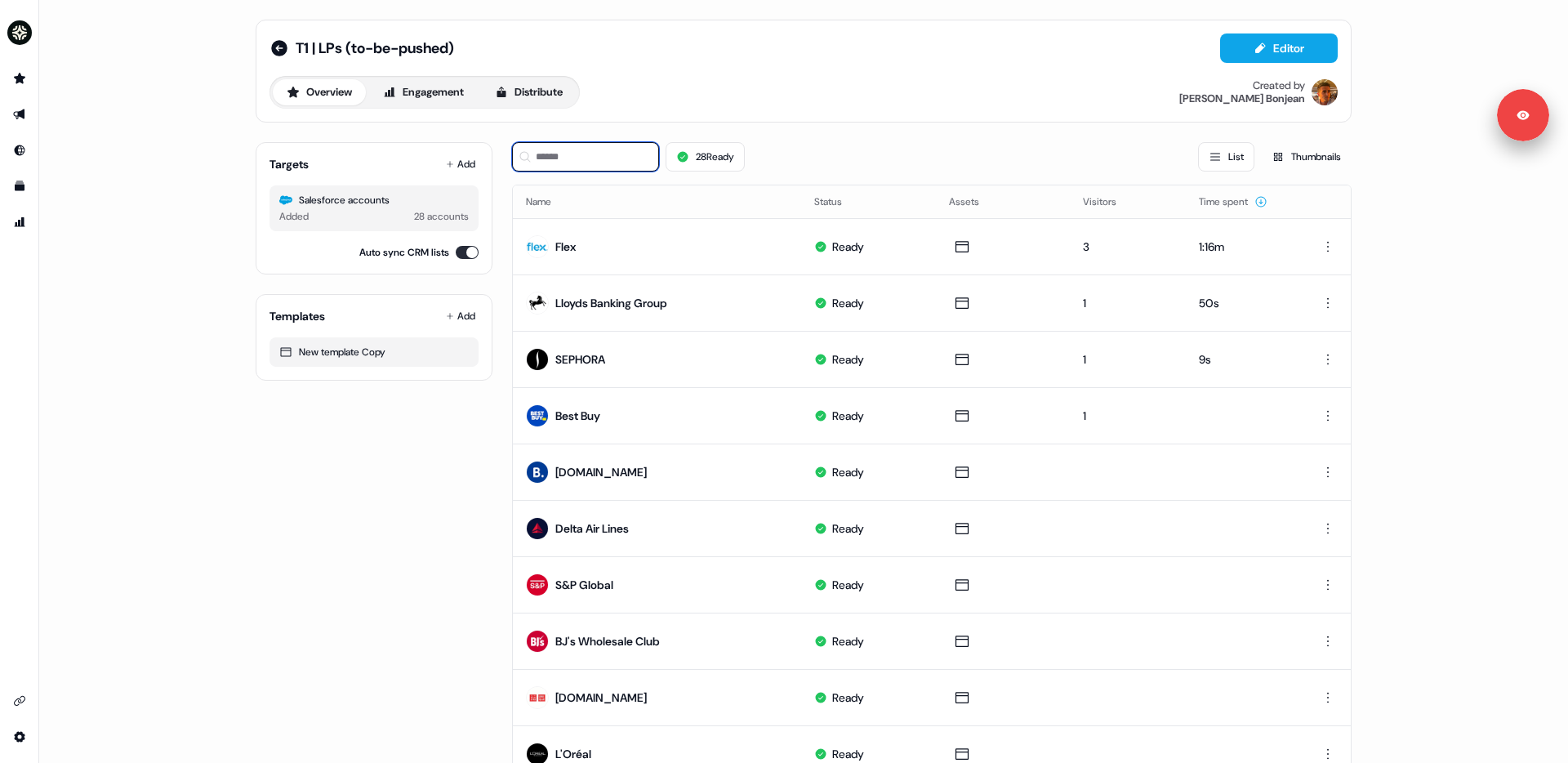
click at [589, 153] on input at bounding box center [585, 156] width 147 height 29
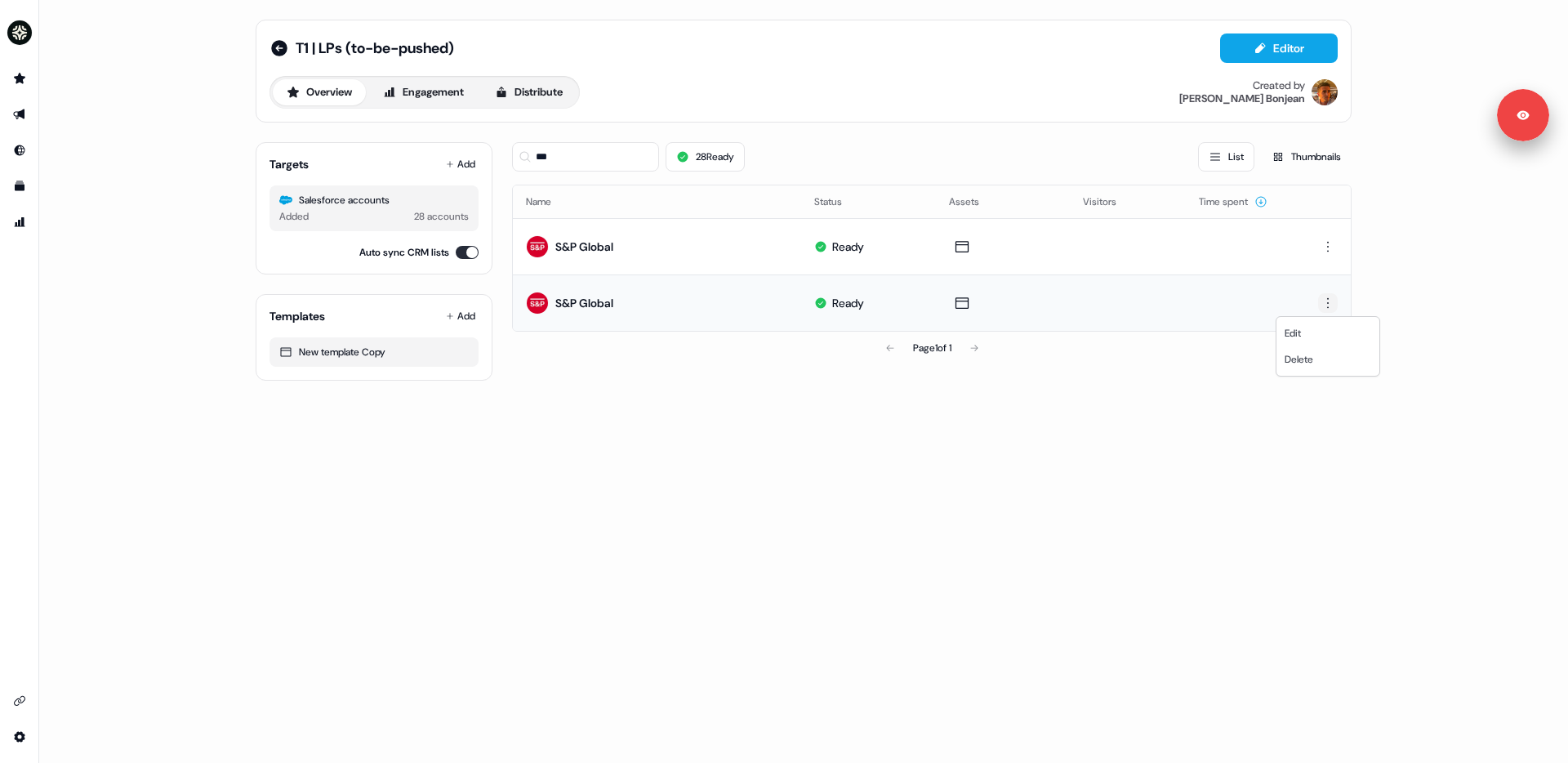
click at [1200, 301] on html "For the best experience switch devices to a bigger screen. Go to [DOMAIN_NAME] …" at bounding box center [784, 381] width 1568 height 763
click at [1200, 354] on span "Delete" at bounding box center [1299, 359] width 28 height 13
click at [605, 152] on input "***" at bounding box center [585, 156] width 147 height 29
type input "*"
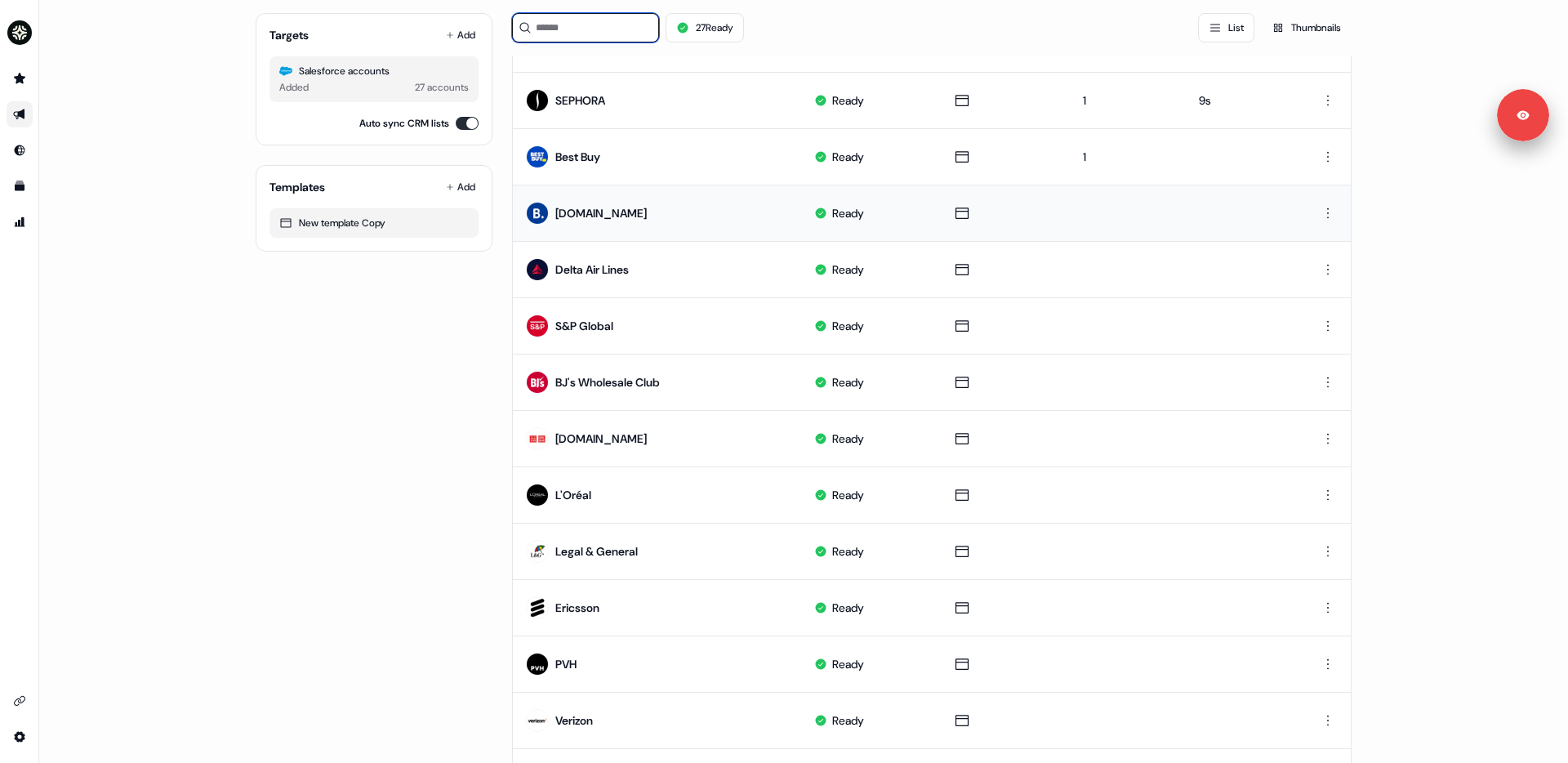
scroll to position [635, 0]
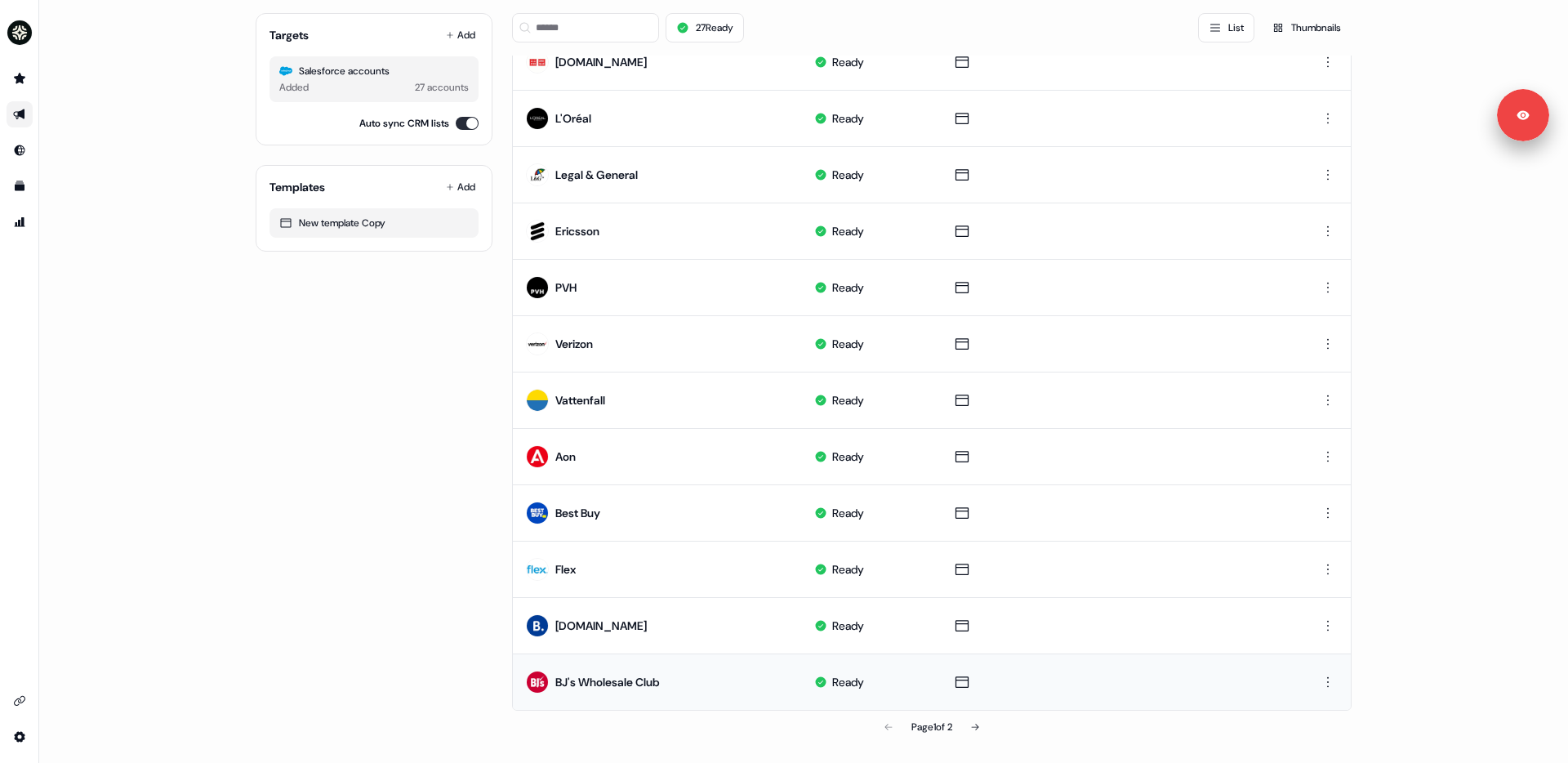
drag, startPoint x: 664, startPoint y: 683, endPoint x: 570, endPoint y: 680, distance: 94.0
click at [570, 650] on td "BJ's Wholesale Club" at bounding box center [657, 682] width 288 height 57
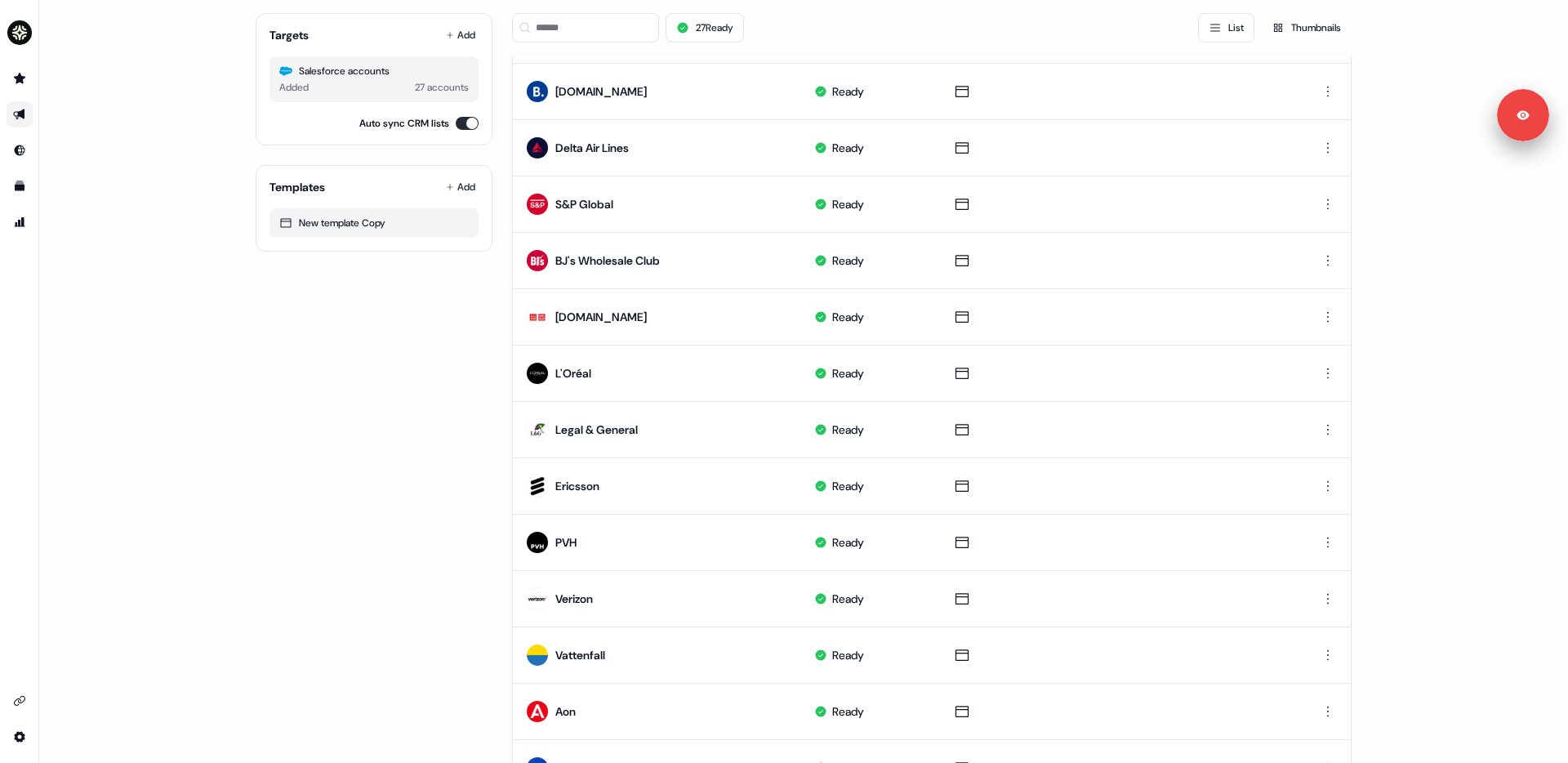
scroll to position [276, 0]
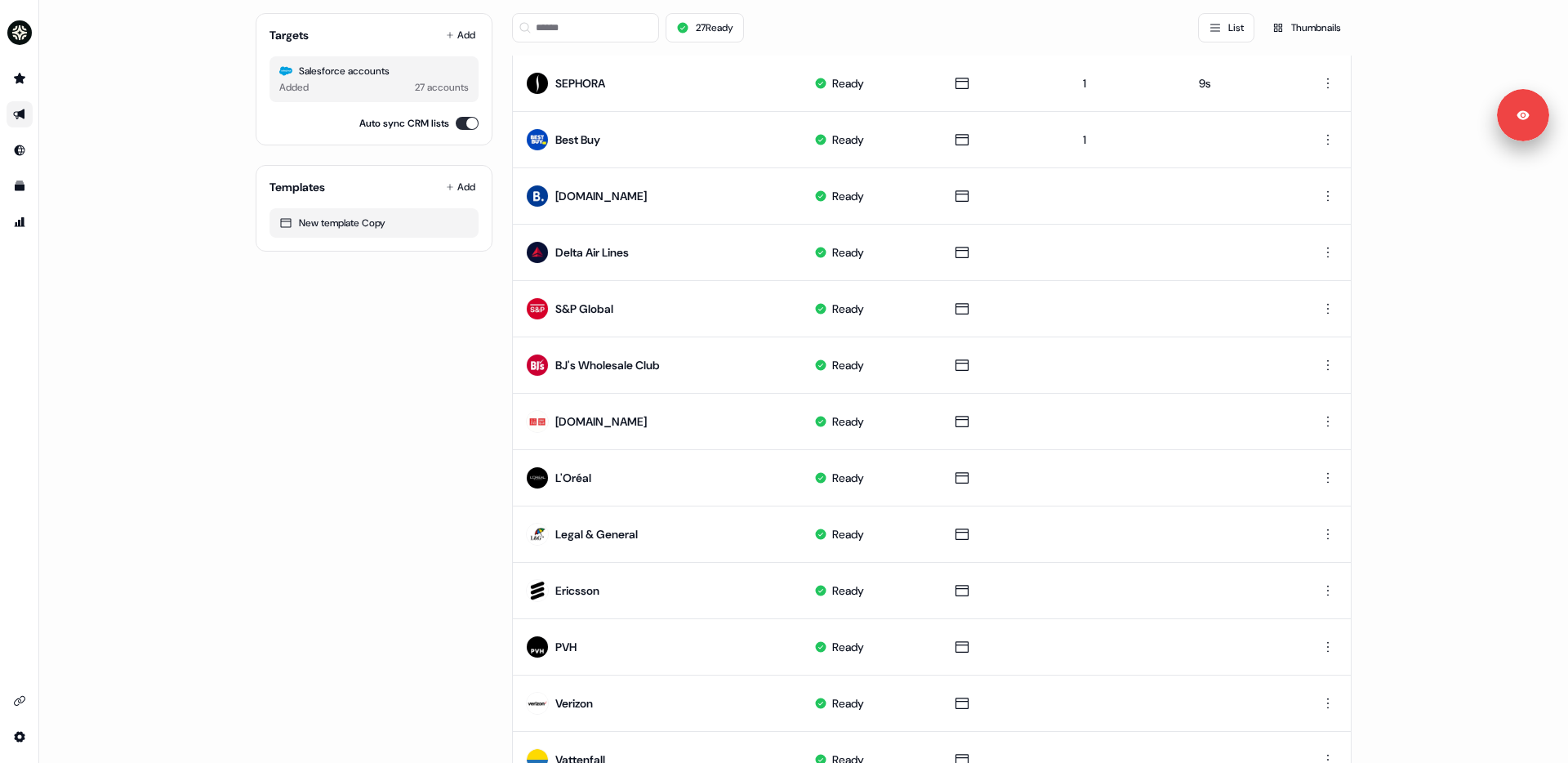
click at [595, 8] on div "27 Ready List Thumbnails" at bounding box center [931, 28] width 839 height 56
click at [591, 25] on input at bounding box center [585, 28] width 147 height 29
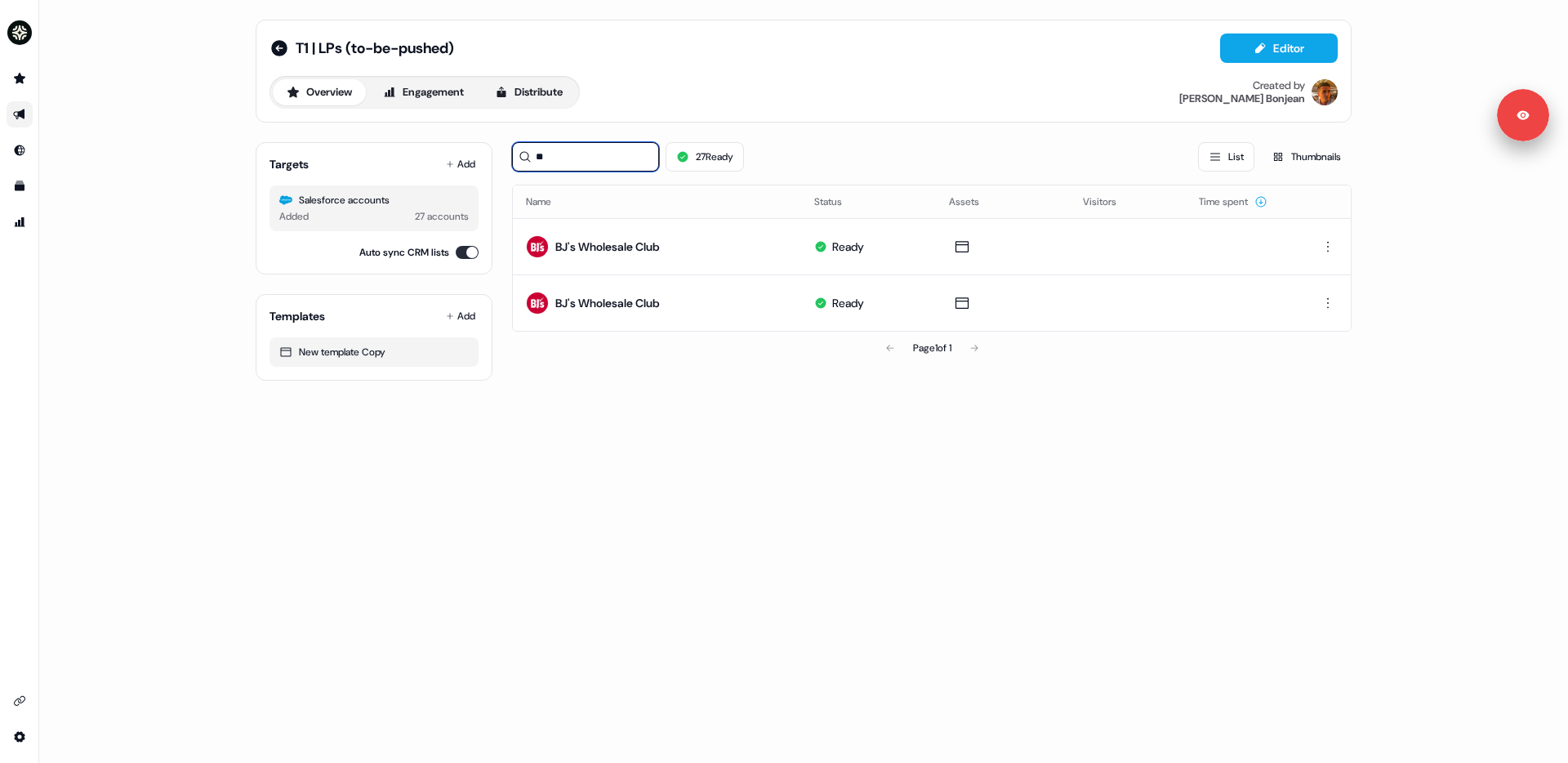
scroll to position [0, 0]
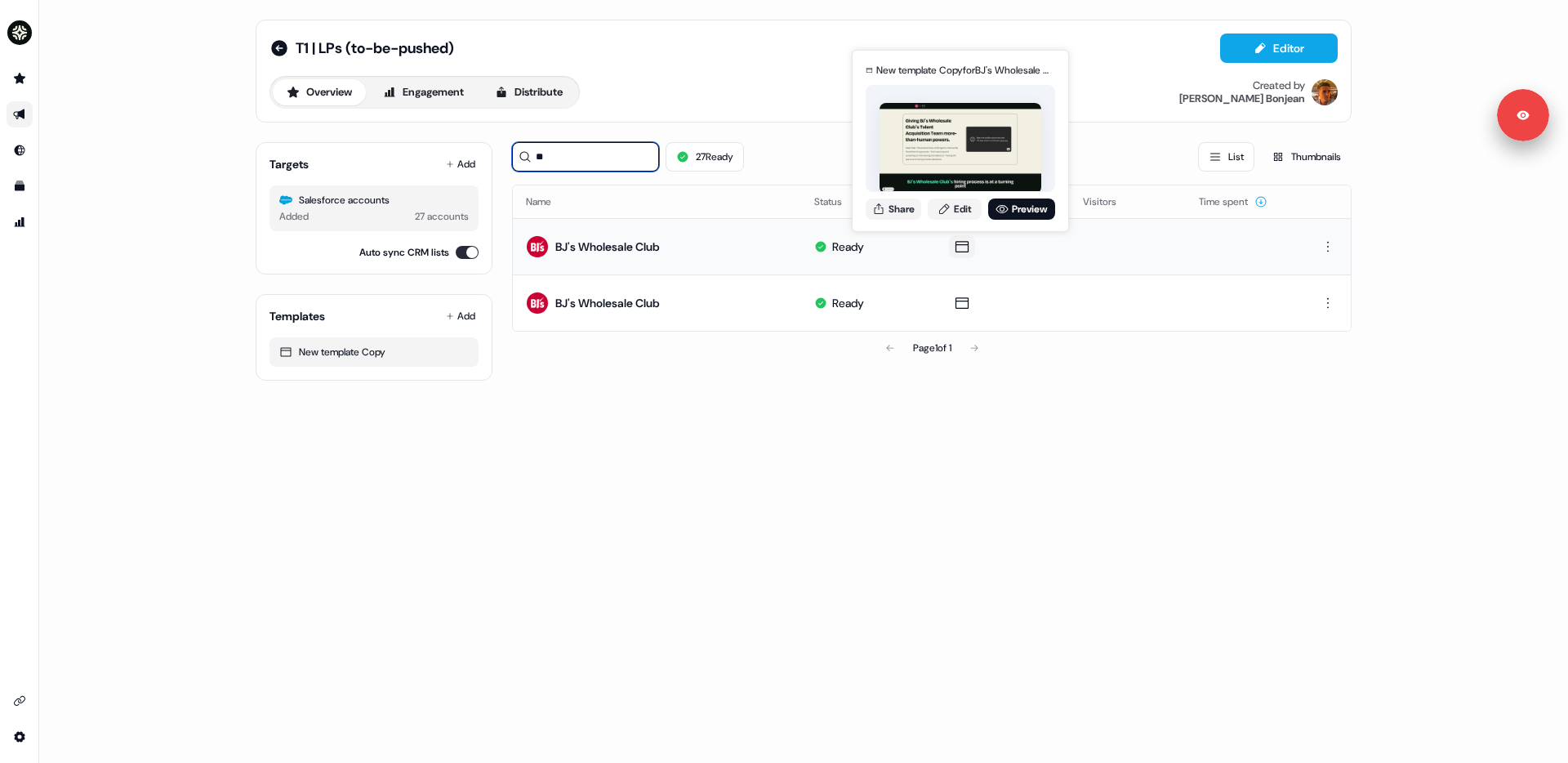
type input "**"
click at [965, 240] on icon at bounding box center [962, 247] width 20 height 17
click at [960, 207] on link "Edit" at bounding box center [954, 208] width 54 height 21
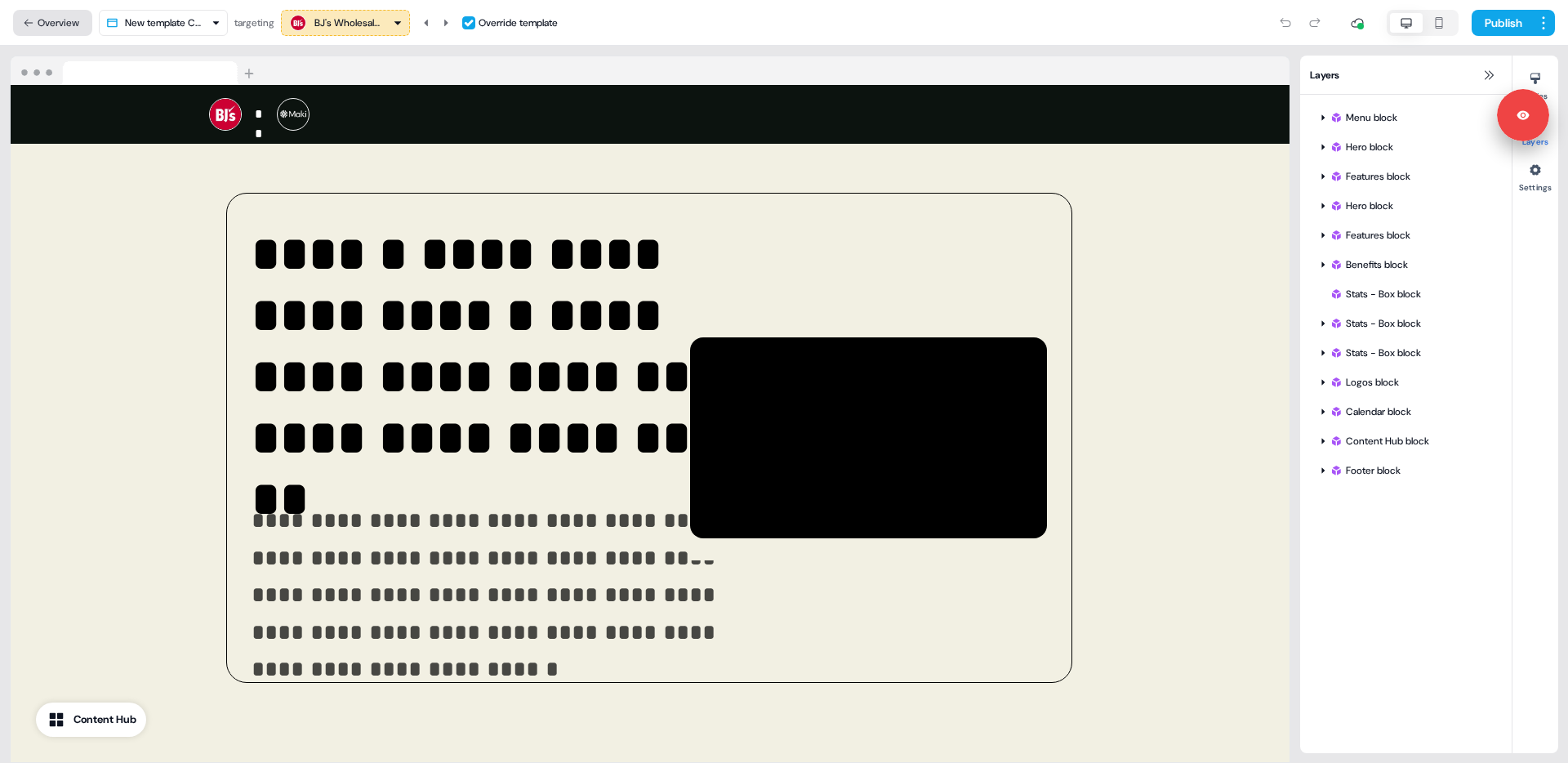
click at [38, 26] on button "Overview" at bounding box center [53, 23] width 79 height 26
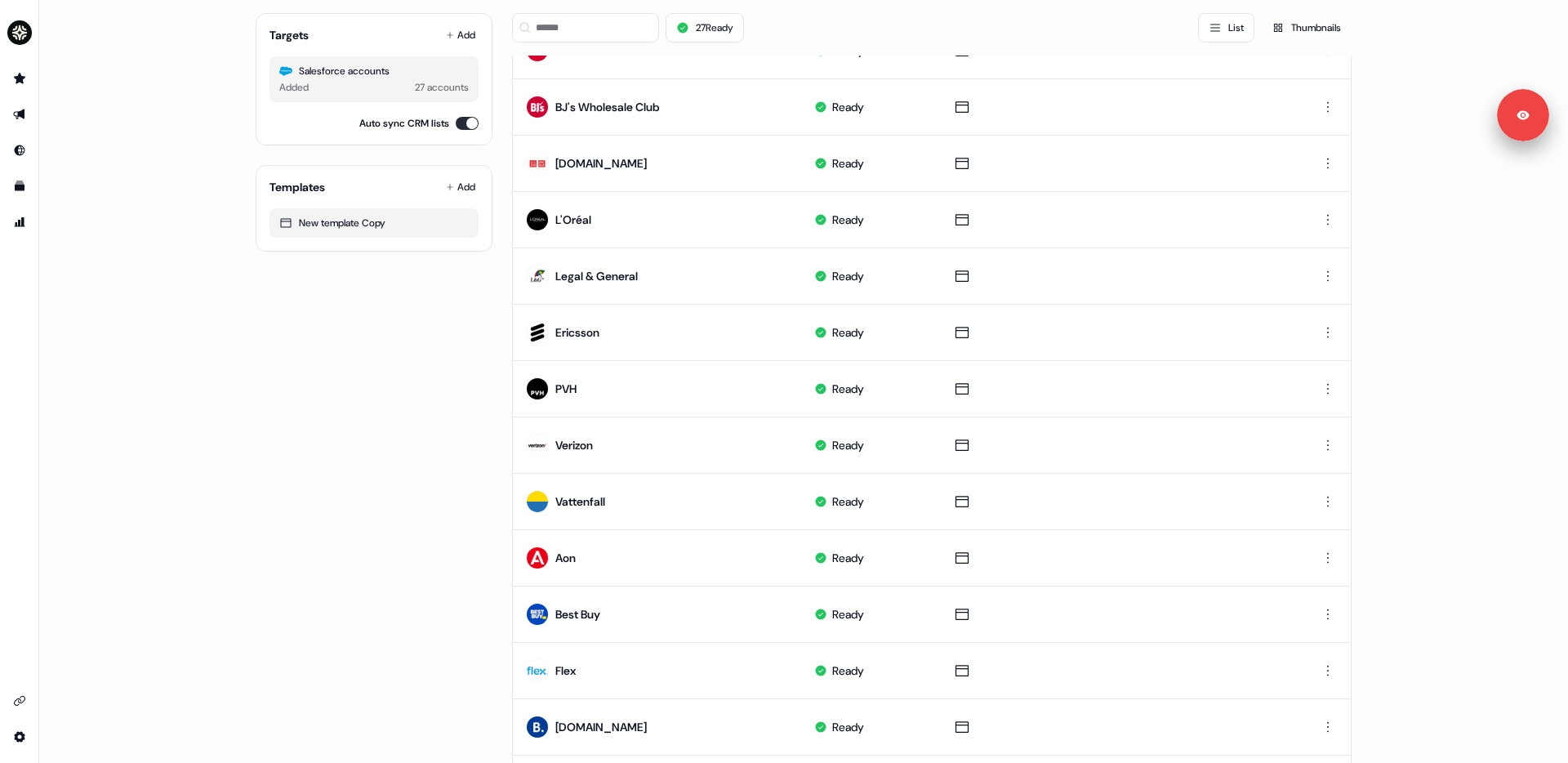
scroll to position [635, 0]
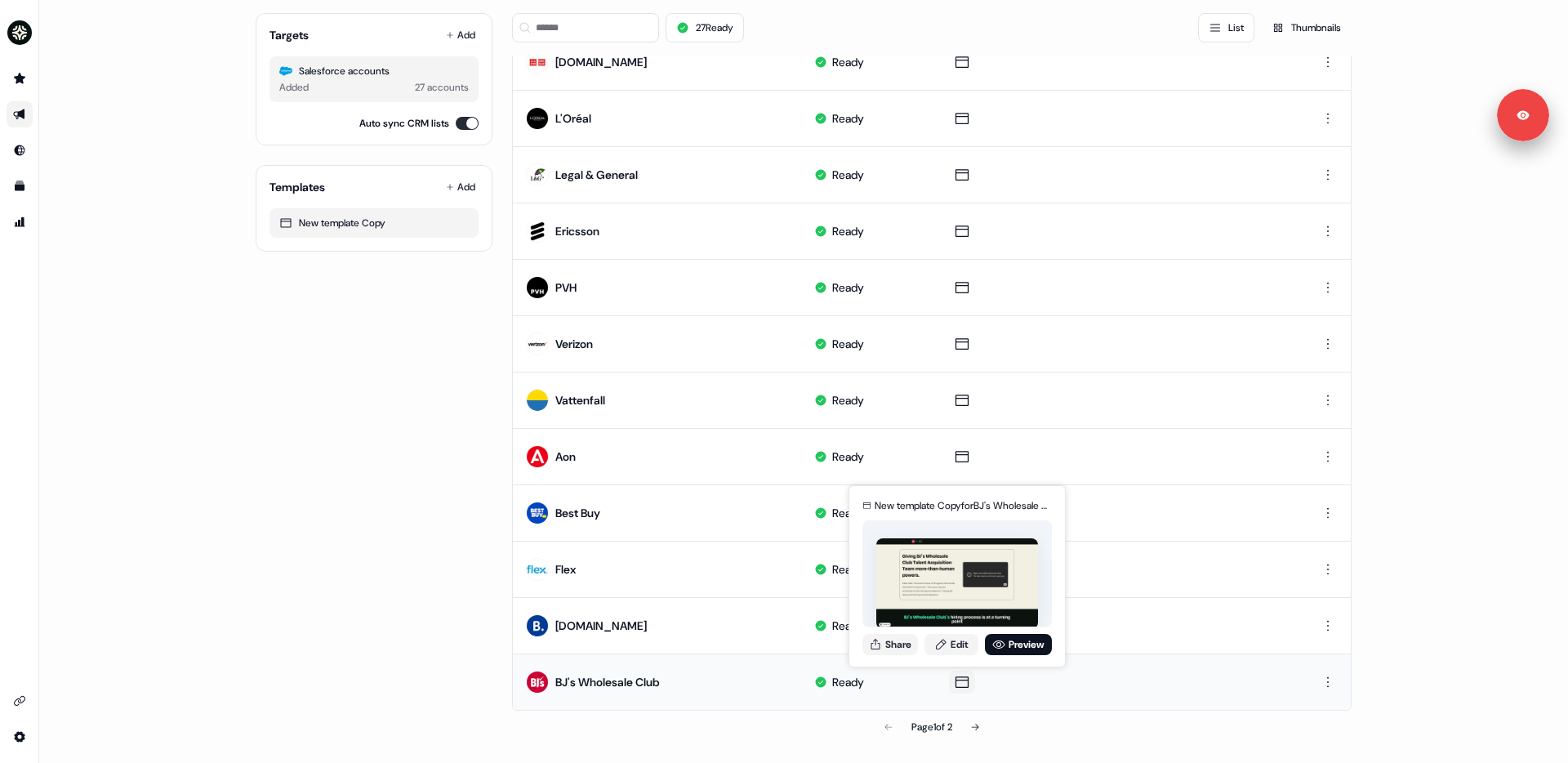
click at [959, 650] on icon at bounding box center [962, 682] width 20 height 17
click at [955, 645] on link "Edit" at bounding box center [951, 644] width 54 height 21
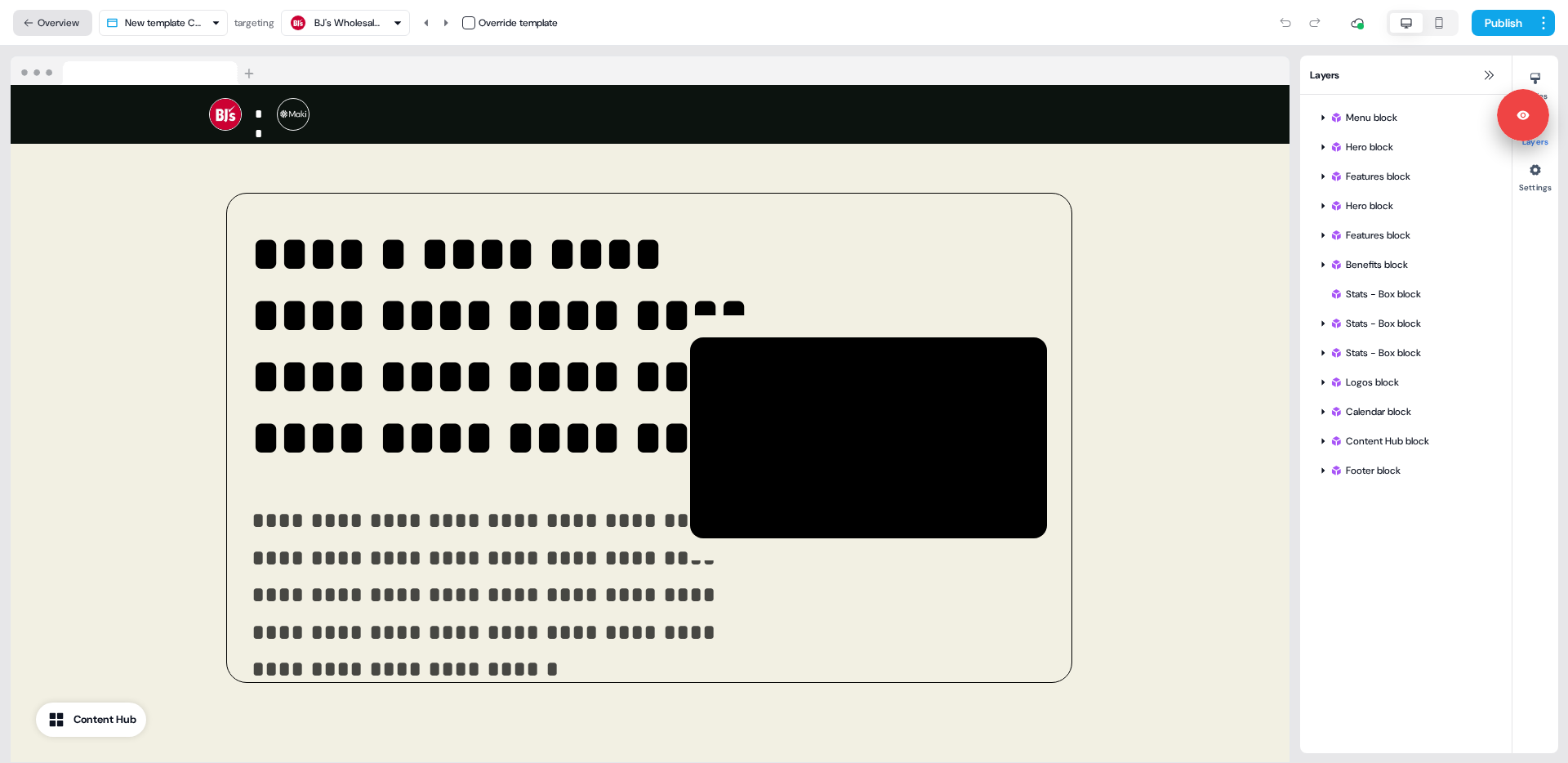
click at [34, 20] on button "Overview" at bounding box center [53, 23] width 79 height 26
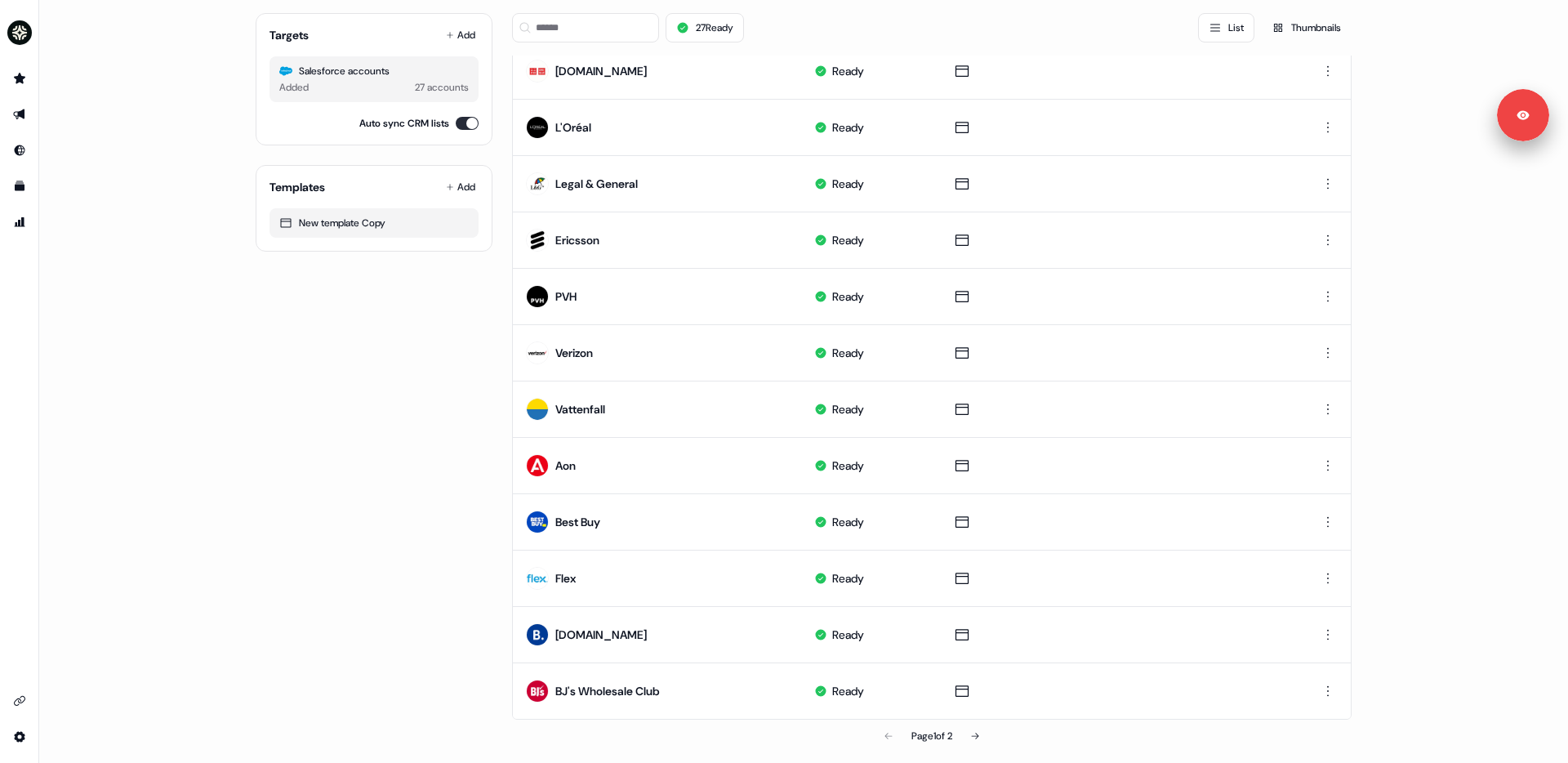
scroll to position [635, 0]
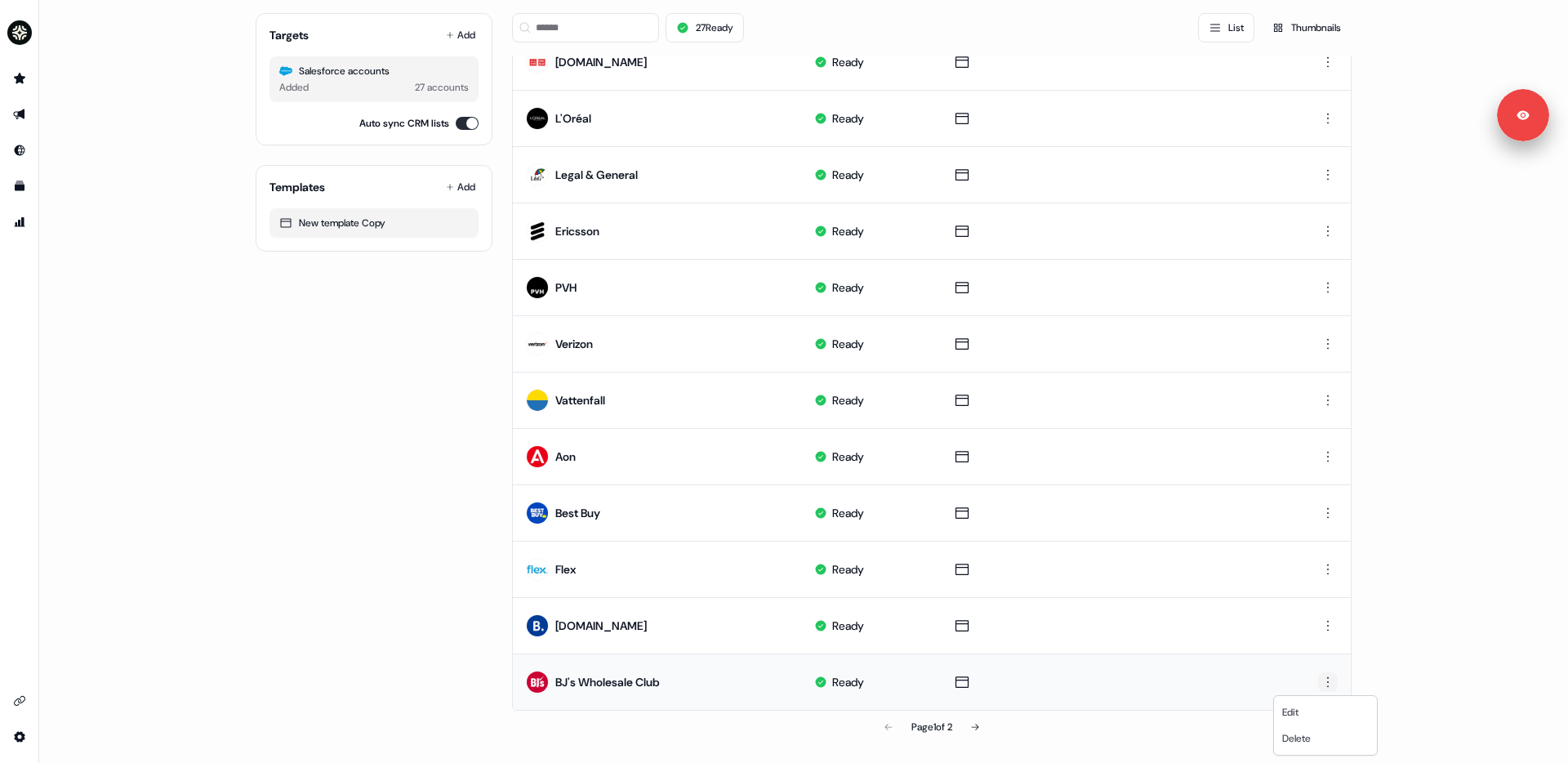
click at [1200, 650] on html "For the best experience switch devices to a bigger screen. Go to [DOMAIN_NAME] …" at bounding box center [784, 381] width 1568 height 763
click at [1200, 650] on span "Delete" at bounding box center [1296, 739] width 28 height 13
click at [1200, 650] on html "For the best experience switch devices to a bigger screen. Go to [DOMAIN_NAME] …" at bounding box center [784, 381] width 1568 height 763
click at [1200, 650] on span "Delete" at bounding box center [1296, 739] width 28 height 13
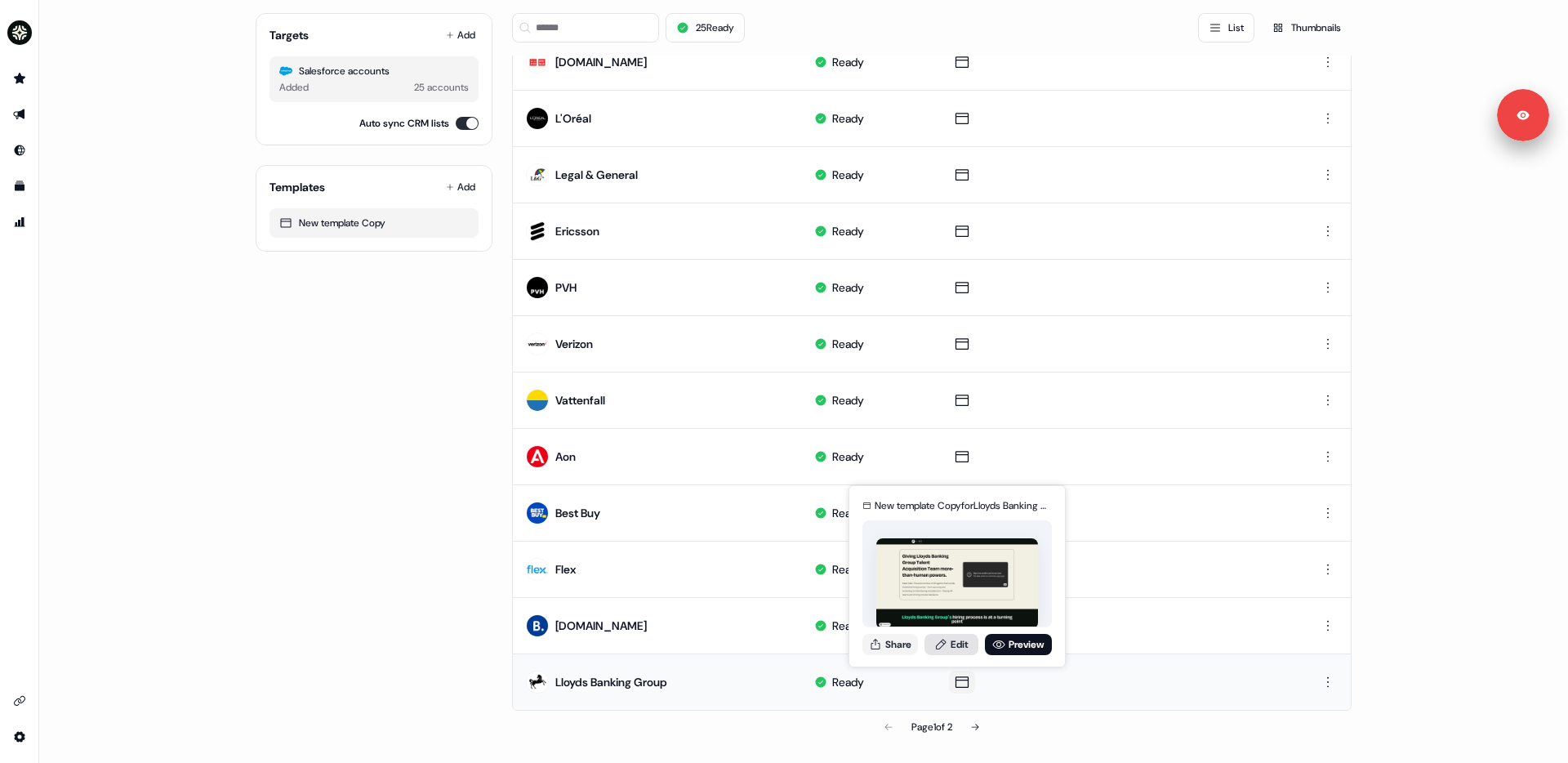
click at [957, 640] on link "Edit" at bounding box center [951, 644] width 54 height 21
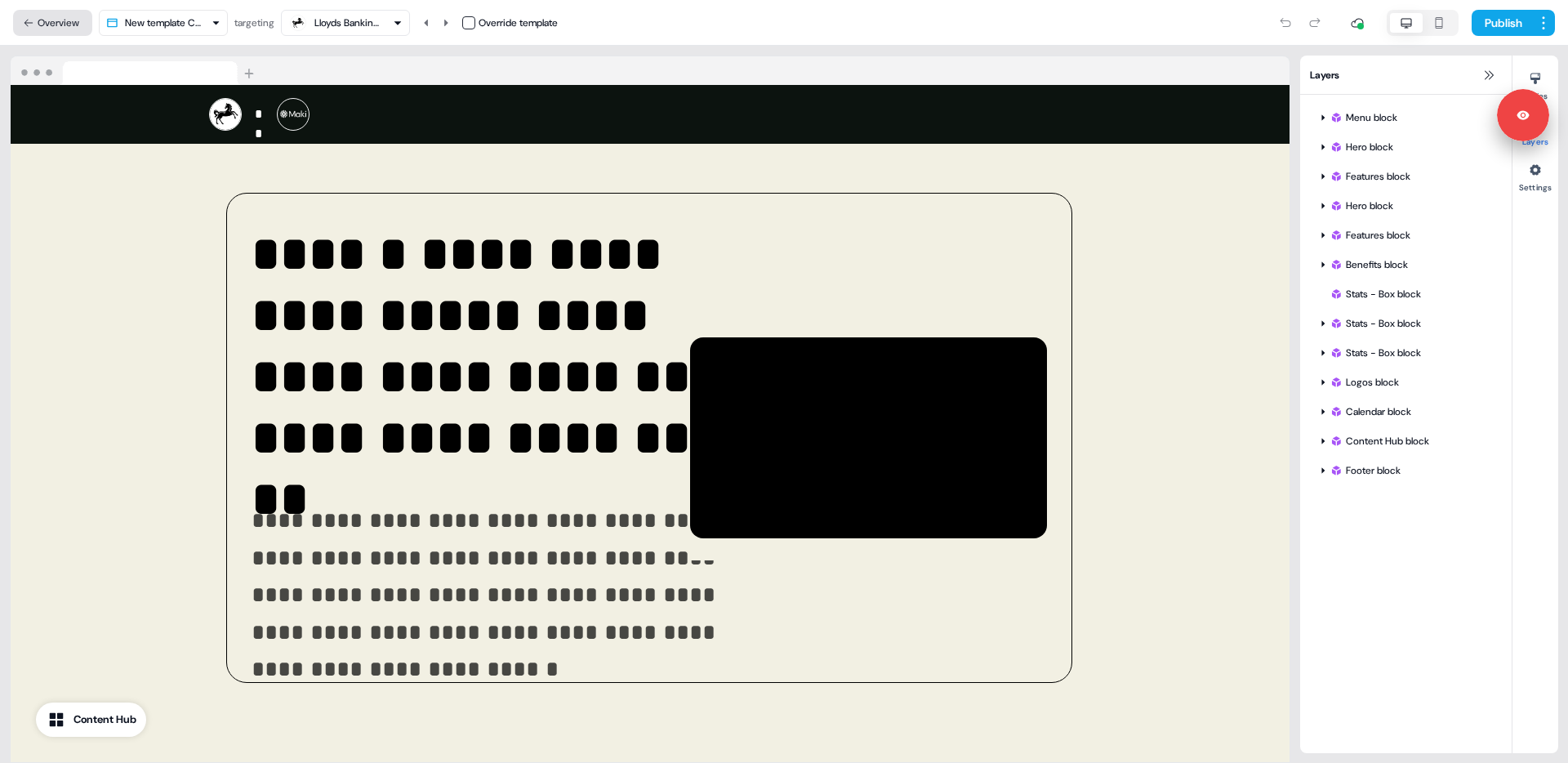
click at [53, 22] on button "Overview" at bounding box center [53, 23] width 79 height 26
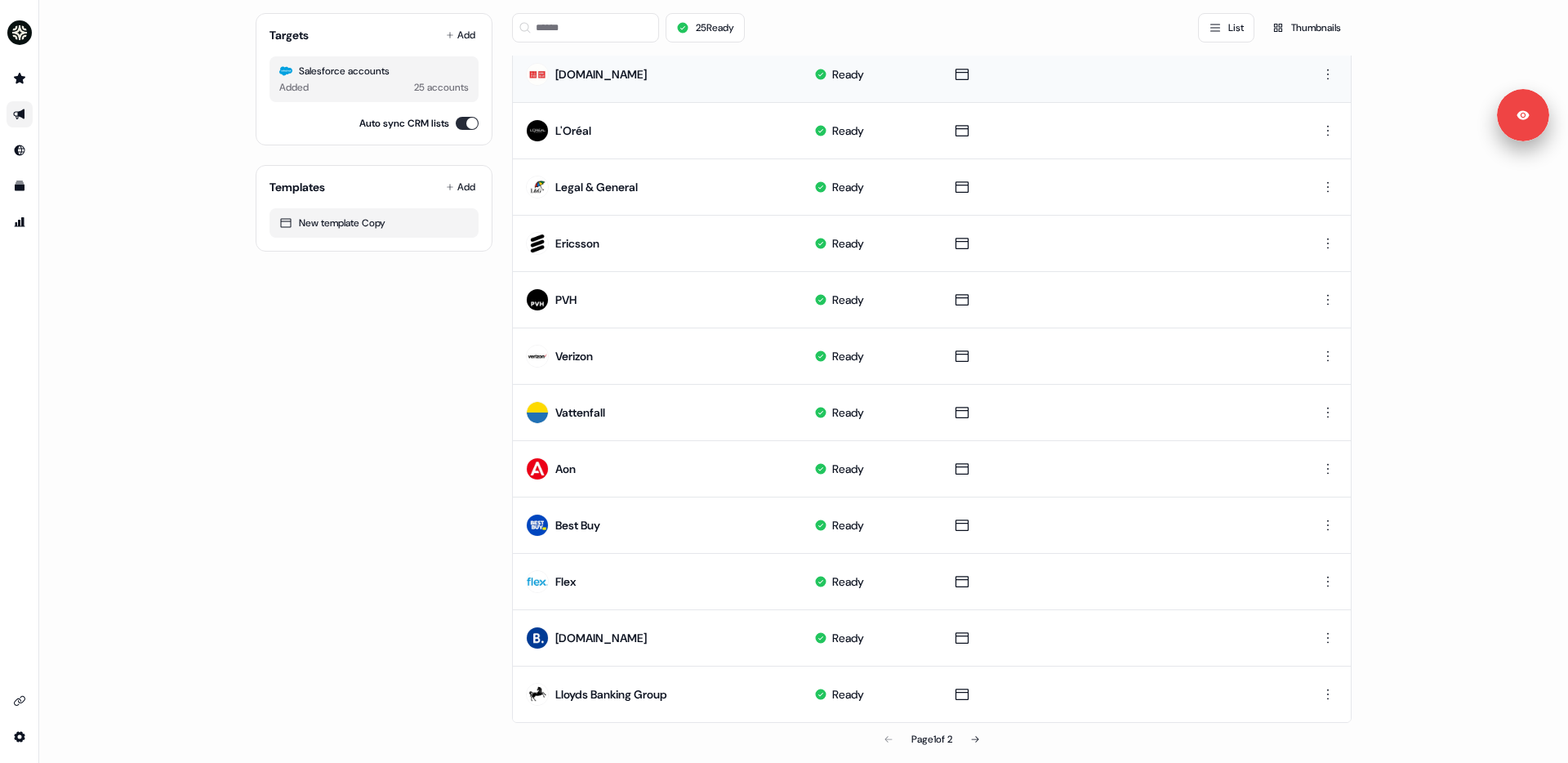
scroll to position [635, 0]
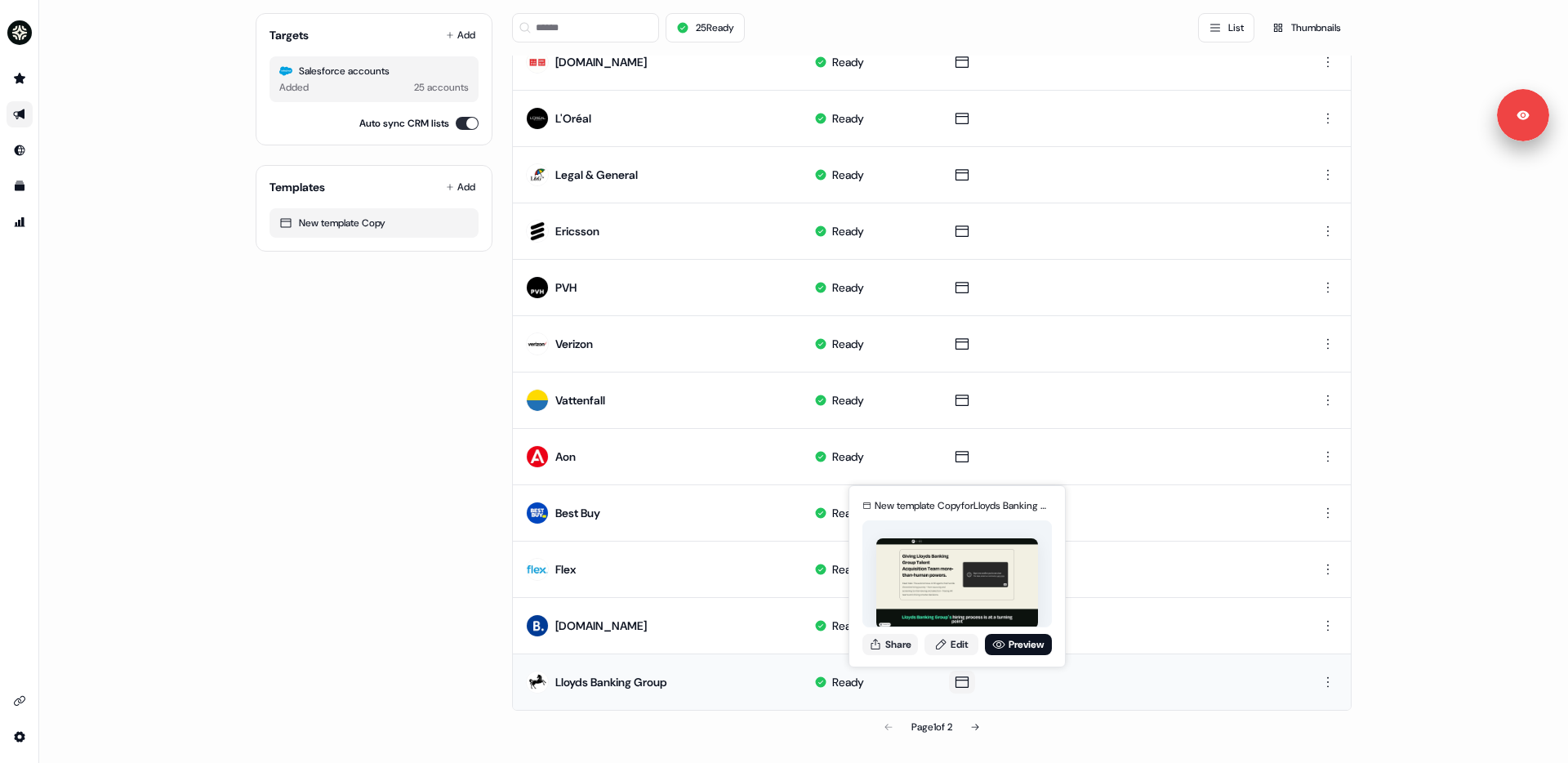
click at [955, 650] on icon at bounding box center [962, 682] width 13 height 12
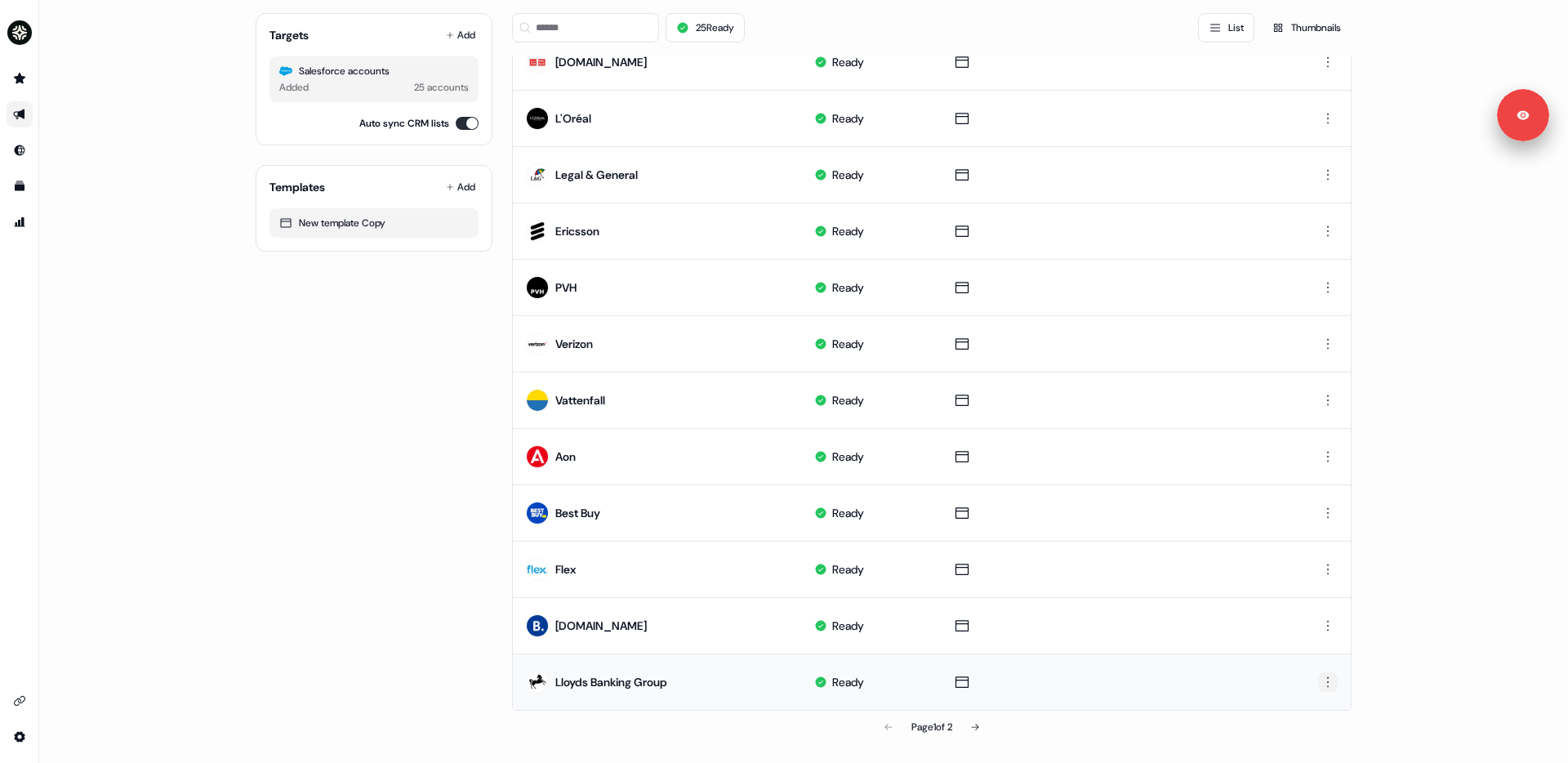
click at [1200, 650] on html "For the best experience switch devices to a bigger screen. Go to [DOMAIN_NAME] …" at bounding box center [784, 381] width 1568 height 763
click at [1200, 650] on span "Delete" at bounding box center [1296, 739] width 28 height 13
click at [1200, 650] on html "For the best experience switch devices to a bigger screen. Go to [DOMAIN_NAME] …" at bounding box center [784, 381] width 1568 height 763
click at [1200, 650] on span "Delete" at bounding box center [1296, 739] width 28 height 13
click at [1200, 650] on html "For the best experience switch devices to a bigger screen. Go to [DOMAIN_NAME] …" at bounding box center [784, 381] width 1568 height 763
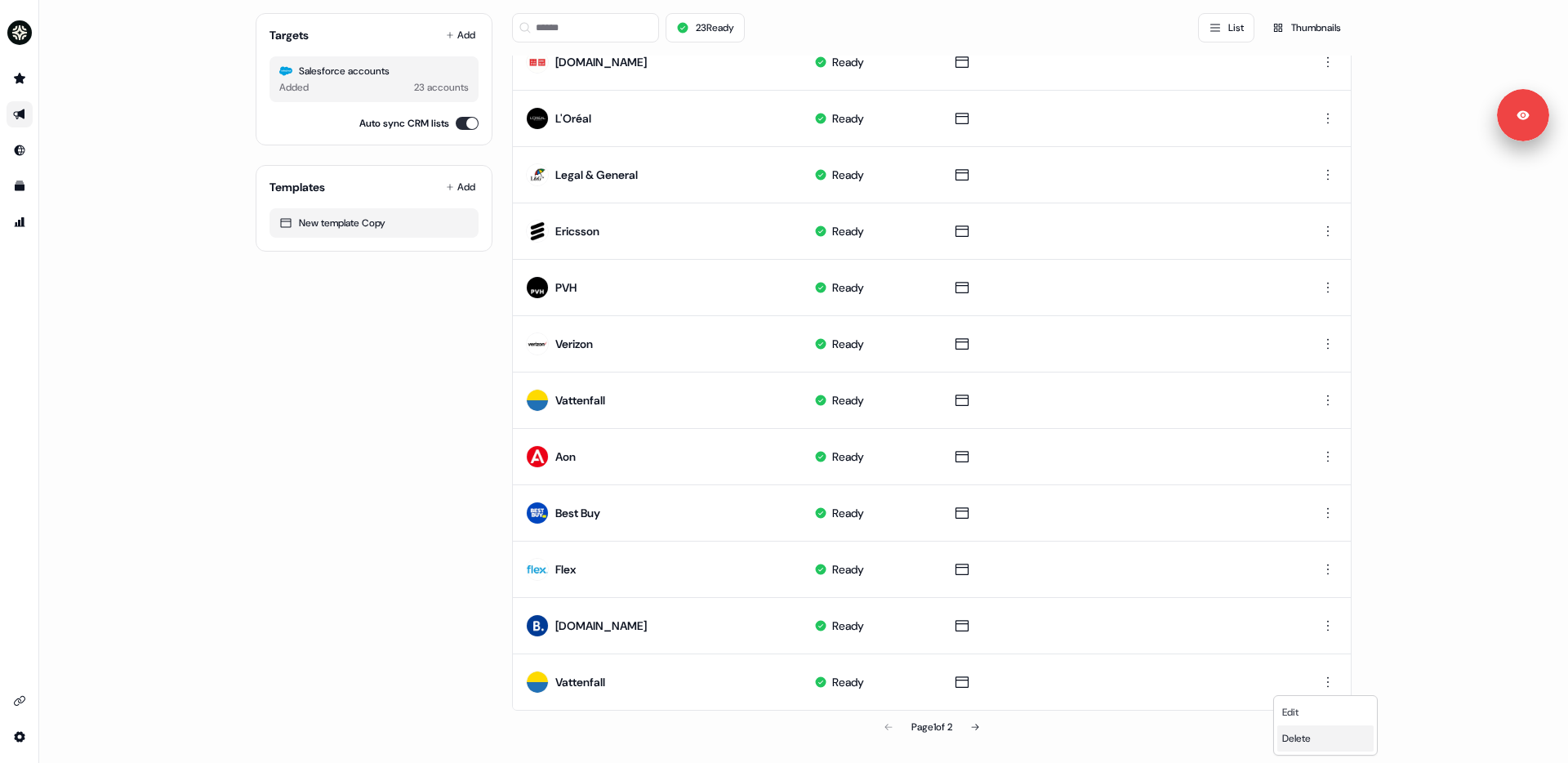
click at [1200, 650] on div "Delete" at bounding box center [1325, 738] width 97 height 26
click at [1200, 650] on html "For the best experience switch devices to a bigger screen. Go to [DOMAIN_NAME] …" at bounding box center [784, 381] width 1568 height 763
click at [1200, 650] on span "Delete" at bounding box center [1296, 739] width 28 height 13
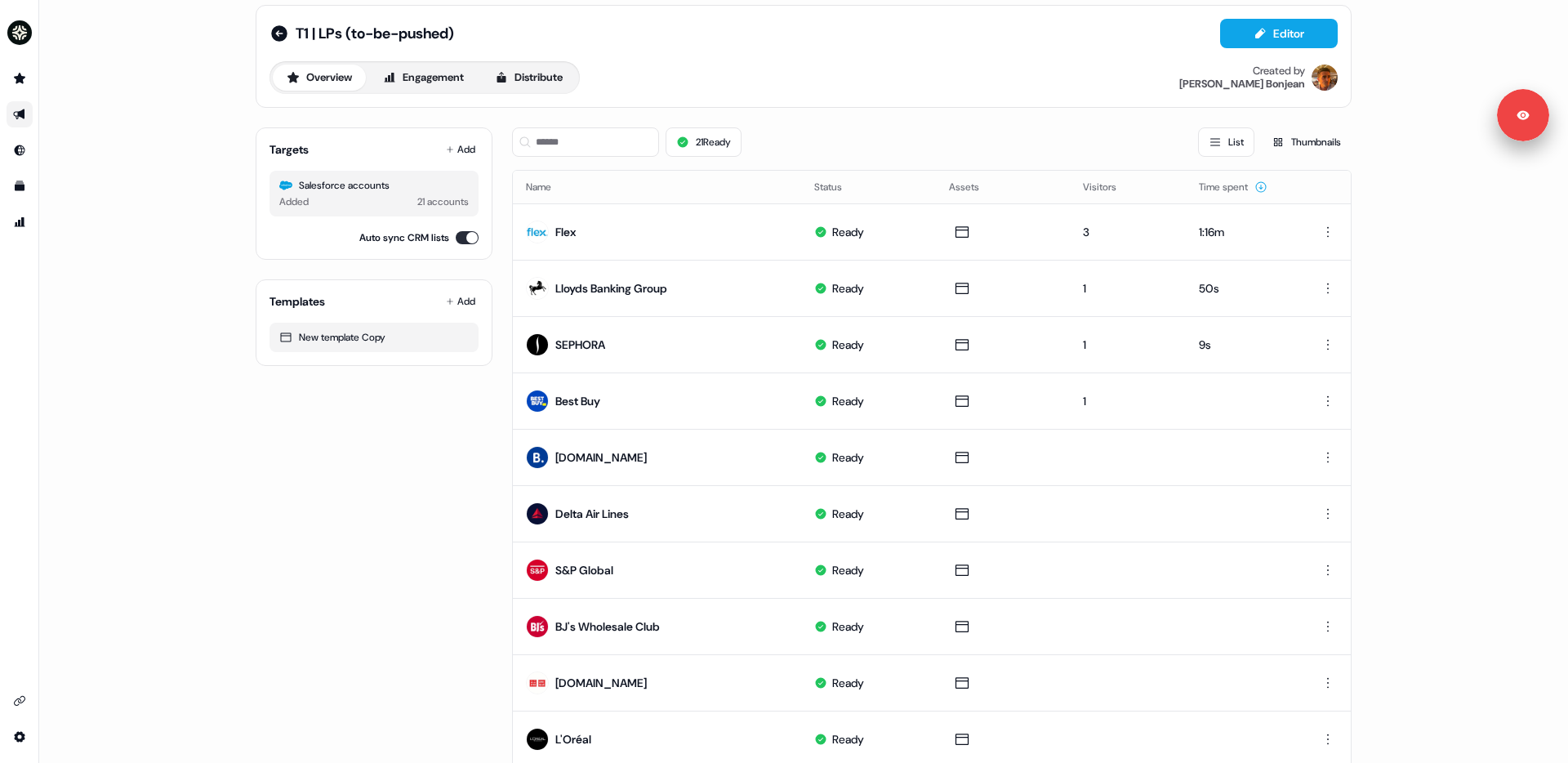
scroll to position [0, 0]
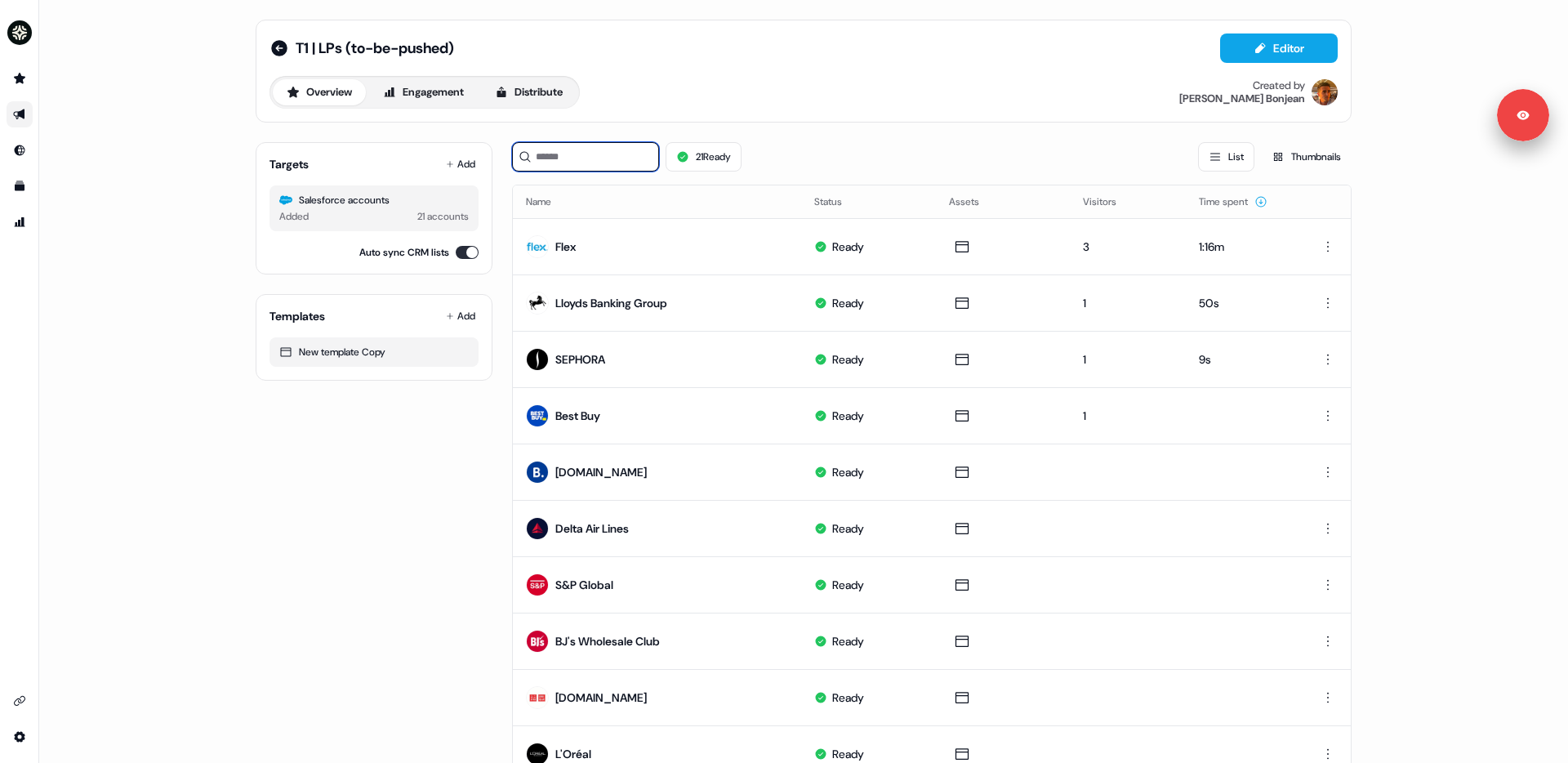
click at [608, 151] on input at bounding box center [585, 156] width 147 height 29
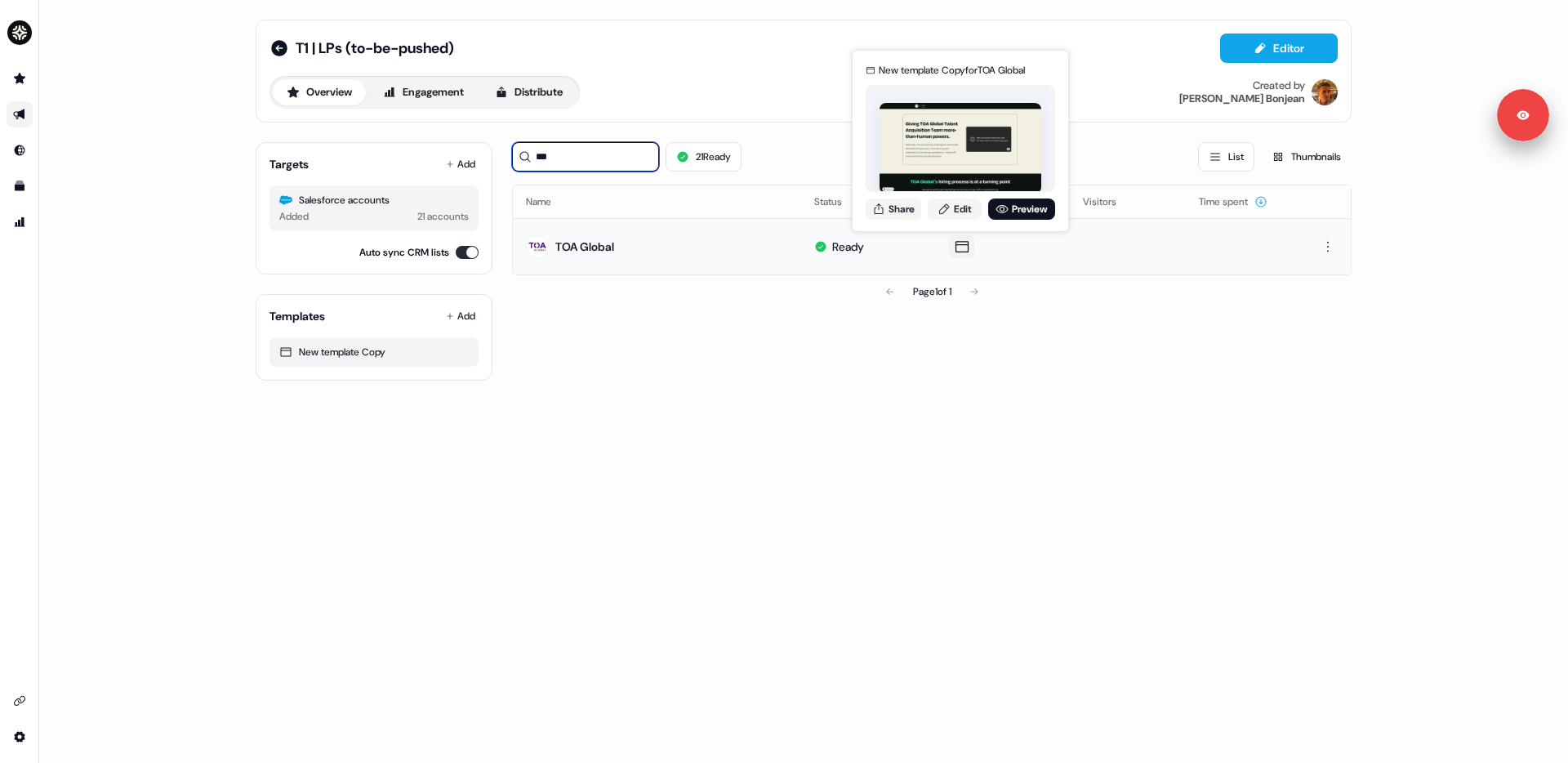
type input "***"
click at [954, 253] on icon at bounding box center [962, 247] width 20 height 17
click at [964, 206] on link "Edit" at bounding box center [954, 208] width 54 height 21
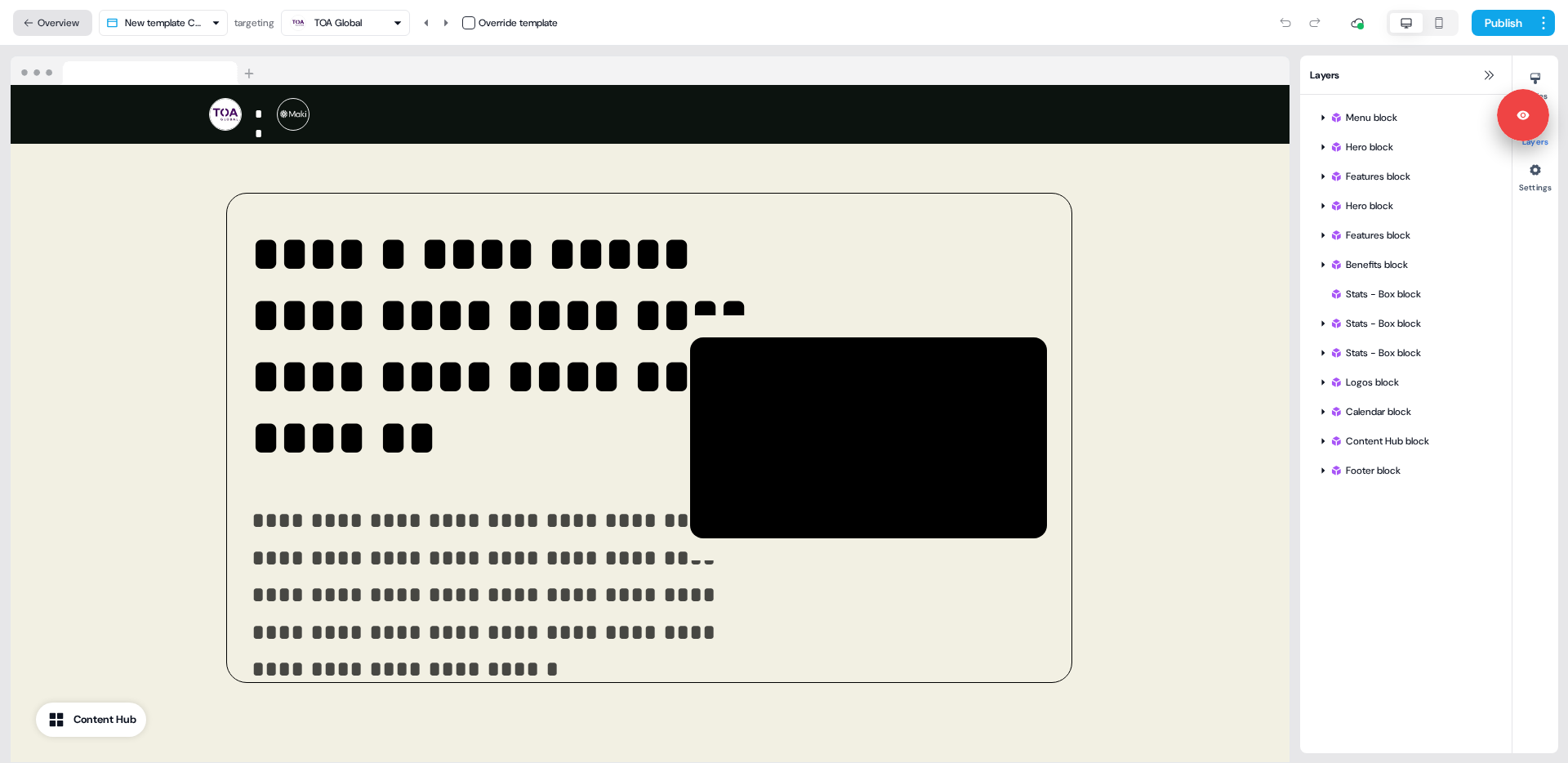
click at [42, 23] on button "Overview" at bounding box center [53, 23] width 79 height 26
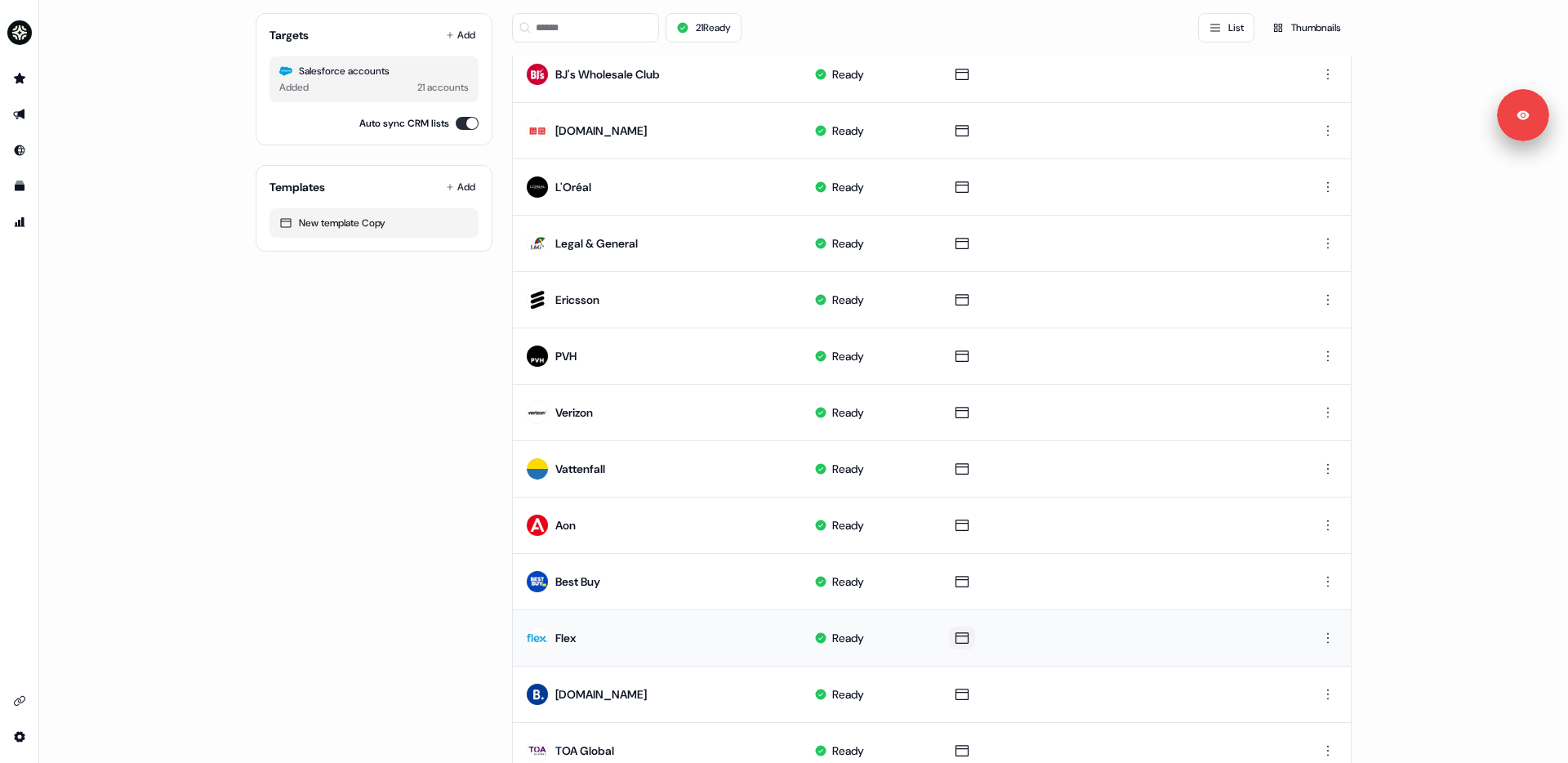
scroll to position [635, 0]
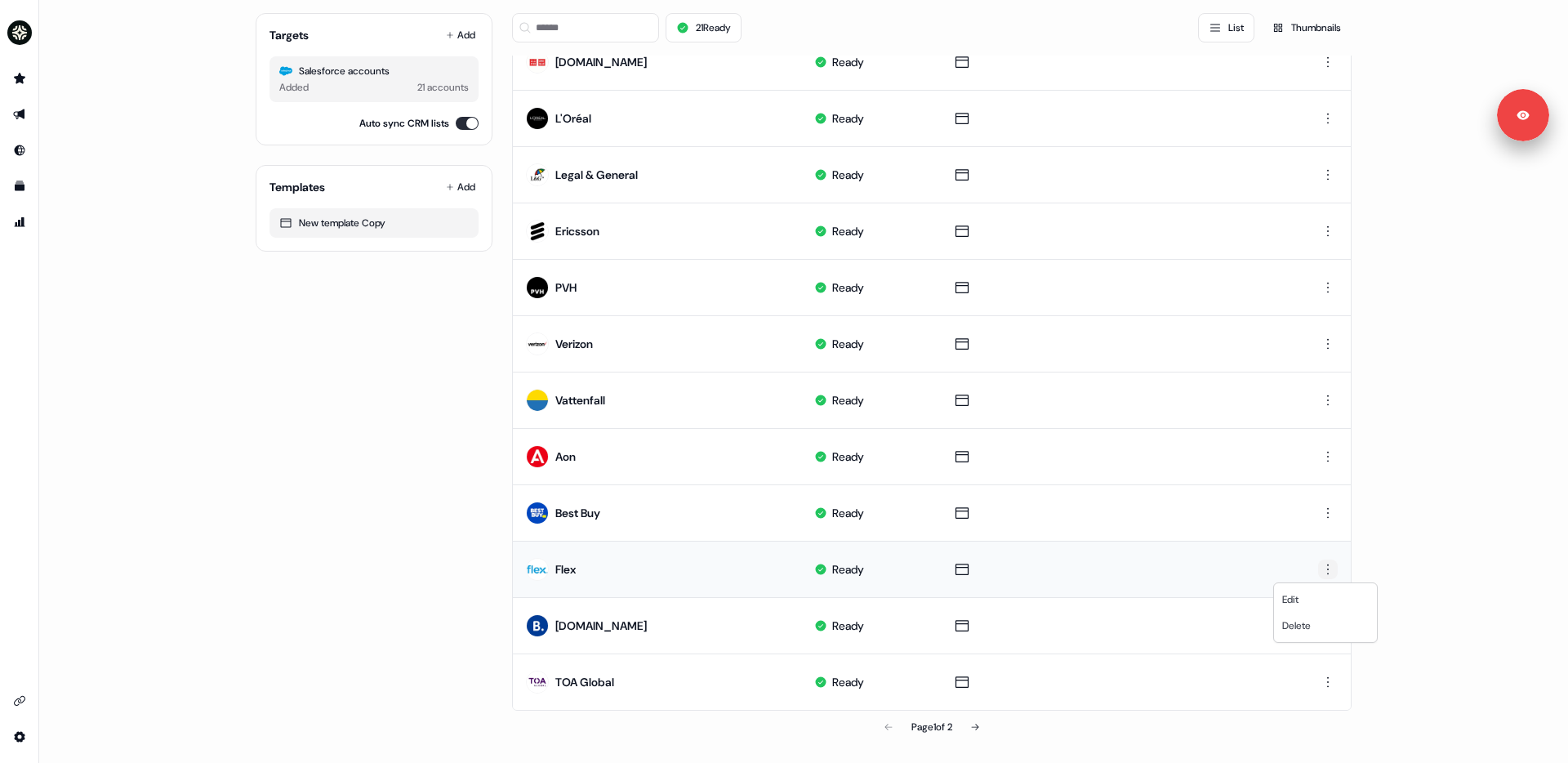
click at [1200, 568] on html "For the best experience switch devices to a bigger screen. Go to [DOMAIN_NAME] …" at bounding box center [784, 381] width 1568 height 763
click at [1200, 627] on span "Delete" at bounding box center [1296, 626] width 28 height 13
click at [1200, 515] on html "For the best experience switch devices to a bigger screen. Go to [DOMAIN_NAME] …" at bounding box center [784, 381] width 1568 height 763
click at [1200, 565] on span "Delete" at bounding box center [1296, 570] width 28 height 13
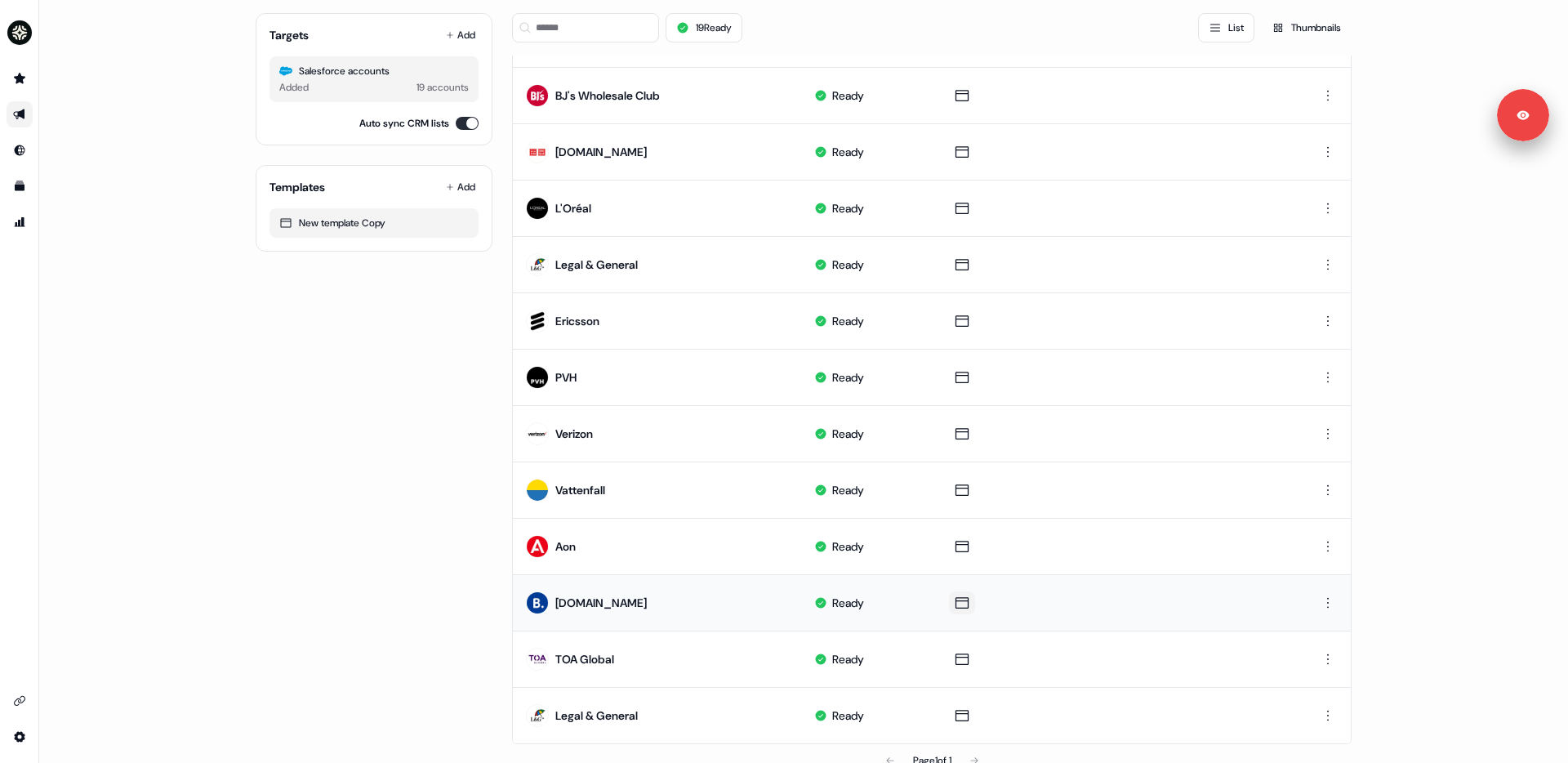
scroll to position [580, 0]
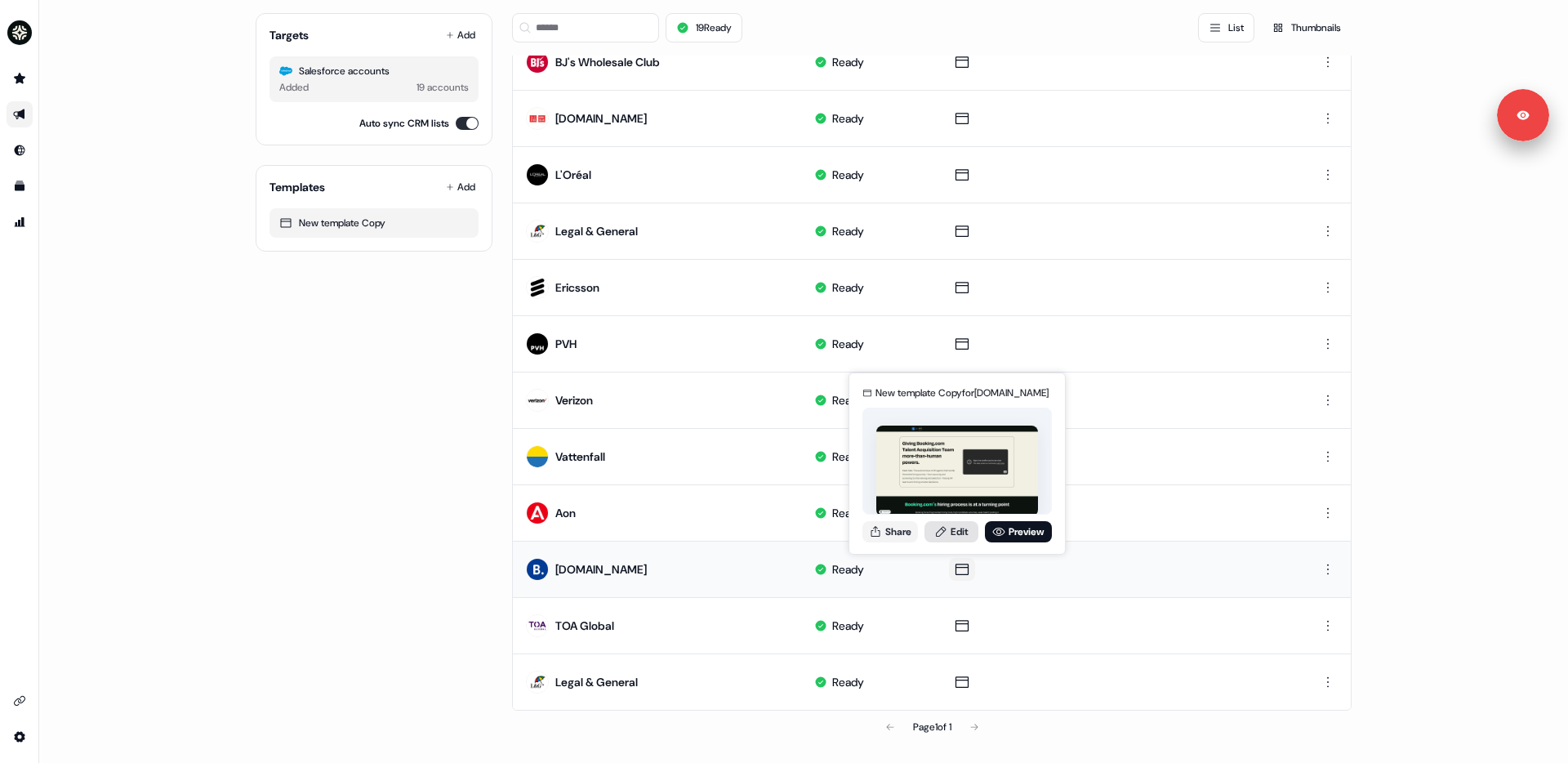
click at [971, 530] on link "Edit" at bounding box center [951, 531] width 54 height 21
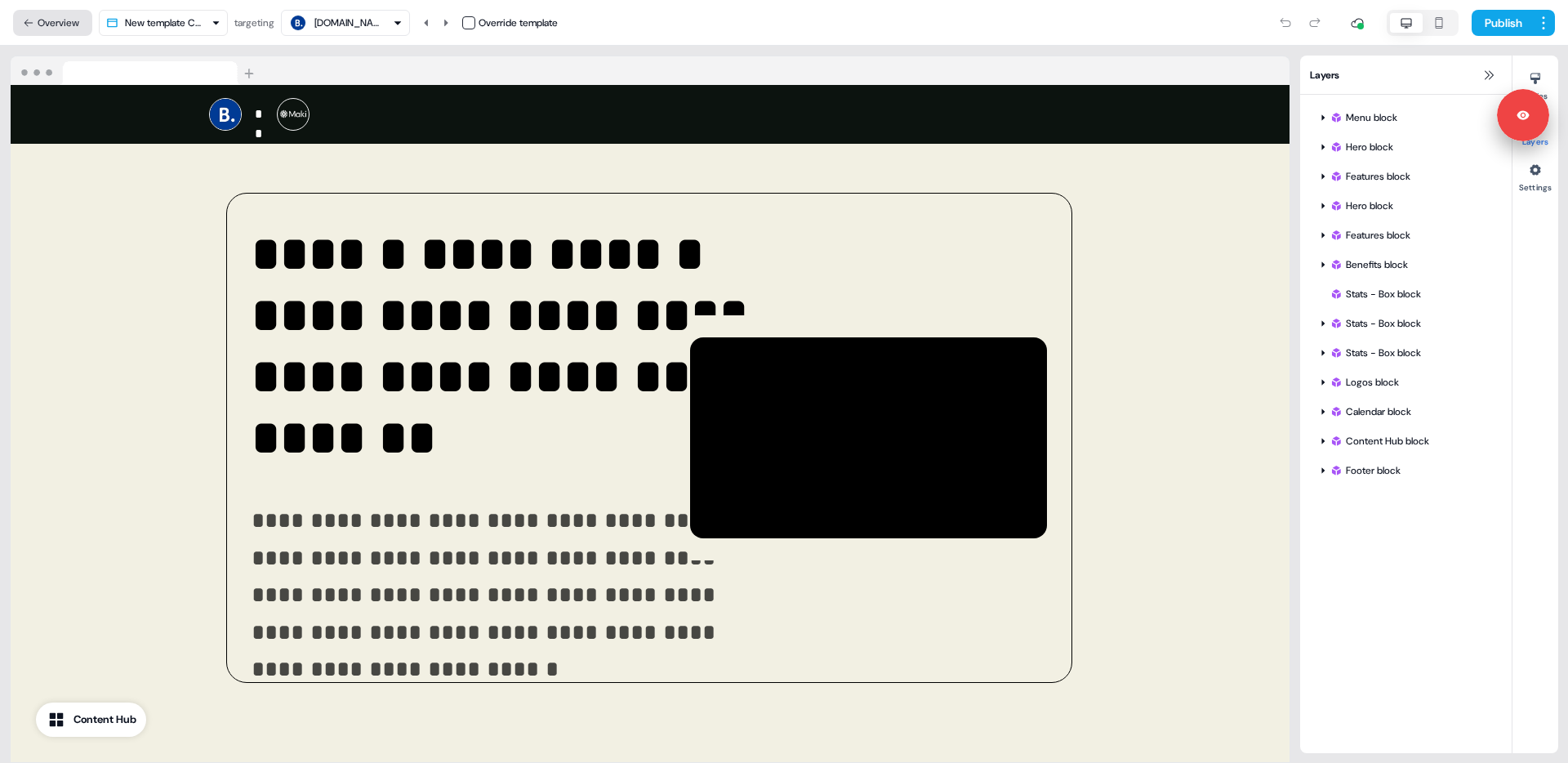
click at [58, 20] on button "Overview" at bounding box center [53, 23] width 79 height 26
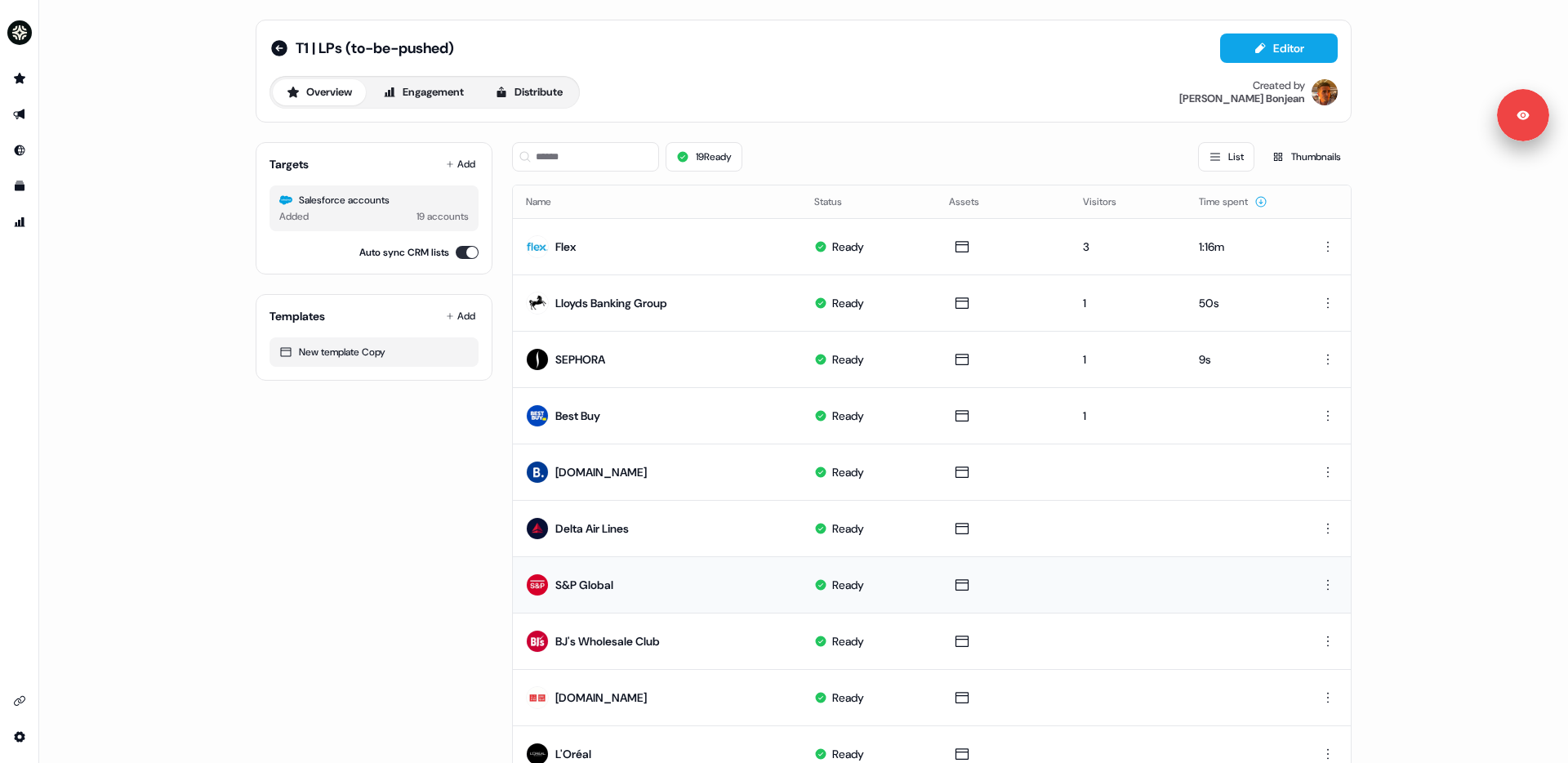
scroll to position [580, 0]
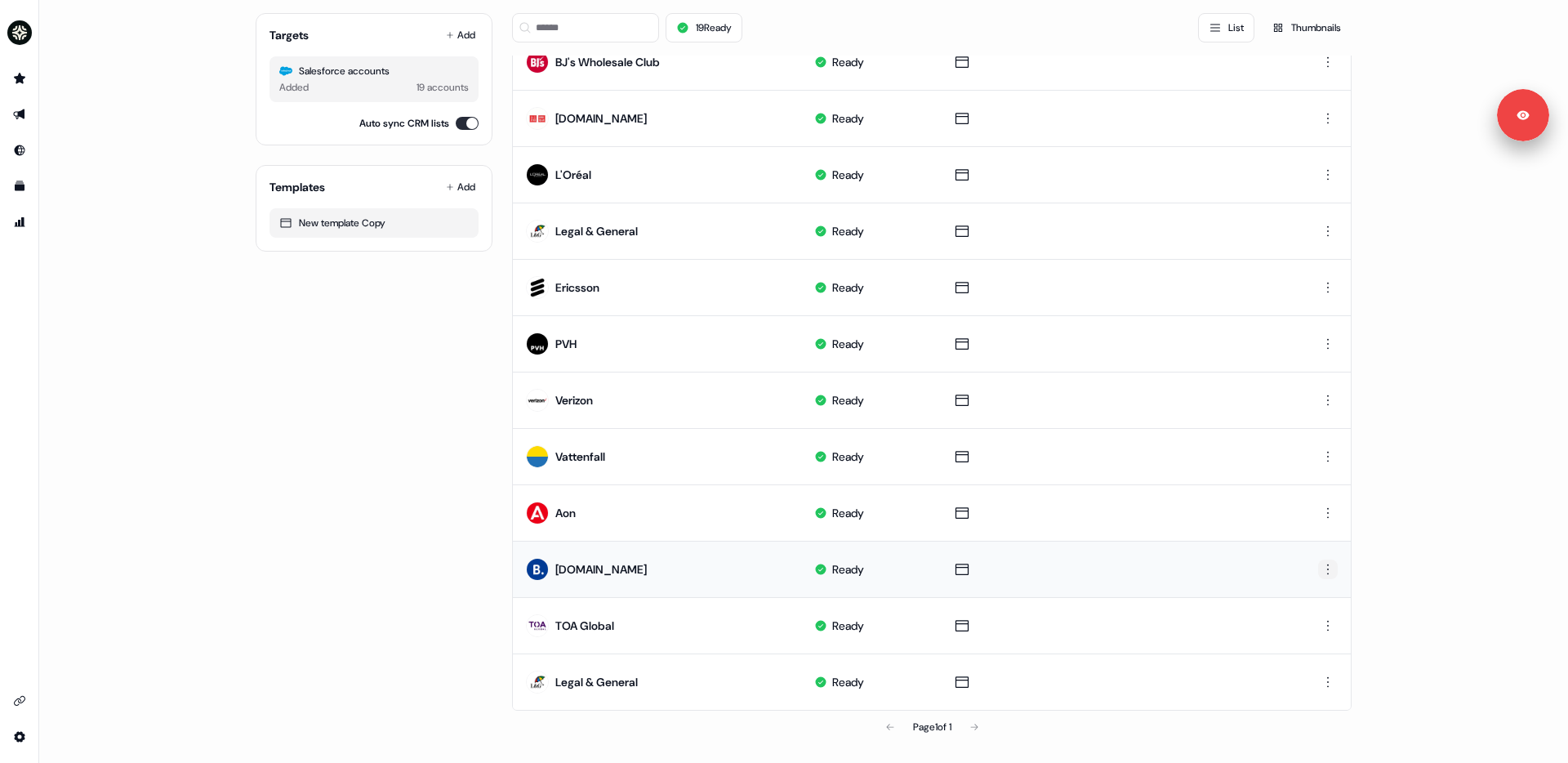
click at [1200, 572] on html "For the best experience switch devices to a bigger screen. Go to [DOMAIN_NAME] …" at bounding box center [784, 381] width 1568 height 763
click at [1200, 628] on span "Delete" at bounding box center [1296, 626] width 28 height 13
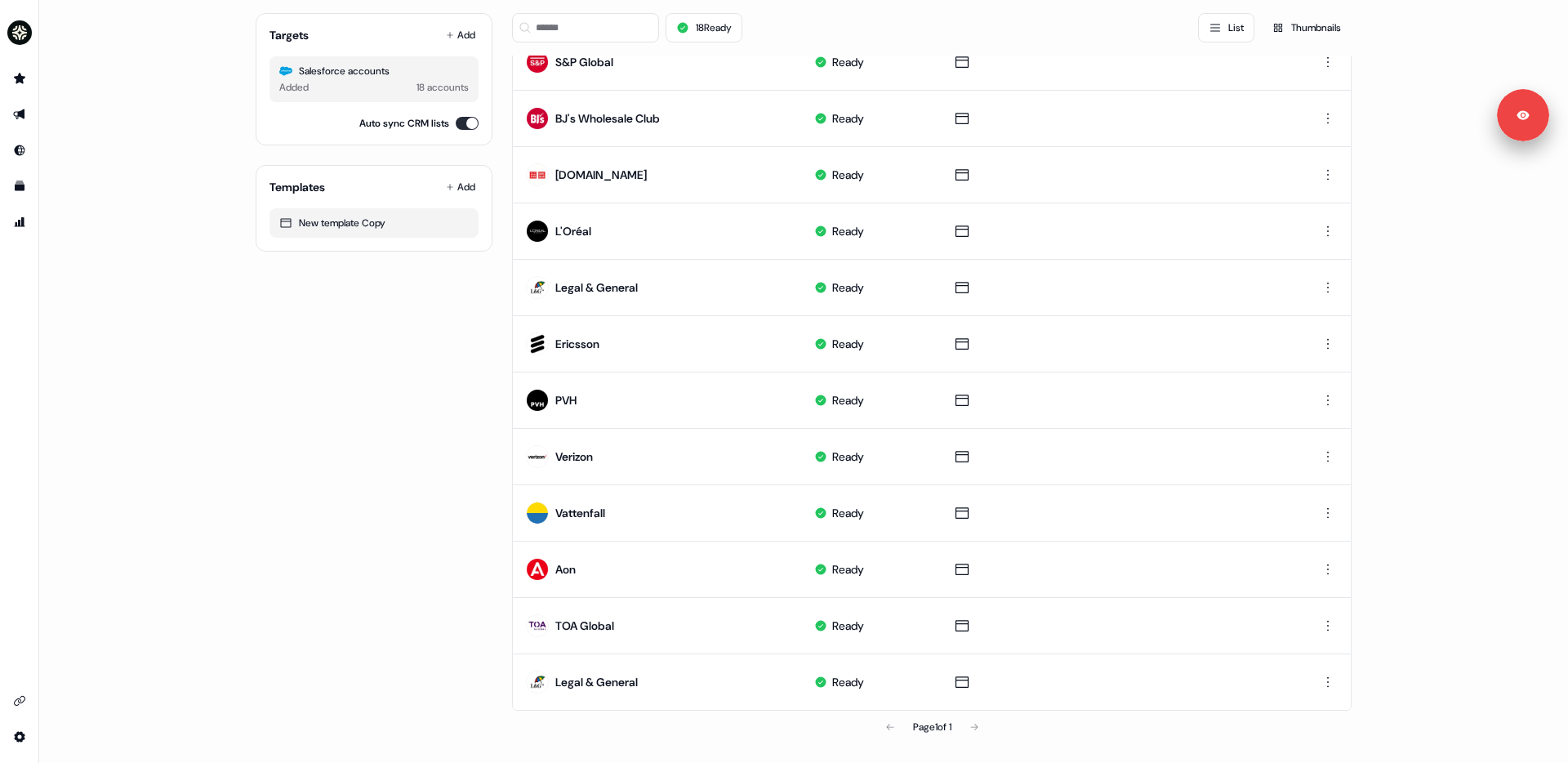
scroll to position [523, 0]
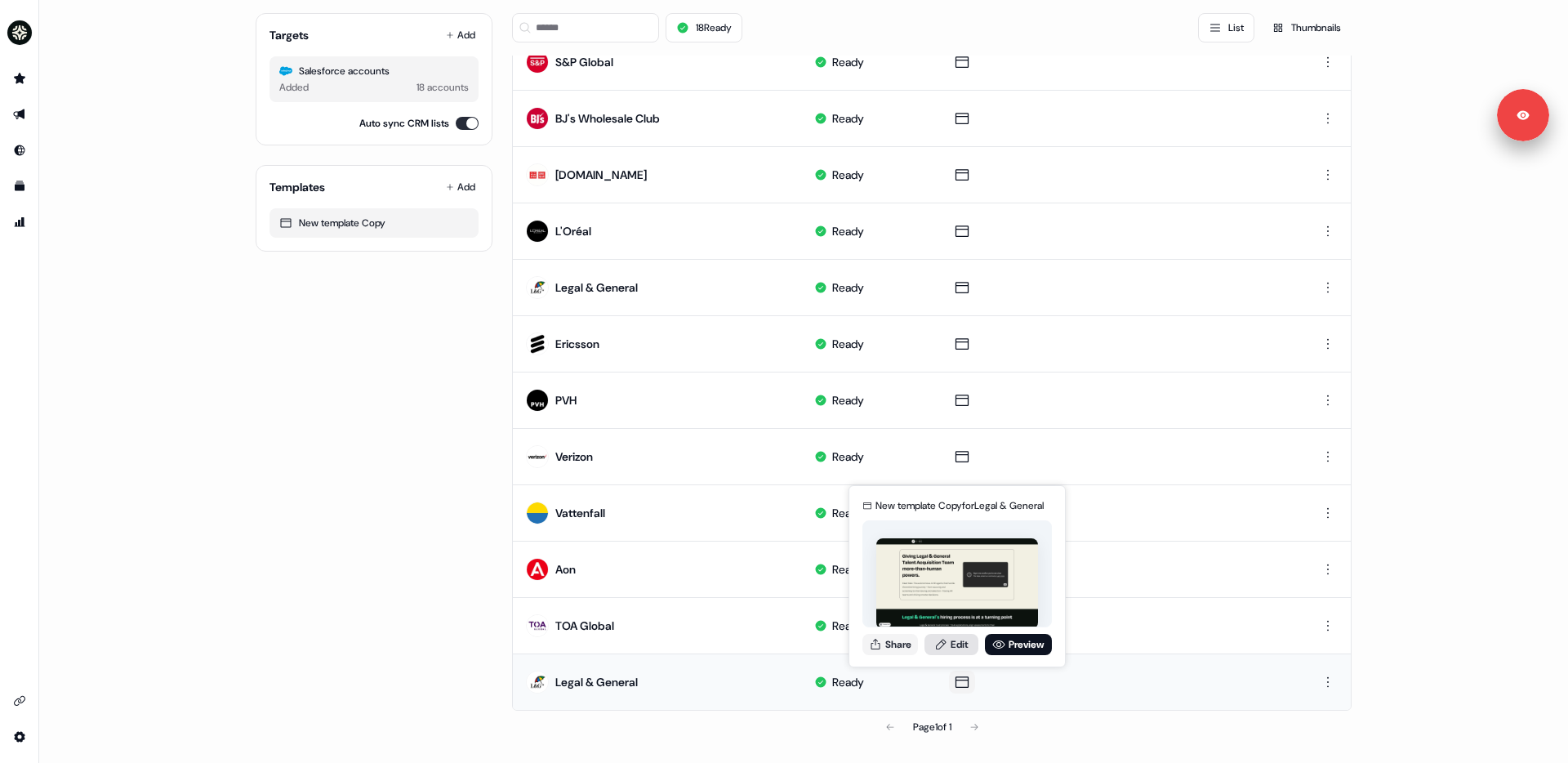
click at [957, 640] on link "Edit" at bounding box center [951, 644] width 54 height 21
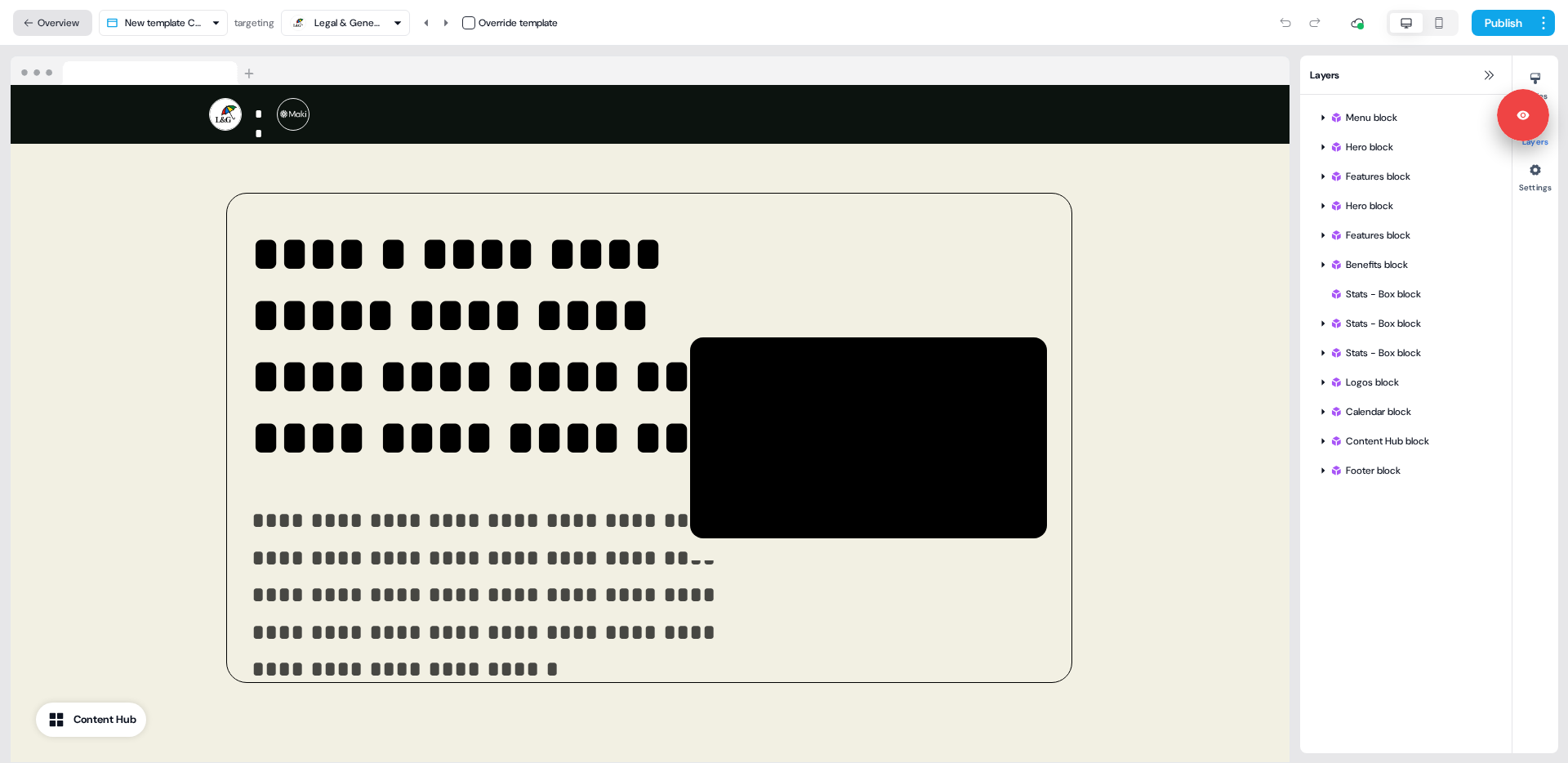
click at [52, 23] on button "Overview" at bounding box center [53, 23] width 79 height 26
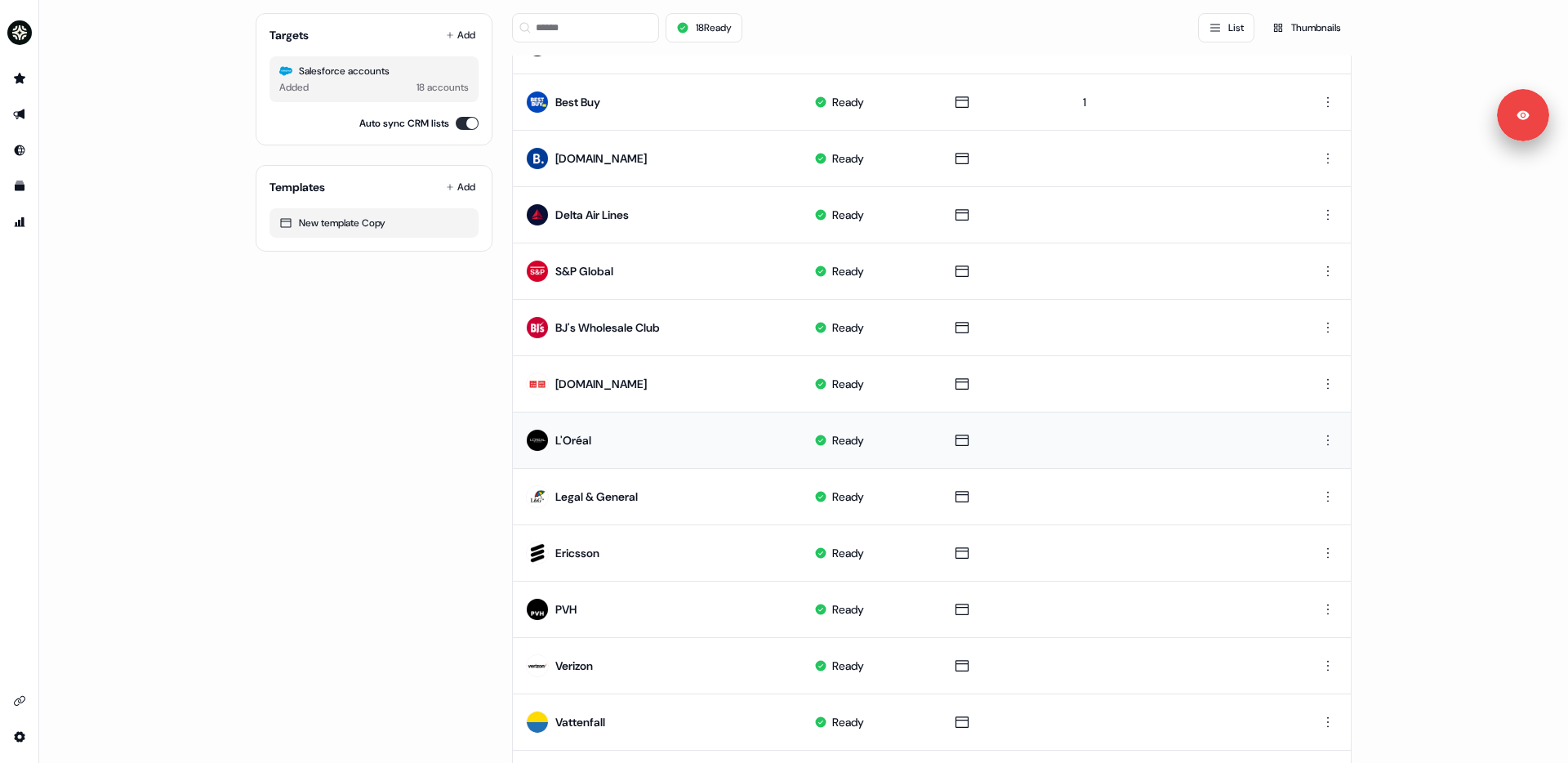
scroll to position [523, 0]
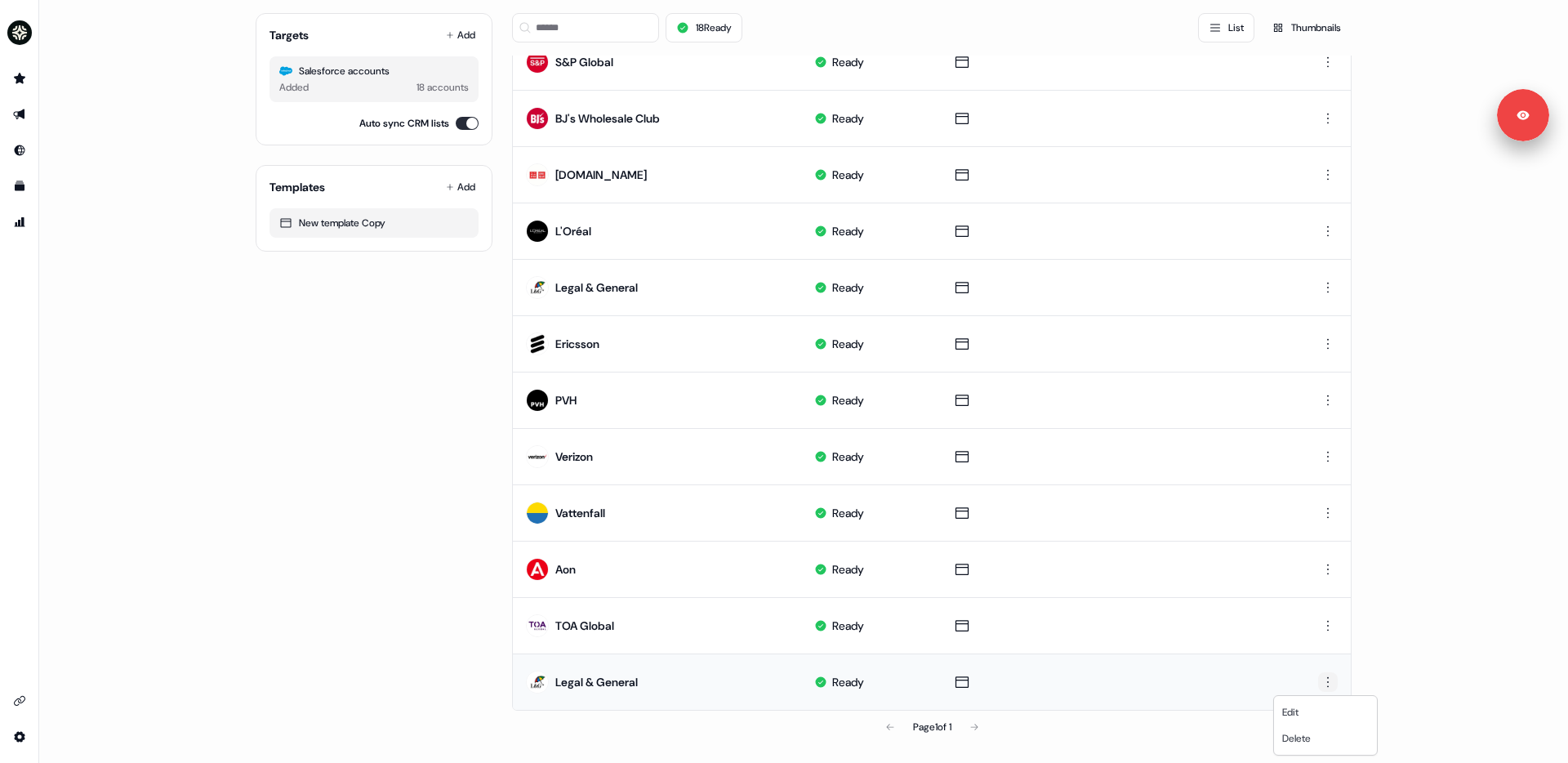
click at [1200, 650] on html "For the best experience switch devices to a bigger screen. Go to [DOMAIN_NAME] …" at bounding box center [784, 381] width 1568 height 763
click at [1200, 650] on span "Delete" at bounding box center [1296, 739] width 28 height 13
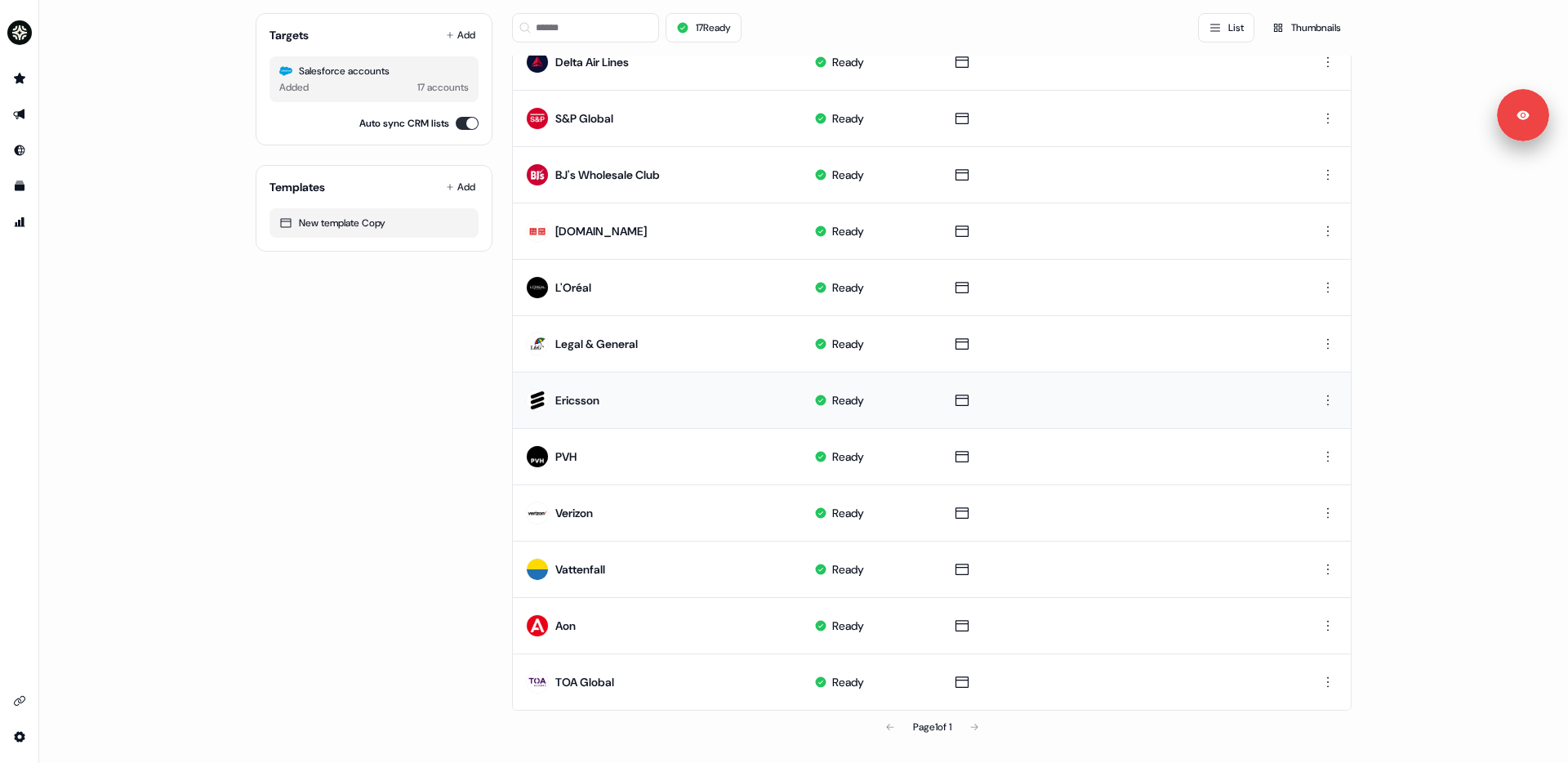
scroll to position [466, 0]
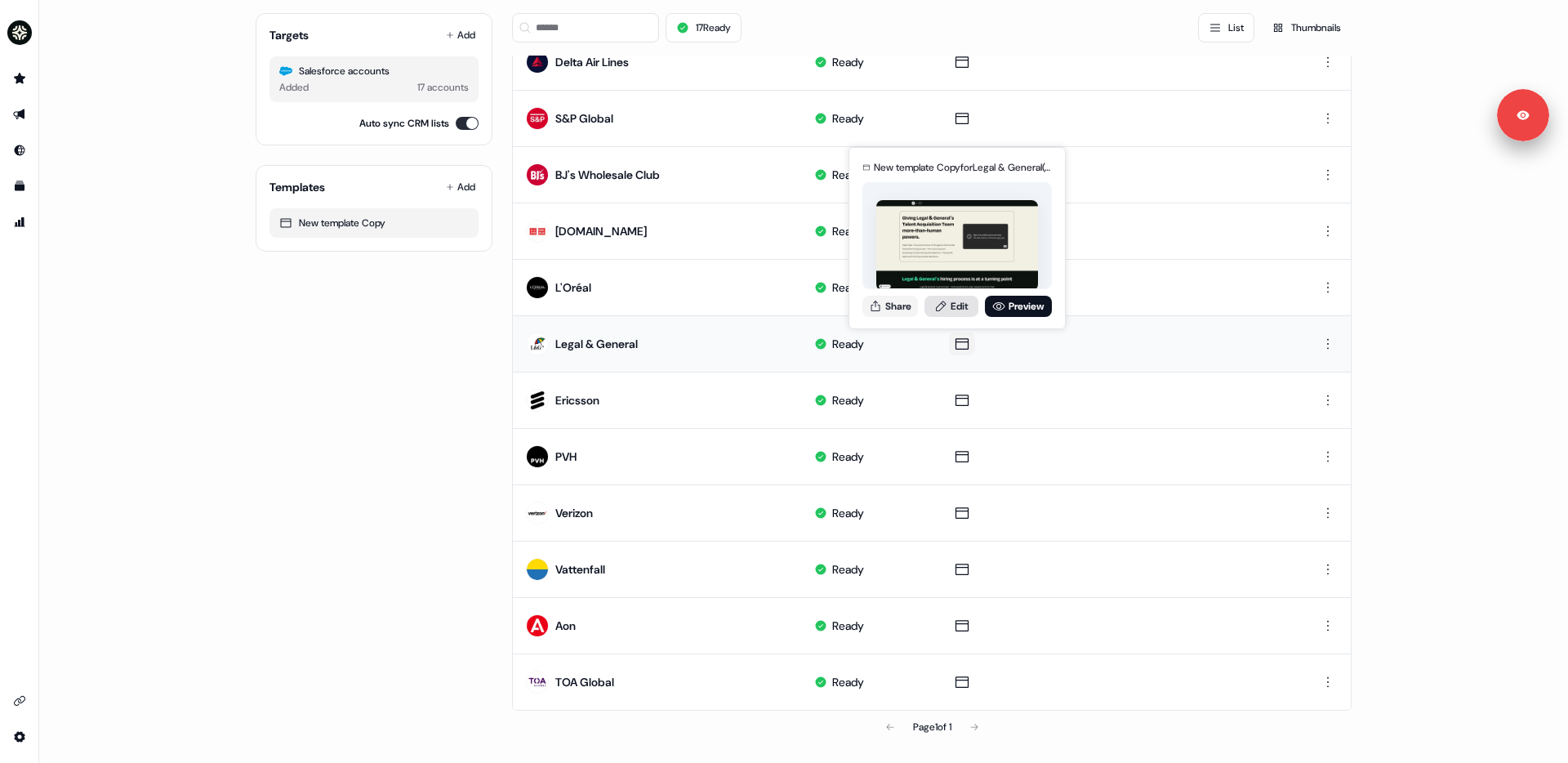
click at [961, 307] on link "Edit" at bounding box center [951, 306] width 54 height 21
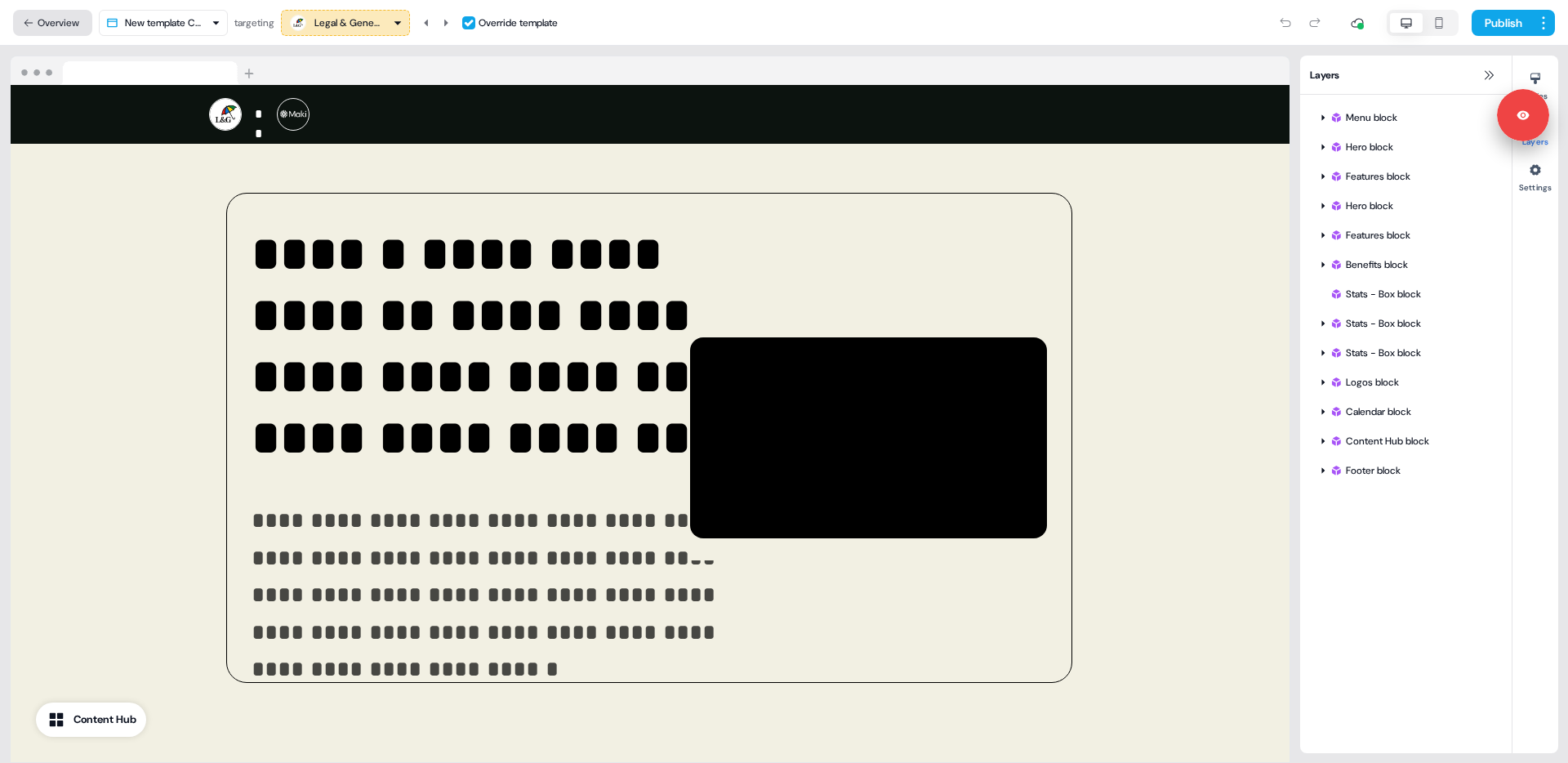
click at [53, 16] on button "Overview" at bounding box center [53, 23] width 79 height 26
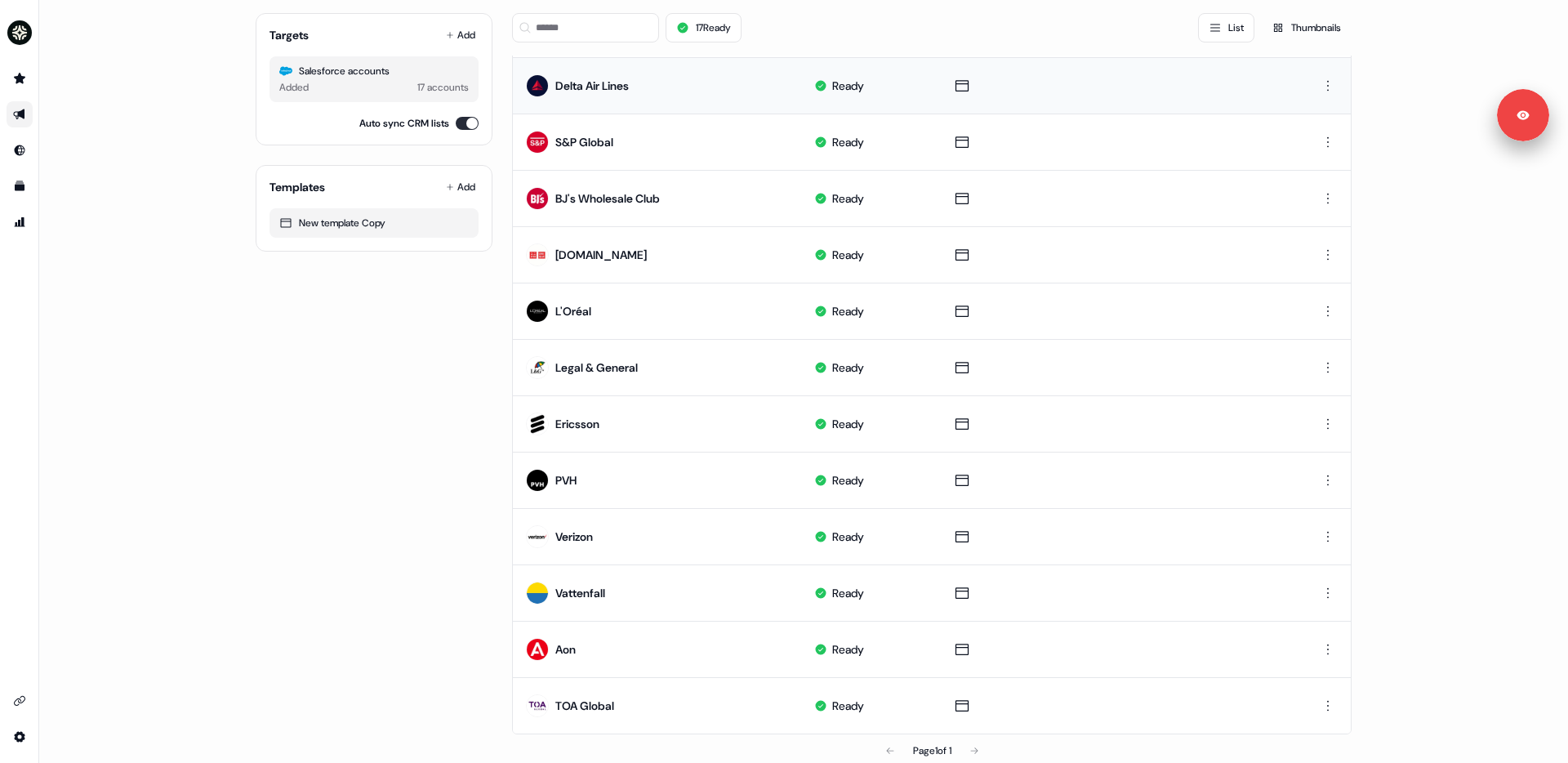
scroll to position [466, 0]
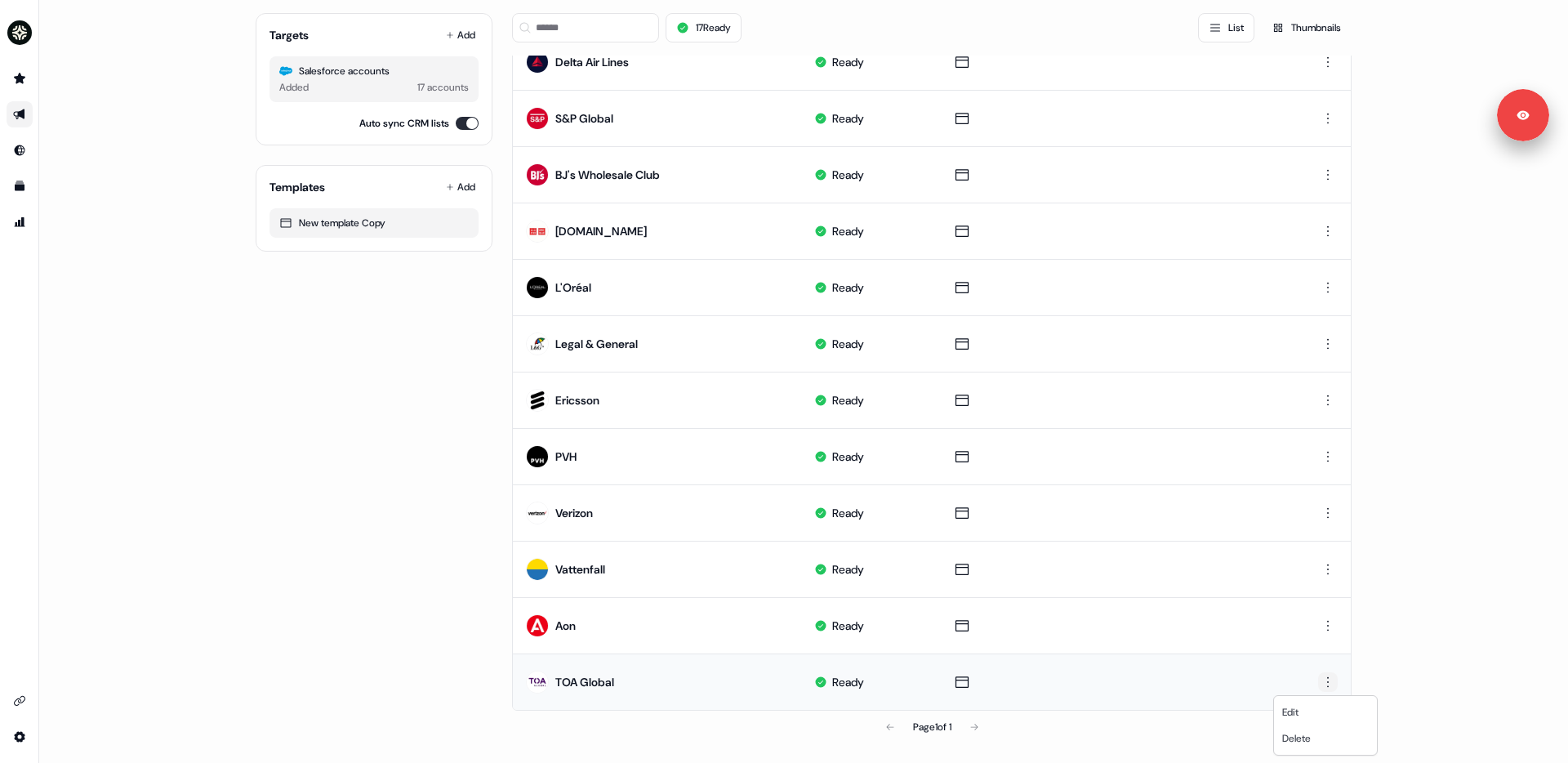
click at [1200, 650] on html "For the best experience switch devices to a bigger screen. Go to [DOMAIN_NAME] …" at bounding box center [784, 381] width 1568 height 763
click at [1200, 650] on span "Delete" at bounding box center [1296, 739] width 28 height 13
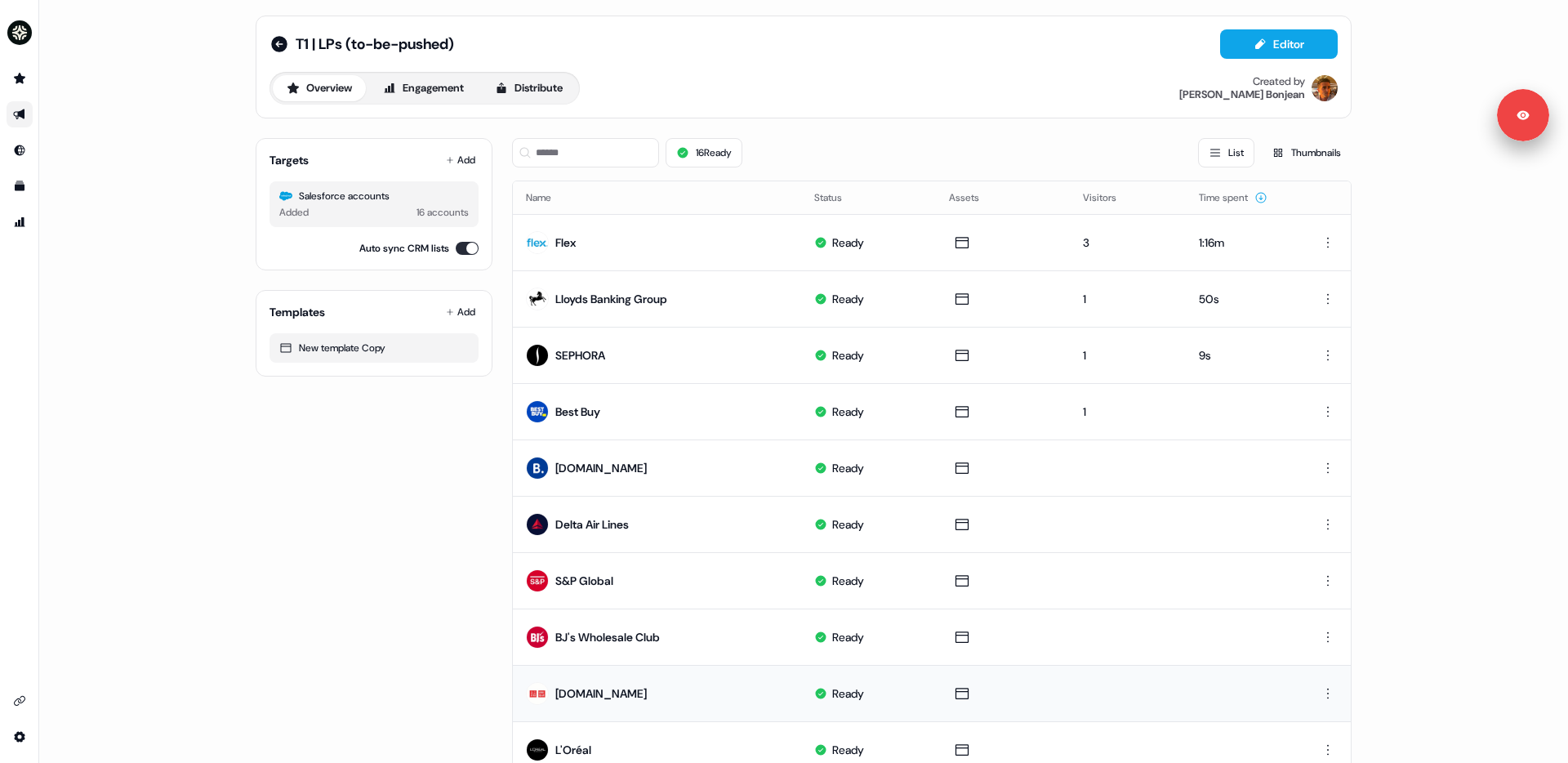
scroll to position [0, 0]
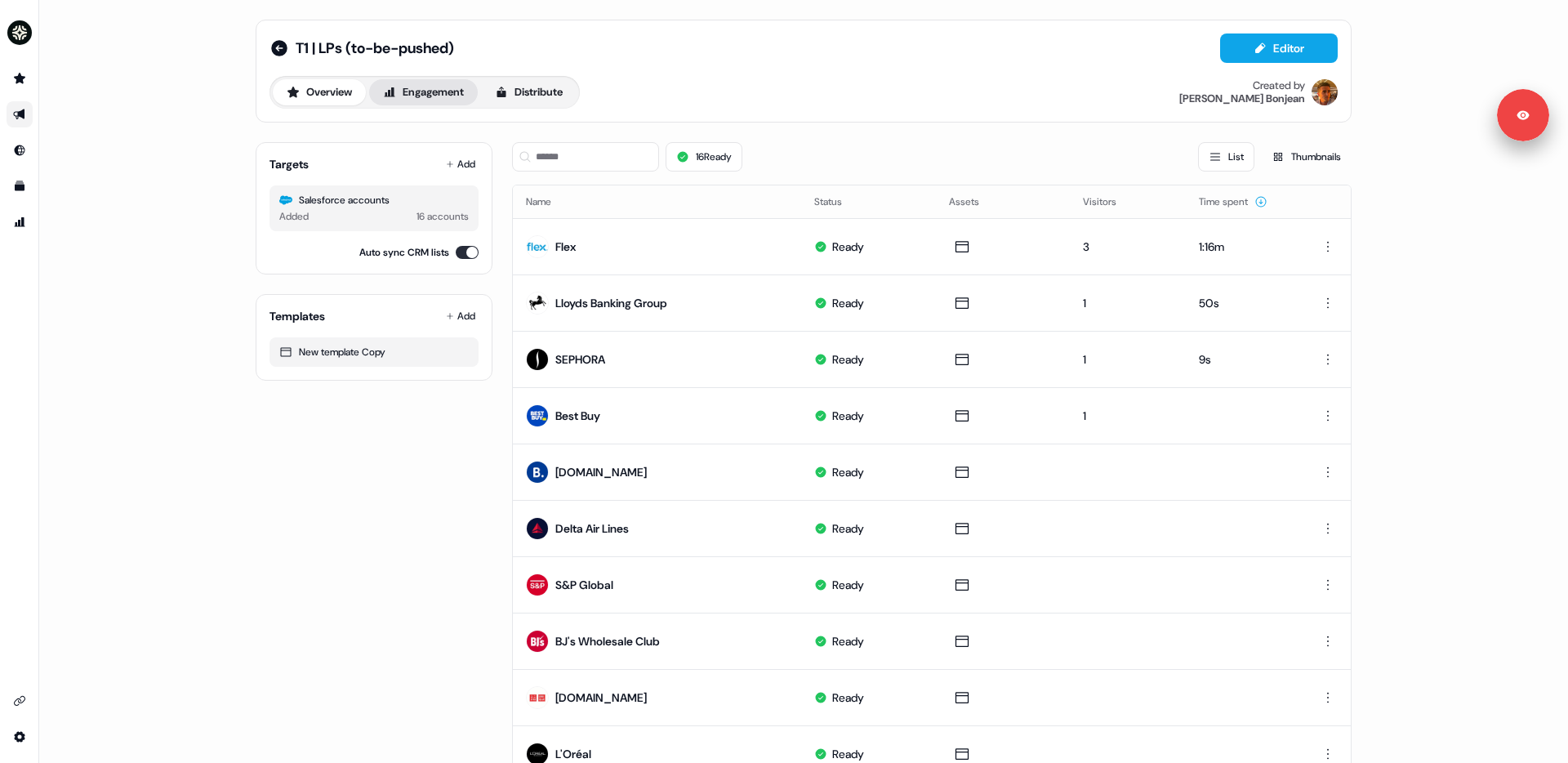
click at [438, 91] on button "Engagement" at bounding box center [423, 92] width 108 height 26
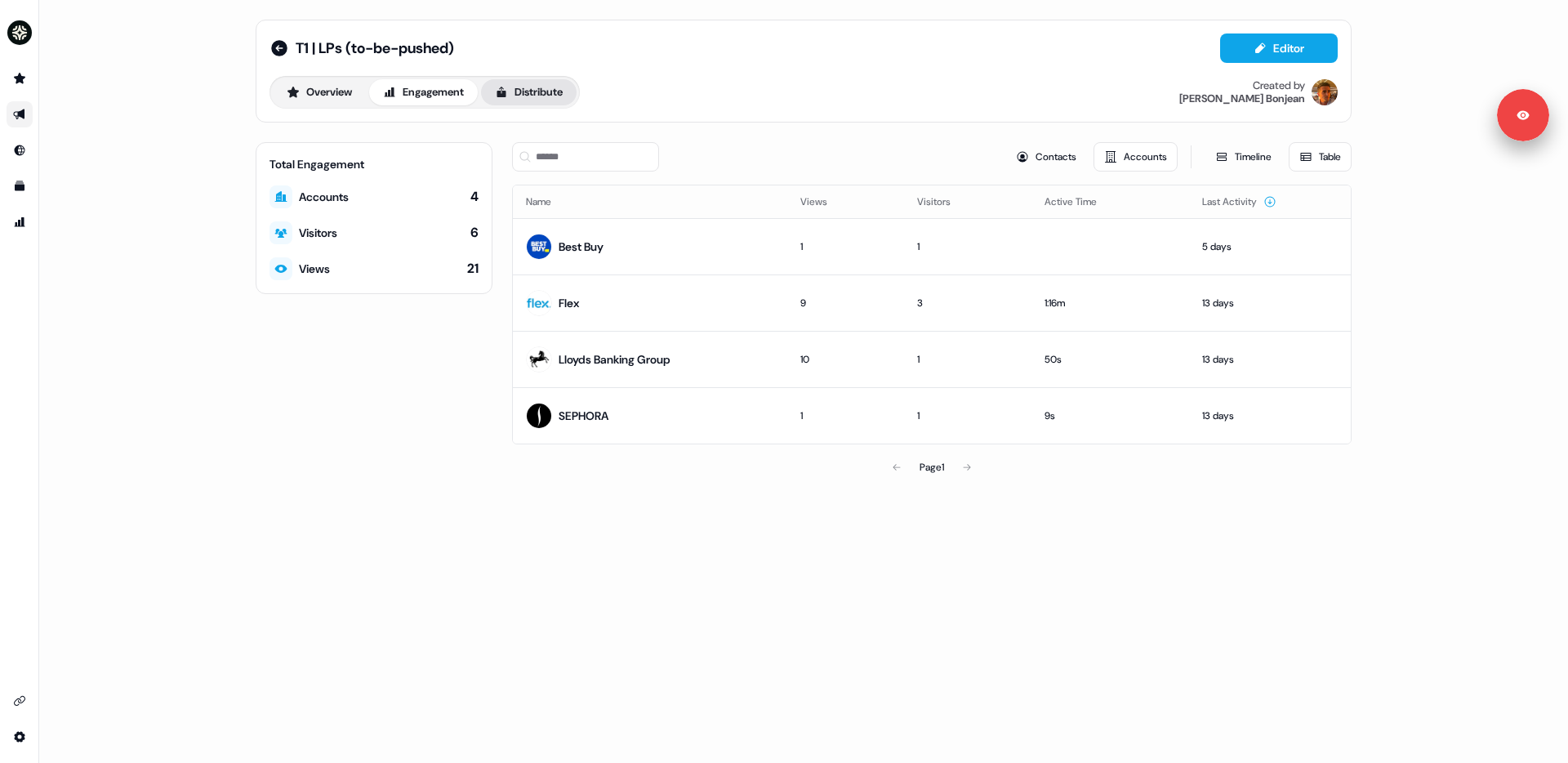
click at [559, 98] on button "Distribute" at bounding box center [529, 92] width 96 height 26
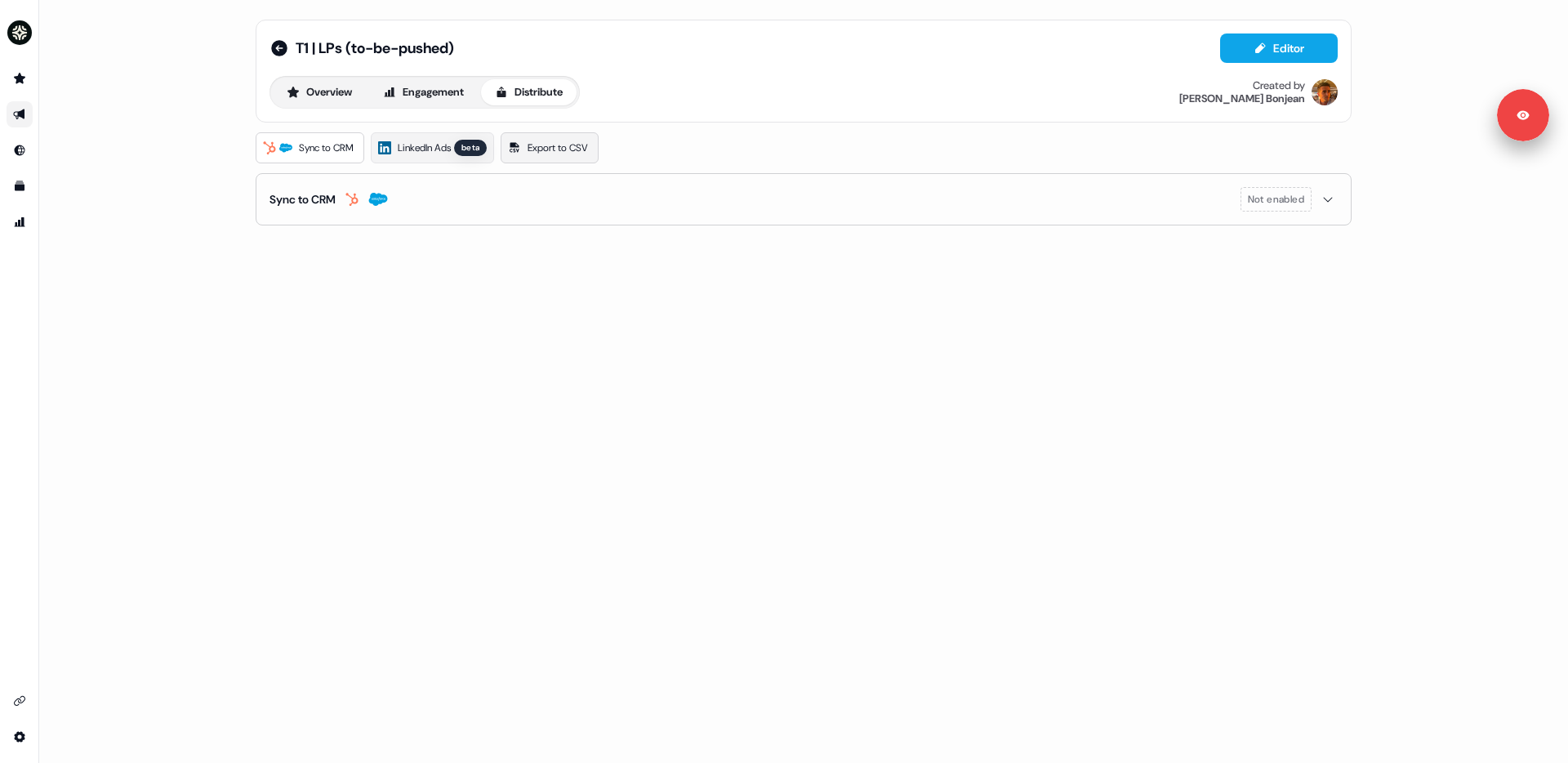
click at [563, 151] on span "Export to CSV" at bounding box center [558, 148] width 61 height 17
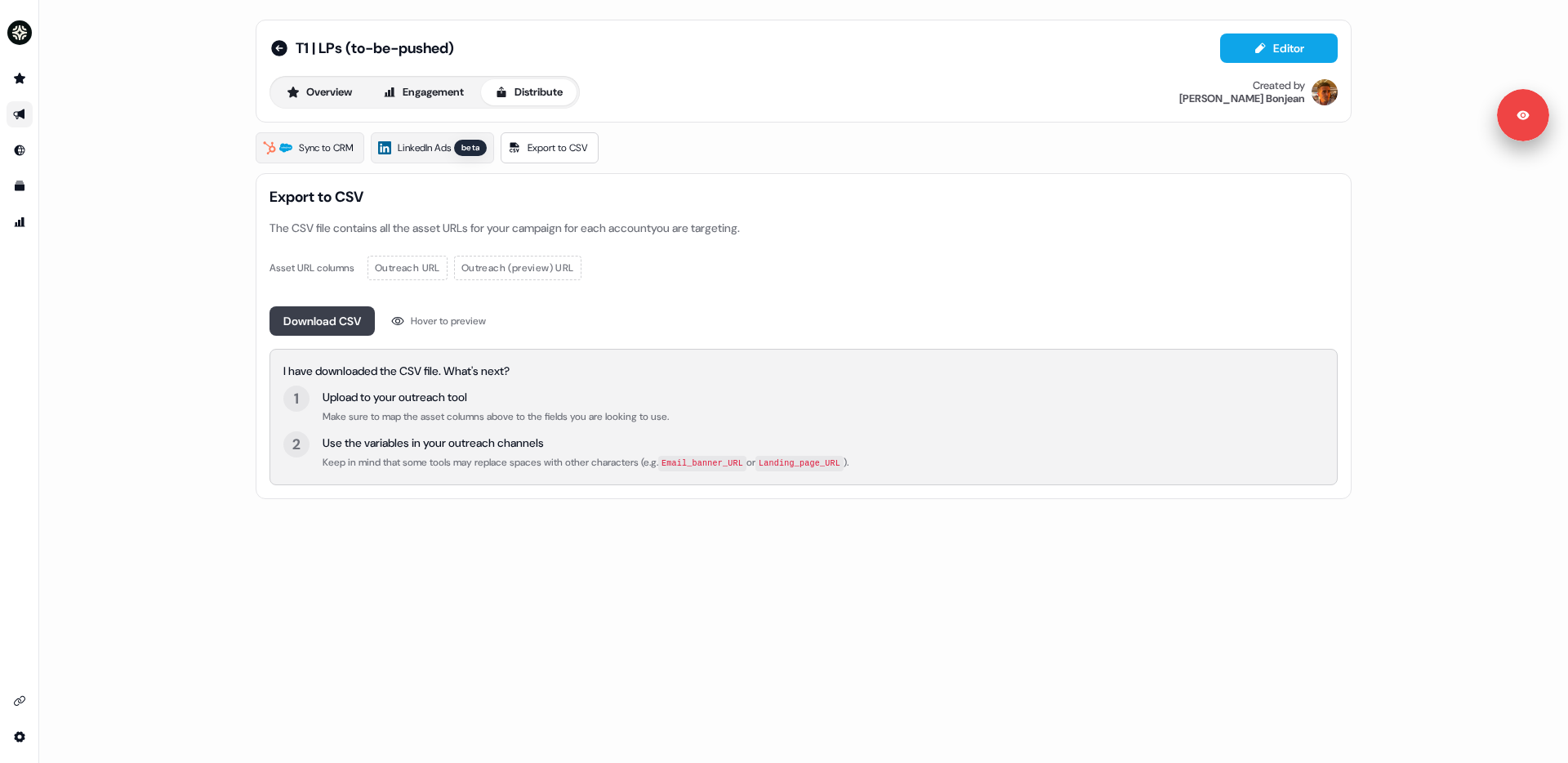
click at [351, 312] on button "Download CSV" at bounding box center [322, 320] width 105 height 29
click at [20, 31] on img "side nav menu" at bounding box center [19, 33] width 26 height 26
click at [61, 134] on div "Logout" at bounding box center [84, 135] width 155 height 29
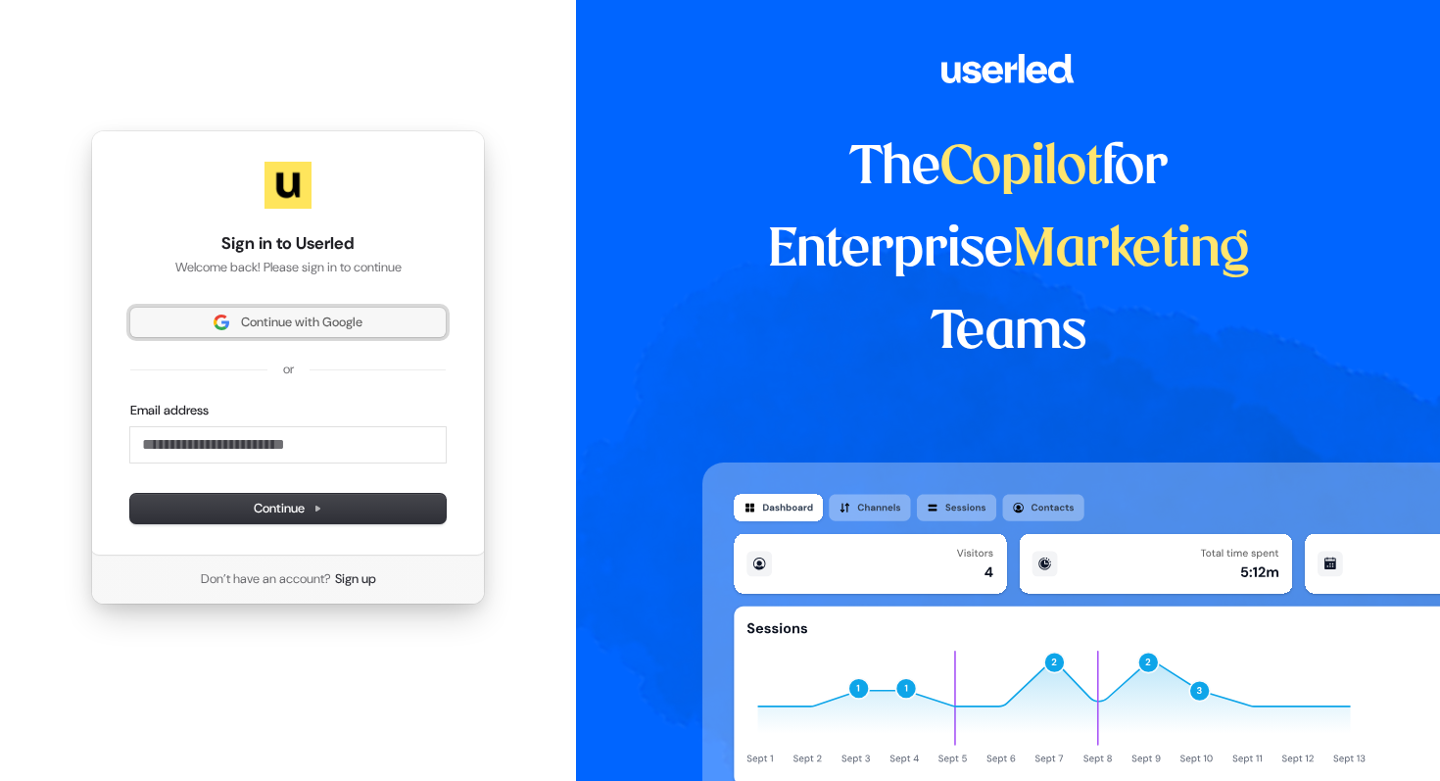
click at [255, 316] on span "Continue with Google" at bounding box center [301, 323] width 121 height 18
